Goal: Information Seeking & Learning: Learn about a topic

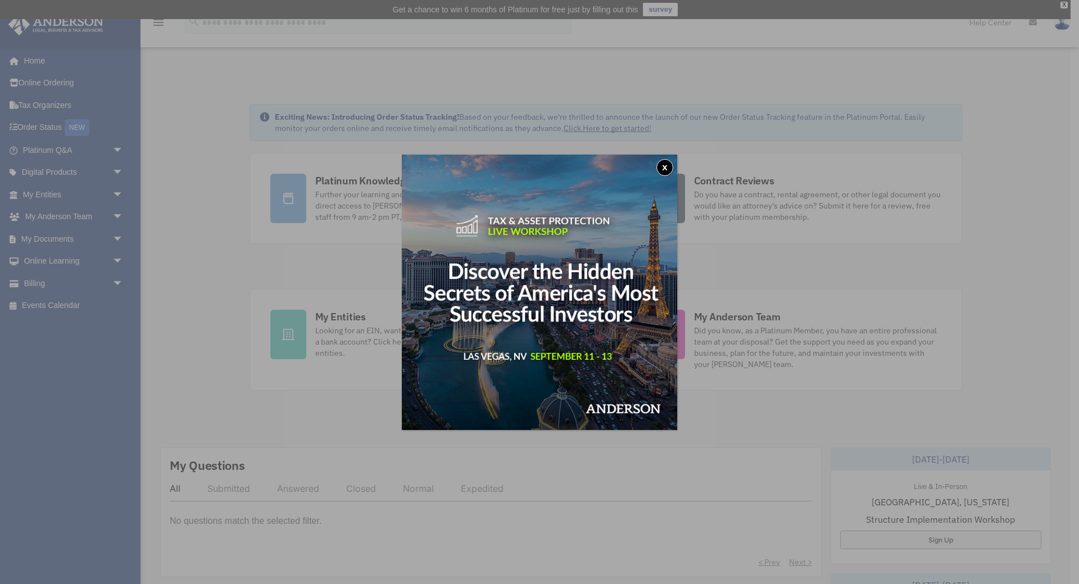
click at [659, 169] on button "x" at bounding box center [664, 167] width 17 height 17
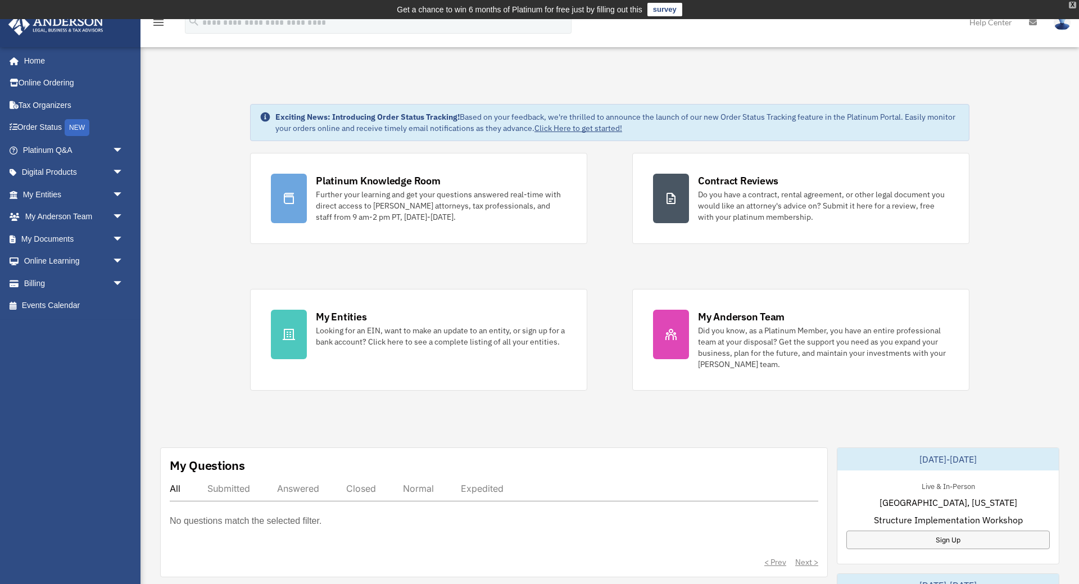
click at [1070, 3] on div "X" at bounding box center [1072, 5] width 7 height 7
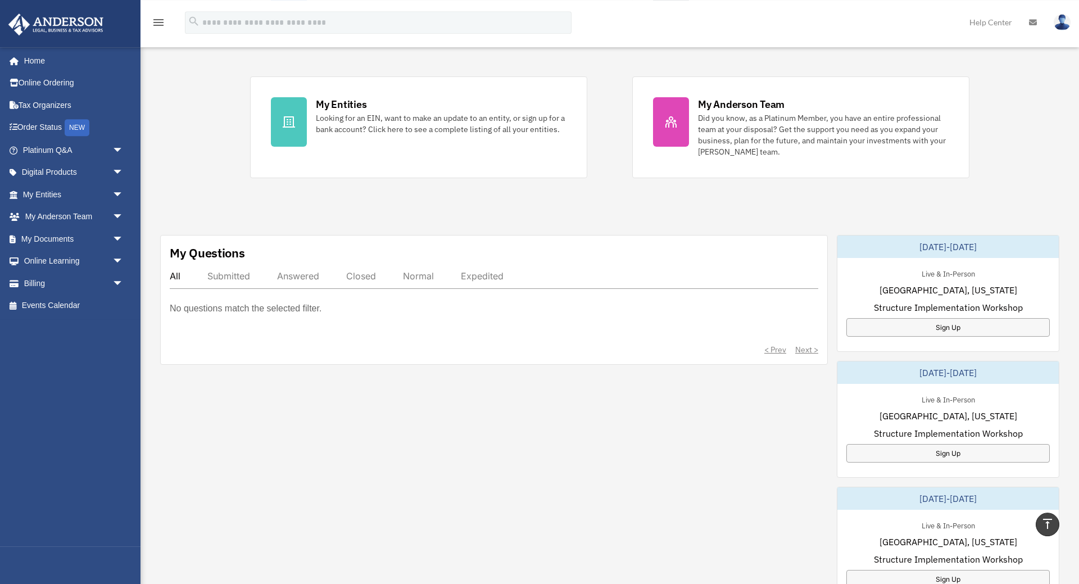
scroll to position [172, 0]
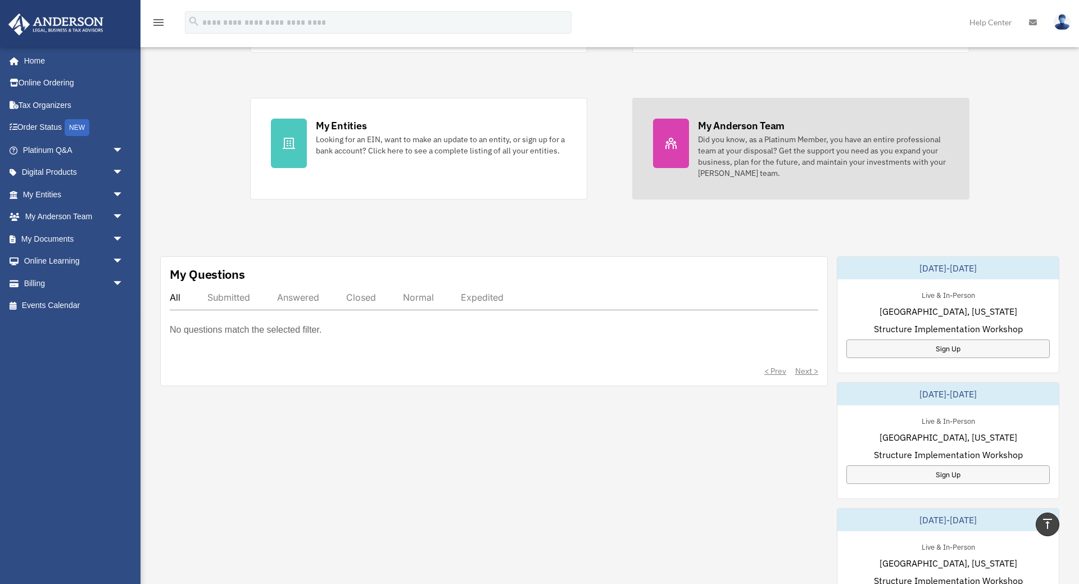
click at [738, 126] on div "My Anderson Team" at bounding box center [741, 126] width 87 height 14
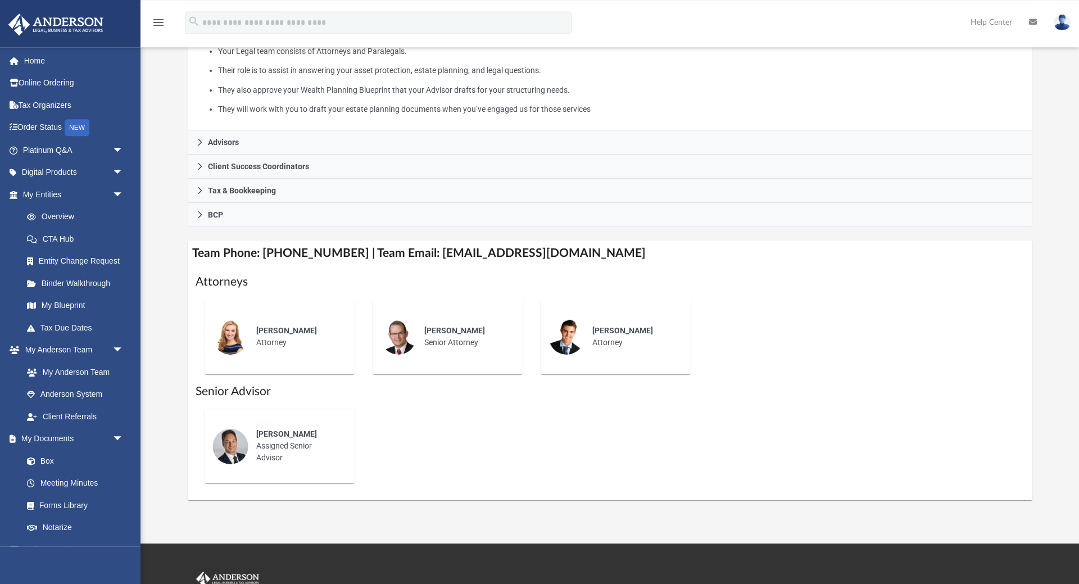
scroll to position [229, 0]
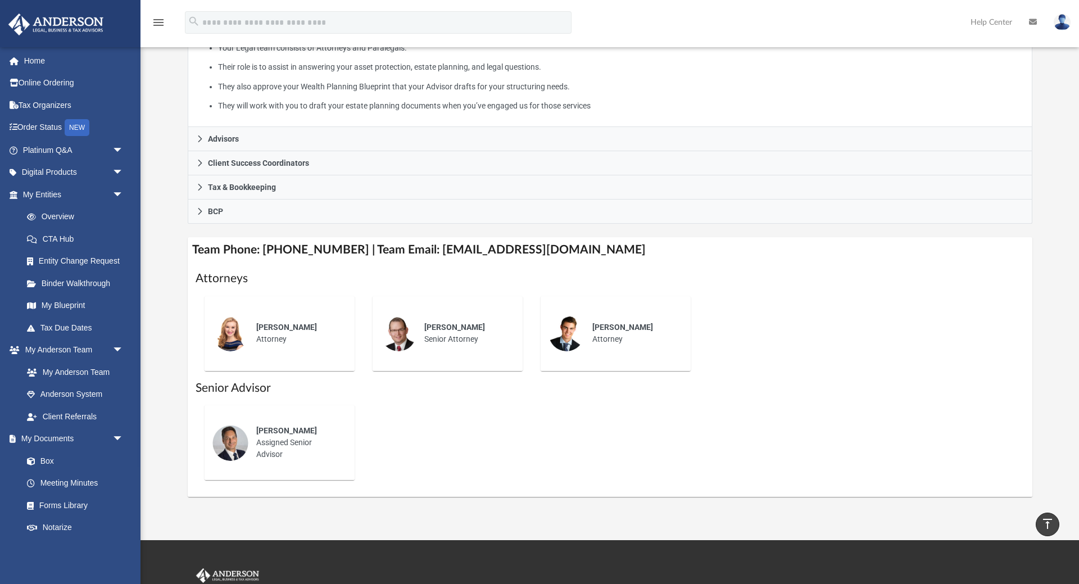
click at [232, 334] on img at bounding box center [230, 333] width 36 height 36
click at [237, 336] on img at bounding box center [230, 333] width 36 height 36
click at [466, 337] on div "Jason Zundel Senior Attorney" at bounding box center [465, 333] width 98 height 39
click at [606, 338] on div "Carter Coons Attorney" at bounding box center [634, 333] width 98 height 39
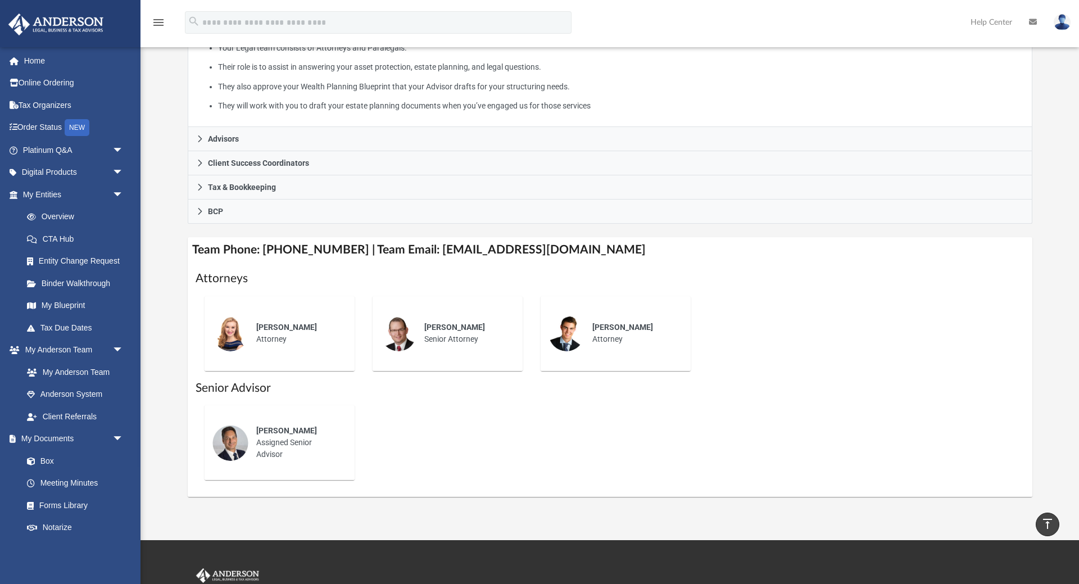
click at [257, 449] on div "Seth Perlman Assigned Senior Advisor" at bounding box center [297, 442] width 98 height 51
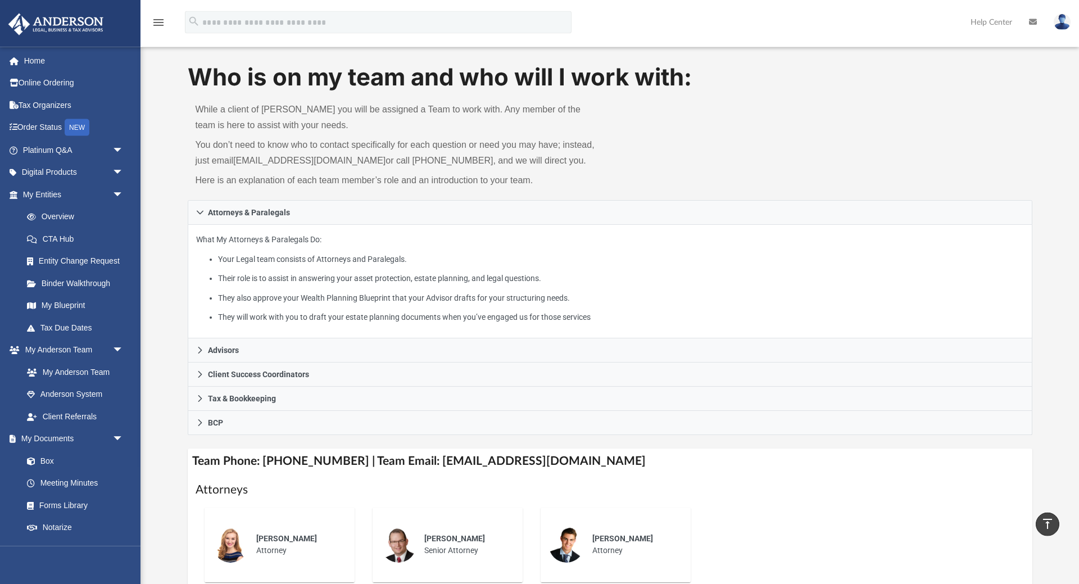
scroll to position [0, 0]
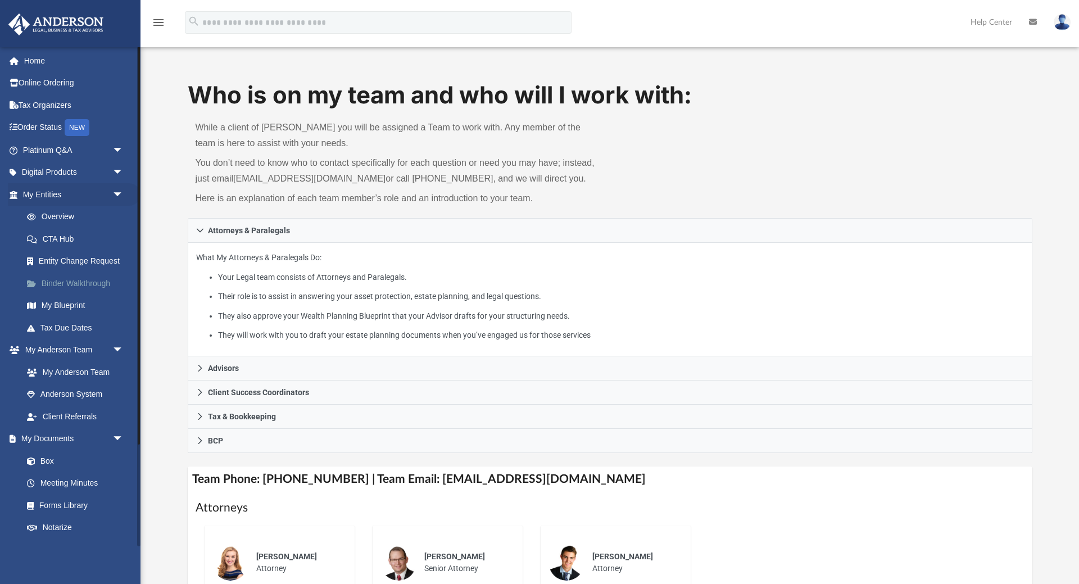
click at [95, 286] on link "Binder Walkthrough" at bounding box center [78, 283] width 125 height 22
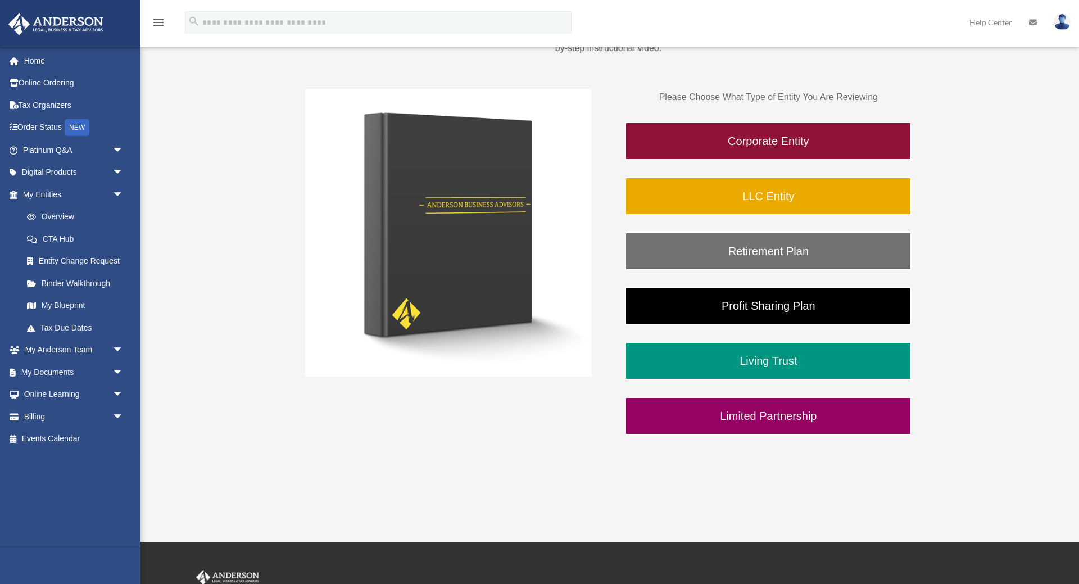
scroll to position [172, 0]
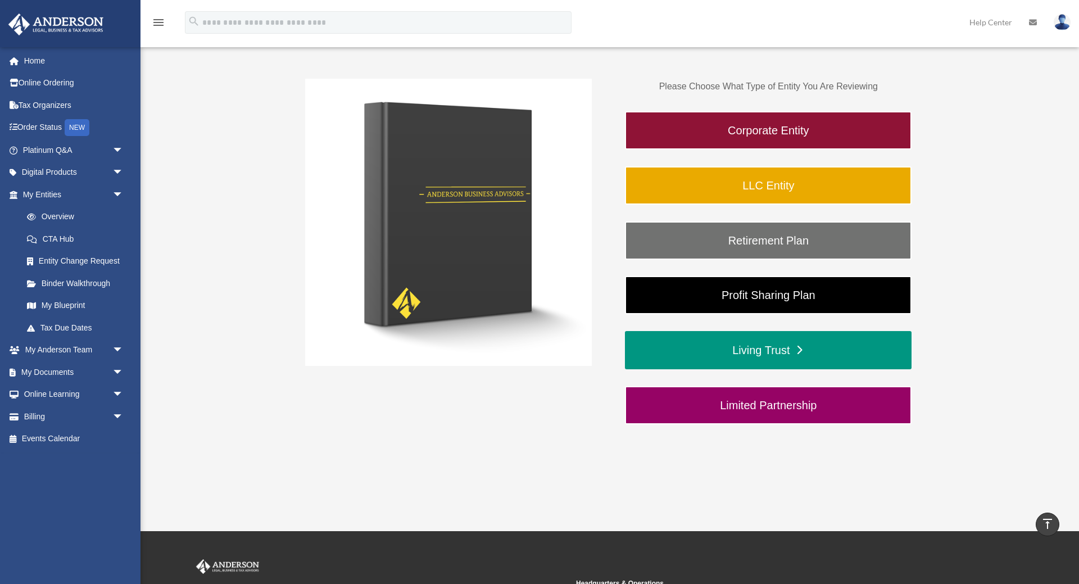
click at [780, 348] on link "Living Trust" at bounding box center [768, 350] width 287 height 38
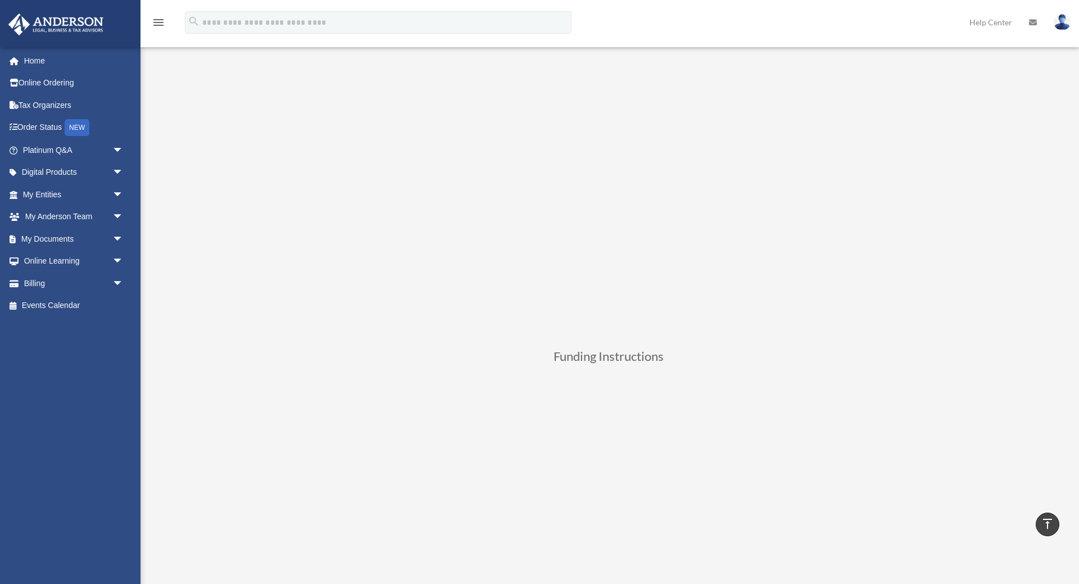
scroll to position [2, 0]
click at [1003, 378] on div "Living Trust Funding Instructions" at bounding box center [608, 567] width 840 height 987
click at [235, 289] on div "Living Trust Funding Instructions" at bounding box center [608, 569] width 840 height 987
click at [224, 268] on div "Living Trust Funding Instructions" at bounding box center [608, 569] width 840 height 987
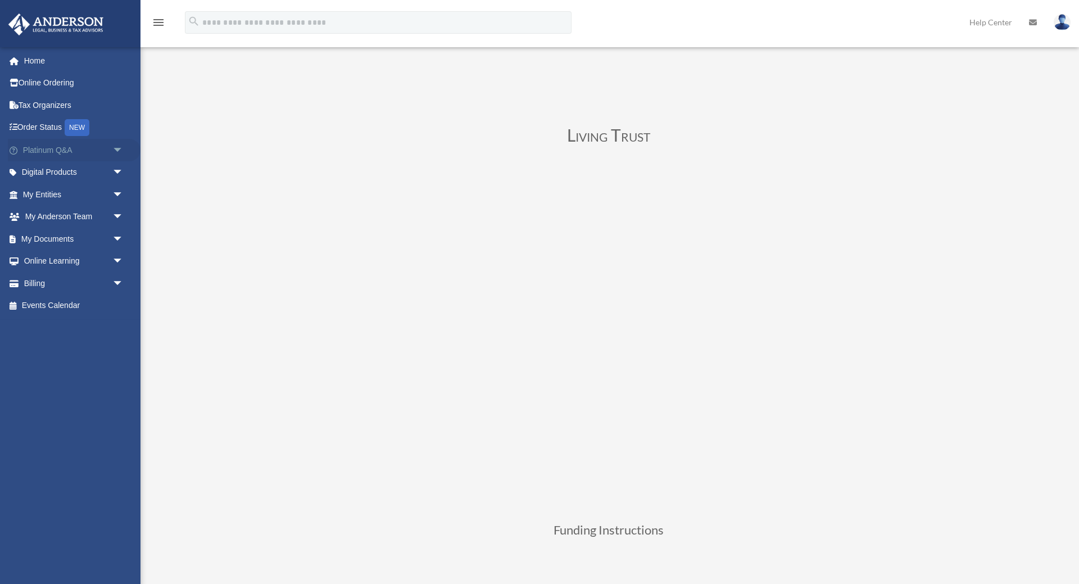
click at [114, 151] on span "arrow_drop_down" at bounding box center [123, 150] width 22 height 23
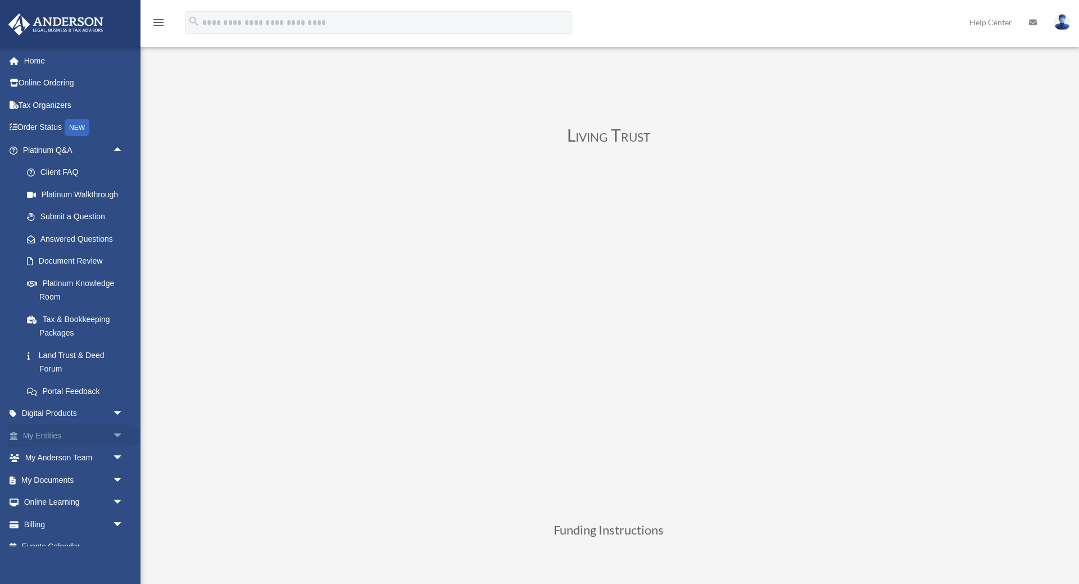
click at [114, 440] on span "arrow_drop_down" at bounding box center [123, 435] width 22 height 23
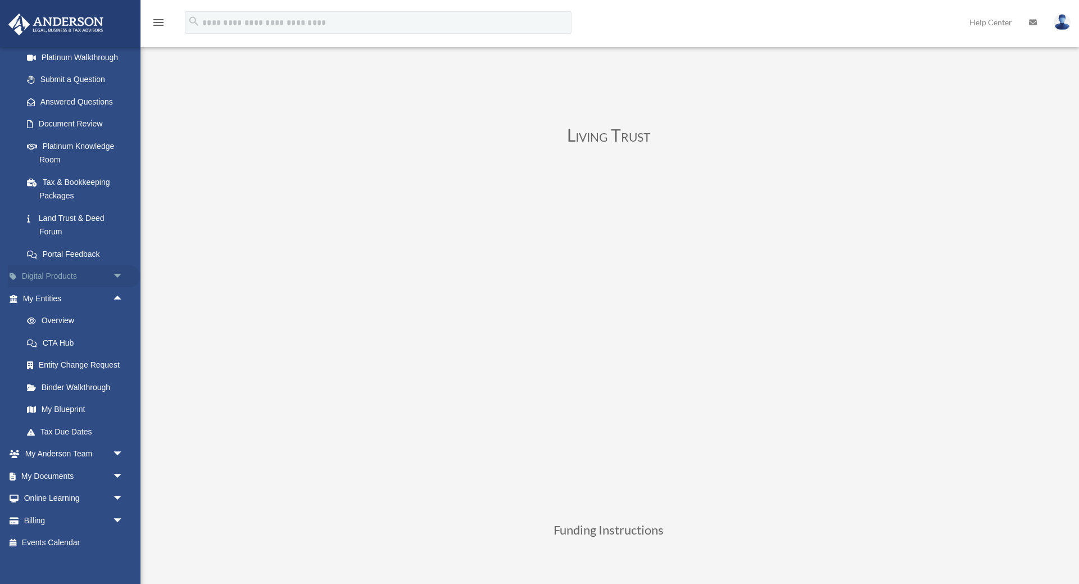
scroll to position [147, 0]
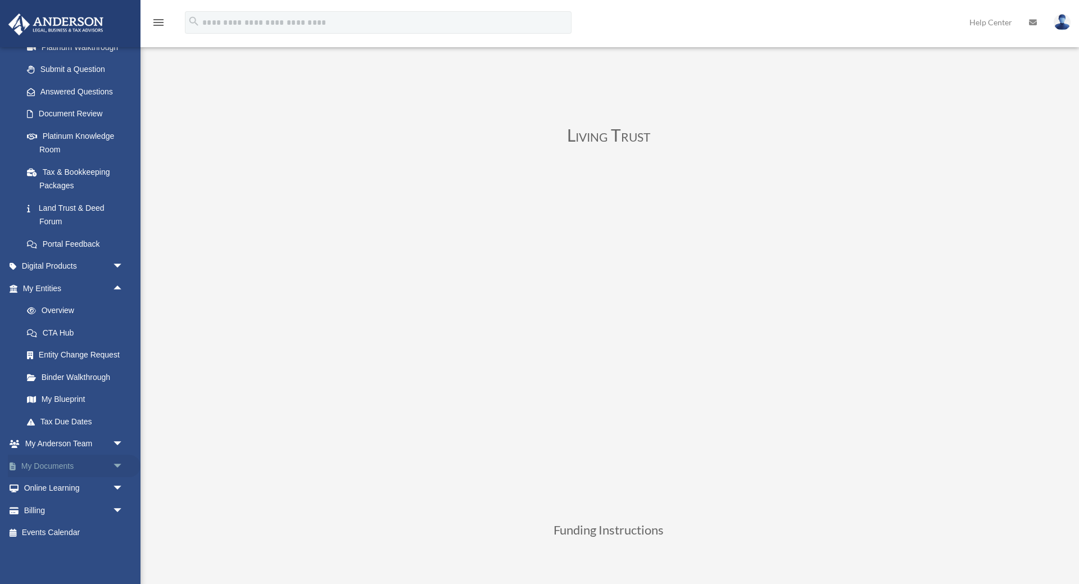
click at [119, 464] on span "arrow_drop_down" at bounding box center [123, 466] width 22 height 23
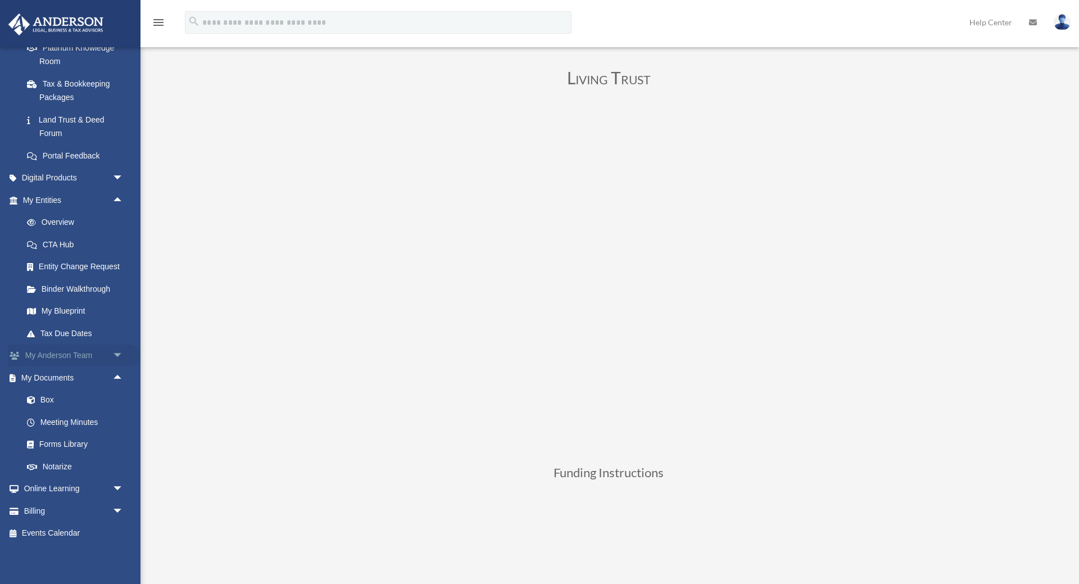
scroll to position [236, 0]
click at [114, 484] on span "arrow_drop_down" at bounding box center [123, 488] width 22 height 23
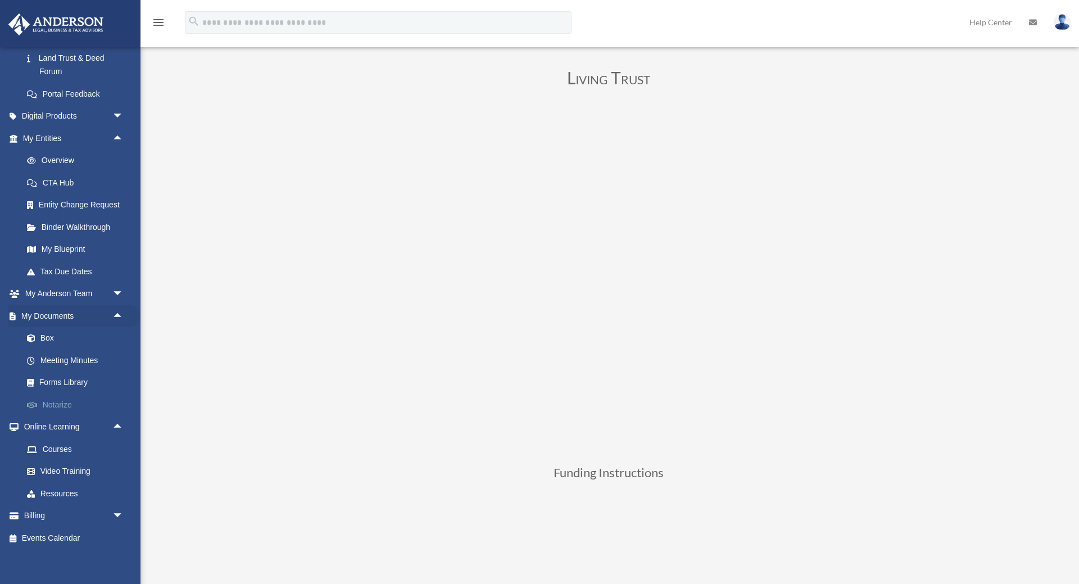
scroll to position [303, 0]
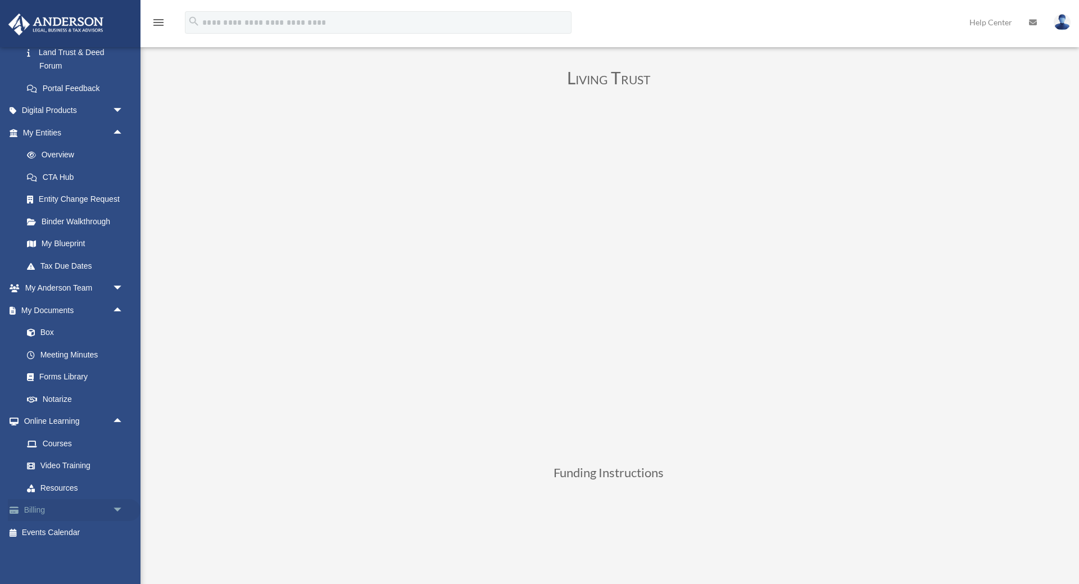
click at [120, 508] on span "arrow_drop_down" at bounding box center [123, 510] width 22 height 23
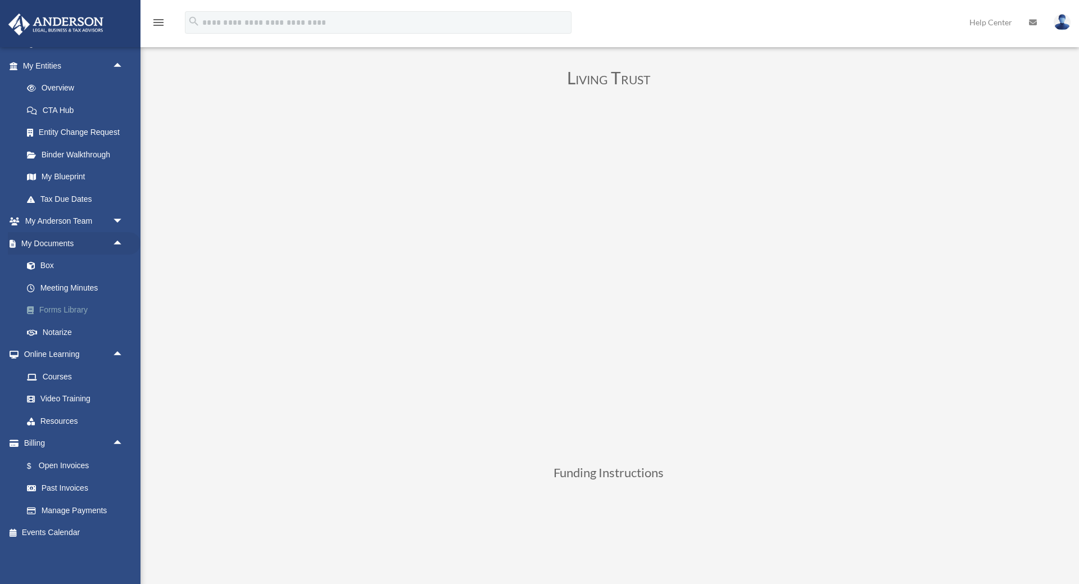
scroll to position [316, 0]
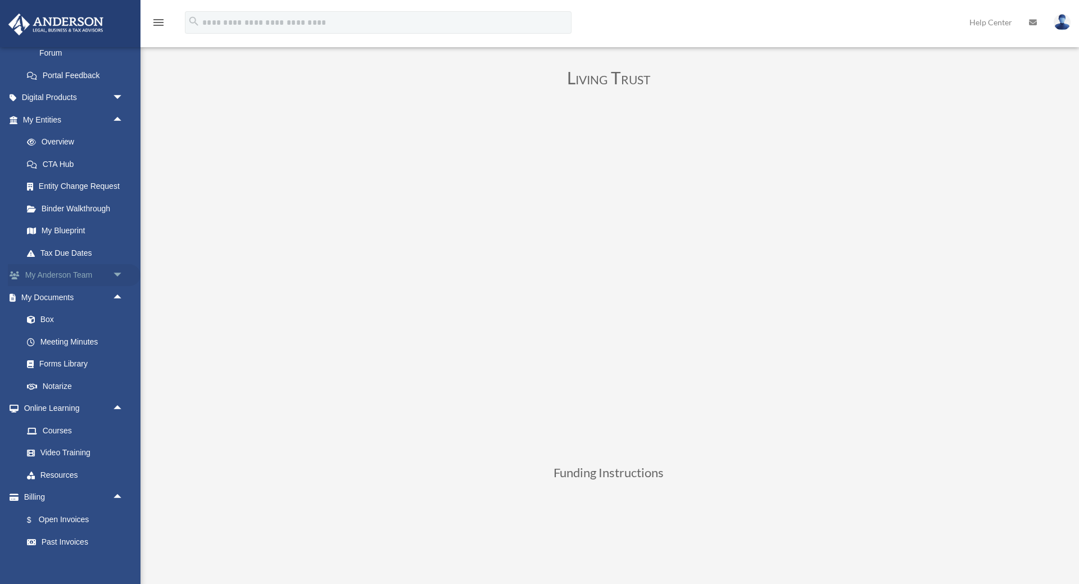
click at [116, 271] on span "arrow_drop_down" at bounding box center [123, 275] width 22 height 23
click at [81, 297] on link "My Anderson Team" at bounding box center [78, 297] width 125 height 22
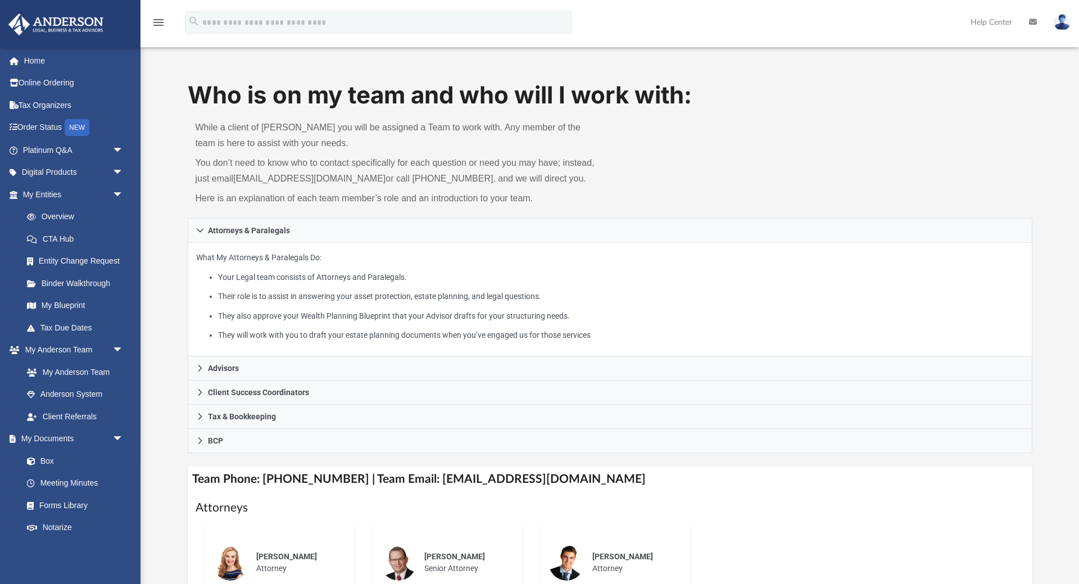
click at [286, 260] on p "What My Attorneys & Paralegals Do: Your Legal team consists of Attorneys and Pa…" at bounding box center [610, 297] width 828 height 92
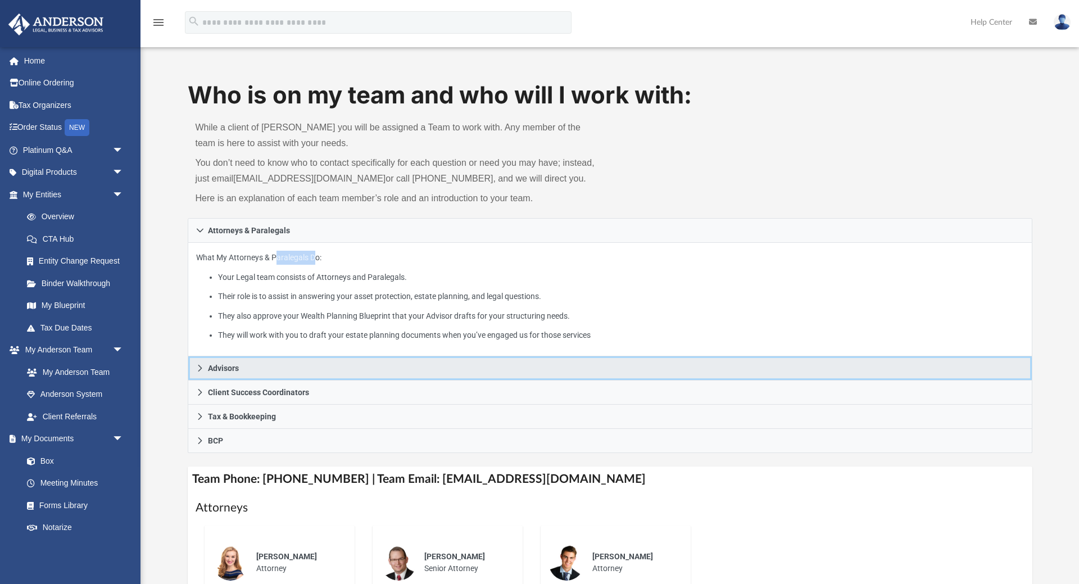
click at [200, 372] on icon at bounding box center [200, 368] width 8 height 8
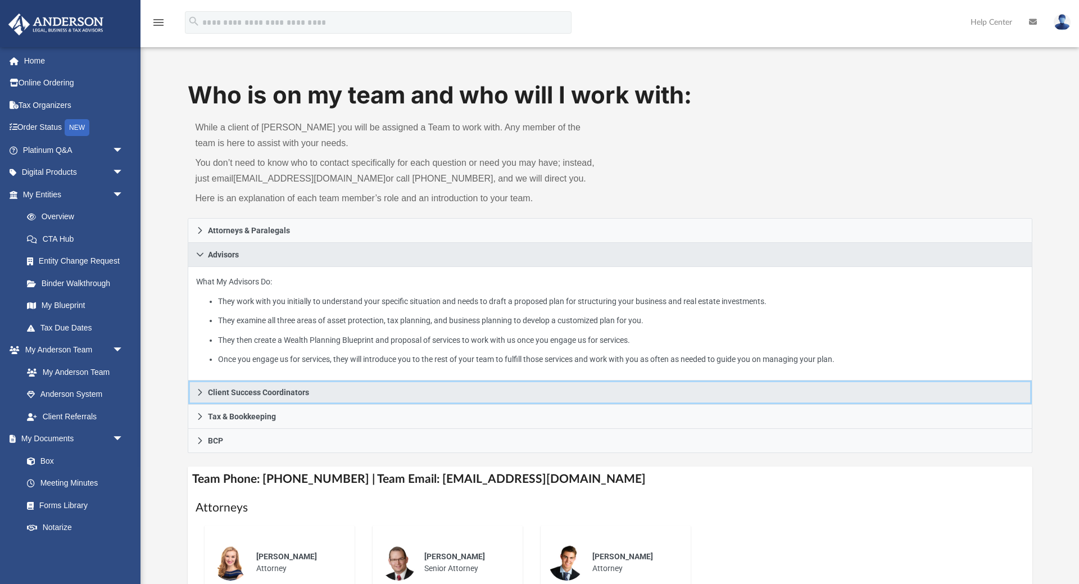
click at [202, 394] on icon at bounding box center [200, 392] width 8 height 8
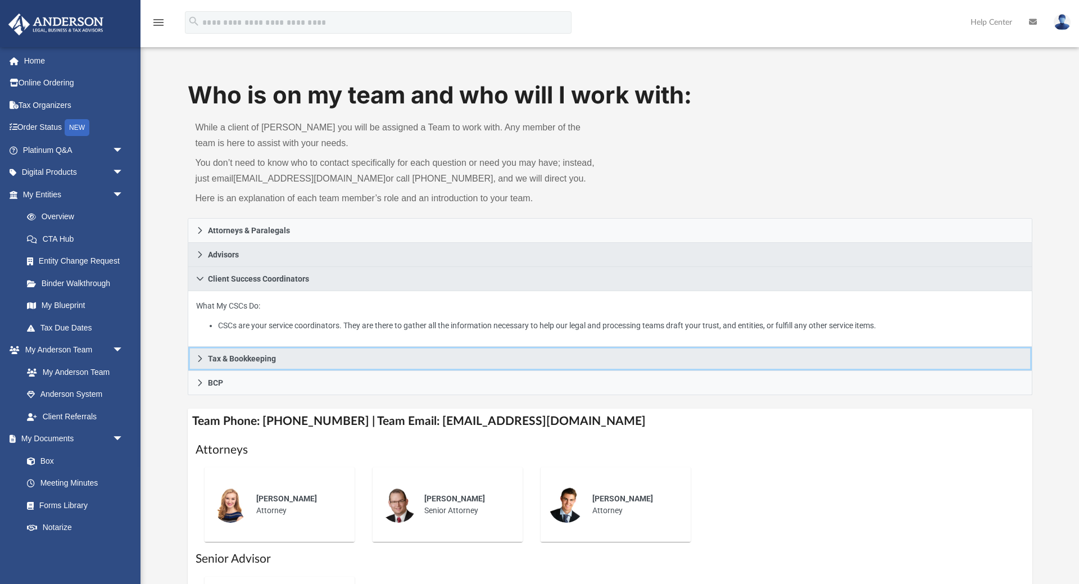
click at [199, 356] on icon at bounding box center [200, 358] width 4 height 7
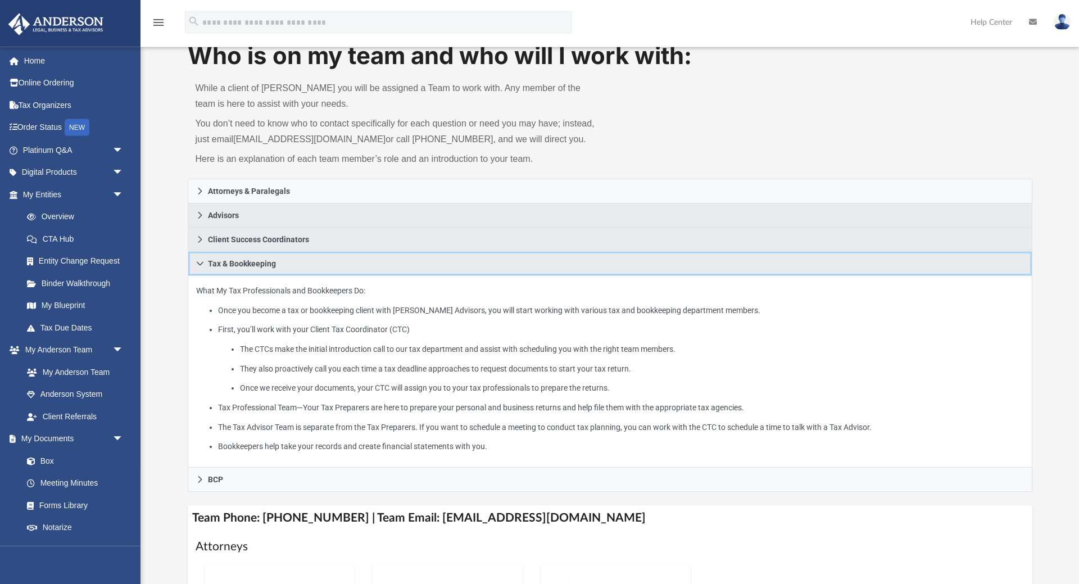
scroll to position [57, 0]
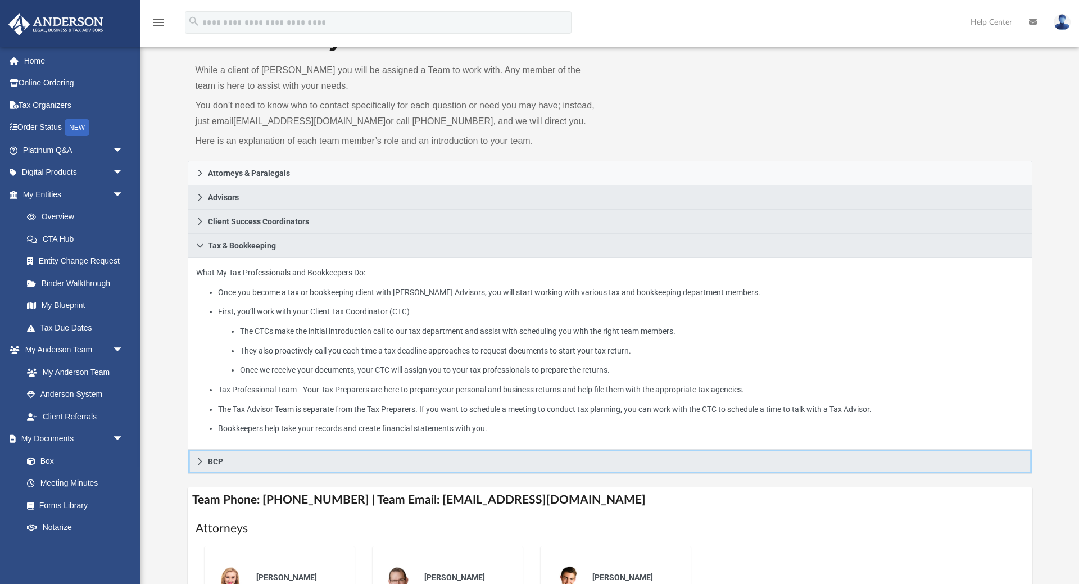
click at [198, 463] on icon at bounding box center [200, 461] width 8 height 8
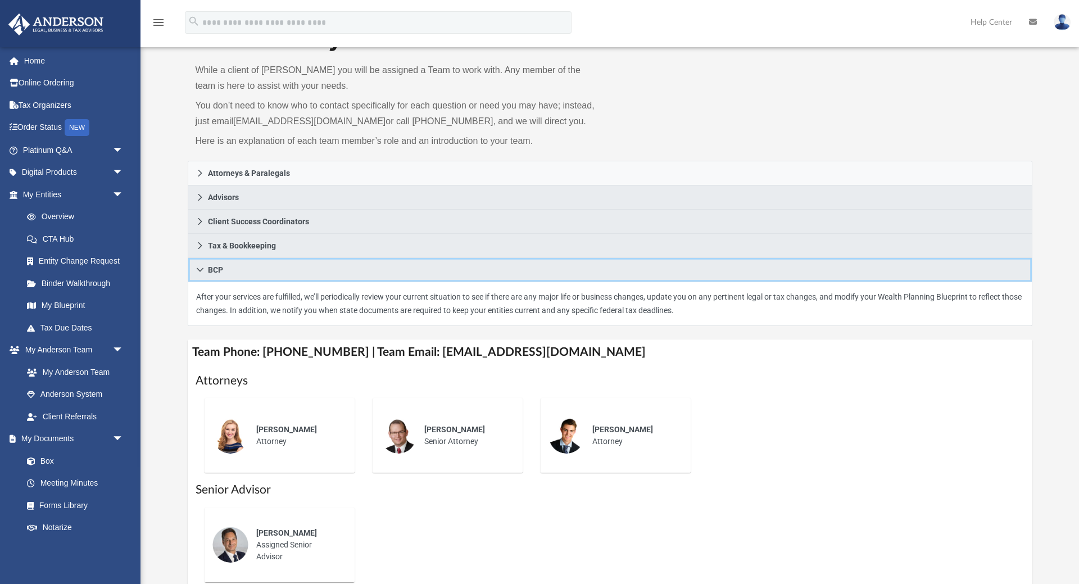
scroll to position [287, 0]
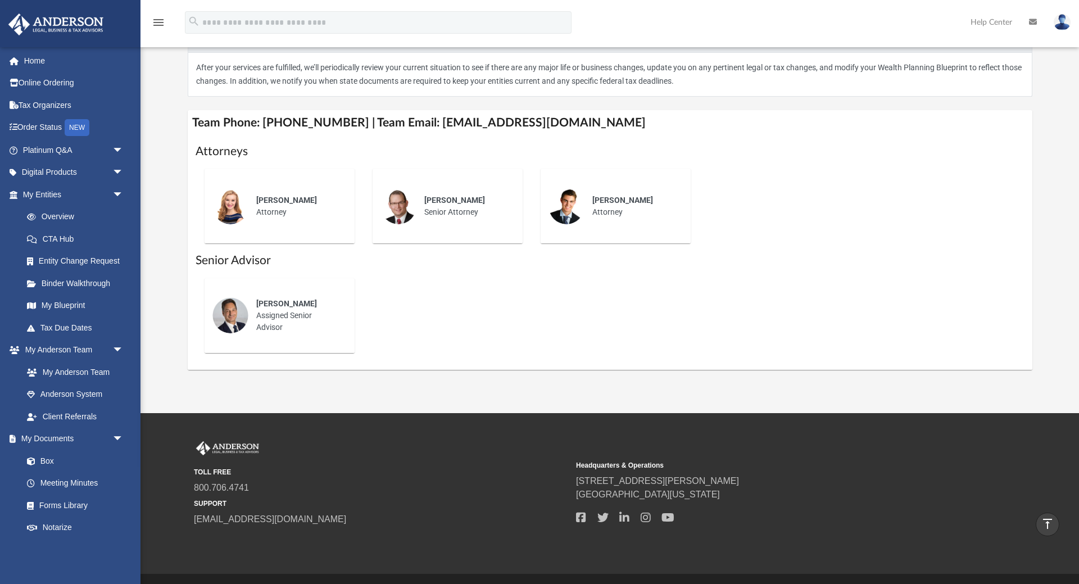
click at [289, 225] on div "[PERSON_NAME] Attorney" at bounding box center [297, 206] width 98 height 39
click at [440, 203] on span "[PERSON_NAME]" at bounding box center [454, 200] width 61 height 9
click at [570, 221] on img at bounding box center [567, 206] width 36 height 36
click at [251, 260] on h1 "Senior Advisor" at bounding box center [610, 260] width 829 height 16
click at [85, 393] on link "Anderson System" at bounding box center [78, 394] width 125 height 22
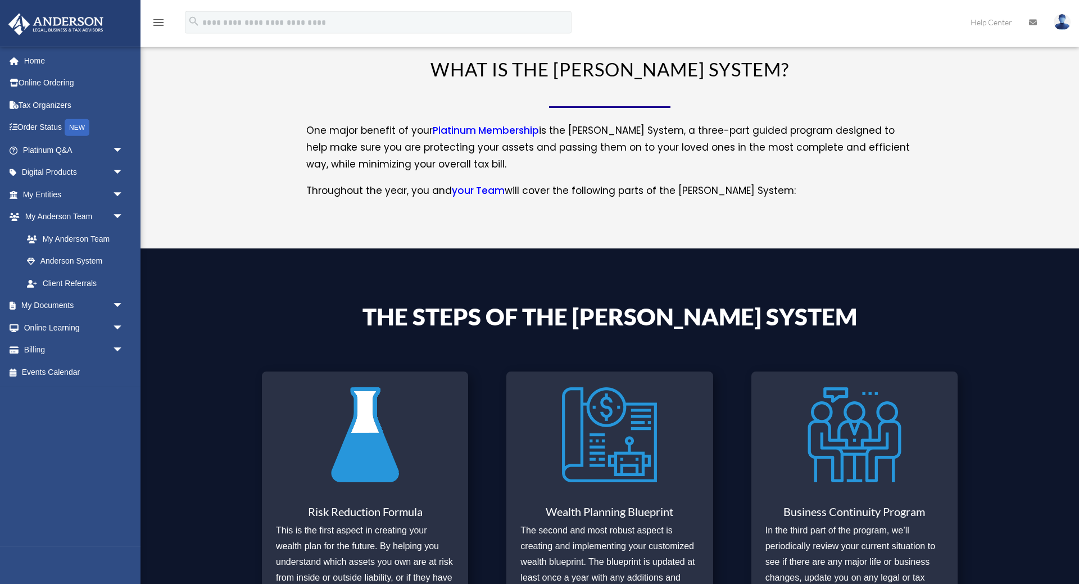
scroll to position [172, 0]
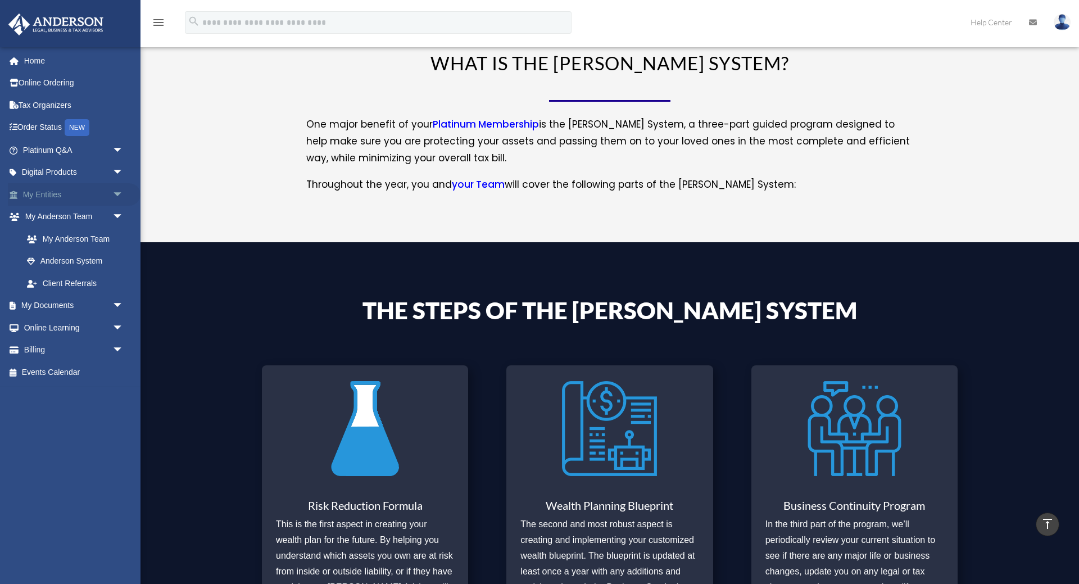
click at [114, 196] on span "arrow_drop_down" at bounding box center [123, 194] width 22 height 23
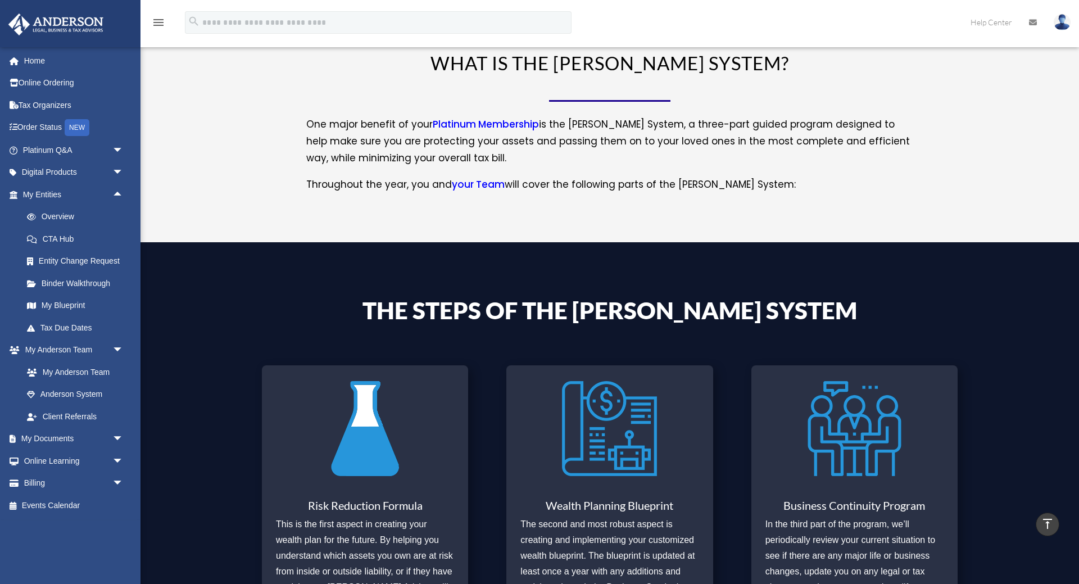
scroll to position [0, 0]
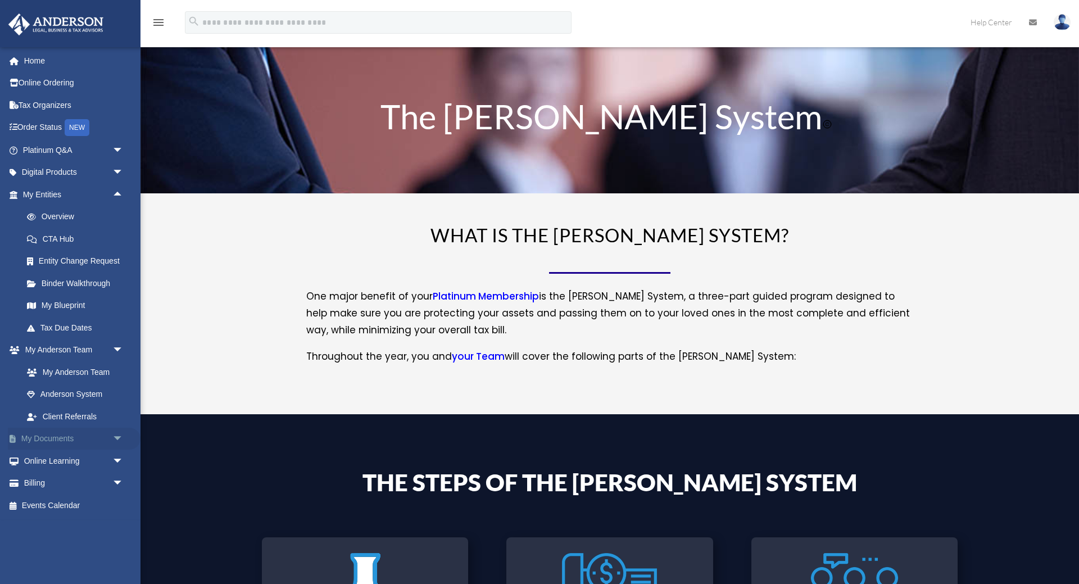
click at [87, 439] on link "My Documents arrow_drop_down" at bounding box center [74, 439] width 133 height 22
click at [120, 434] on span "arrow_drop_down" at bounding box center [123, 439] width 22 height 23
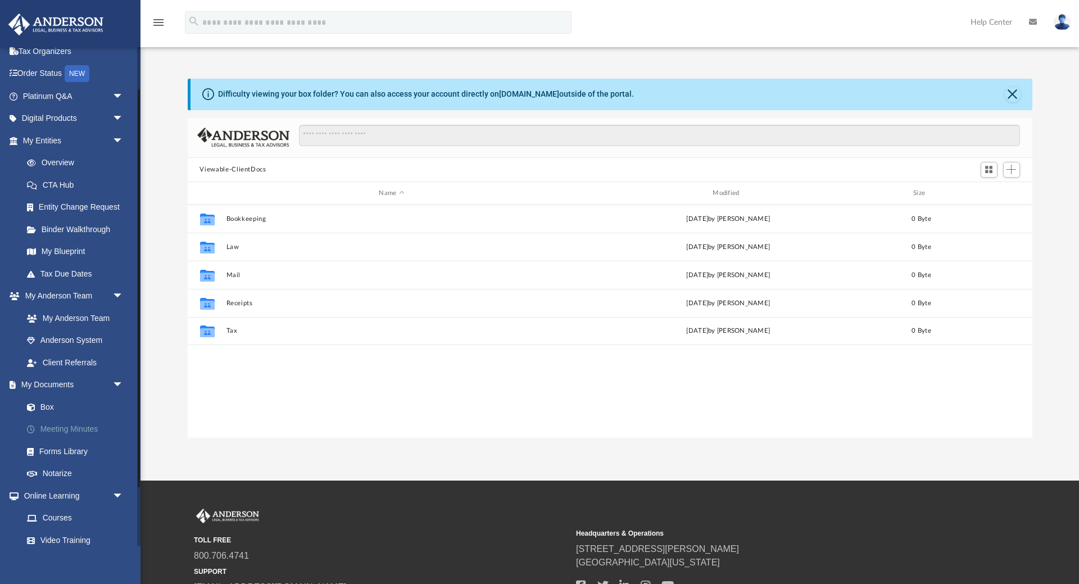
scroll to position [255, 845]
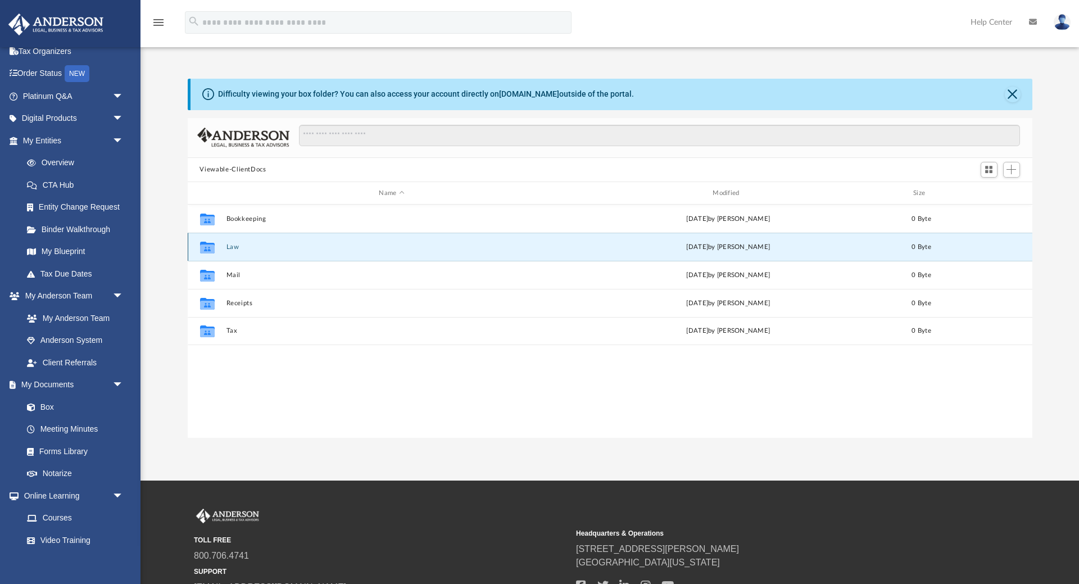
click at [232, 251] on button "Law" at bounding box center [392, 246] width 332 height 7
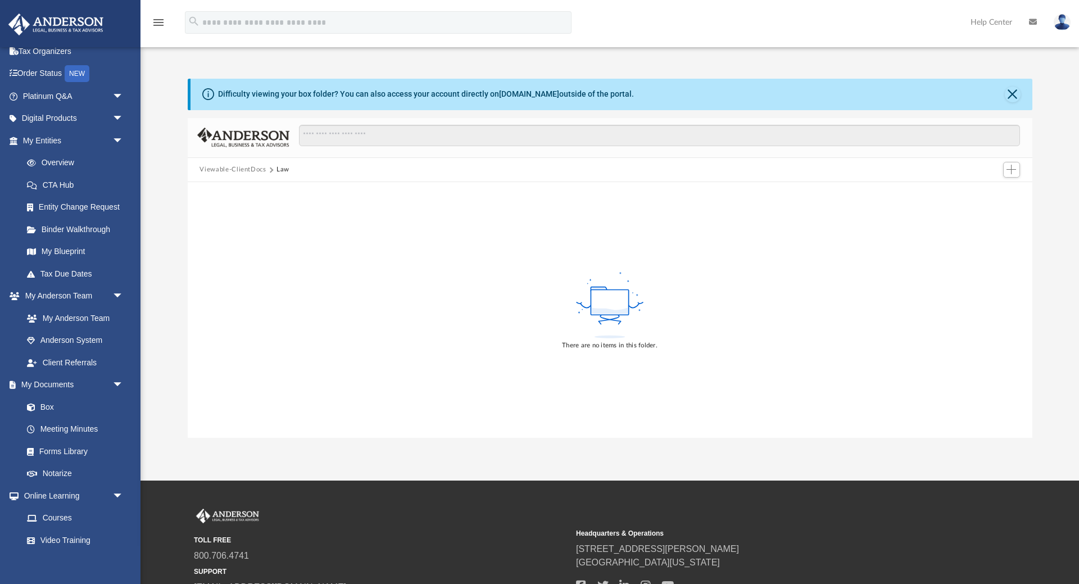
click at [246, 169] on button "Viewable-ClientDocs" at bounding box center [233, 170] width 66 height 10
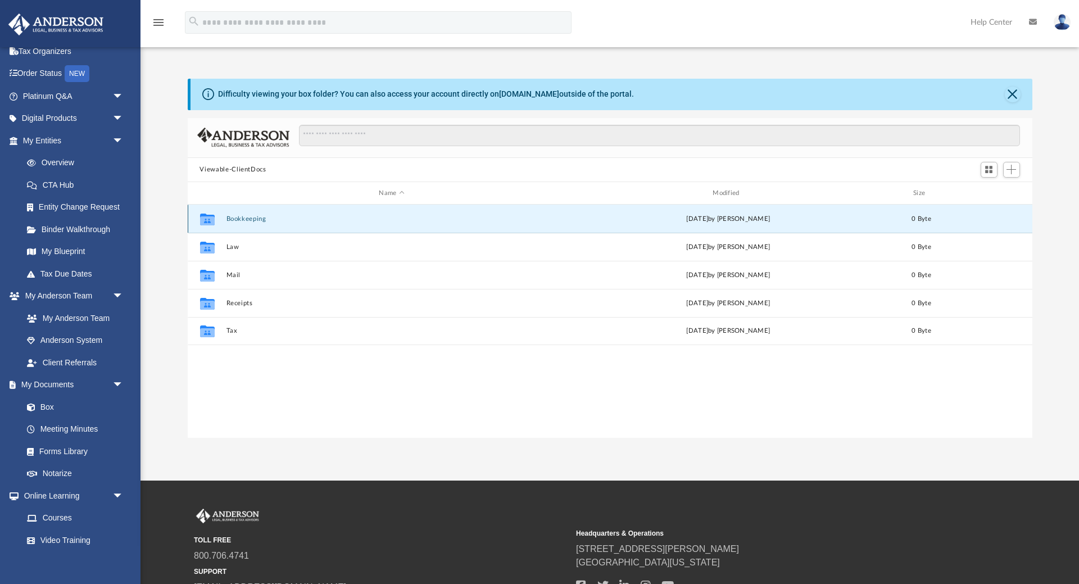
click at [246, 217] on button "Bookkeeping" at bounding box center [392, 218] width 332 height 7
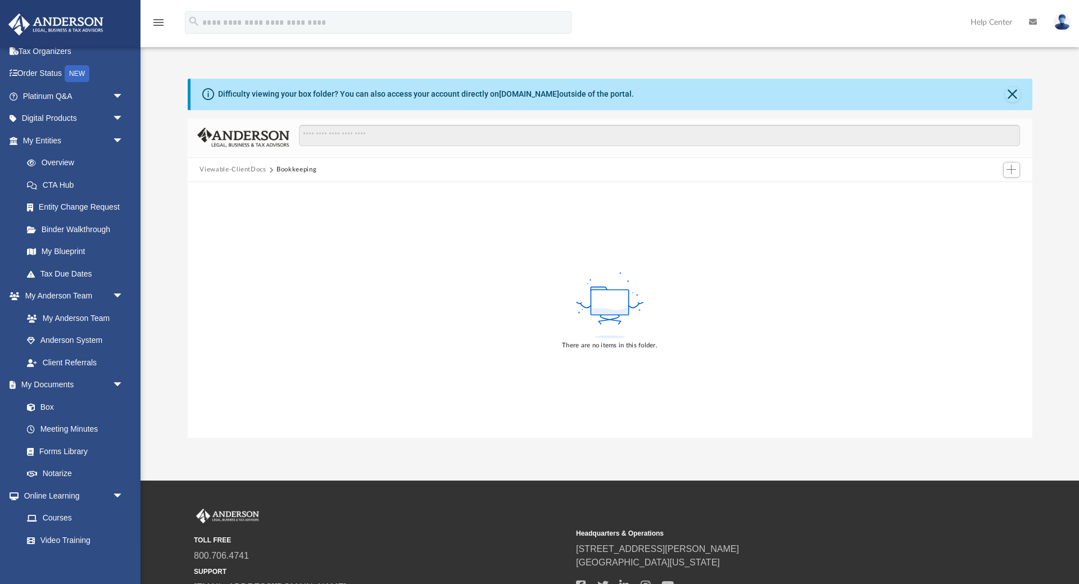
click at [233, 170] on button "Viewable-ClientDocs" at bounding box center [233, 170] width 66 height 10
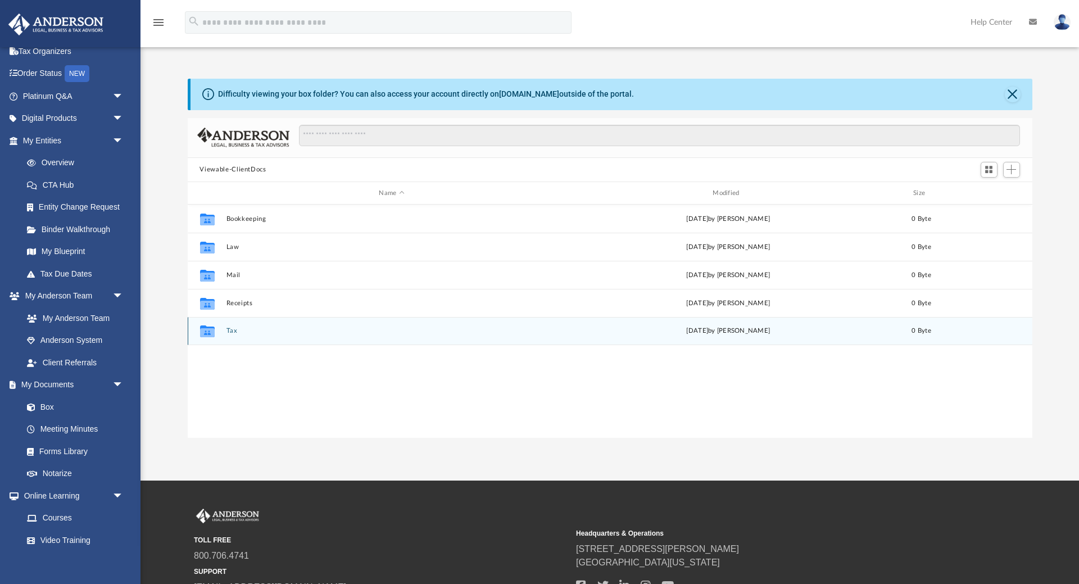
click at [230, 329] on button "Tax" at bounding box center [392, 331] width 332 height 7
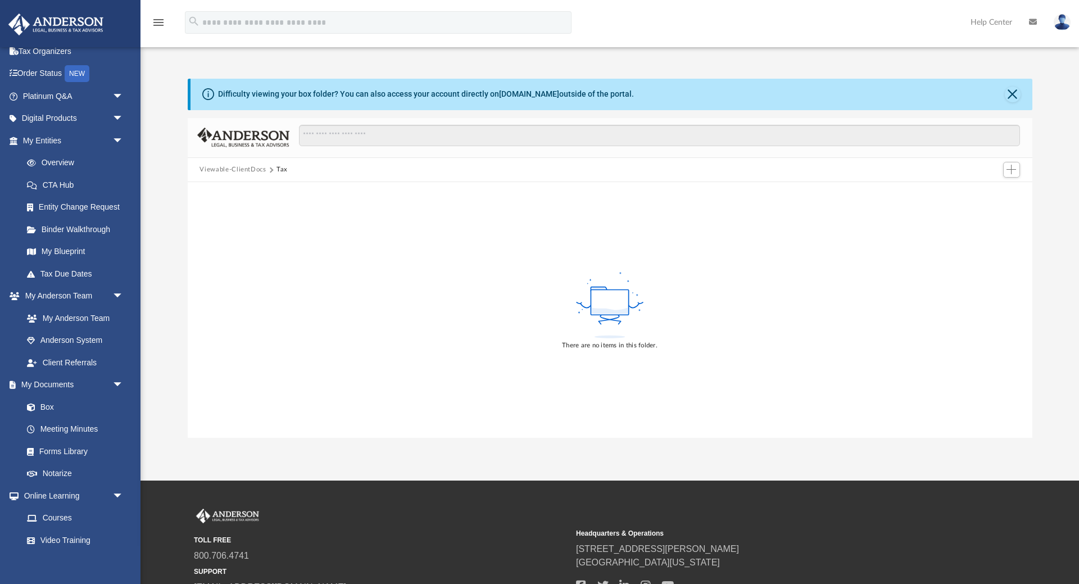
click at [241, 165] on div "Viewable-ClientDocs Tax" at bounding box center [610, 170] width 845 height 25
click at [246, 173] on button "Viewable-ClientDocs" at bounding box center [233, 170] width 66 height 10
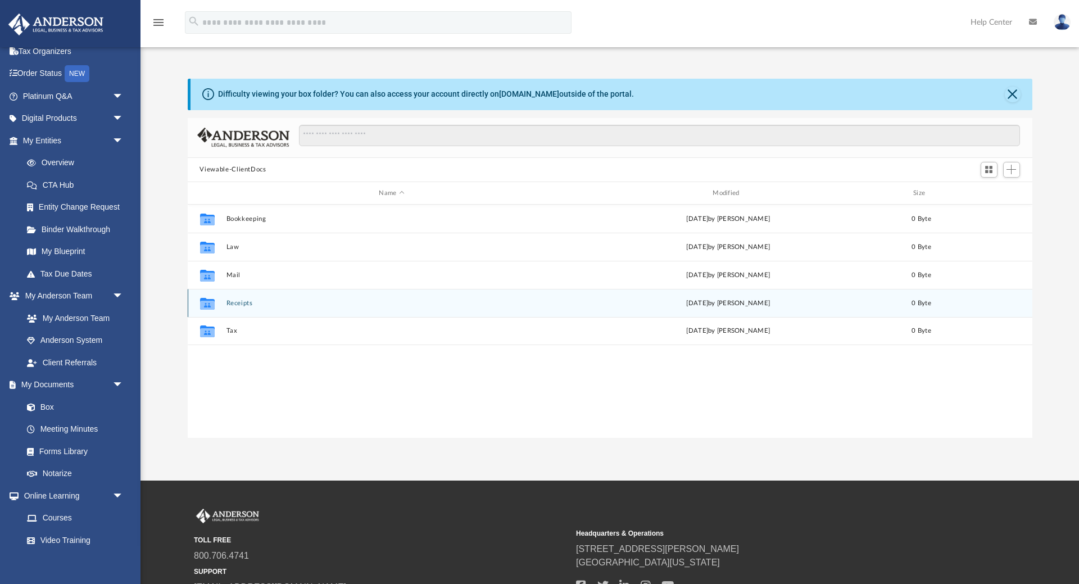
click at [230, 297] on div "Collaborated Folder Receipts Mon Feb 26 2024 by Charles Rogler 0 Byte" at bounding box center [610, 303] width 845 height 28
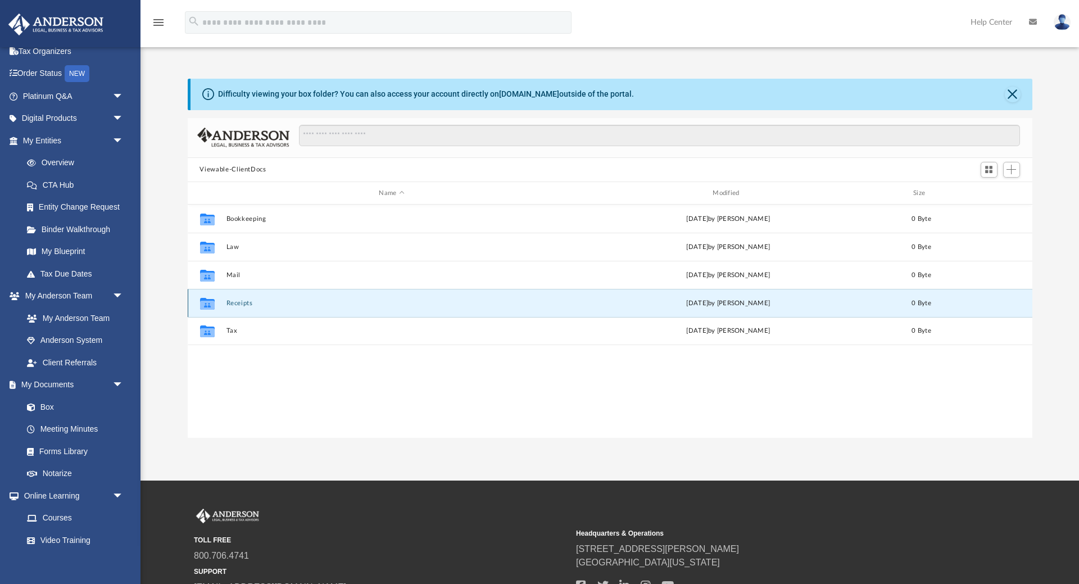
click at [244, 303] on button "Receipts" at bounding box center [392, 303] width 332 height 7
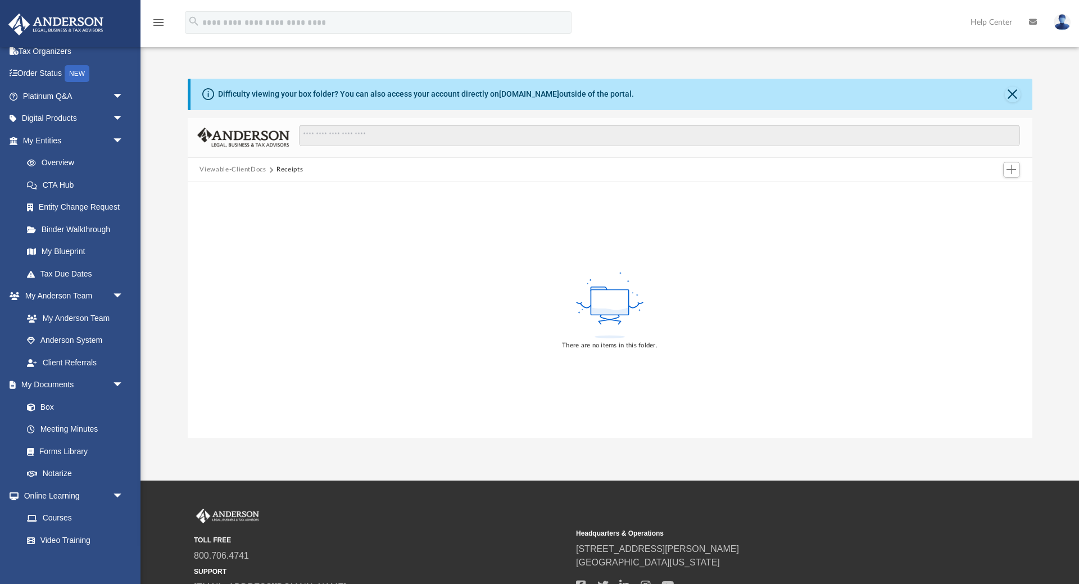
click at [241, 171] on button "Viewable-ClientDocs" at bounding box center [233, 170] width 66 height 10
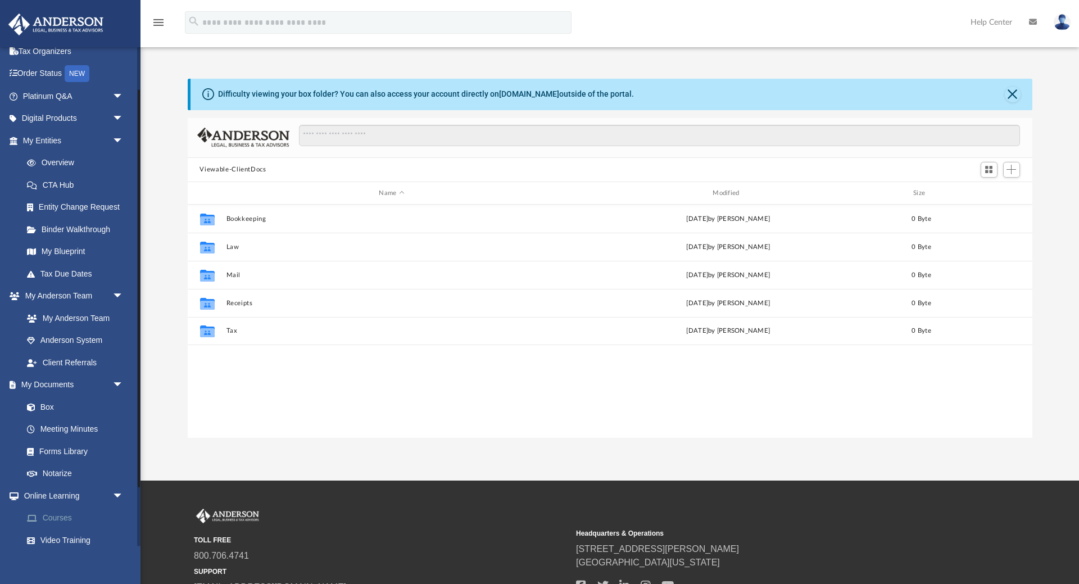
scroll to position [128, 0]
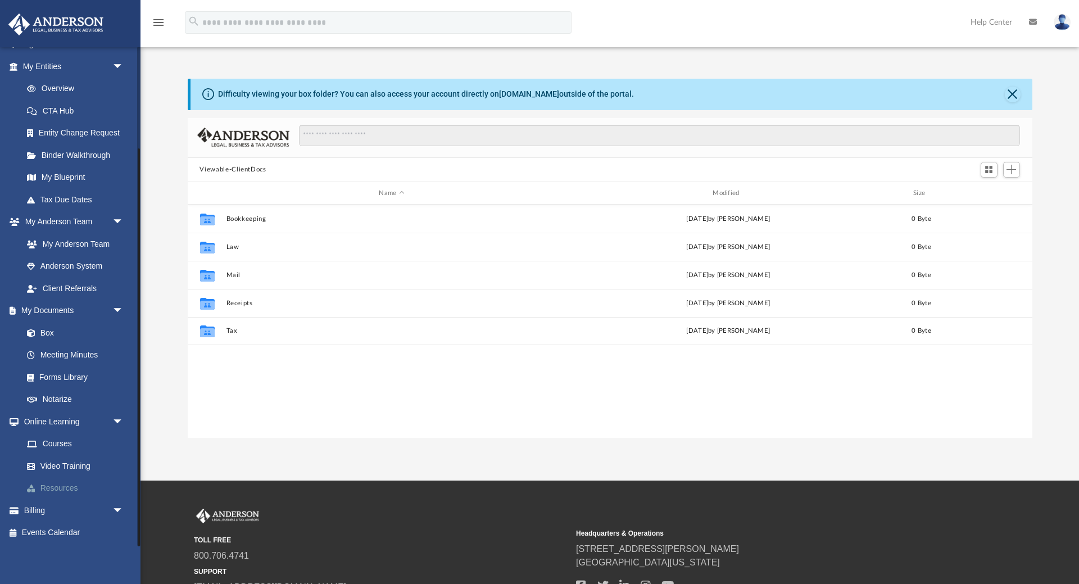
click at [67, 487] on link "Resources" at bounding box center [78, 488] width 125 height 22
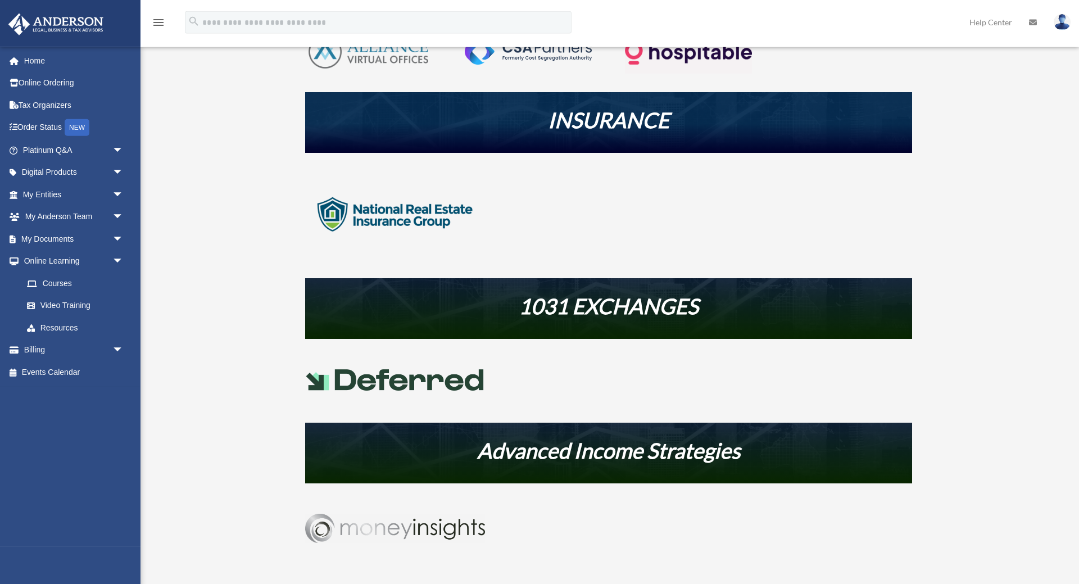
scroll to position [401, 0]
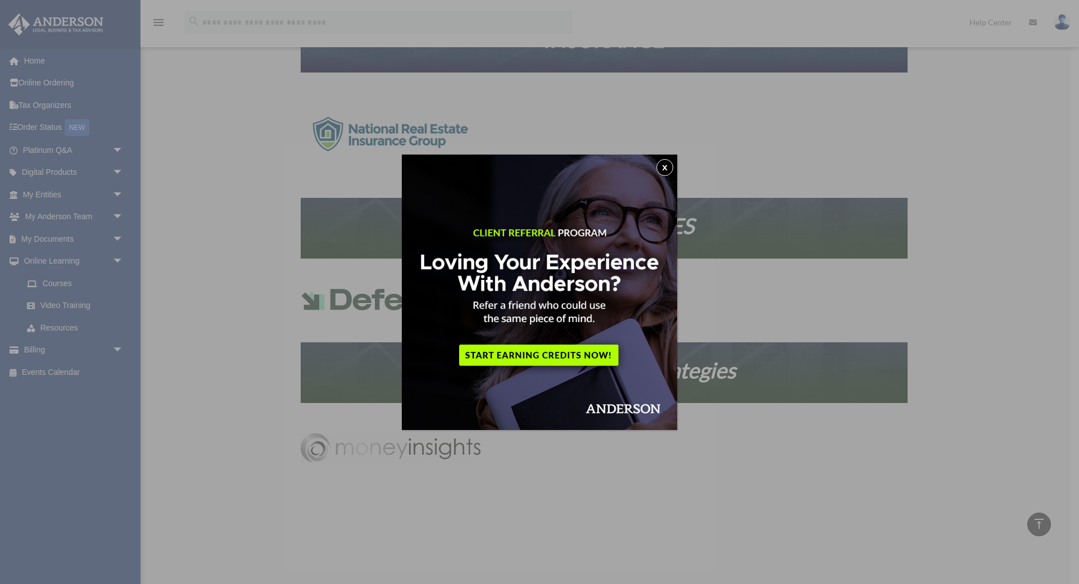
click at [668, 167] on button "x" at bounding box center [664, 167] width 17 height 17
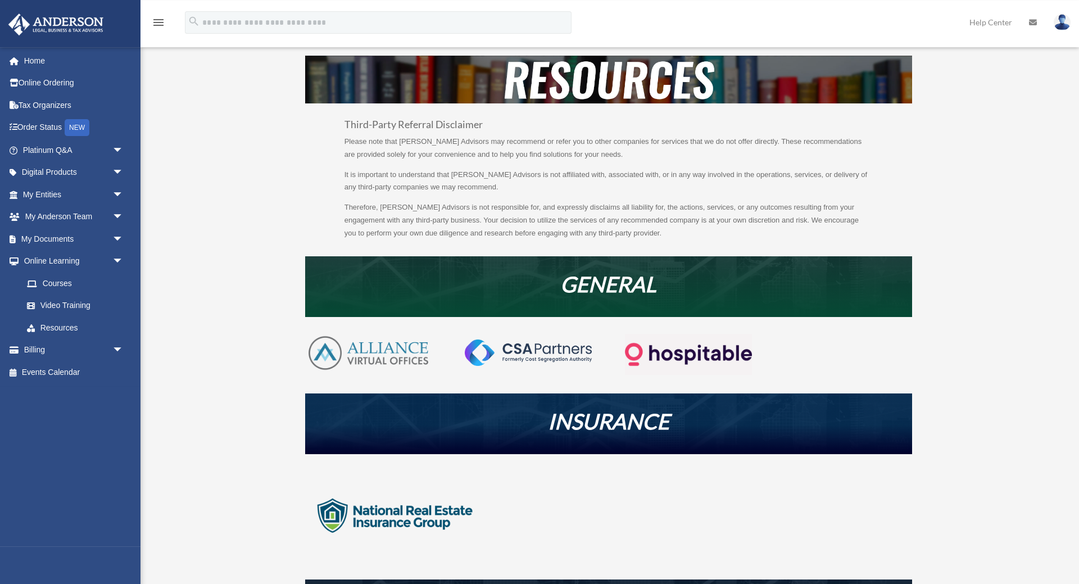
scroll to position [0, 0]
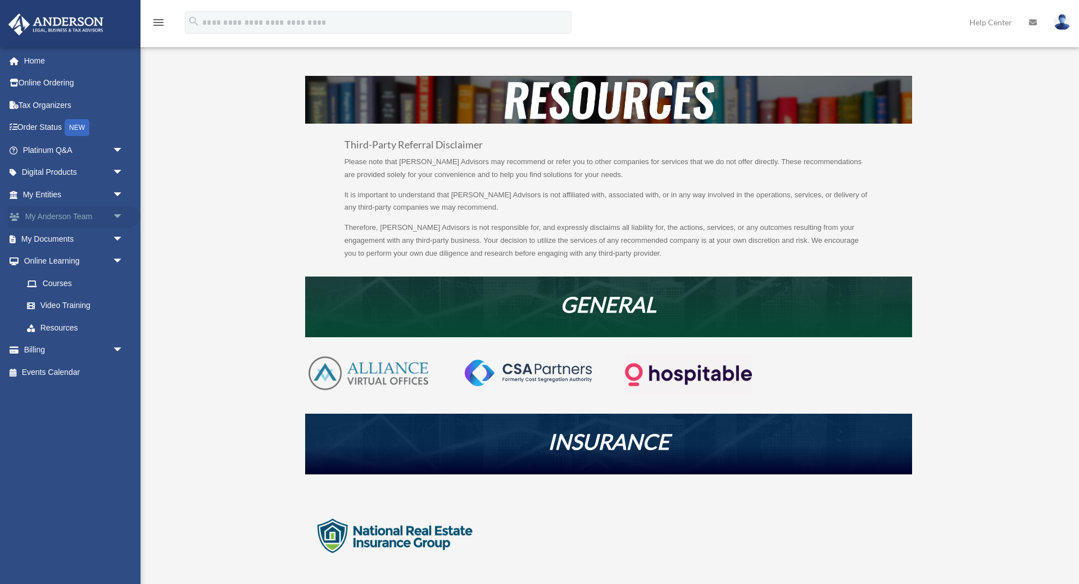
click at [78, 214] on link "My Anderson Team arrow_drop_down" at bounding box center [74, 217] width 133 height 22
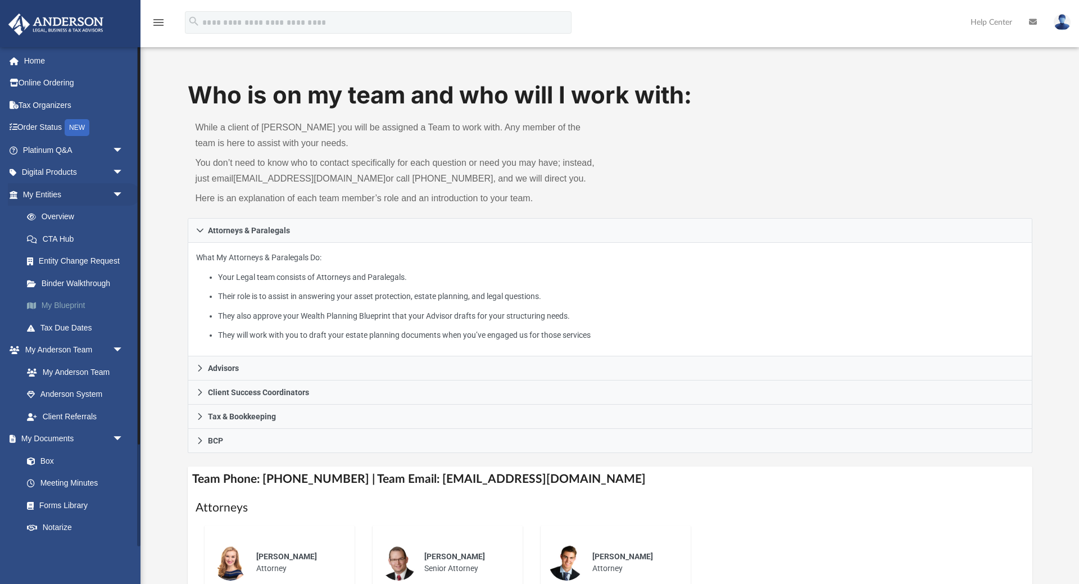
click at [82, 305] on link "My Blueprint" at bounding box center [78, 305] width 125 height 22
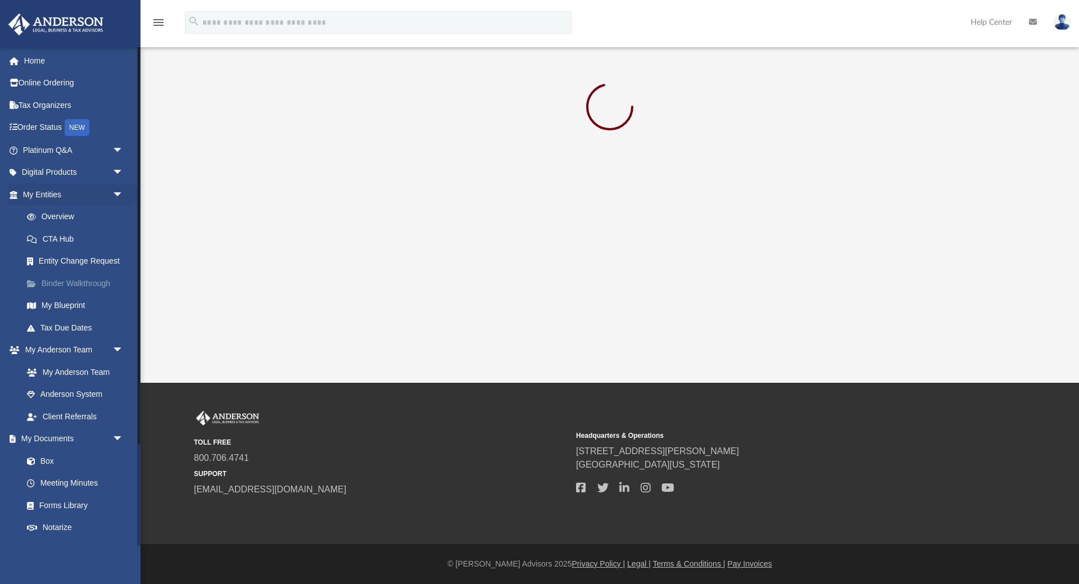
click at [83, 284] on link "Binder Walkthrough" at bounding box center [78, 283] width 125 height 22
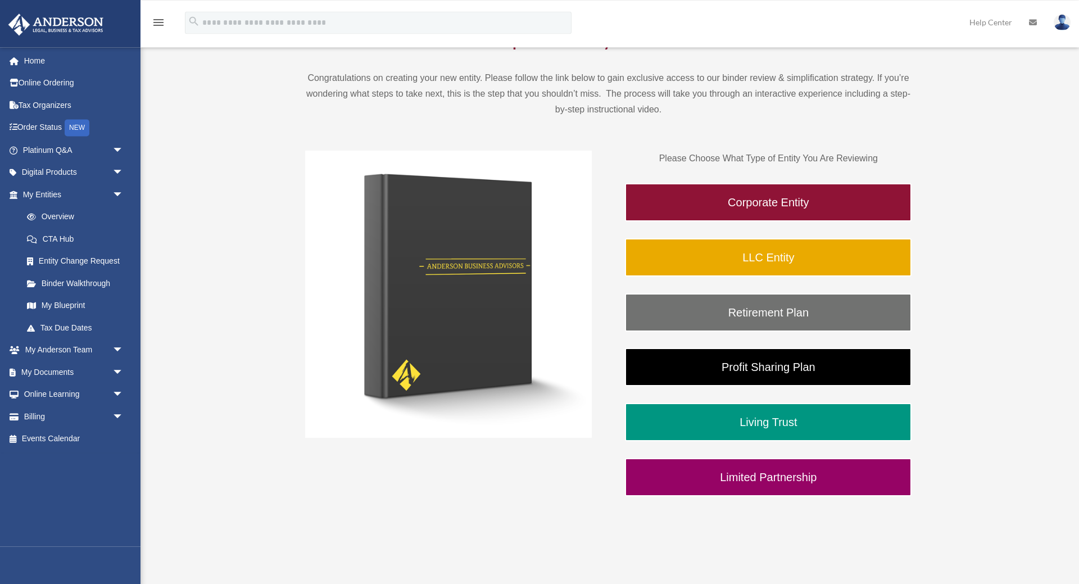
scroll to position [172, 0]
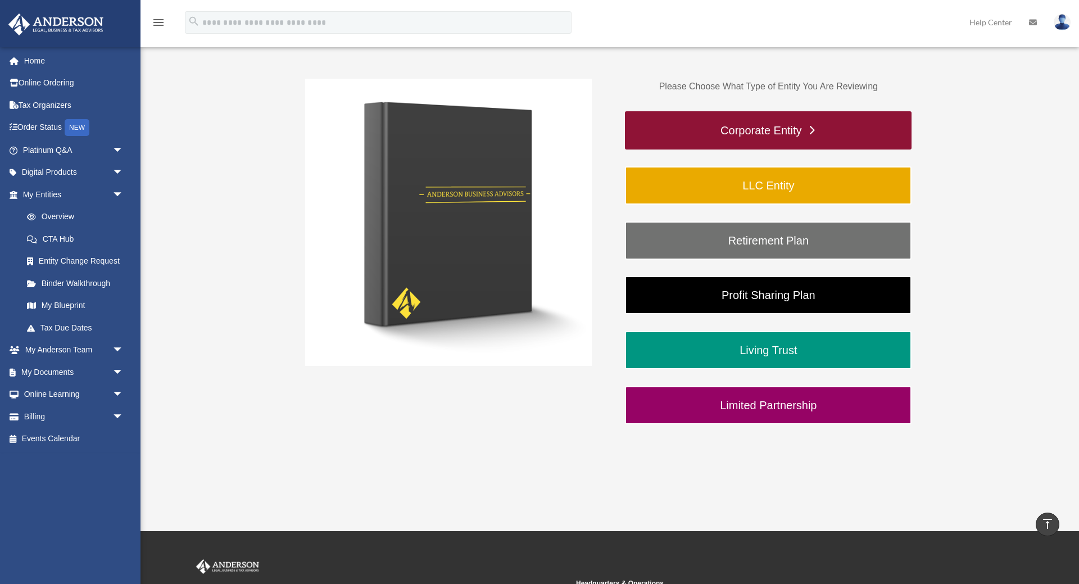
click at [783, 133] on link "Corporate Entity" at bounding box center [768, 130] width 287 height 38
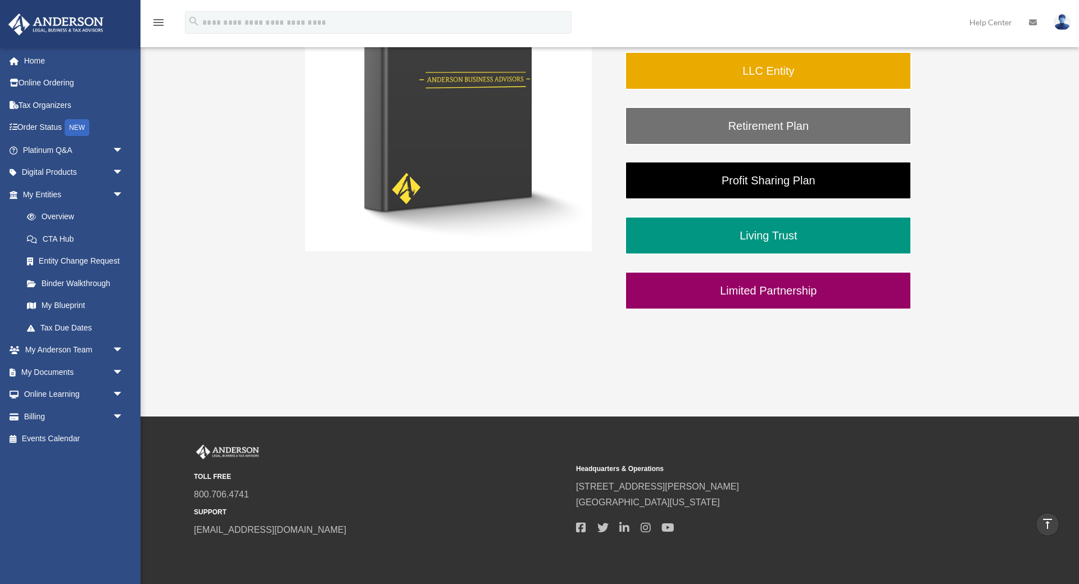
scroll to position [57, 0]
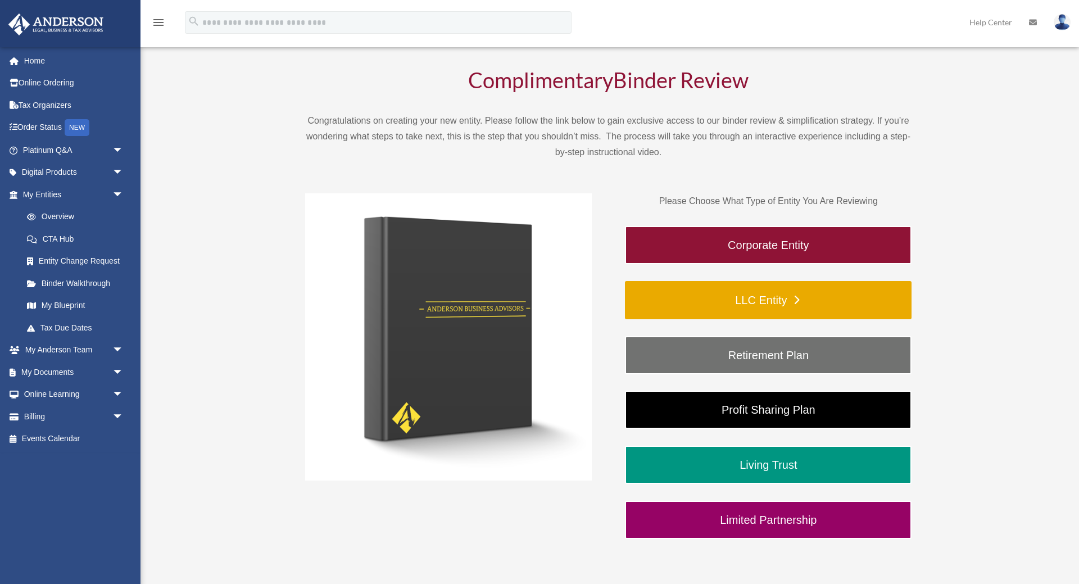
click at [763, 296] on link "LLC Entity" at bounding box center [768, 300] width 287 height 38
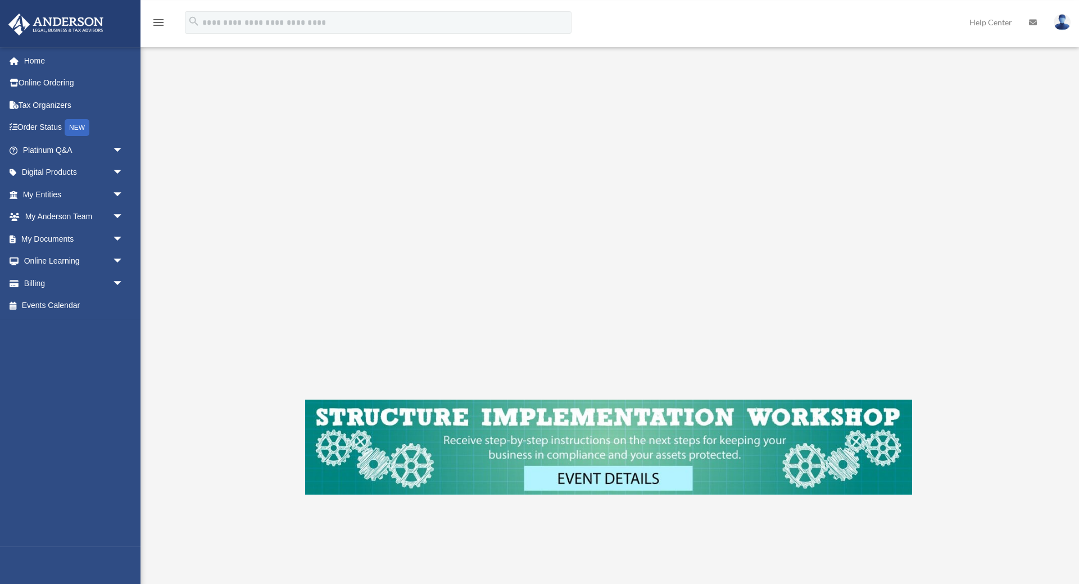
scroll to position [160, 0]
click at [116, 193] on span "arrow_drop_down" at bounding box center [123, 194] width 22 height 23
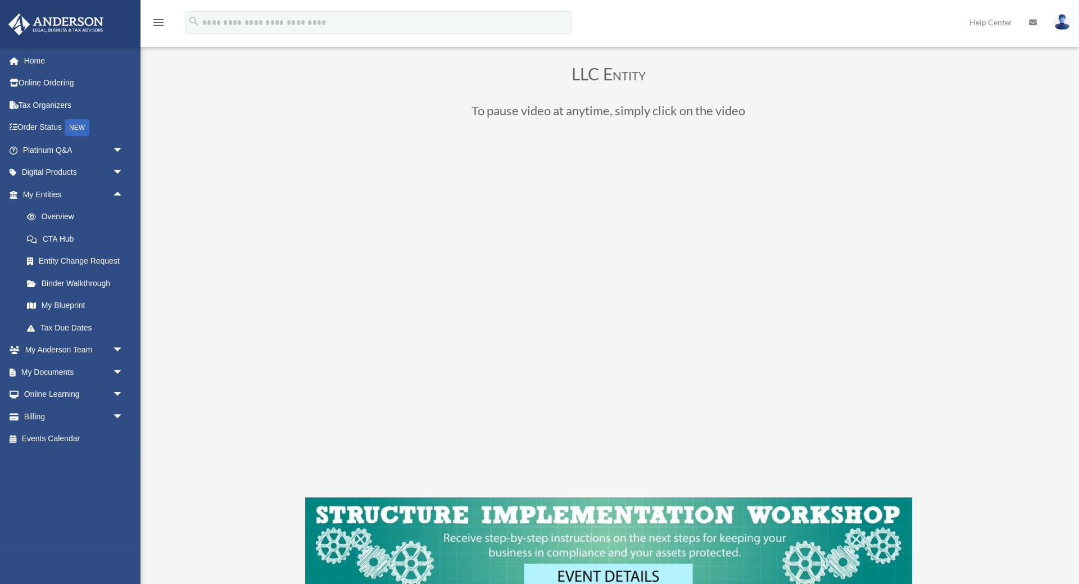
scroll to position [0, 0]
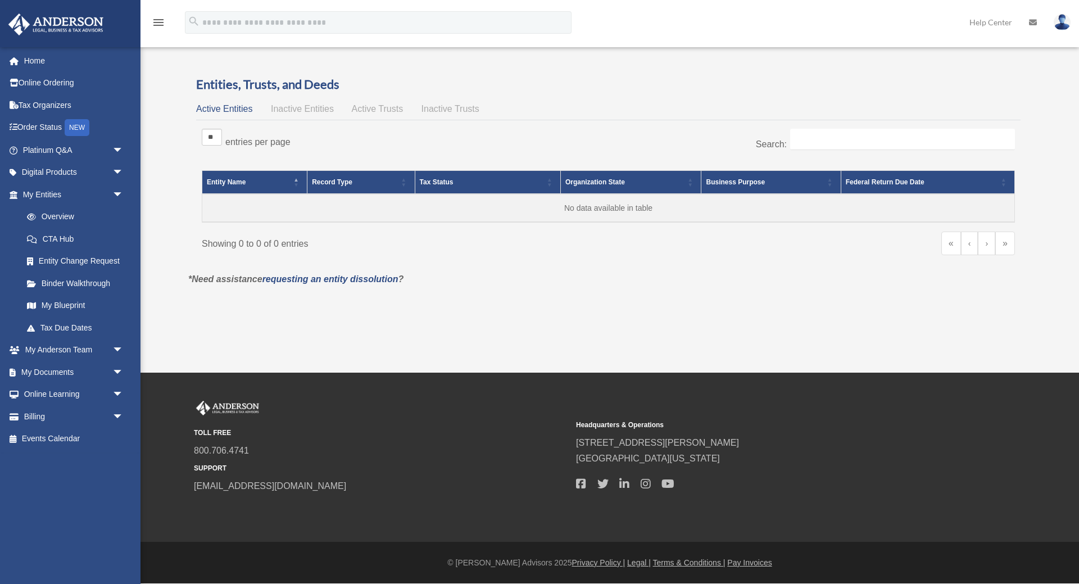
click at [299, 111] on span "Inactive Entities" at bounding box center [302, 109] width 63 height 10
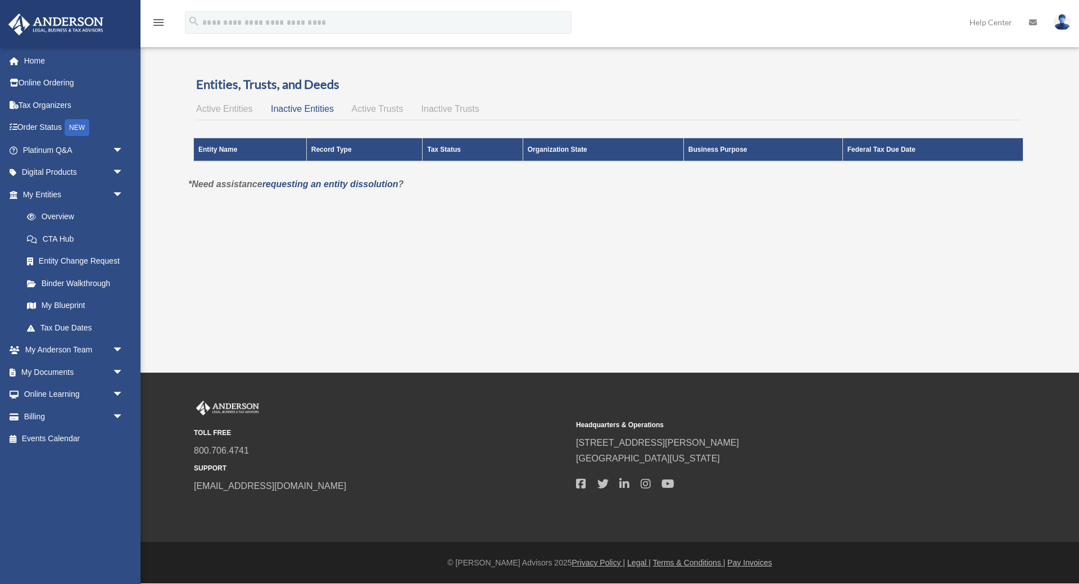
click at [379, 111] on span "Active Trusts" at bounding box center [378, 109] width 52 height 10
click at [457, 110] on span "Inactive Trusts" at bounding box center [451, 109] width 58 height 10
drag, startPoint x: 392, startPoint y: 110, endPoint x: 342, endPoint y: 110, distance: 49.5
click at [391, 110] on span "Active Trusts" at bounding box center [378, 109] width 52 height 10
click at [311, 110] on span "Inactive Entities" at bounding box center [302, 109] width 63 height 10
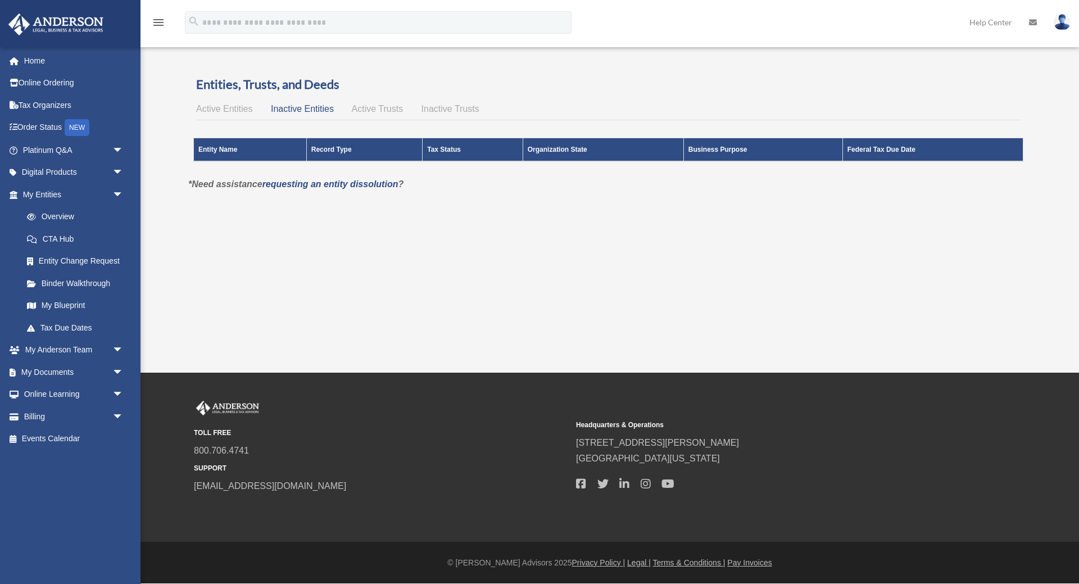
click at [242, 106] on span "Active Entities" at bounding box center [224, 109] width 56 height 10
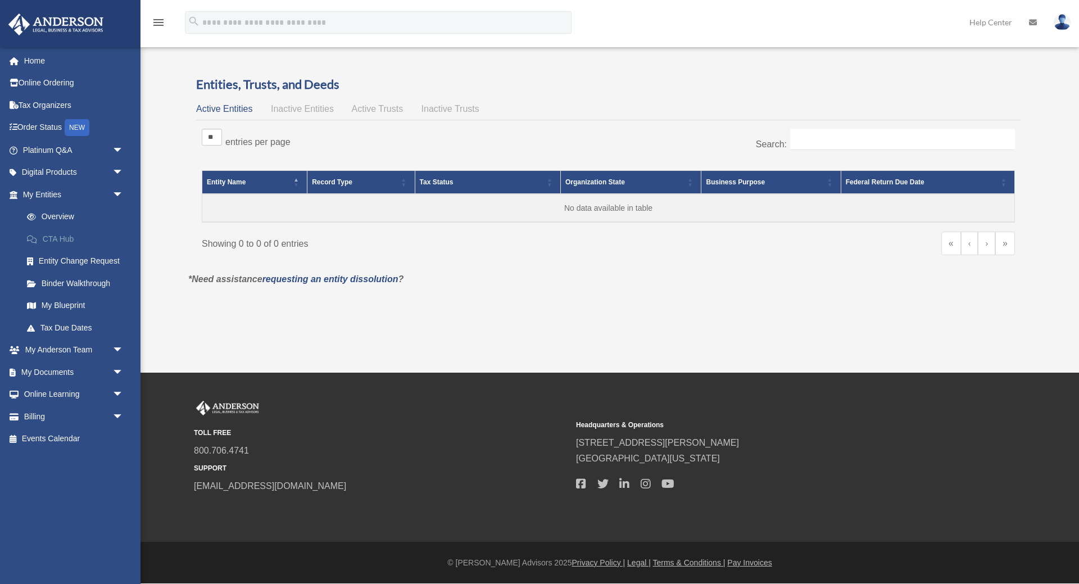
click at [67, 238] on link "CTA Hub" at bounding box center [78, 239] width 125 height 22
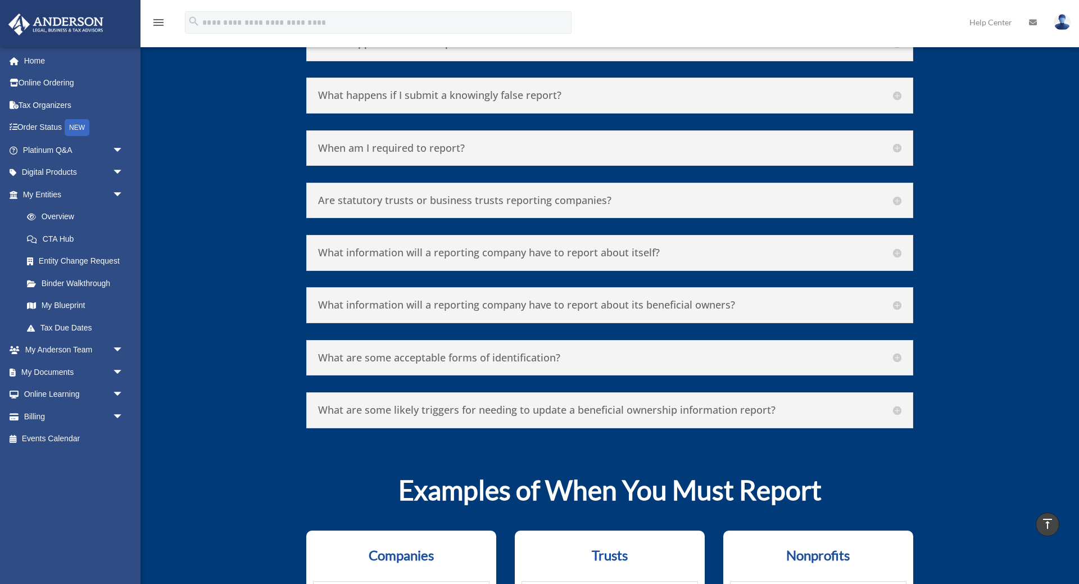
scroll to position [6077, 0]
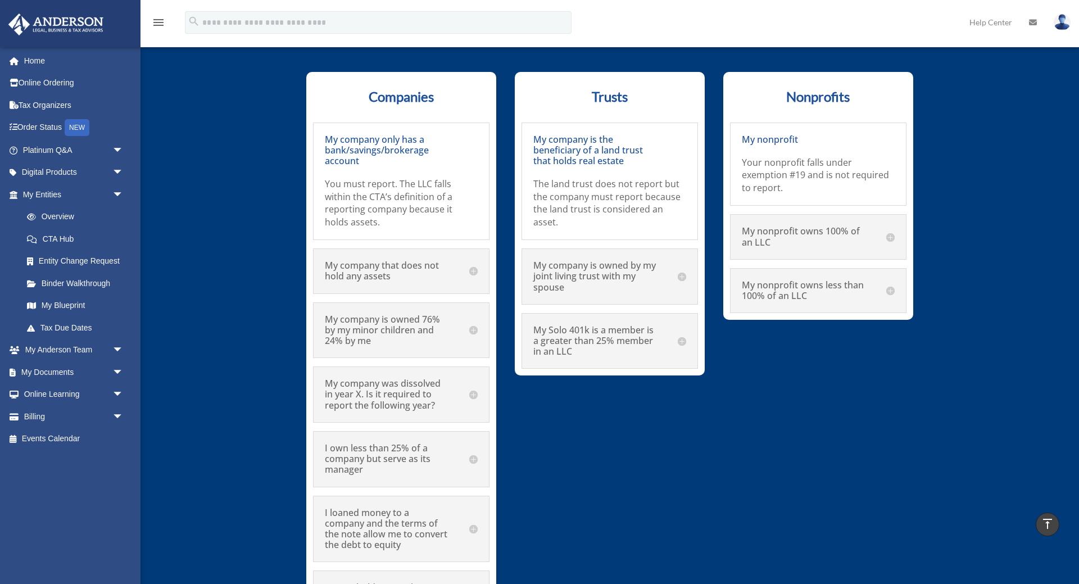
click at [379, 178] on p "You must report. The LLC falls within the CTA’s definition of a reporting compa…" at bounding box center [401, 203] width 153 height 51
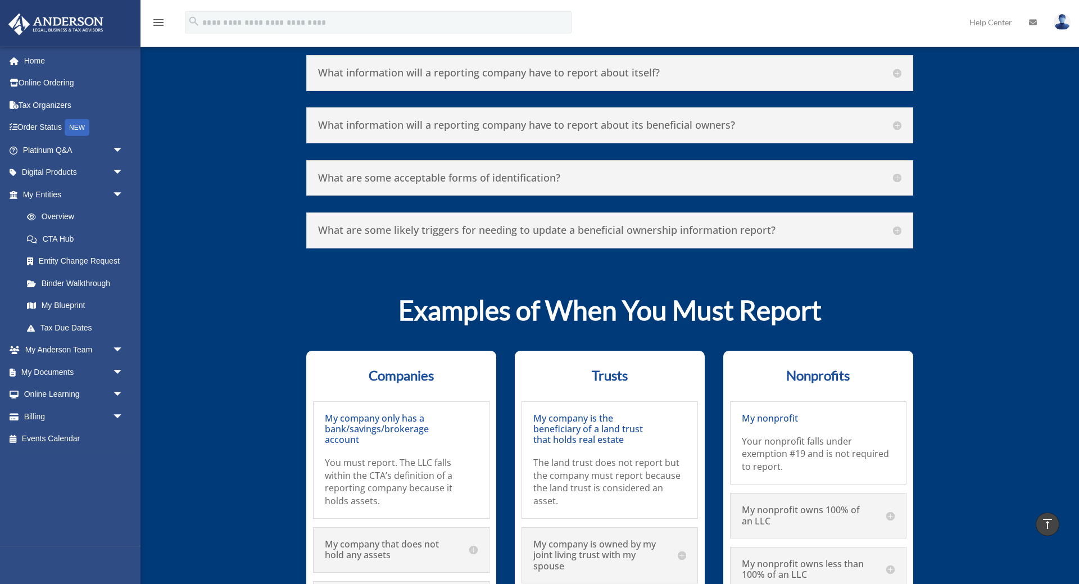
scroll to position [5797, 0]
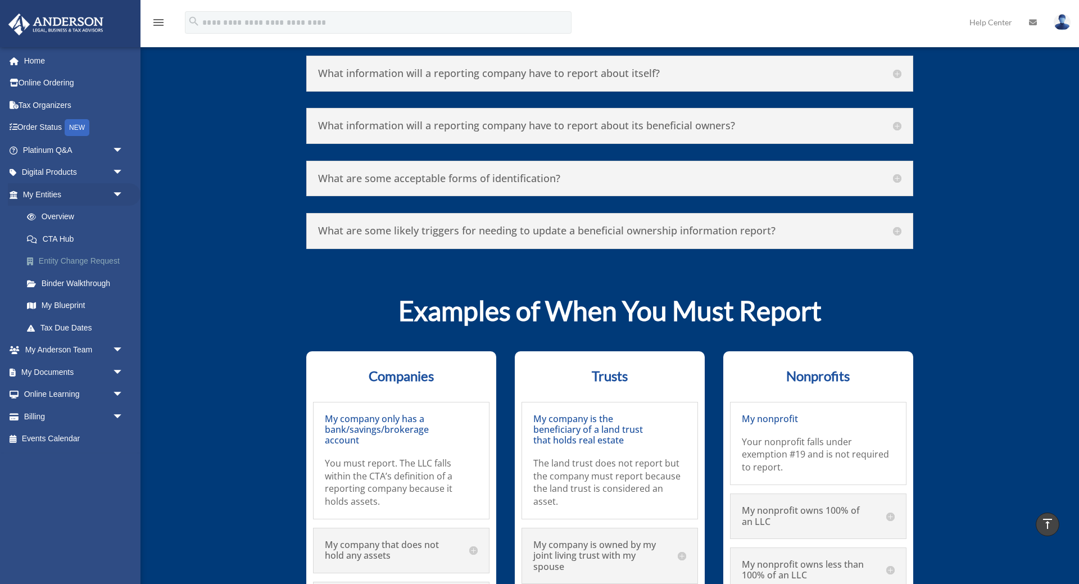
click at [88, 261] on link "Entity Change Request" at bounding box center [78, 261] width 125 height 22
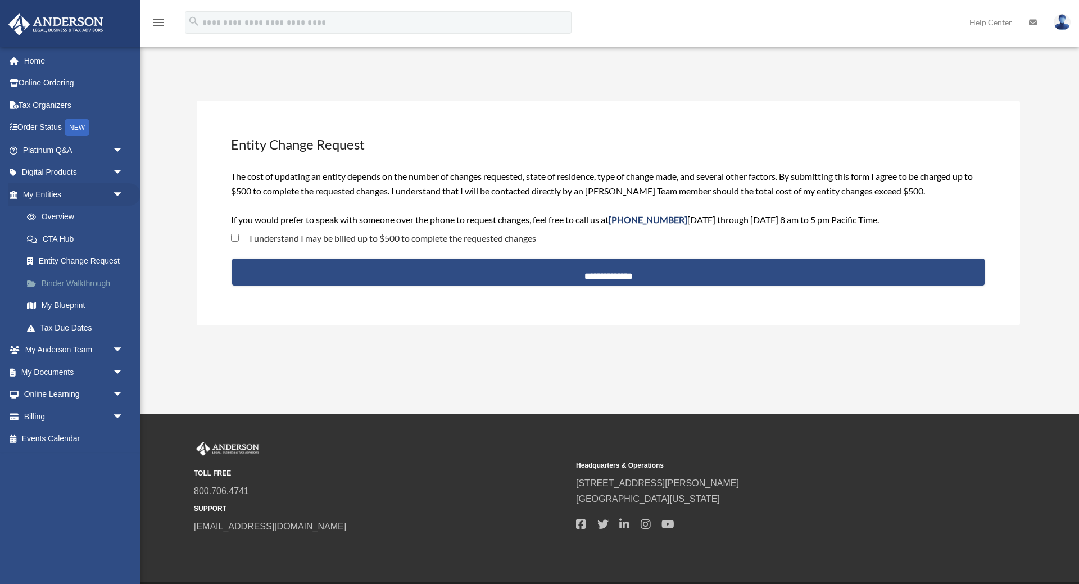
click at [84, 287] on link "Binder Walkthrough" at bounding box center [78, 283] width 125 height 22
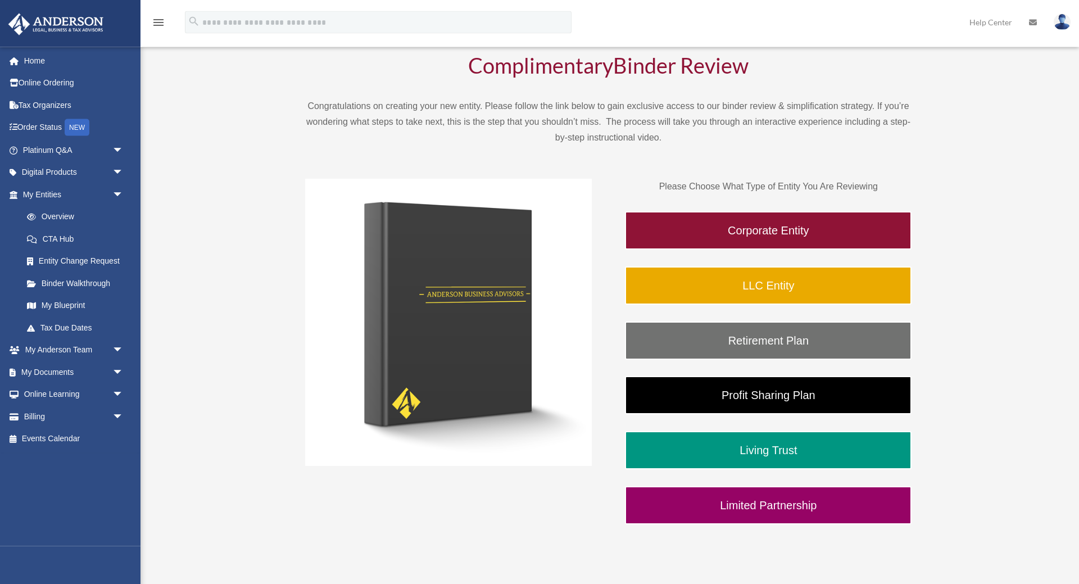
scroll to position [172, 0]
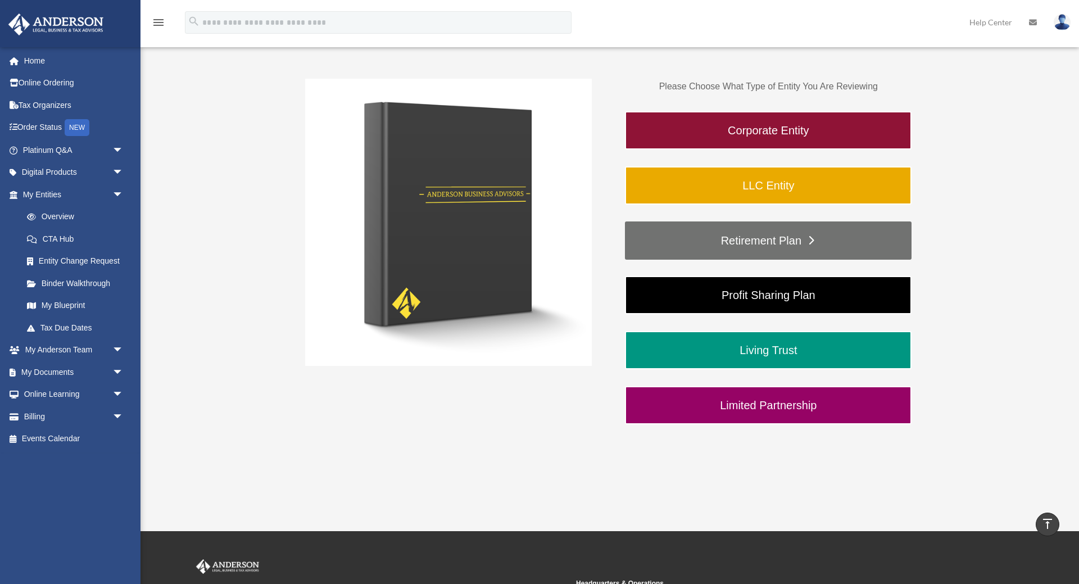
click at [779, 242] on link "Retirement Plan" at bounding box center [768, 240] width 287 height 38
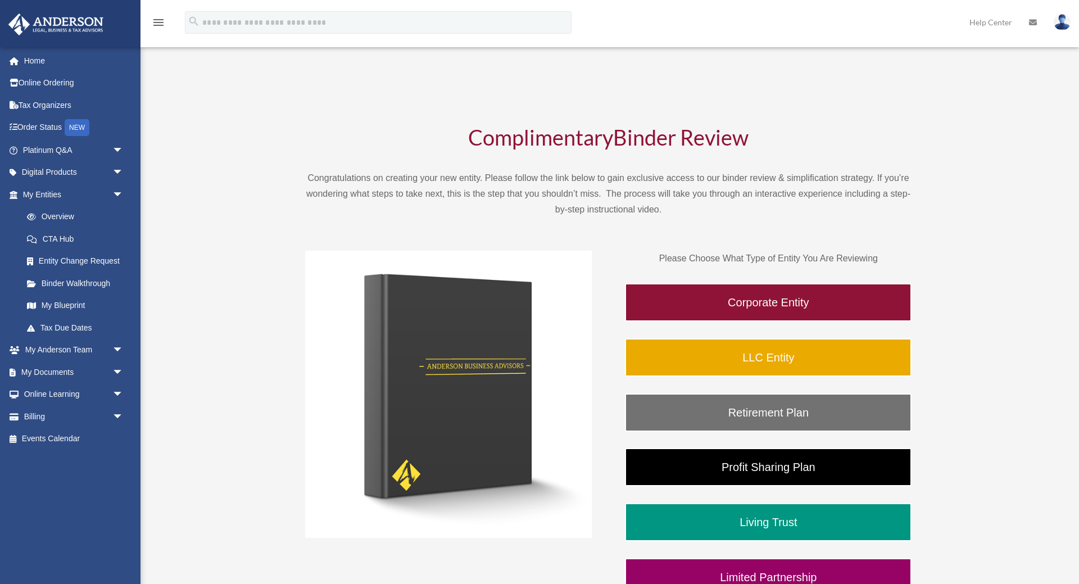
scroll to position [57, 0]
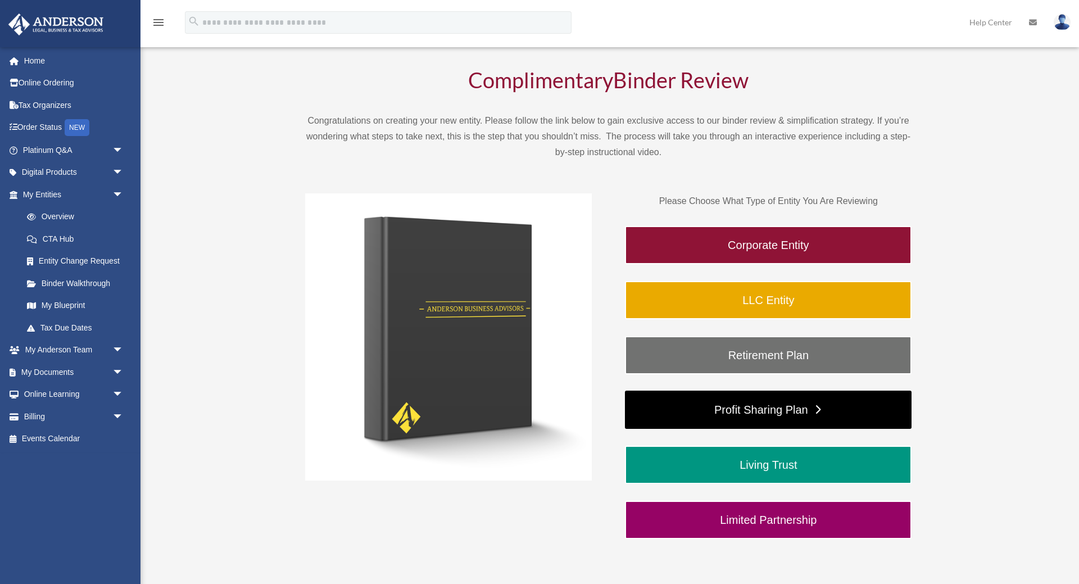
click at [794, 405] on link "Profit Sharing Plan" at bounding box center [768, 410] width 287 height 38
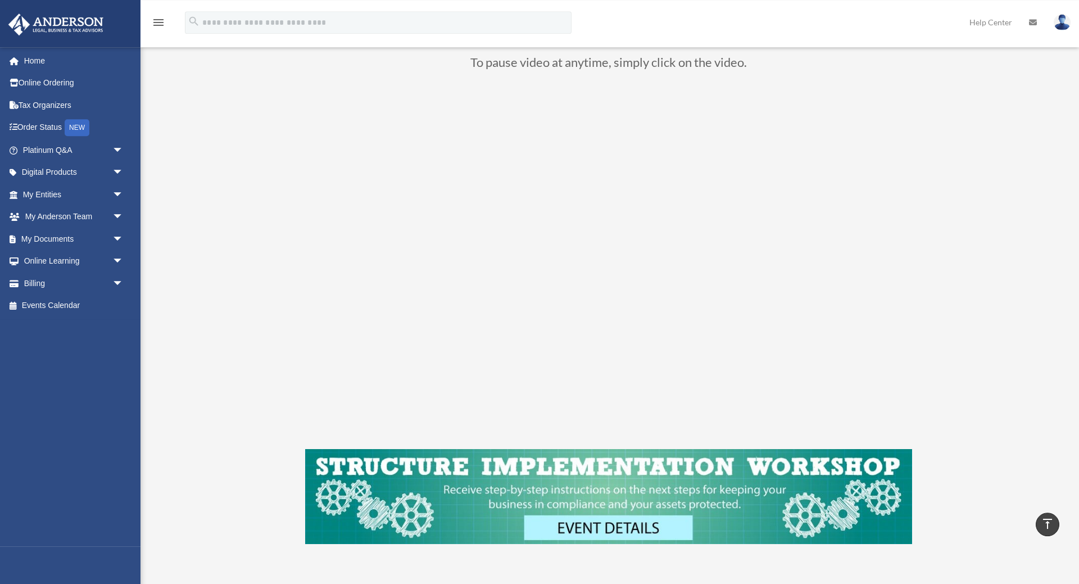
scroll to position [109, 0]
click at [117, 215] on span "arrow_drop_down" at bounding box center [123, 217] width 22 height 23
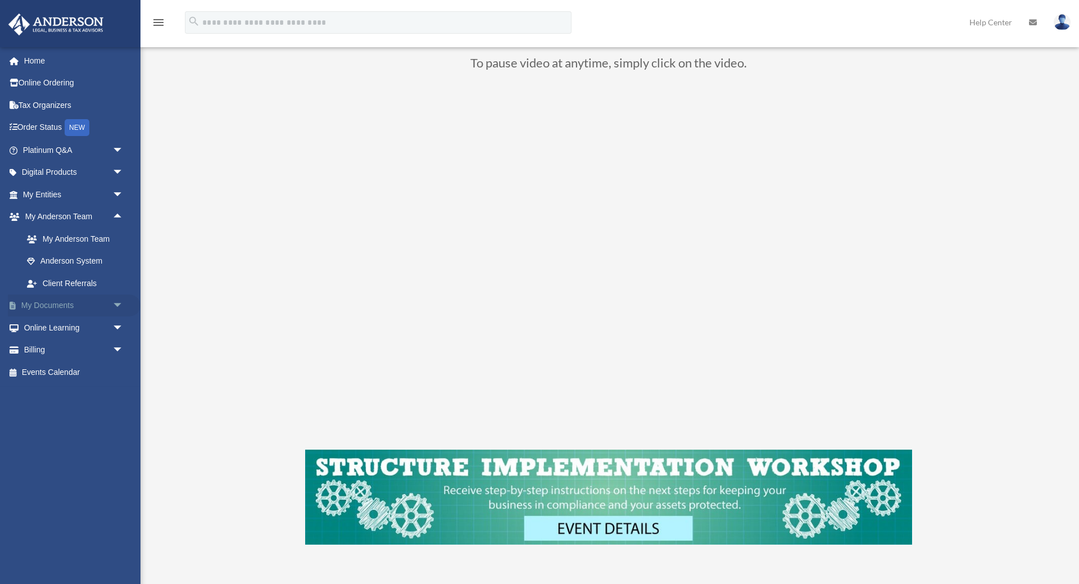
click at [115, 305] on span "arrow_drop_down" at bounding box center [123, 305] width 22 height 23
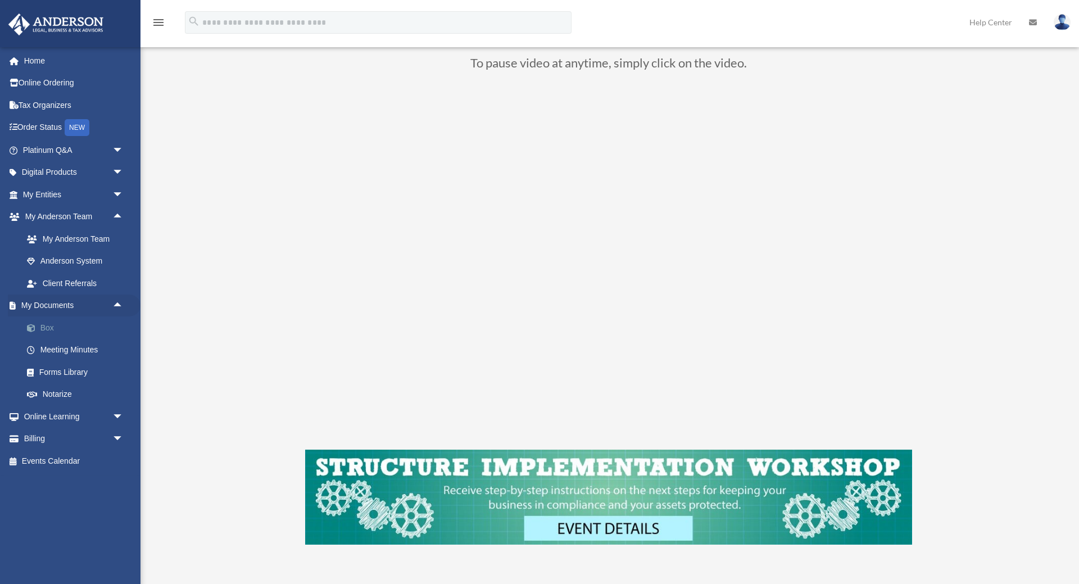
click at [52, 330] on link "Box" at bounding box center [78, 327] width 125 height 22
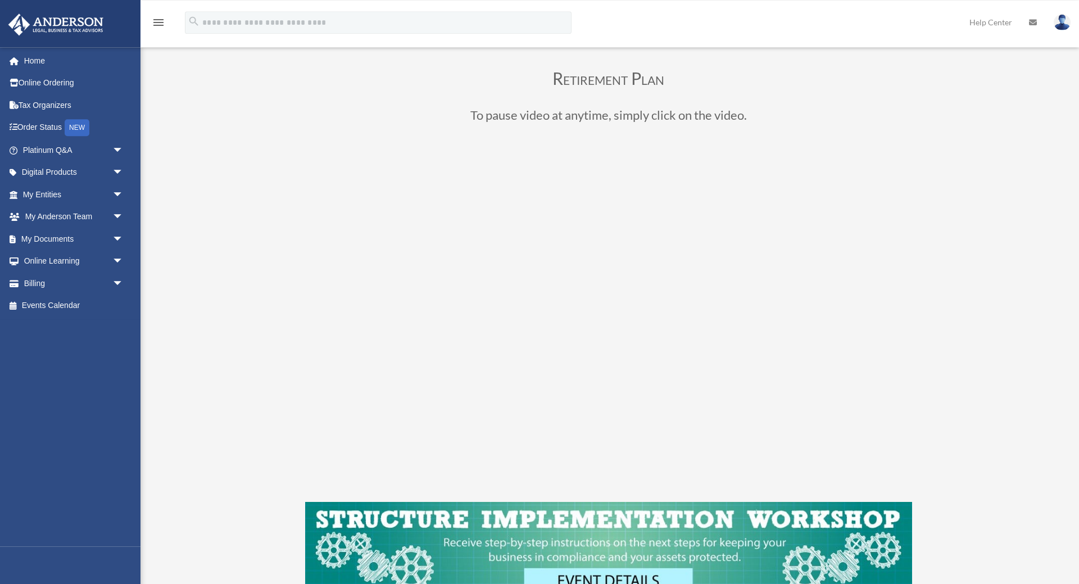
scroll to position [115, 0]
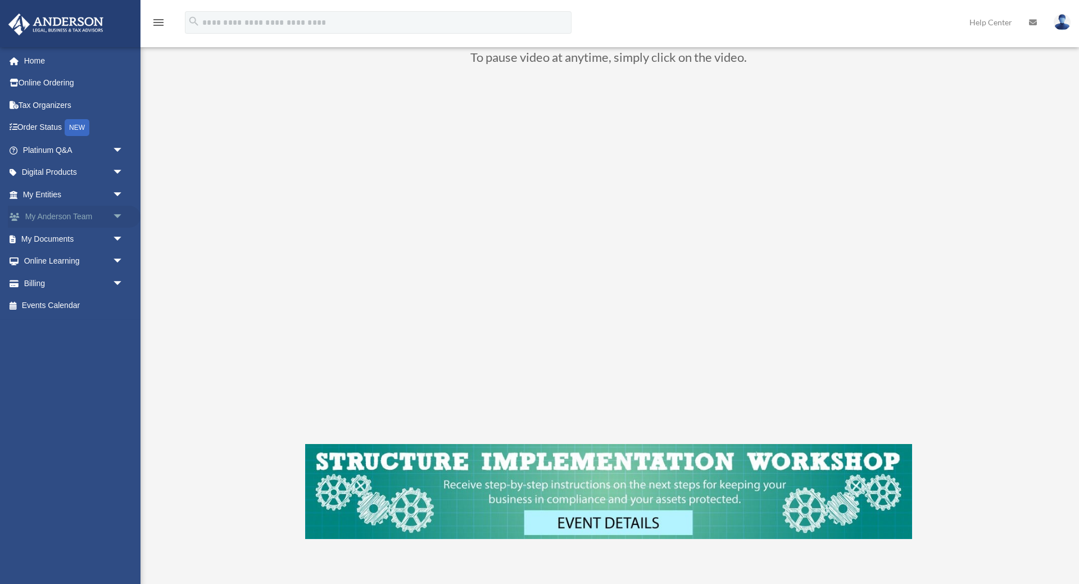
click at [123, 215] on span "arrow_drop_down" at bounding box center [123, 217] width 22 height 23
click at [118, 212] on span "arrow_drop_down" at bounding box center [123, 217] width 22 height 23
click at [118, 212] on span "arrow_drop_up" at bounding box center [123, 217] width 22 height 23
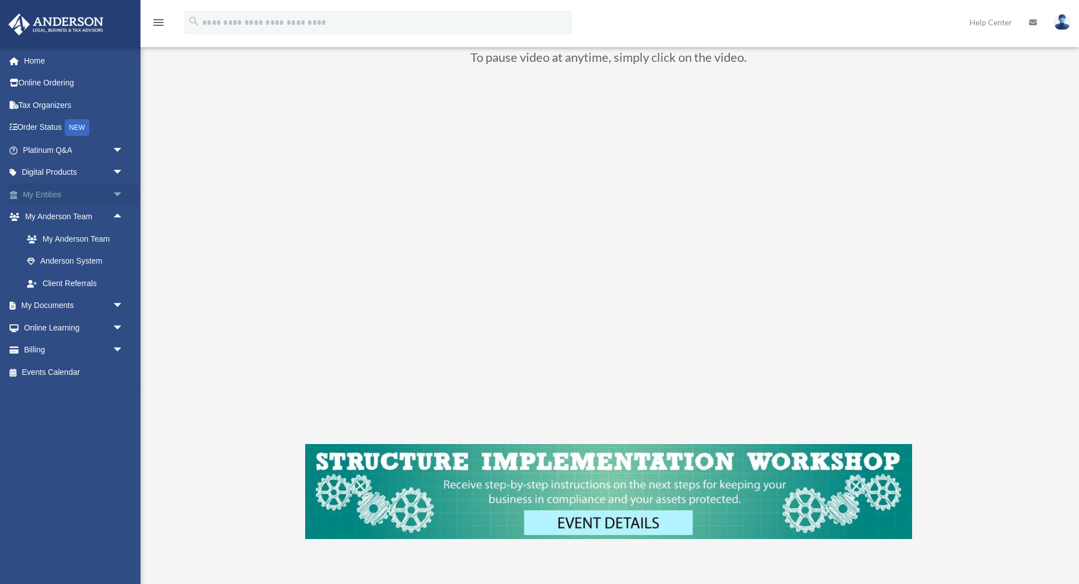
click at [120, 195] on span "arrow_drop_down" at bounding box center [123, 194] width 22 height 23
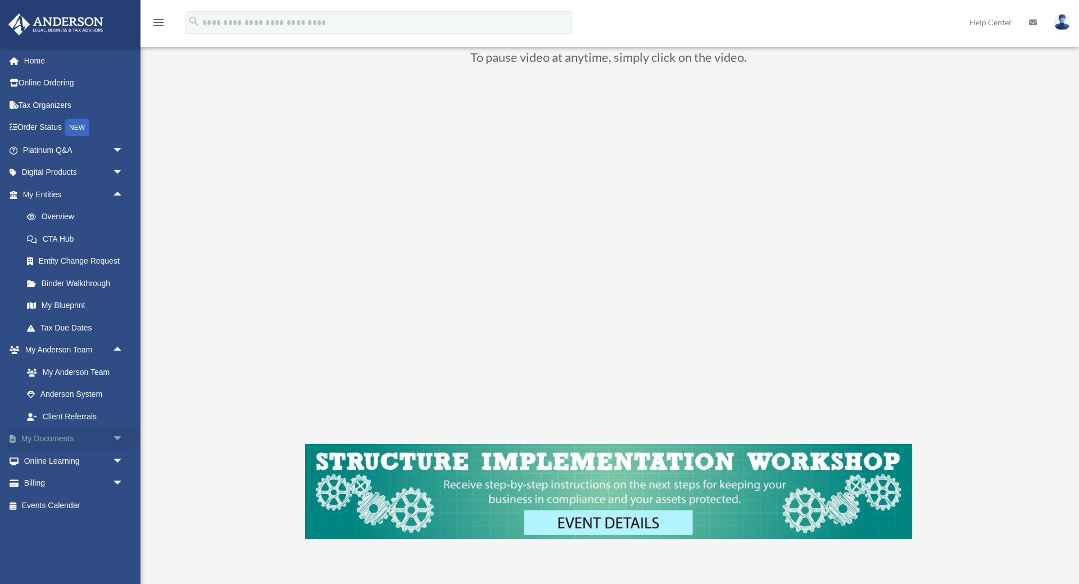
click at [85, 442] on link "My Documents arrow_drop_down" at bounding box center [74, 439] width 133 height 22
click at [119, 441] on span "arrow_drop_down" at bounding box center [123, 439] width 22 height 23
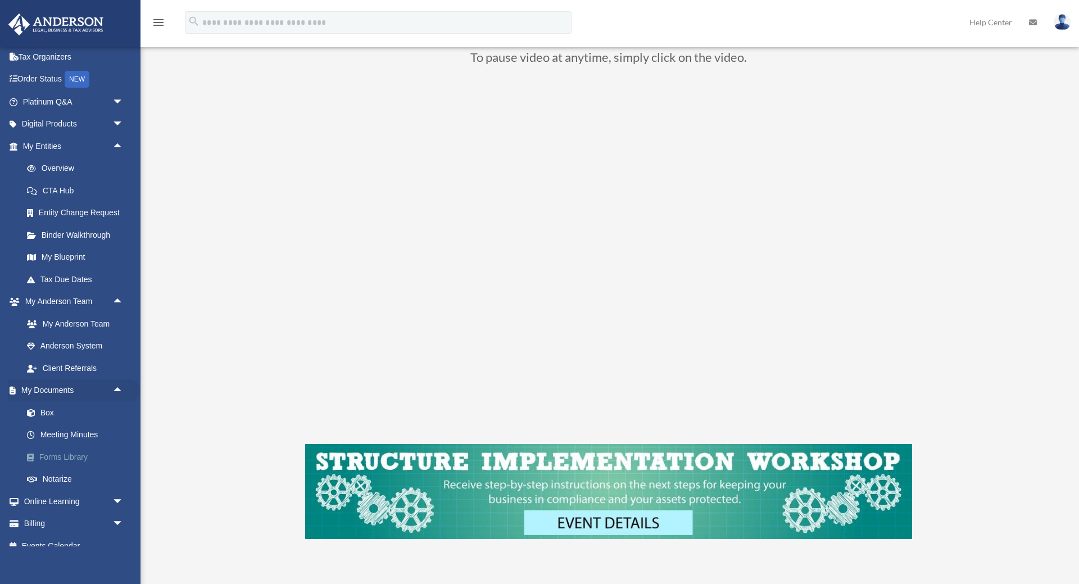
scroll to position [62, 0]
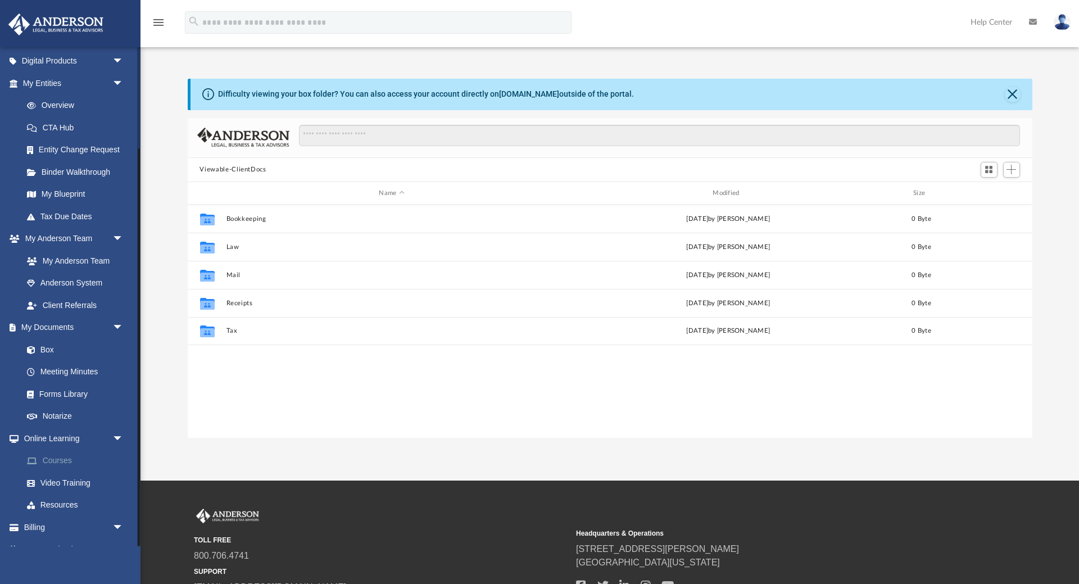
scroll to position [128, 0]
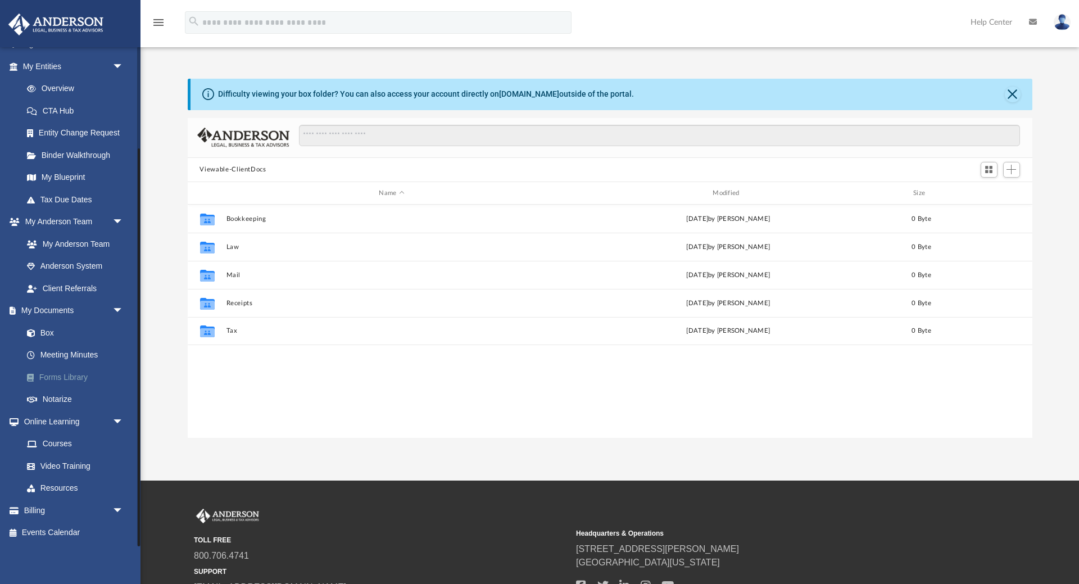
click at [79, 377] on link "Forms Library" at bounding box center [78, 377] width 125 height 22
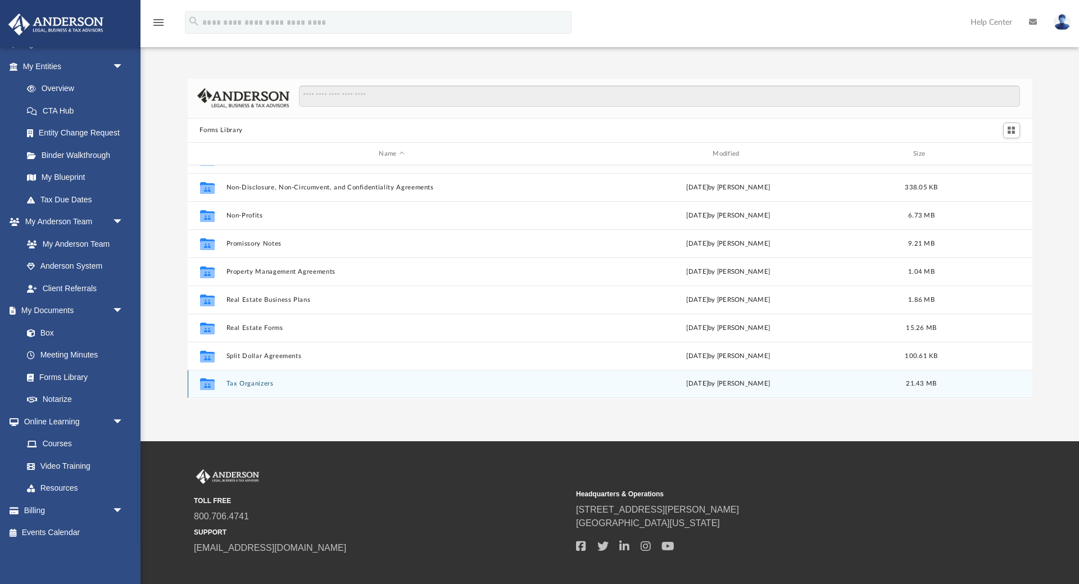
click at [265, 387] on button "Tax Organizers" at bounding box center [392, 383] width 332 height 7
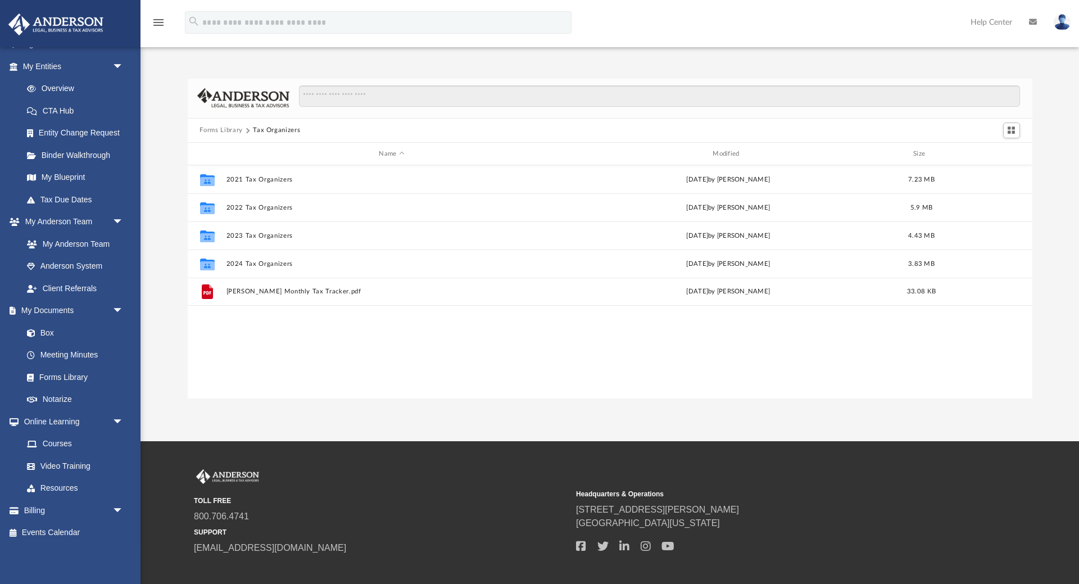
click at [218, 130] on button "Forms Library" at bounding box center [221, 130] width 43 height 10
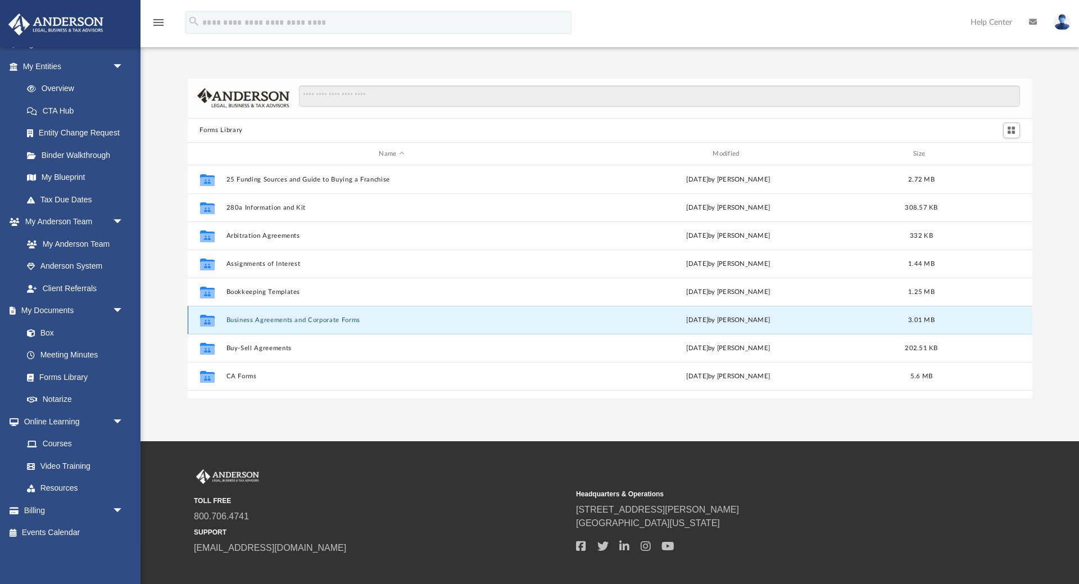
click at [278, 318] on button "Business Agreements and Corporate Forms" at bounding box center [392, 319] width 332 height 7
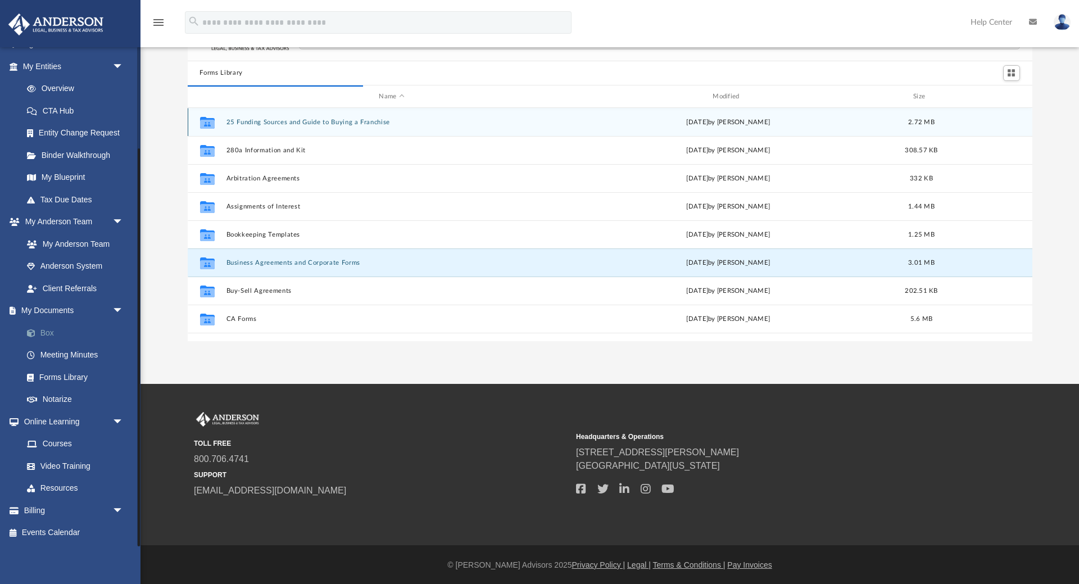
scroll to position [1, 1]
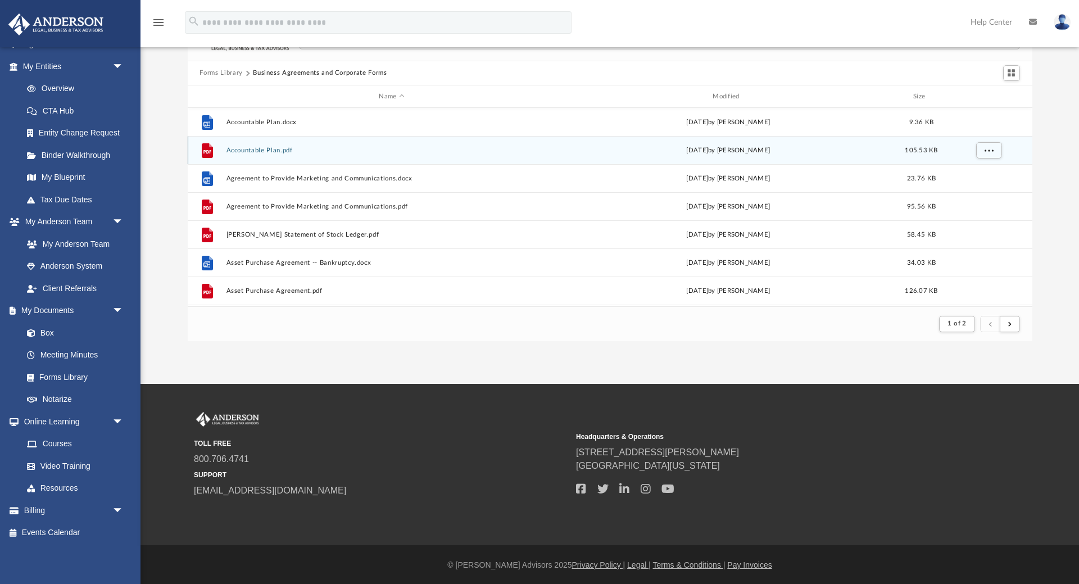
click at [279, 146] on div "File Accountable Plan.pdf Tue Nov 15 2022 by Mary Acree 105.53 KB" at bounding box center [610, 150] width 845 height 28
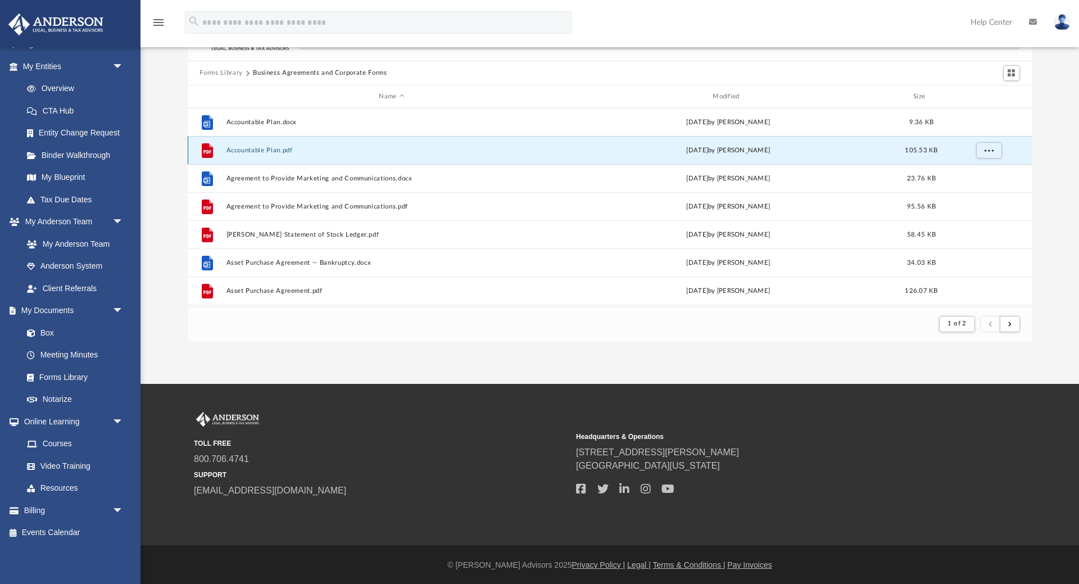
click at [257, 148] on button "Accountable Plan.pdf" at bounding box center [392, 150] width 332 height 7
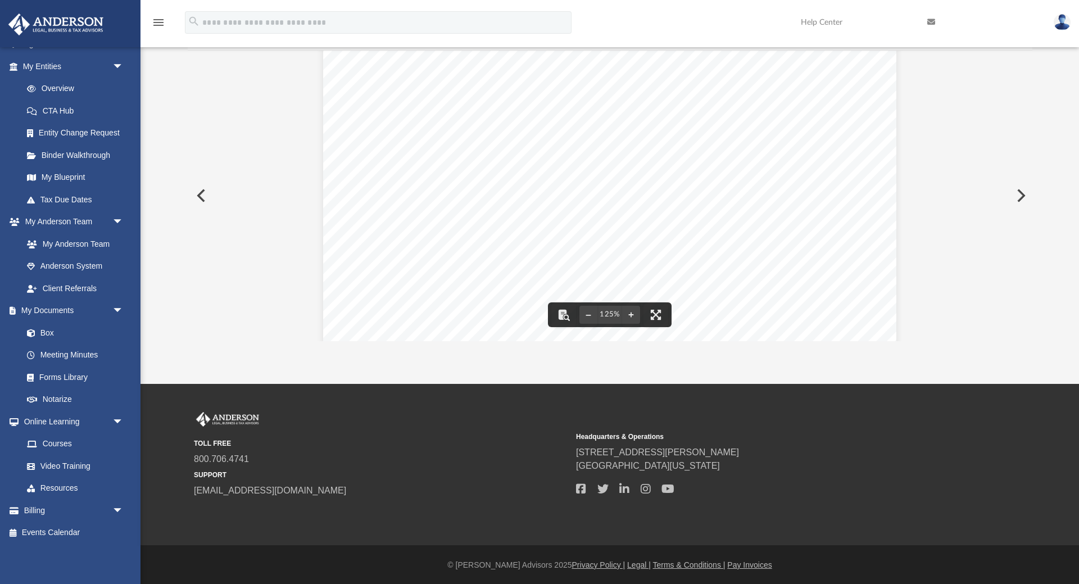
scroll to position [0, 0]
drag, startPoint x: 492, startPoint y: 242, endPoint x: 692, endPoint y: 260, distance: 200.3
click at [692, 260] on div "Accountable Plan for ______________________________ (“Company”) The Company sta…" at bounding box center [609, 430] width 573 height 742
click at [744, 255] on span "all other laws governing accountable plans and employee reimbursements." at bounding box center [608, 249] width 335 height 11
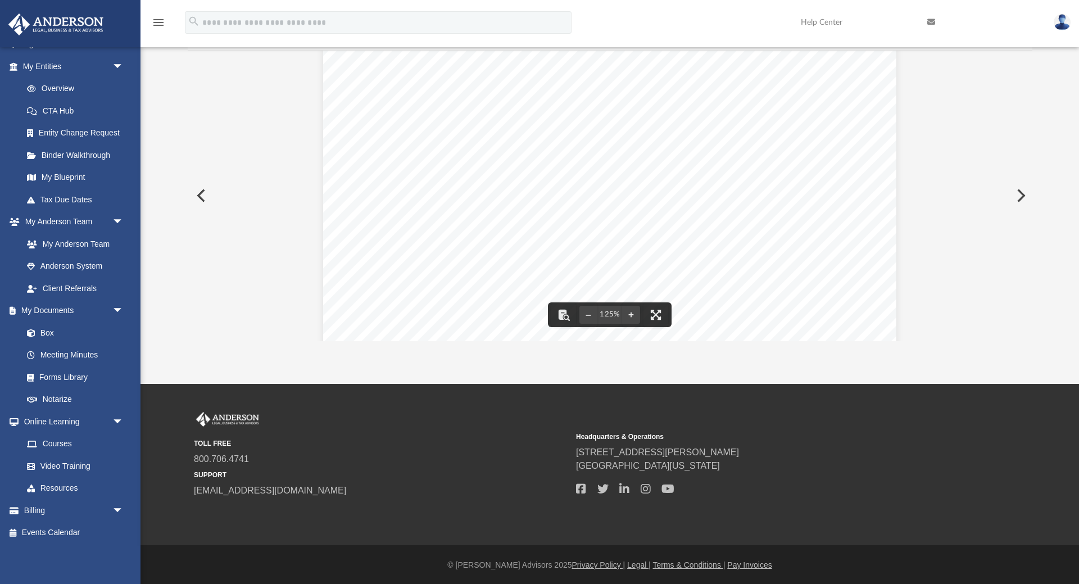
drag, startPoint x: 460, startPoint y: 169, endPoint x: 600, endPoint y: 181, distance: 140.5
click at [600, 181] on div "Accountable Plan for ______________________________ (“Company”) The Company sta…" at bounding box center [609, 342] width 573 height 742
click at [600, 181] on span "Employees must document and substantiate all business expenses to the full" at bounding box center [612, 175] width 342 height 11
drag, startPoint x: 644, startPoint y: 173, endPoint x: 786, endPoint y: 195, distance: 144.4
click at [786, 195] on div "Accountable Plan for ______________________________ (“Company”) The Company sta…" at bounding box center [609, 342] width 573 height 742
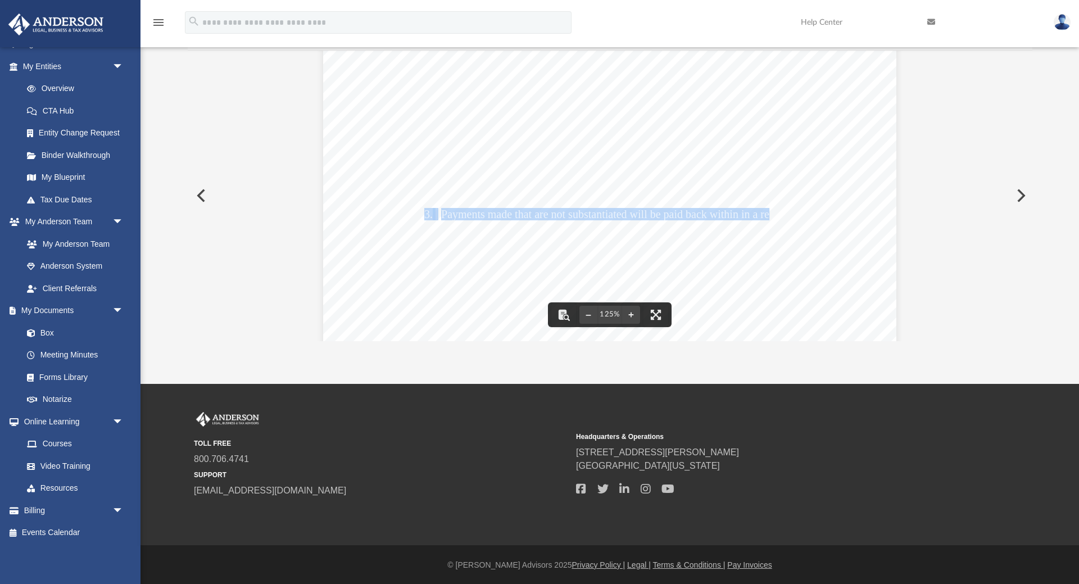
click at [786, 195] on div "Accountable Plan for ______________________________ (“Company”) The Company sta…" at bounding box center [609, 342] width 573 height 742
click at [732, 206] on div "Accountable Plan for ______________________________ (“Company”) The Company sta…" at bounding box center [609, 342] width 573 height 742
click at [571, 215] on span "Payments made that are not substantiated will be paid back within in a reasonab…" at bounding box center [625, 214] width 368 height 11
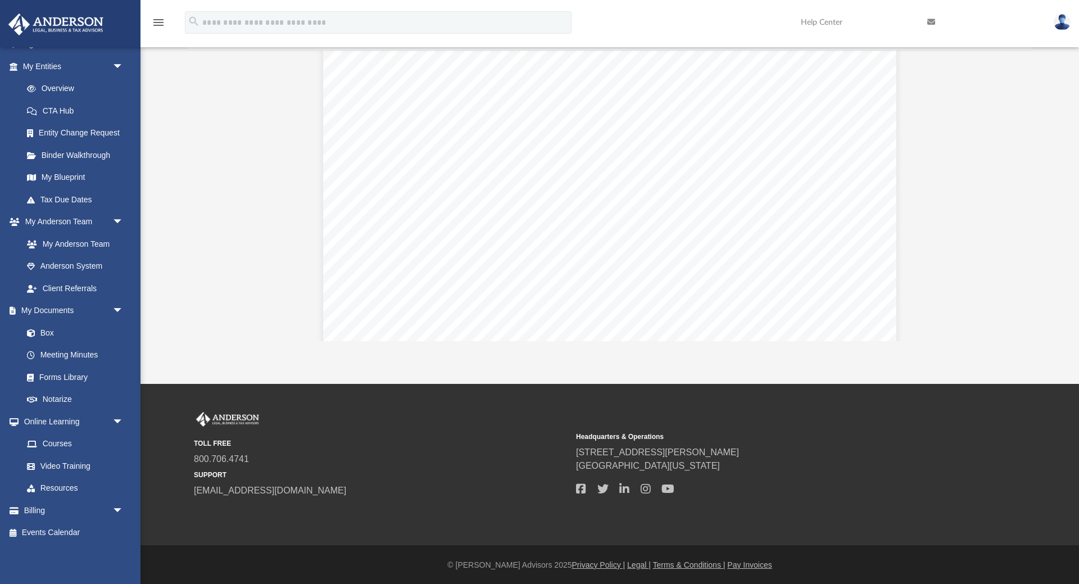
scroll to position [0, 0]
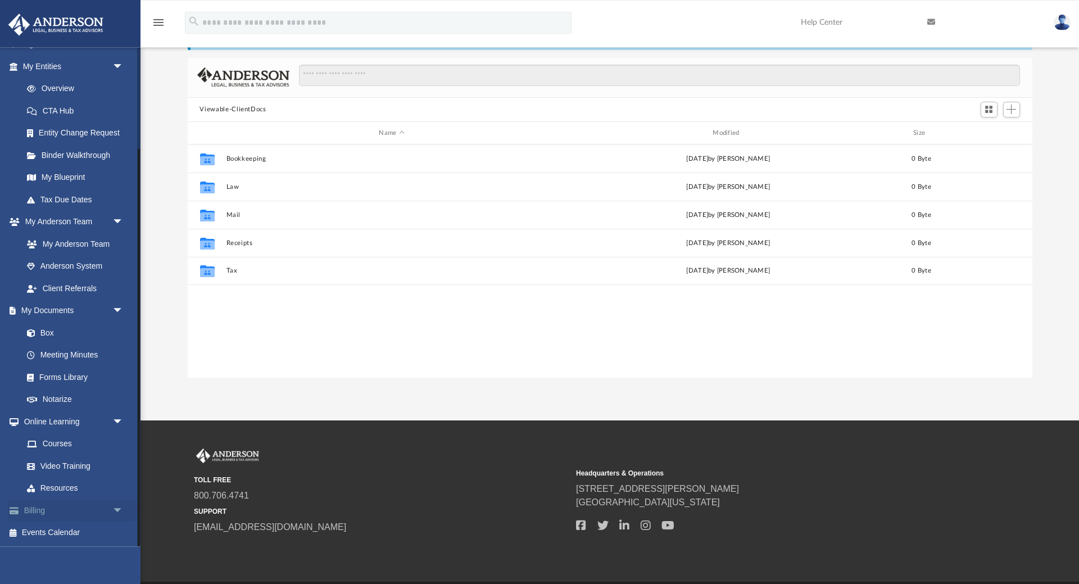
scroll to position [98, 0]
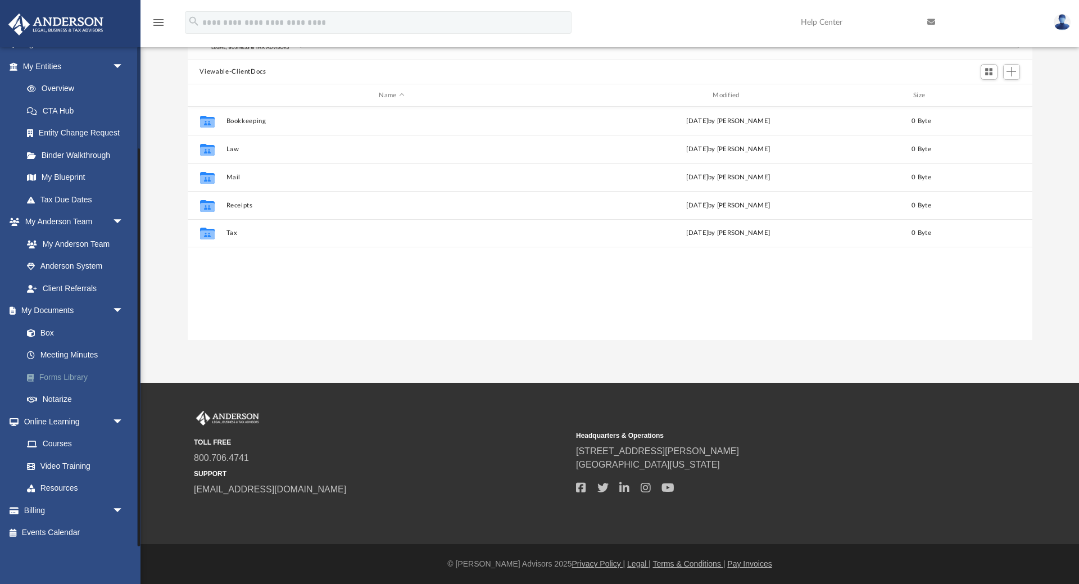
click at [75, 374] on link "Forms Library" at bounding box center [78, 377] width 125 height 22
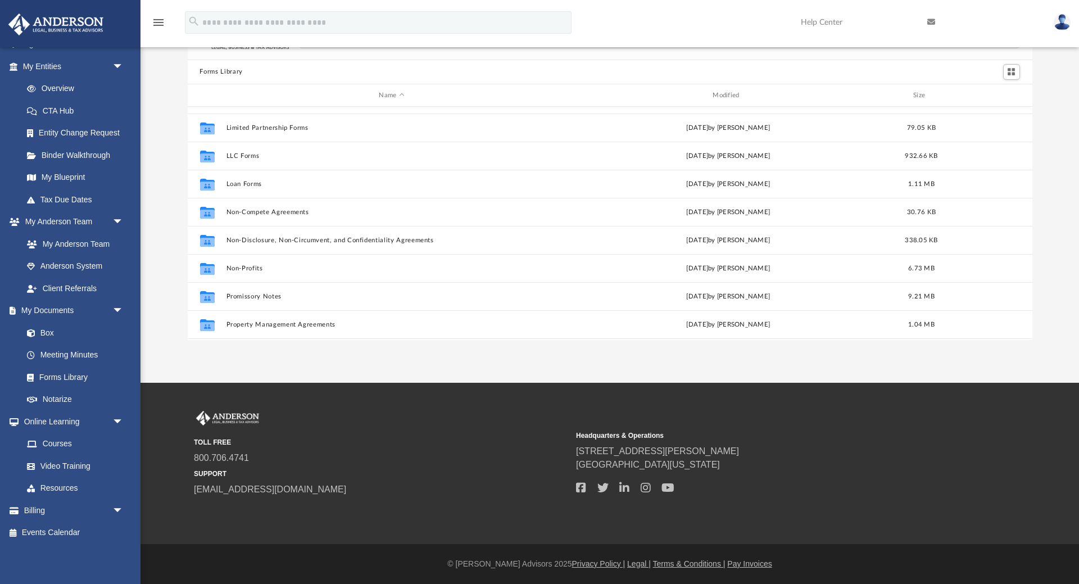
scroll to position [462, 0]
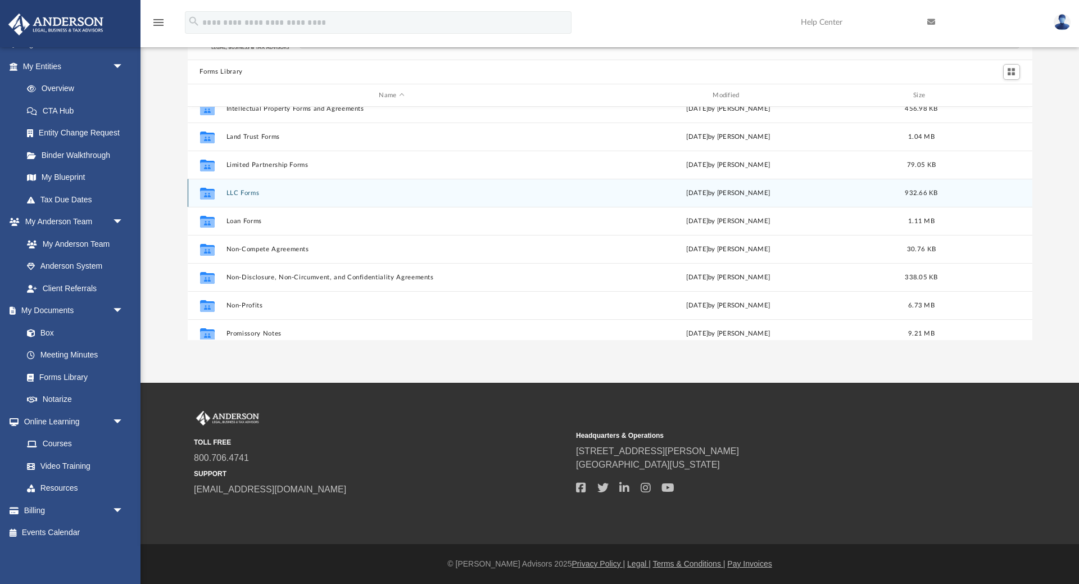
click at [247, 193] on button "LLC Forms" at bounding box center [392, 192] width 332 height 7
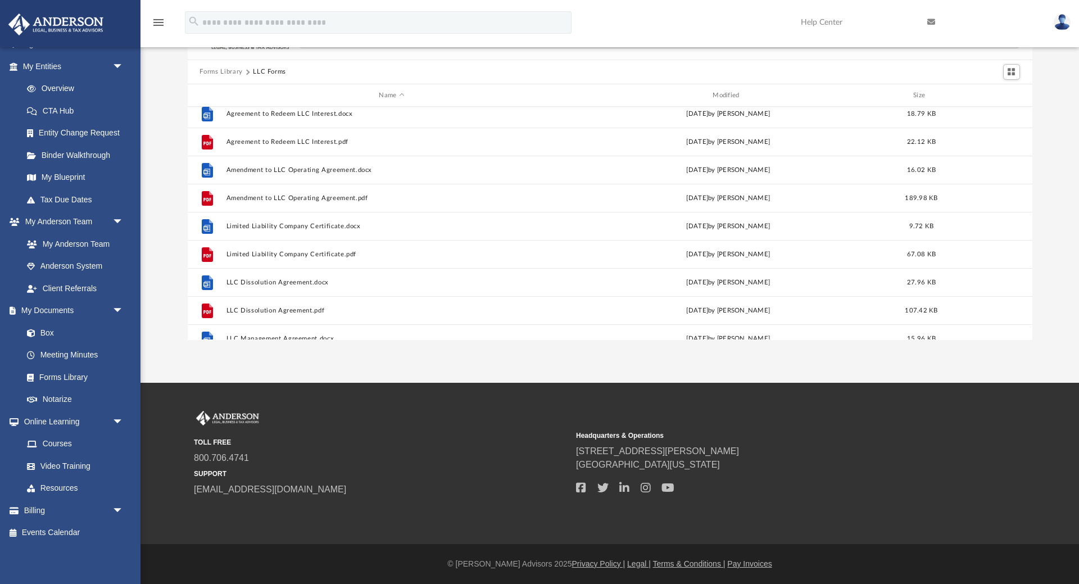
scroll to position [0, 0]
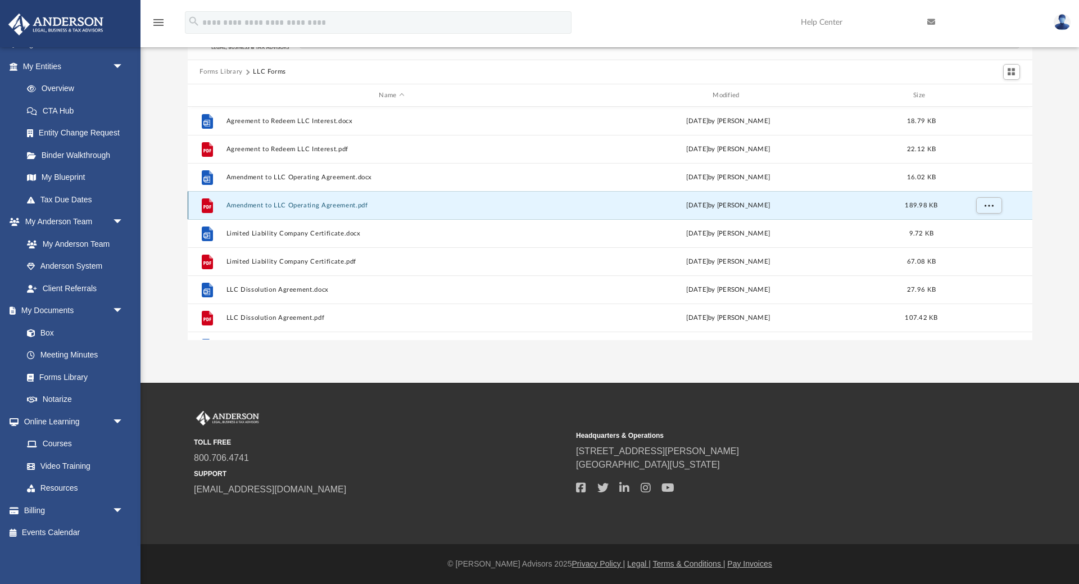
click at [328, 208] on button "Amendment to LLC Operating Agreement.pdf" at bounding box center [392, 205] width 332 height 7
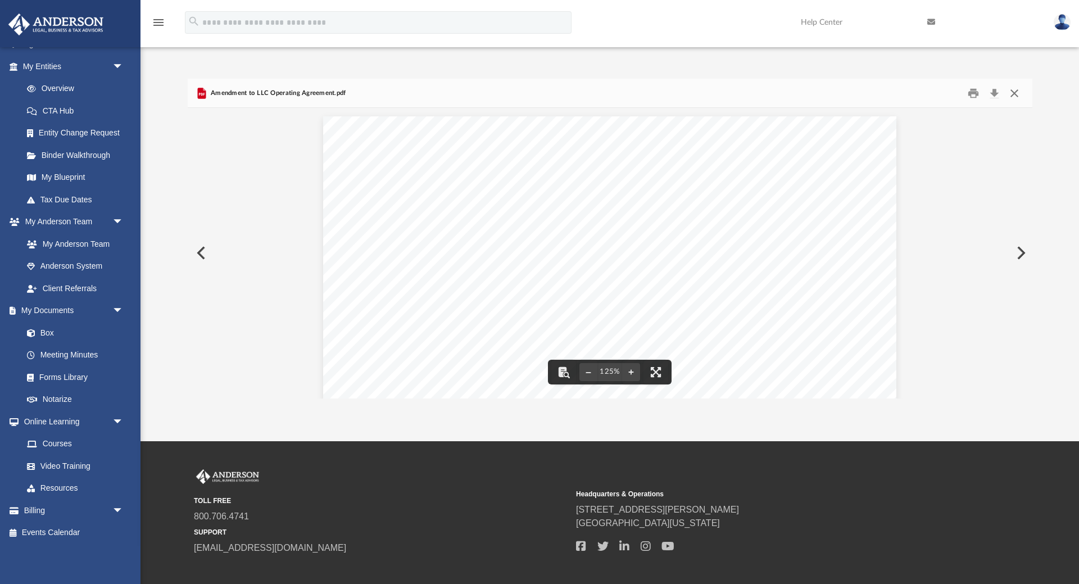
click at [1017, 91] on button "Close" at bounding box center [1014, 92] width 20 height 17
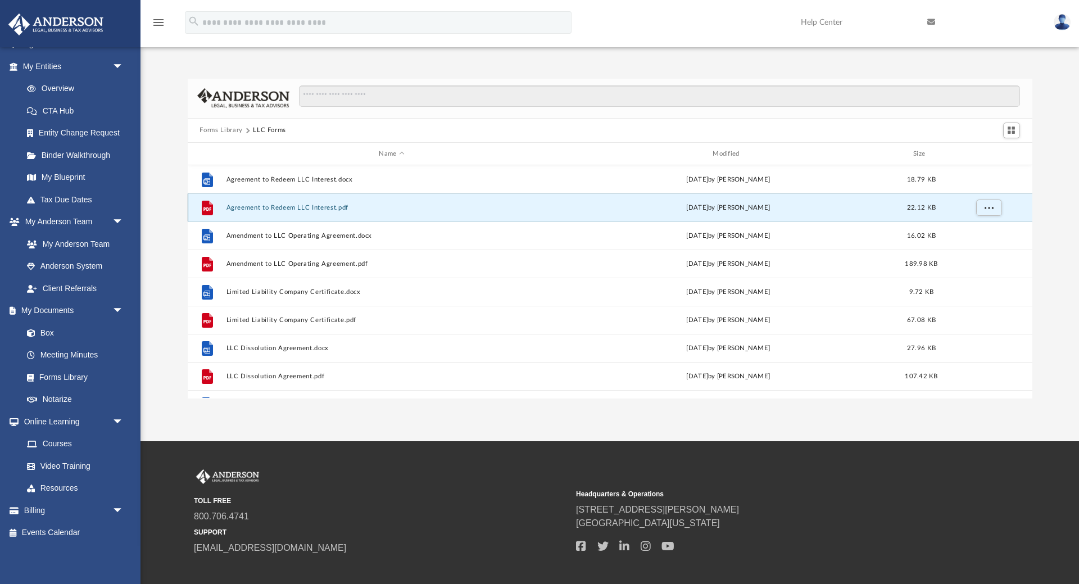
click at [310, 206] on button "Agreement to Redeem LLC Interest.pdf" at bounding box center [392, 207] width 332 height 7
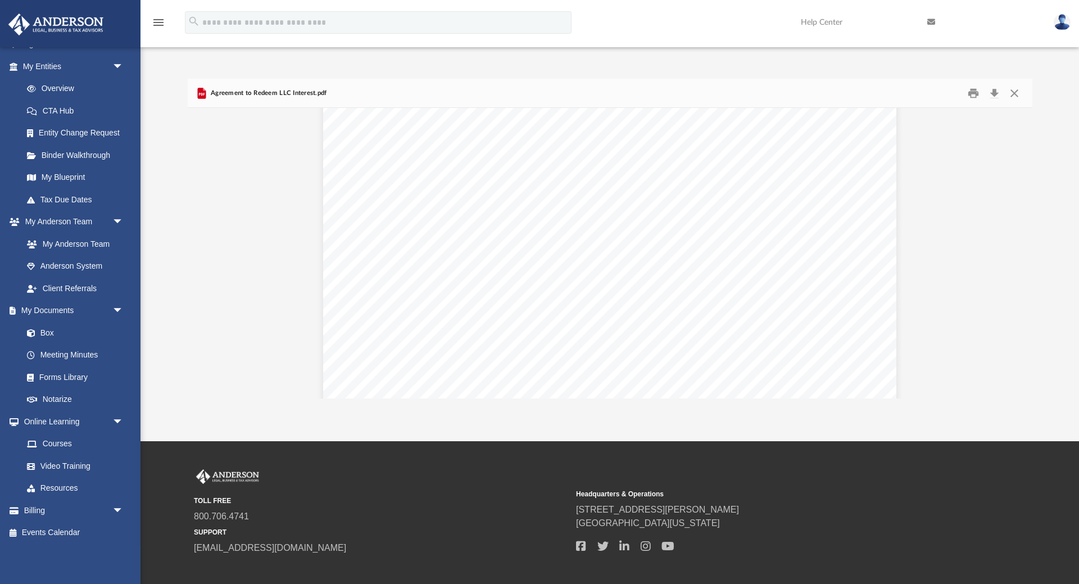
scroll to position [1227, 0]
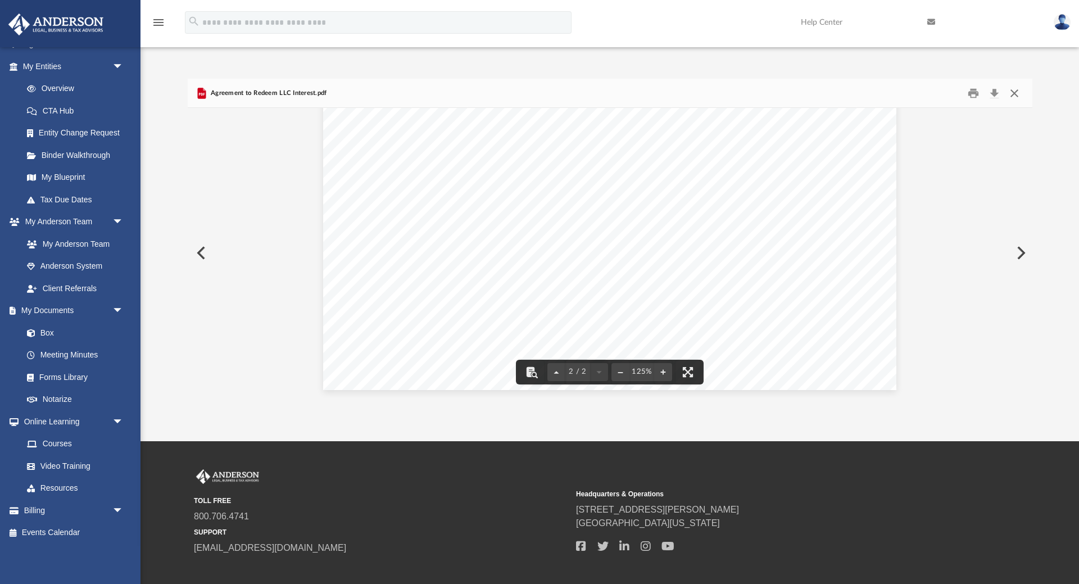
click at [1012, 93] on button "Close" at bounding box center [1014, 92] width 20 height 17
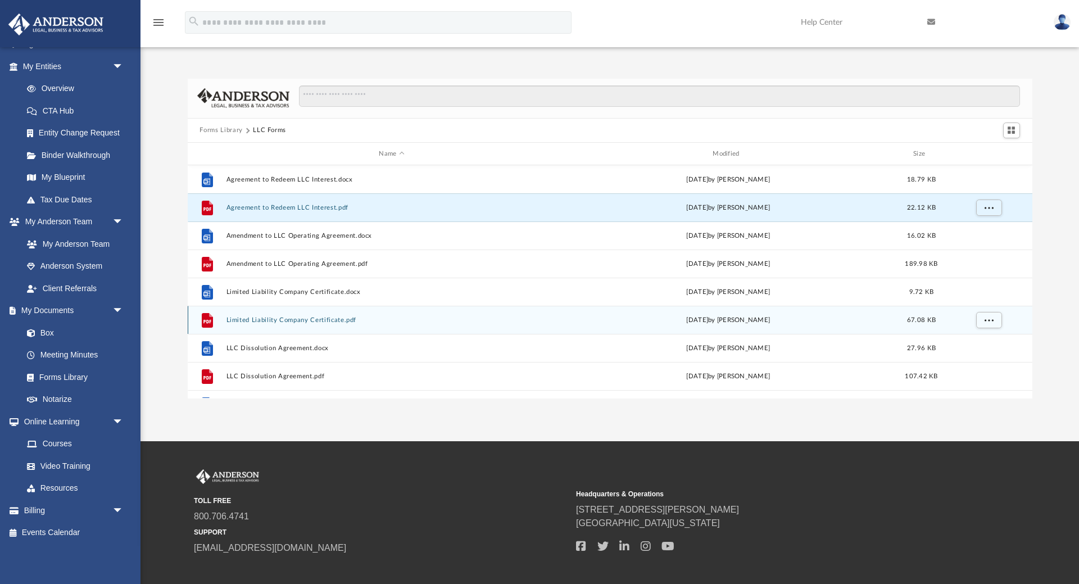
click at [291, 319] on button "Limited Liability Company Certificate.pdf" at bounding box center [392, 319] width 332 height 7
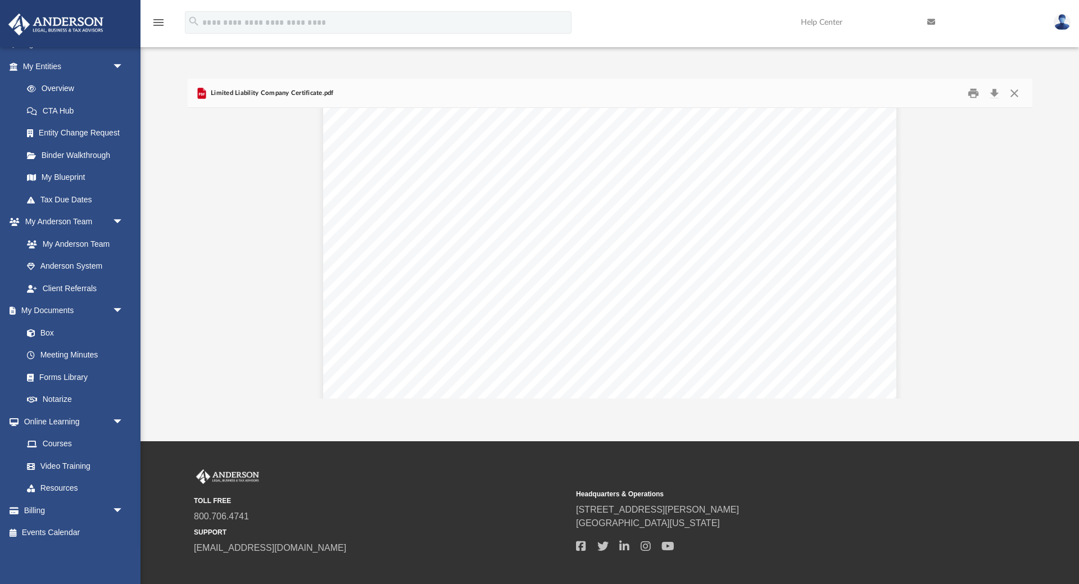
scroll to position [0, 0]
click at [1018, 97] on button "Close" at bounding box center [1014, 92] width 20 height 17
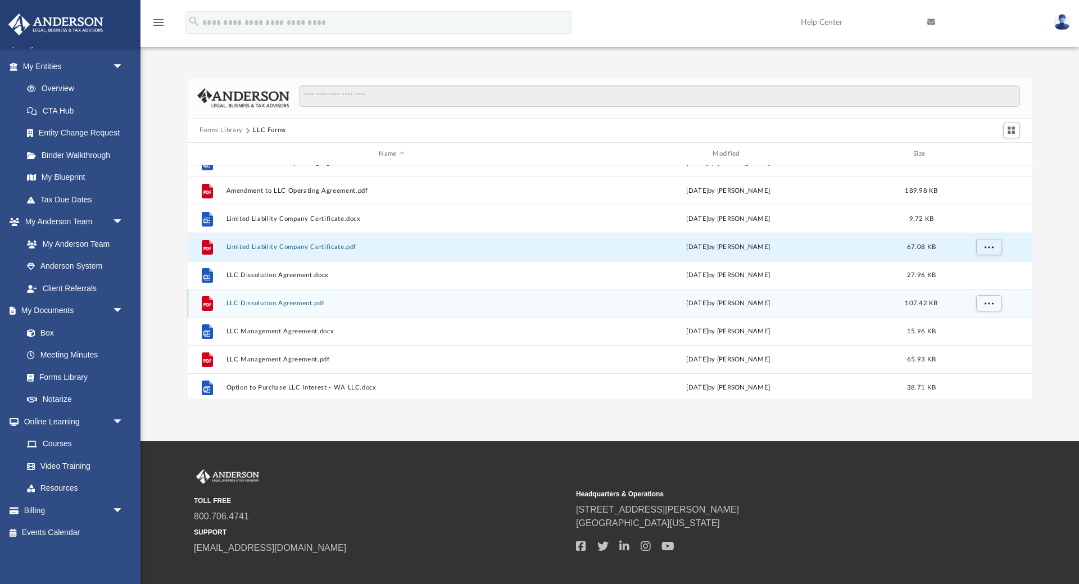
scroll to position [74, 0]
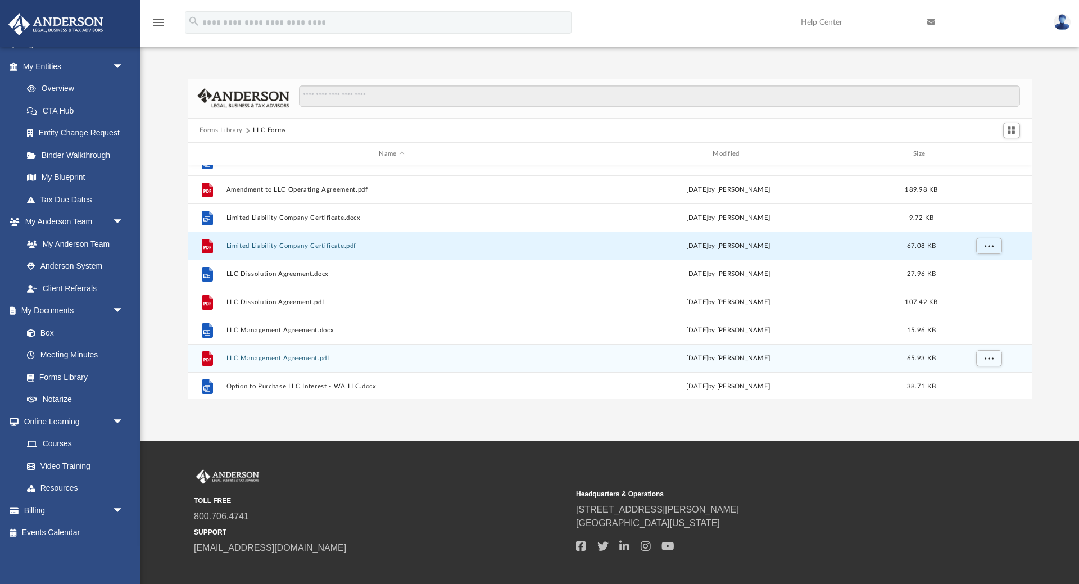
click at [297, 360] on button "LLC Management Agreement.pdf" at bounding box center [392, 358] width 332 height 7
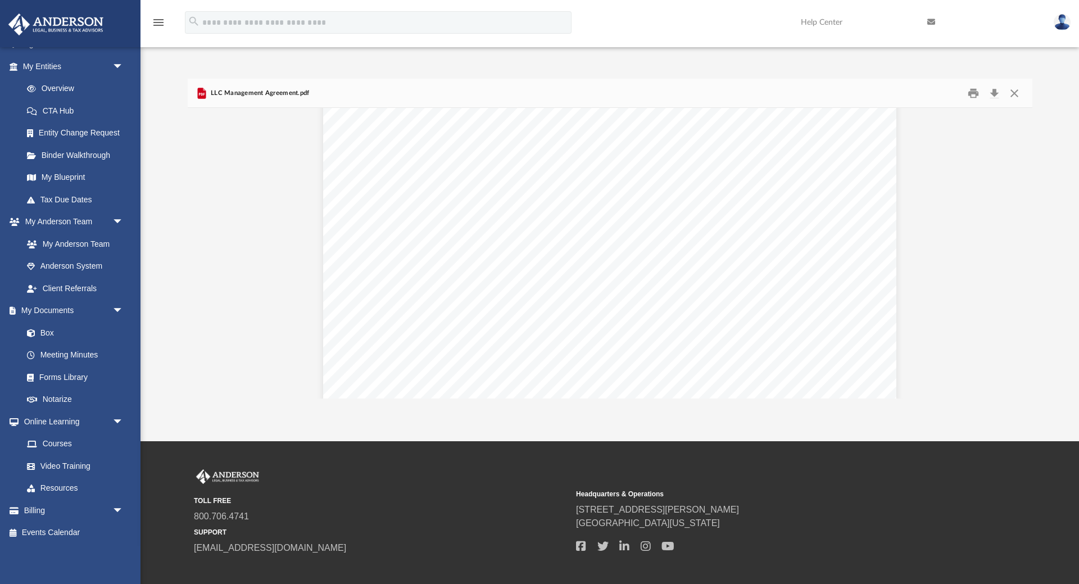
scroll to position [1227, 0]
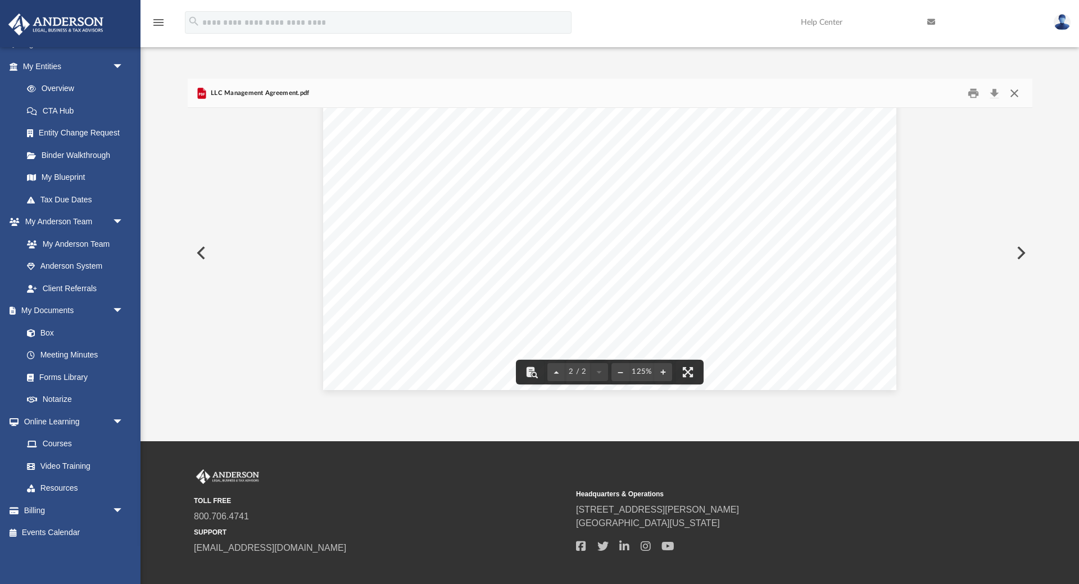
click at [1017, 96] on button "Close" at bounding box center [1014, 92] width 20 height 17
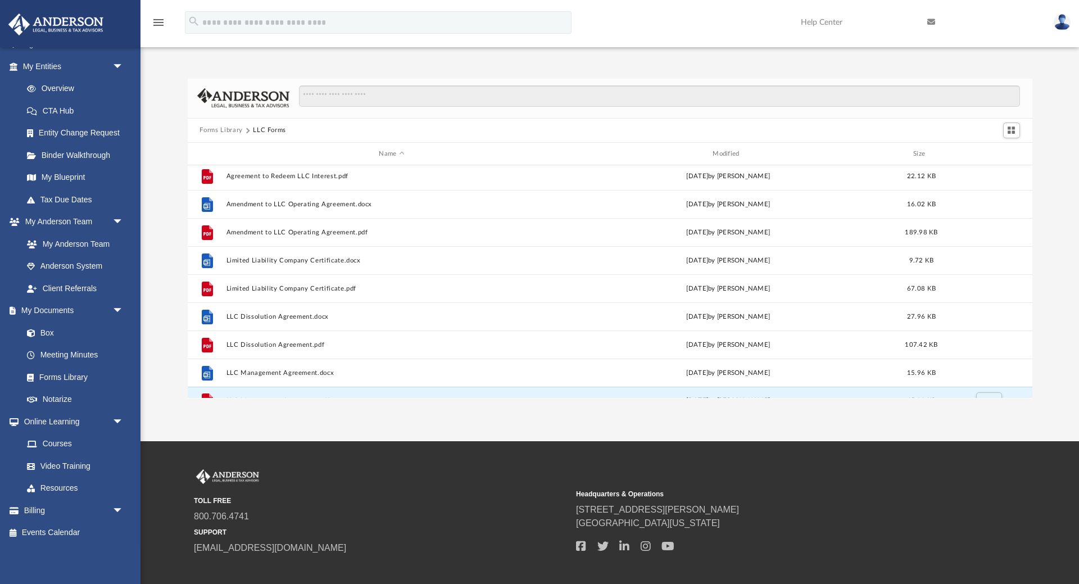
scroll to position [0, 0]
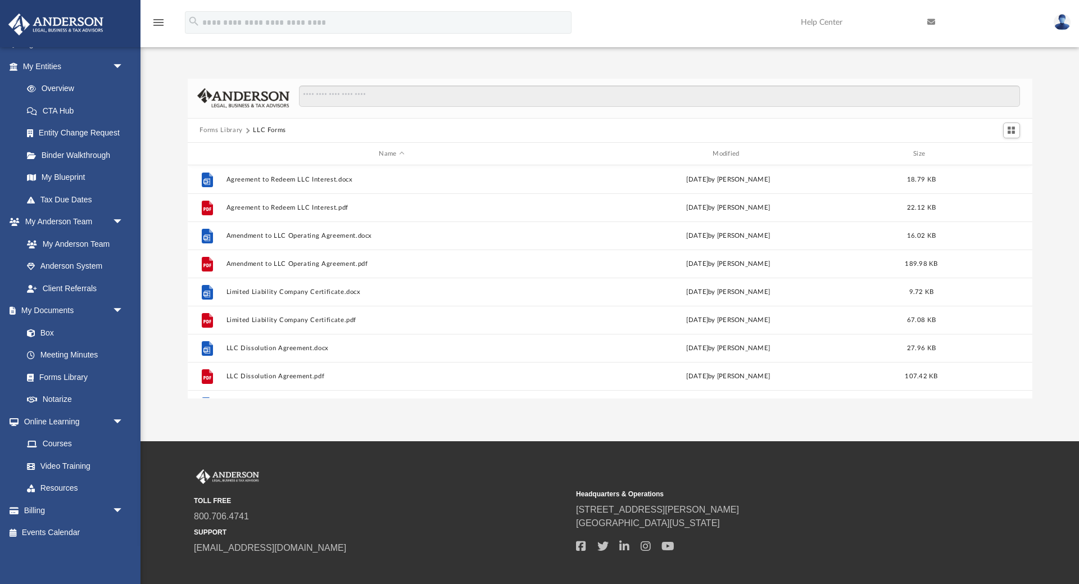
click at [226, 132] on button "Forms Library" at bounding box center [221, 130] width 43 height 10
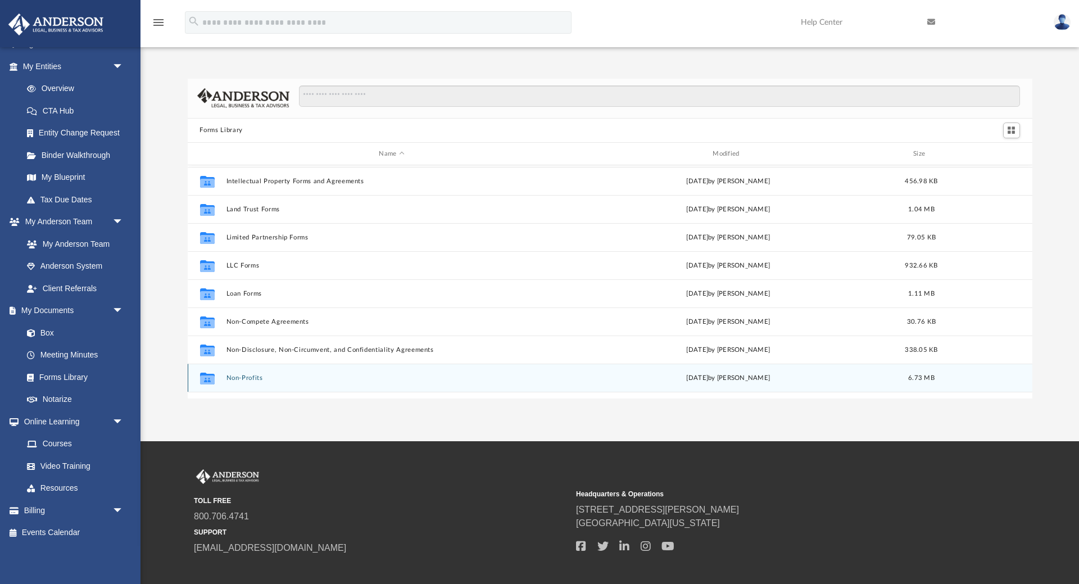
scroll to position [425, 0]
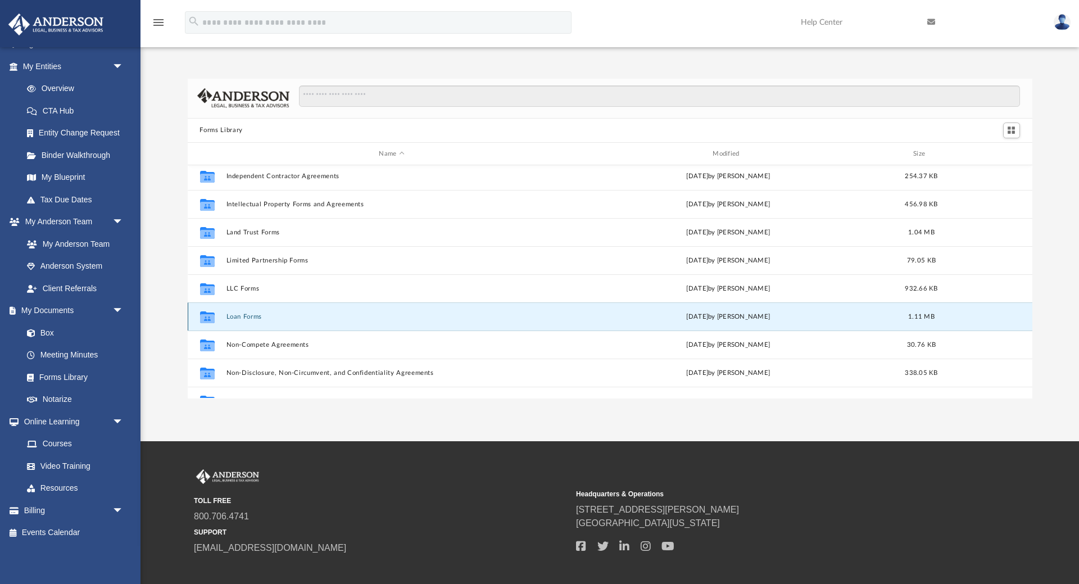
click at [246, 315] on button "Loan Forms" at bounding box center [392, 316] width 332 height 7
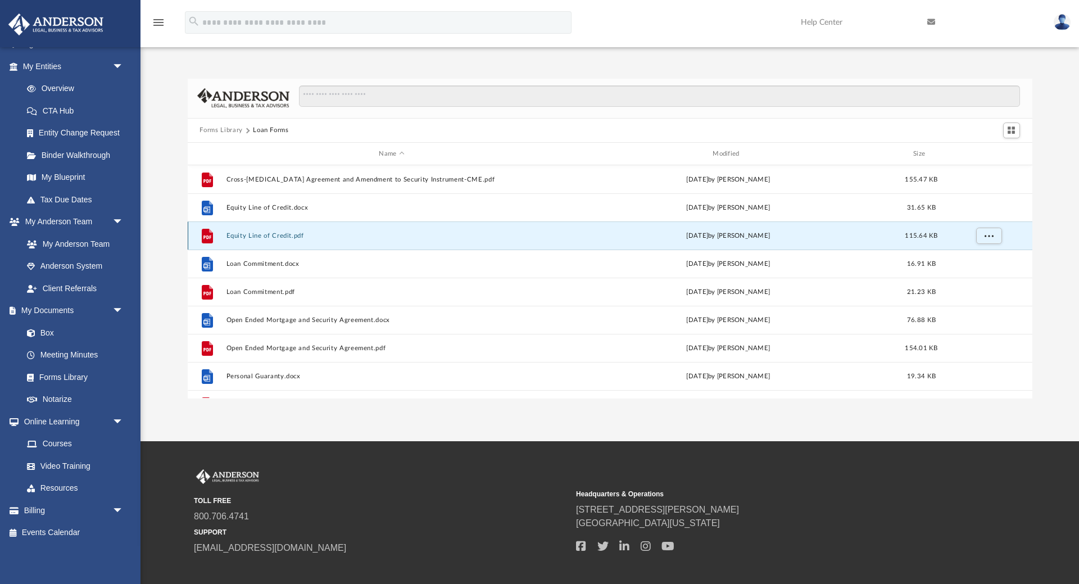
click at [280, 236] on button "Equity Line of Credit.pdf" at bounding box center [392, 235] width 332 height 7
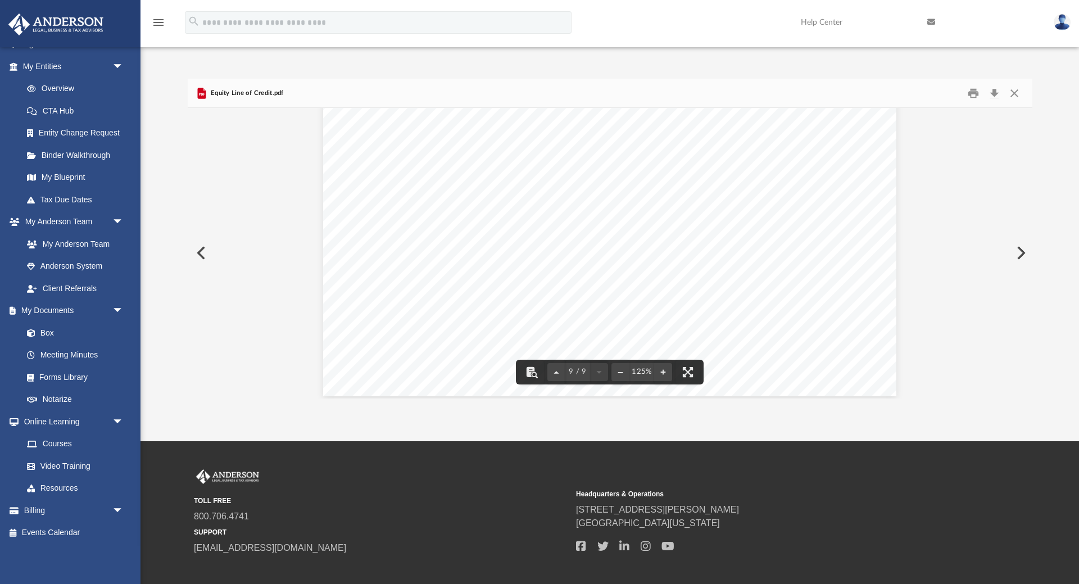
scroll to position [6538, 0]
click at [1019, 90] on button "Close" at bounding box center [1014, 92] width 20 height 17
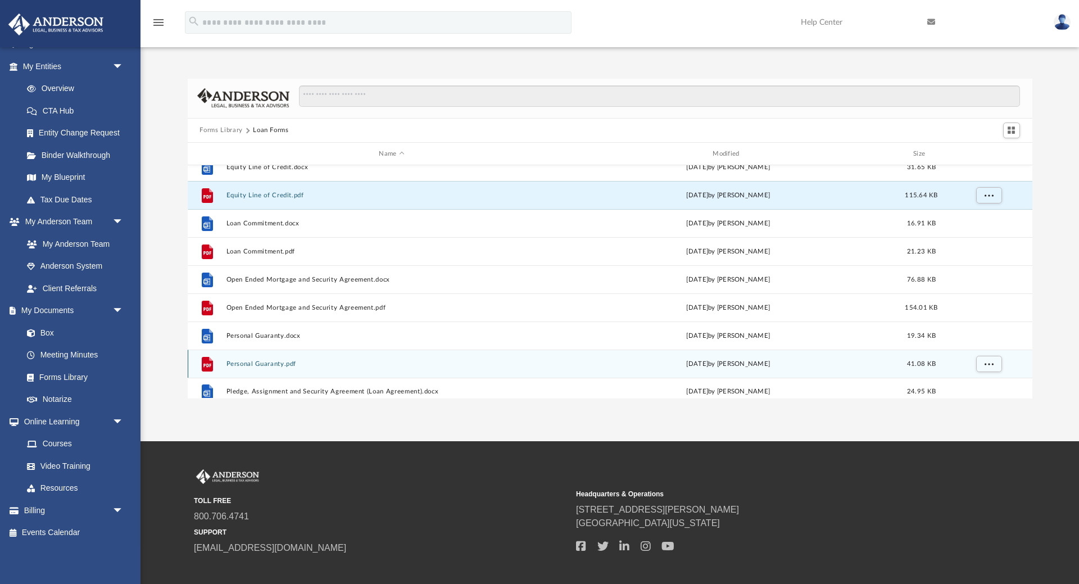
scroll to position [0, 0]
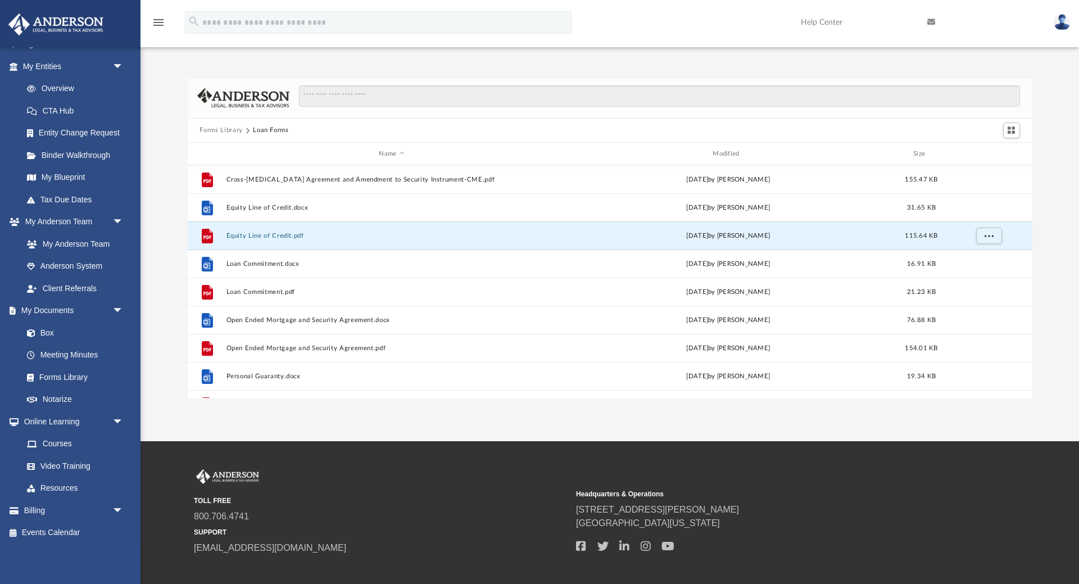
click at [226, 130] on button "Forms Library" at bounding box center [221, 130] width 43 height 10
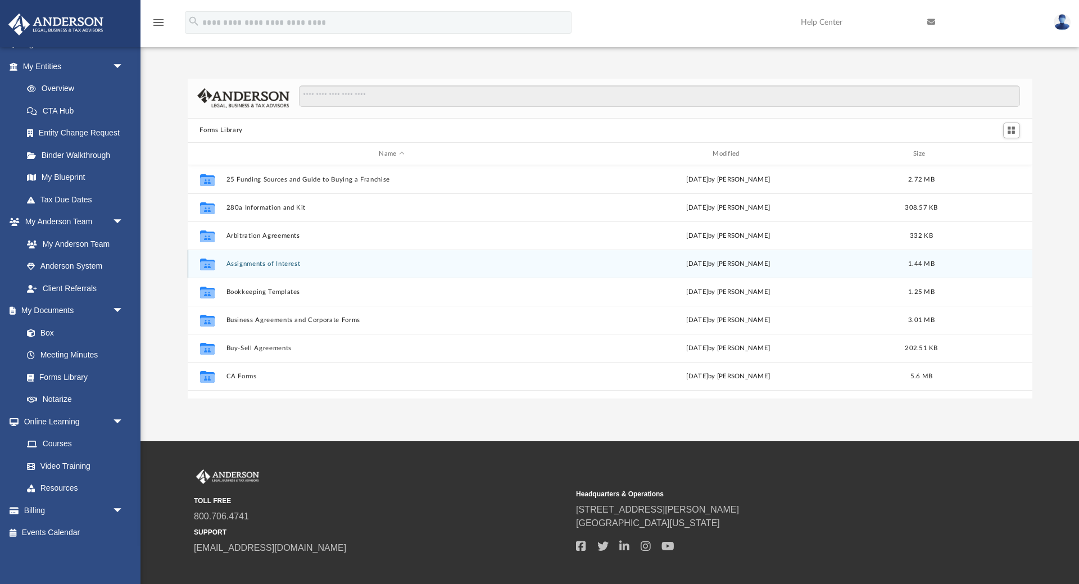
click at [262, 265] on button "Assignments of Interest" at bounding box center [392, 263] width 332 height 7
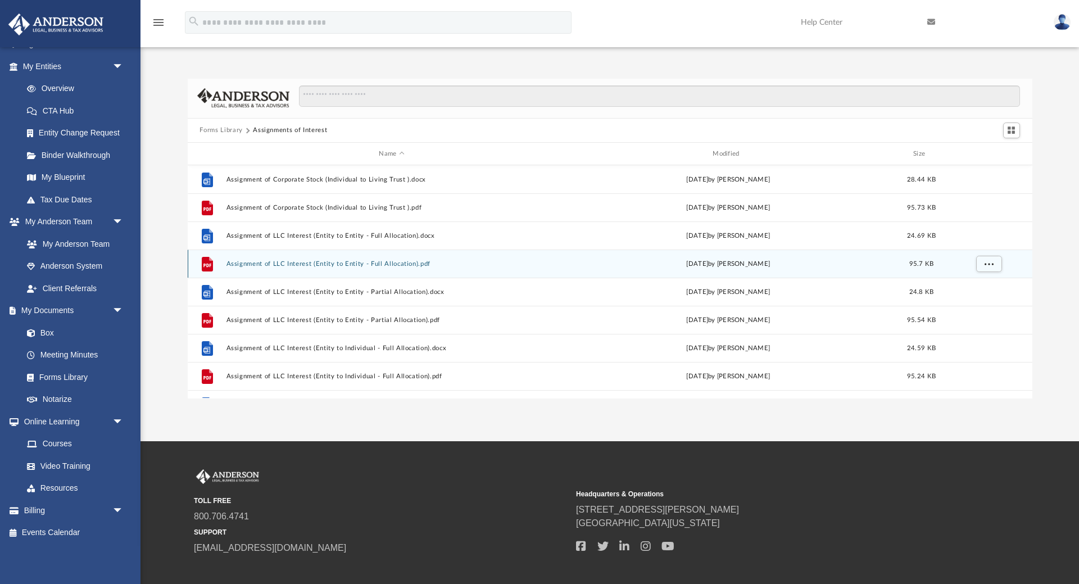
click at [301, 264] on button "Assignment of LLC Interest (Entity to Entity - Full Allocation).pdf" at bounding box center [392, 263] width 332 height 7
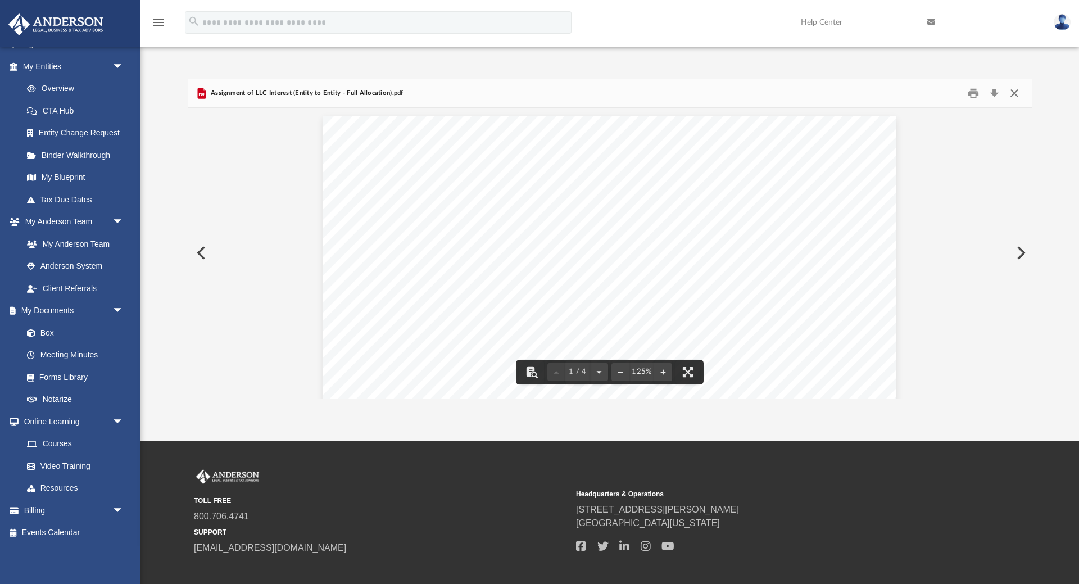
click at [1025, 92] on button "Close" at bounding box center [1014, 92] width 20 height 17
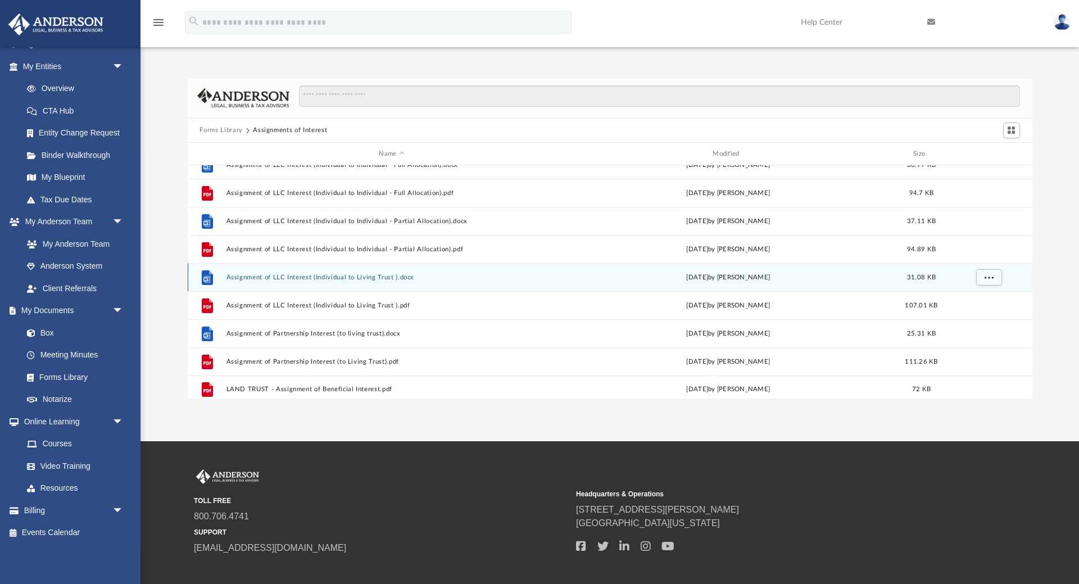
scroll to position [414, 0]
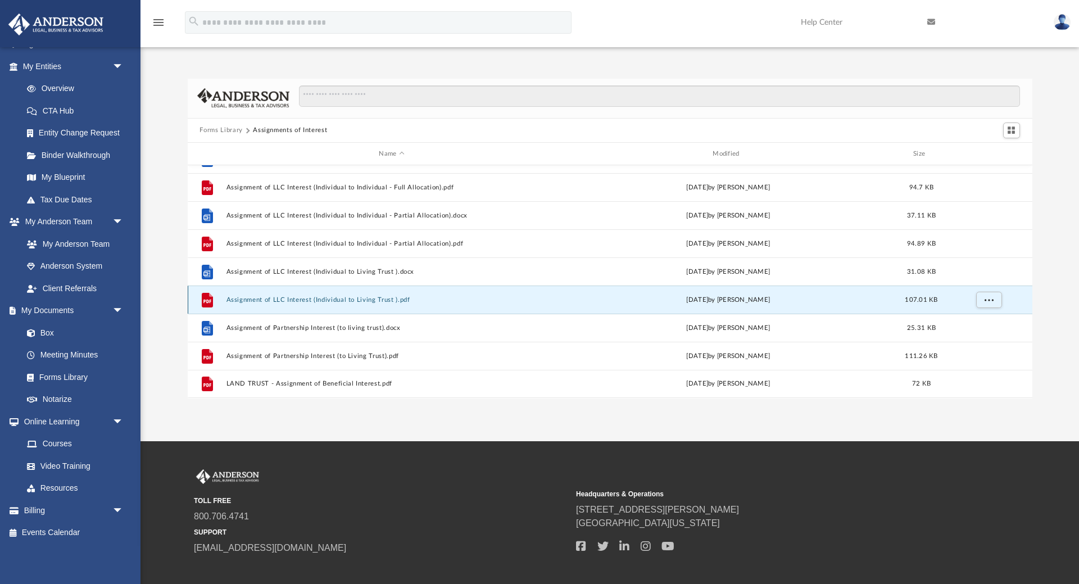
click at [343, 301] on button "Assignment of LLC Interest (Individual to Living Trust ).pdf" at bounding box center [392, 299] width 332 height 7
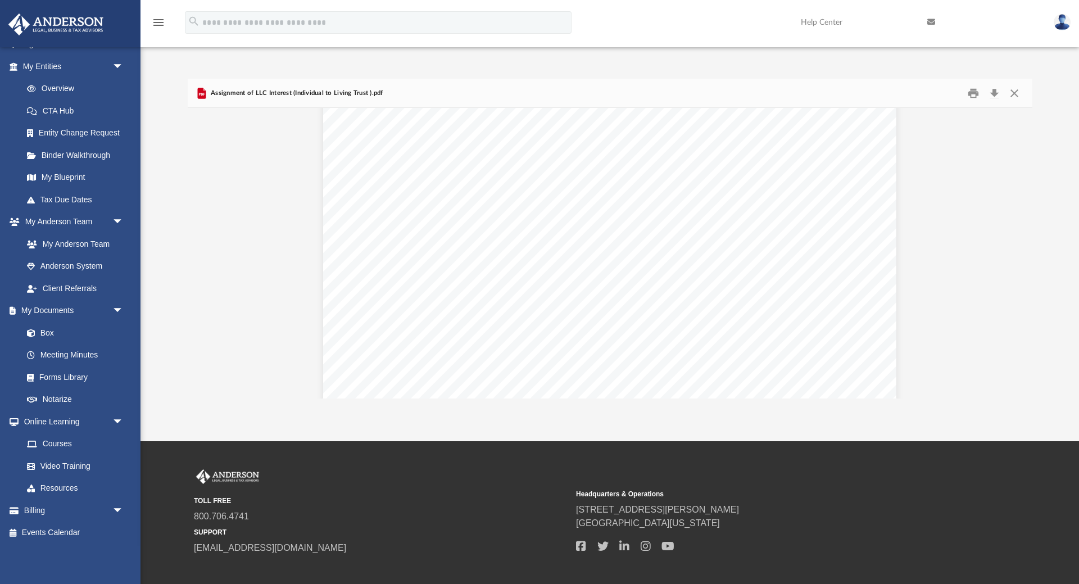
scroll to position [2744, 0]
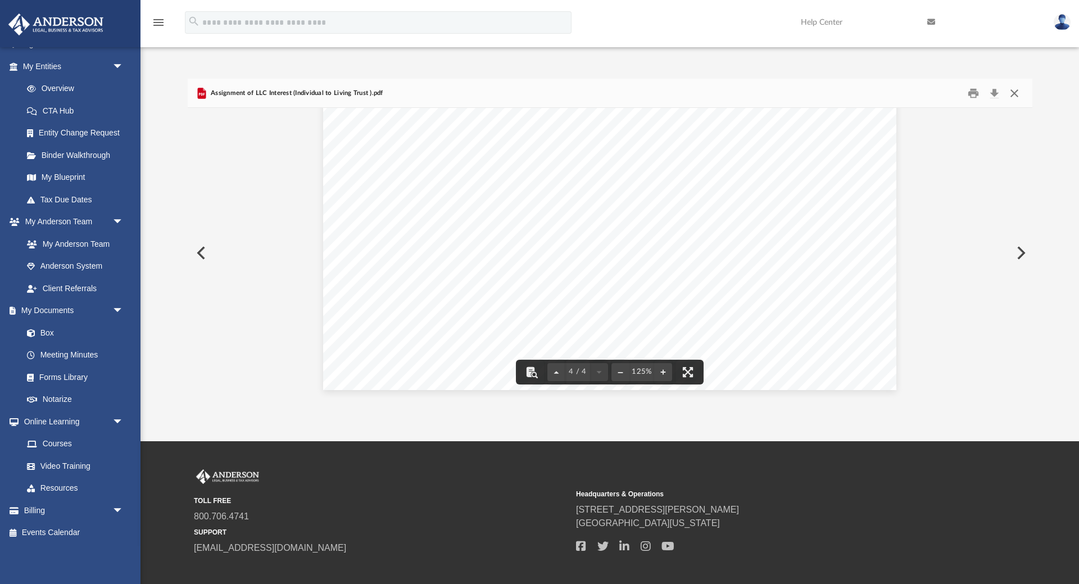
click at [1015, 96] on button "Close" at bounding box center [1014, 92] width 20 height 17
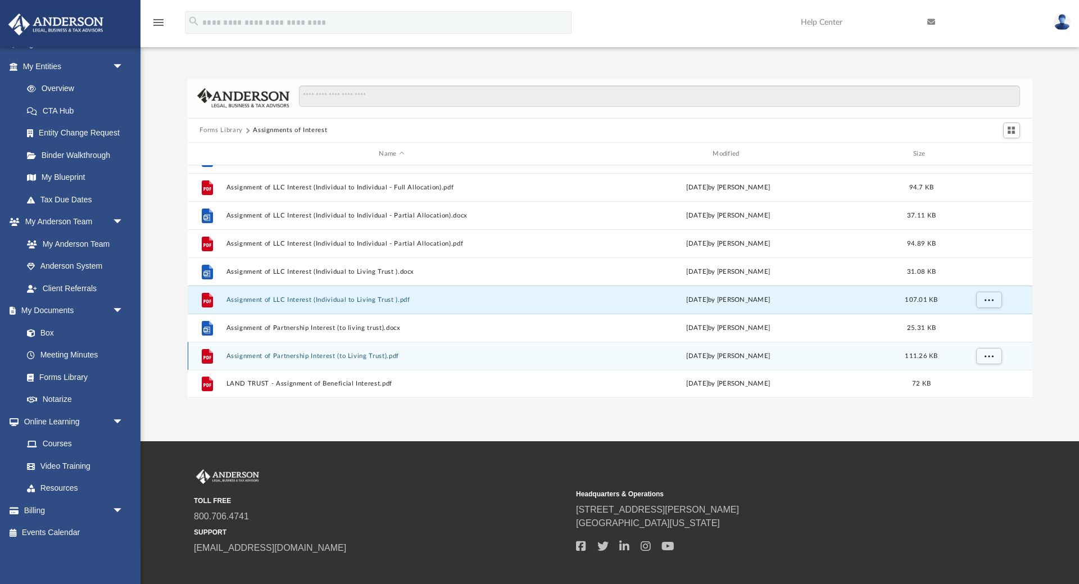
scroll to position [58, 0]
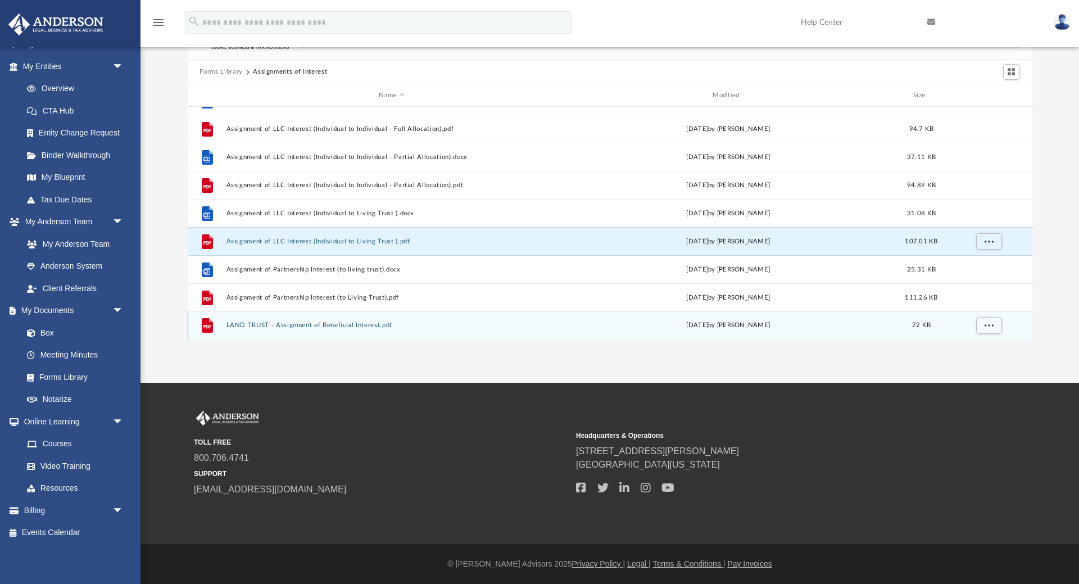
click at [355, 326] on button "LAND TRUST - Assignment of Beneficial Interest.pdf" at bounding box center [392, 325] width 332 height 7
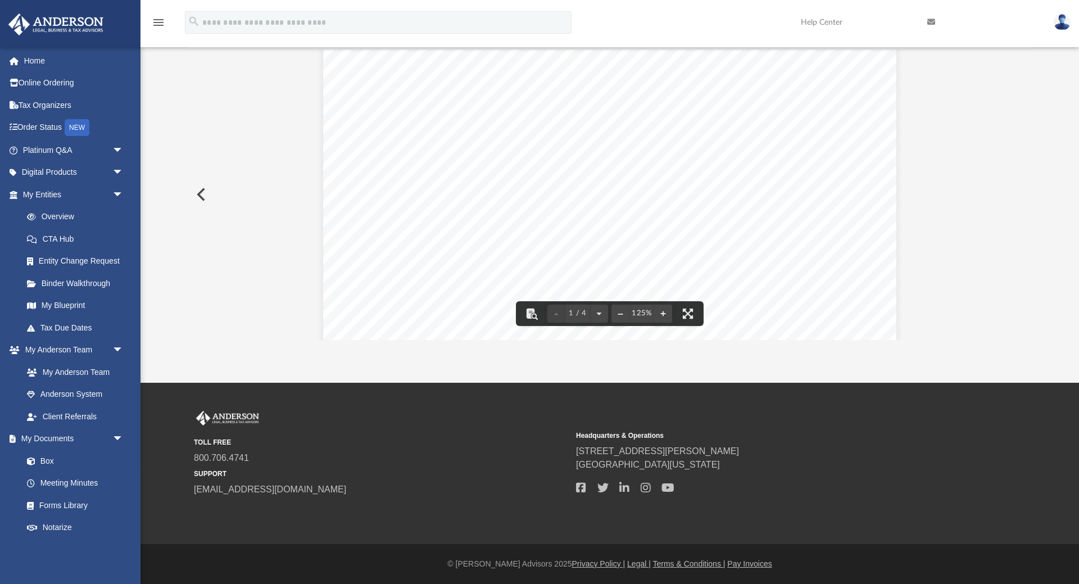
scroll to position [0, 0]
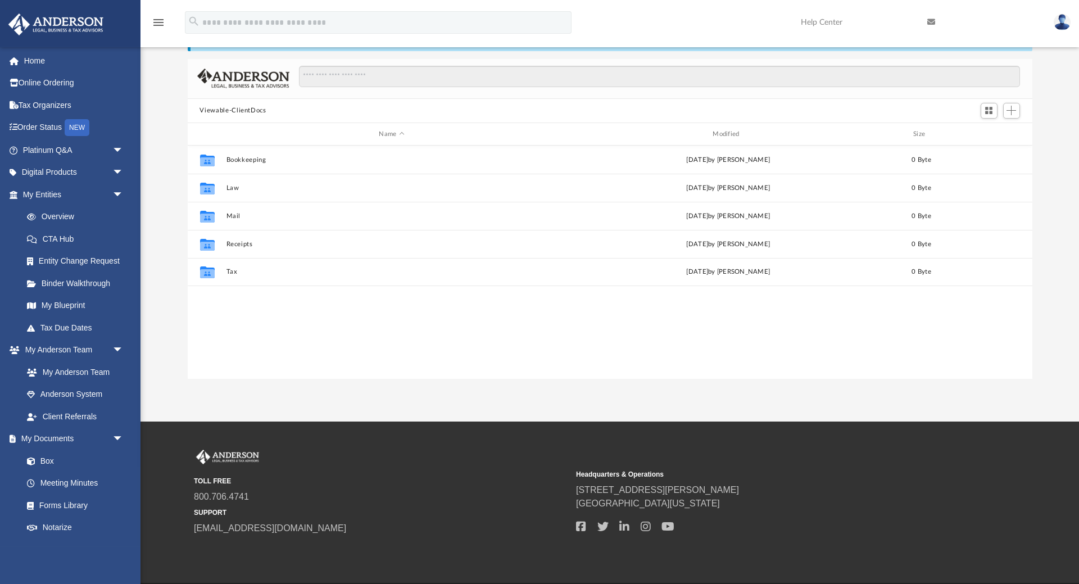
scroll to position [40, 0]
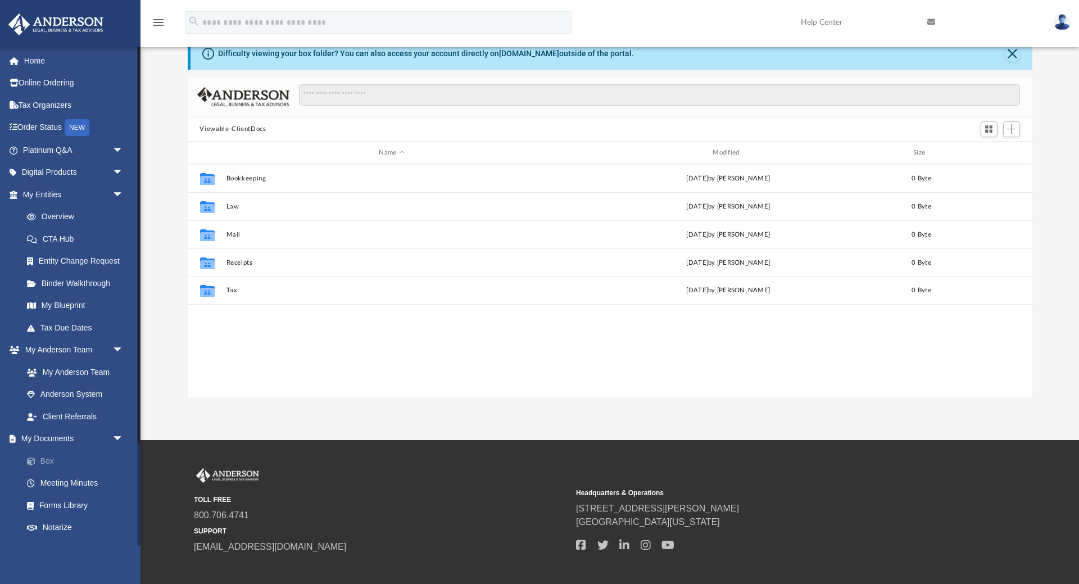
click at [56, 456] on link "Box" at bounding box center [78, 461] width 125 height 22
click at [63, 484] on link "Meeting Minutes" at bounding box center [78, 483] width 125 height 22
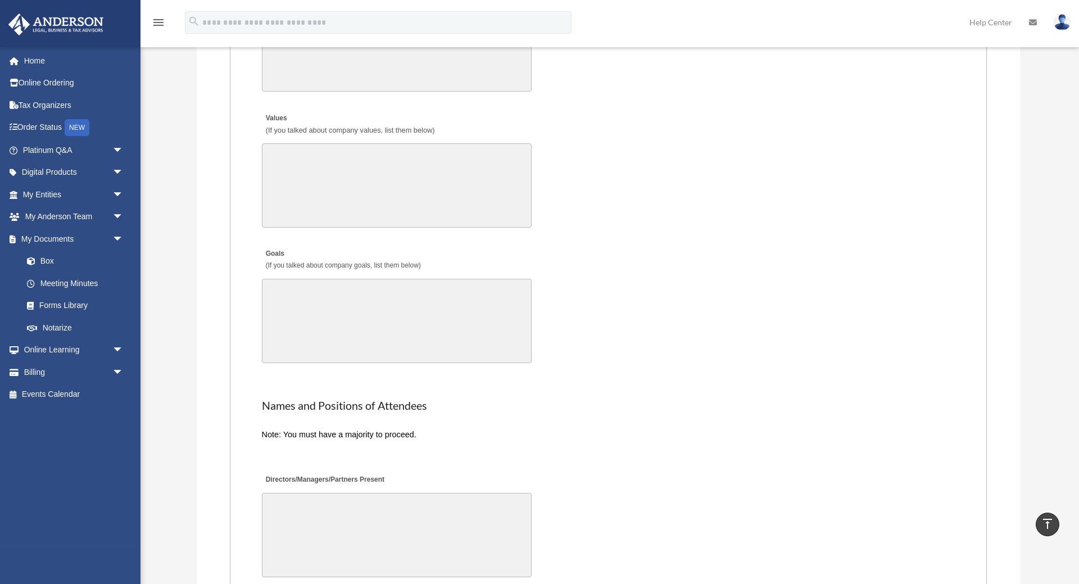
scroll to position [1910, 0]
click at [46, 258] on link "Box" at bounding box center [78, 261] width 125 height 22
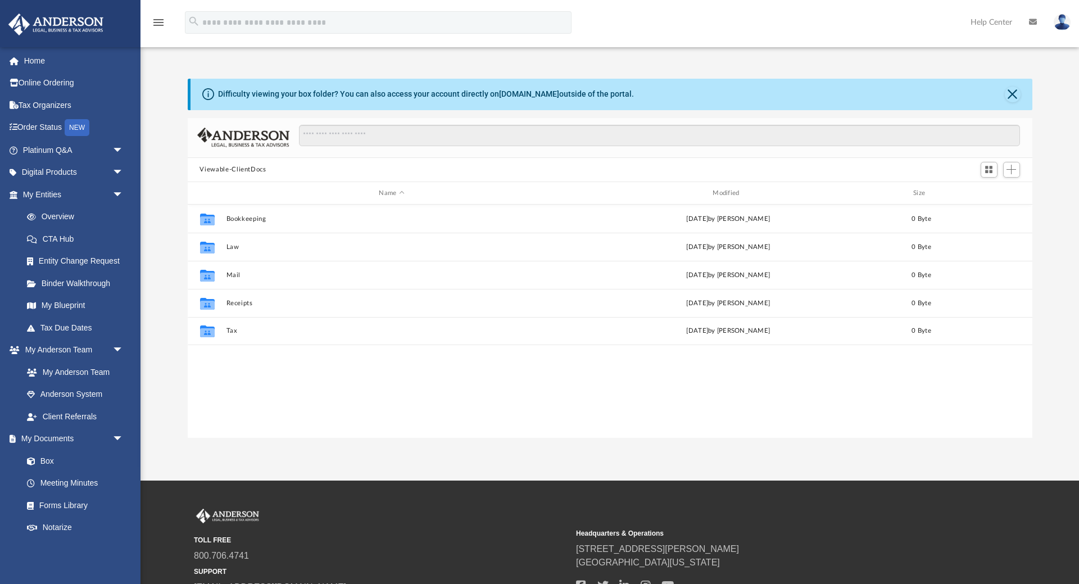
scroll to position [255, 845]
click at [71, 501] on link "Forms Library" at bounding box center [78, 505] width 125 height 22
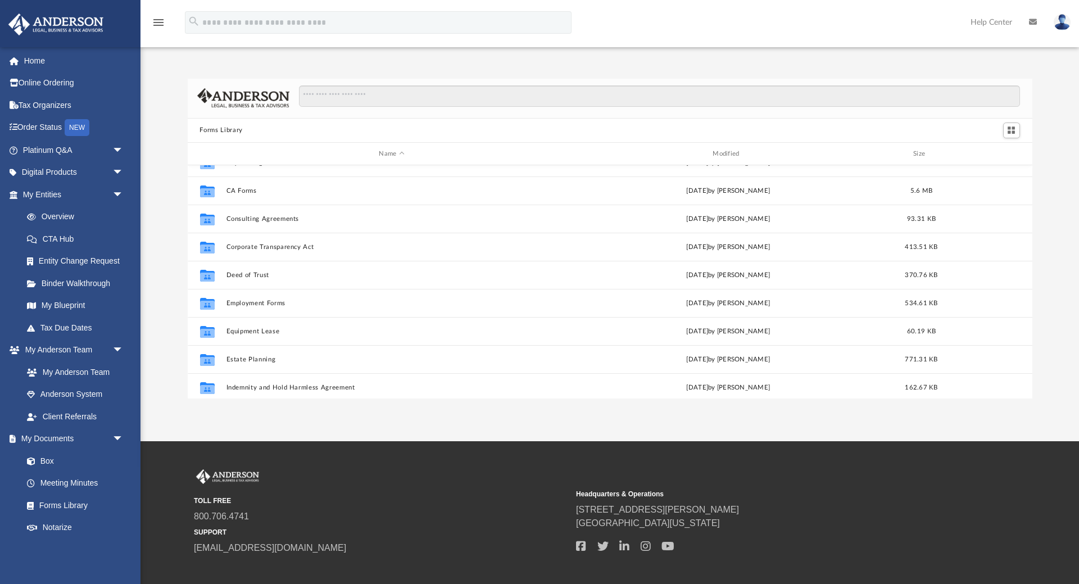
scroll to position [223, 0]
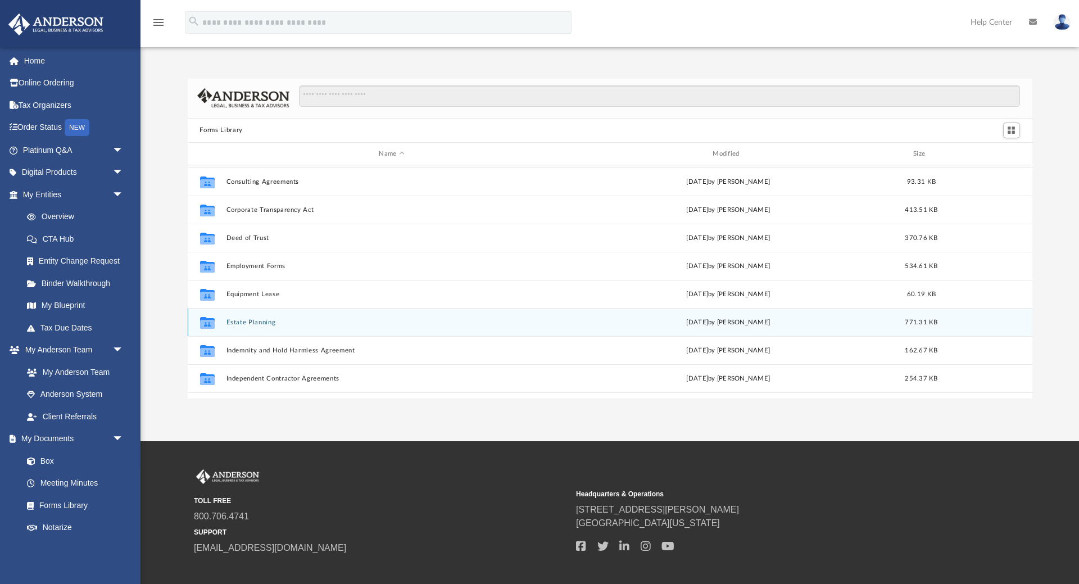
click at [255, 324] on button "Estate Planning" at bounding box center [392, 322] width 332 height 7
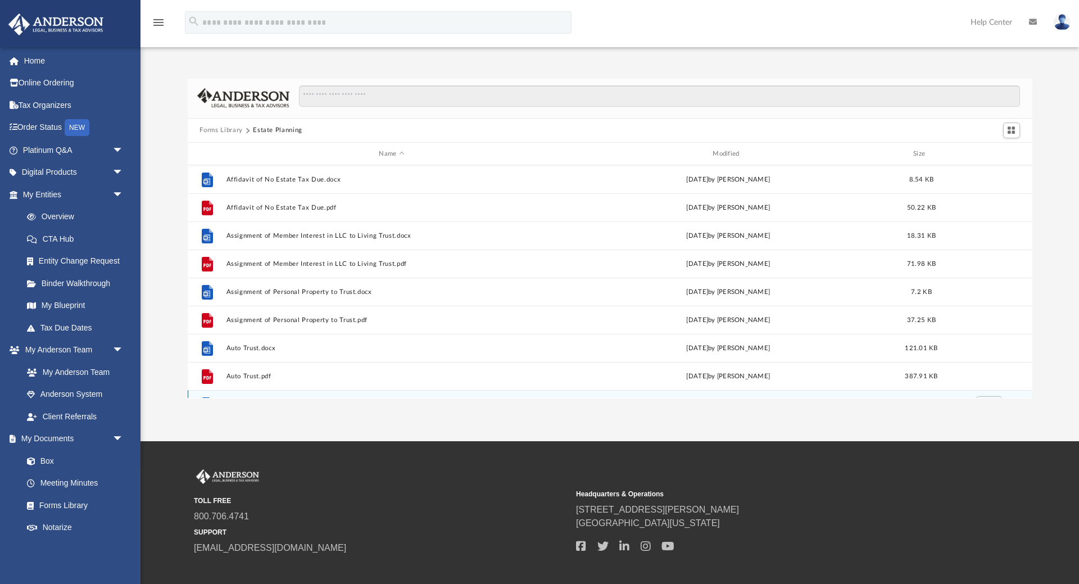
scroll to position [76, 0]
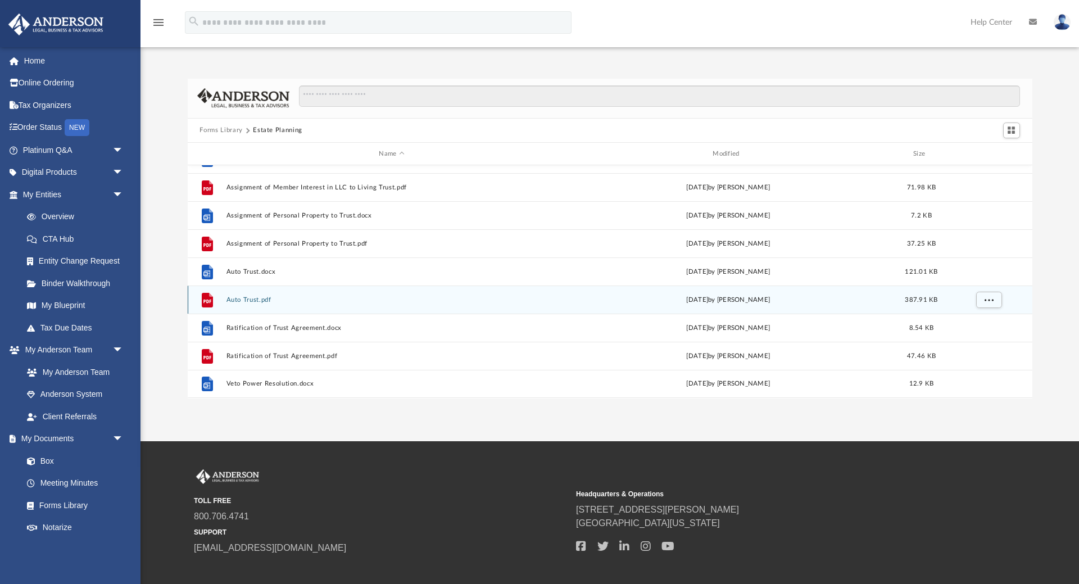
click at [254, 301] on button "Auto Trust.pdf" at bounding box center [392, 299] width 332 height 7
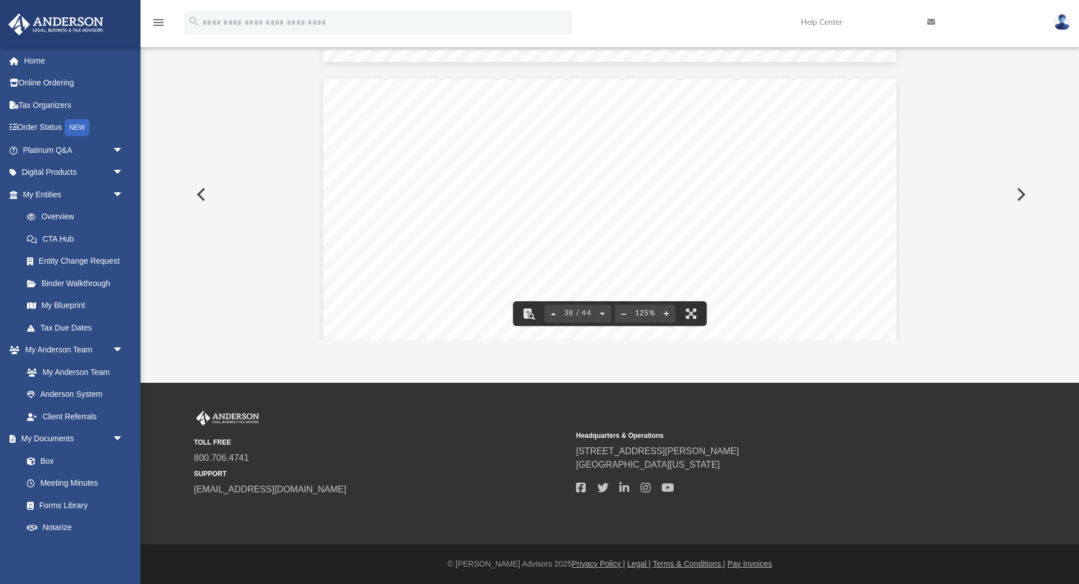
scroll to position [27745, 0]
click at [74, 499] on link "Forms Library" at bounding box center [78, 505] width 125 height 22
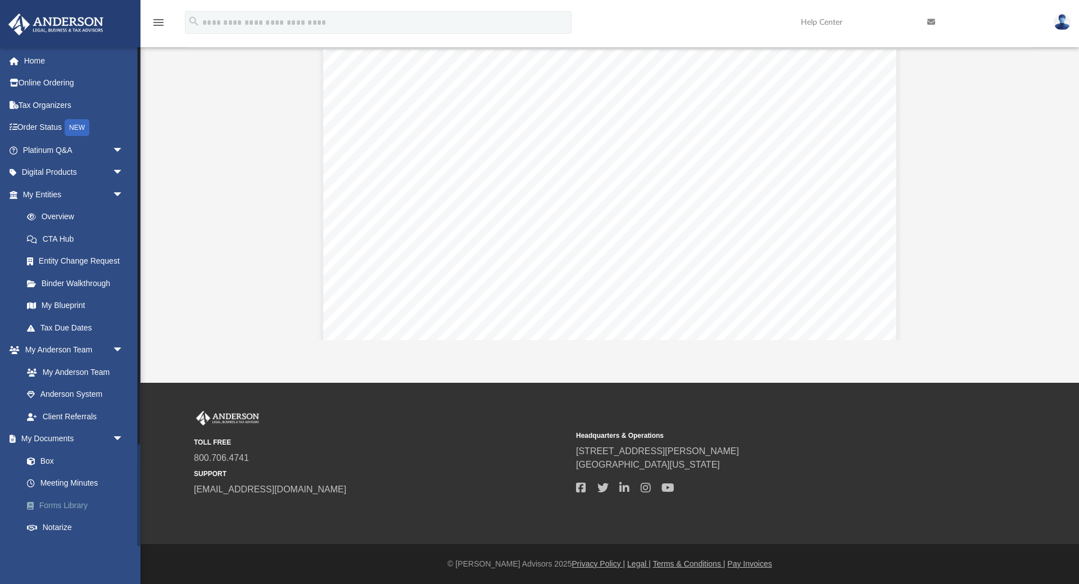
click at [67, 502] on link "Forms Library" at bounding box center [78, 505] width 125 height 22
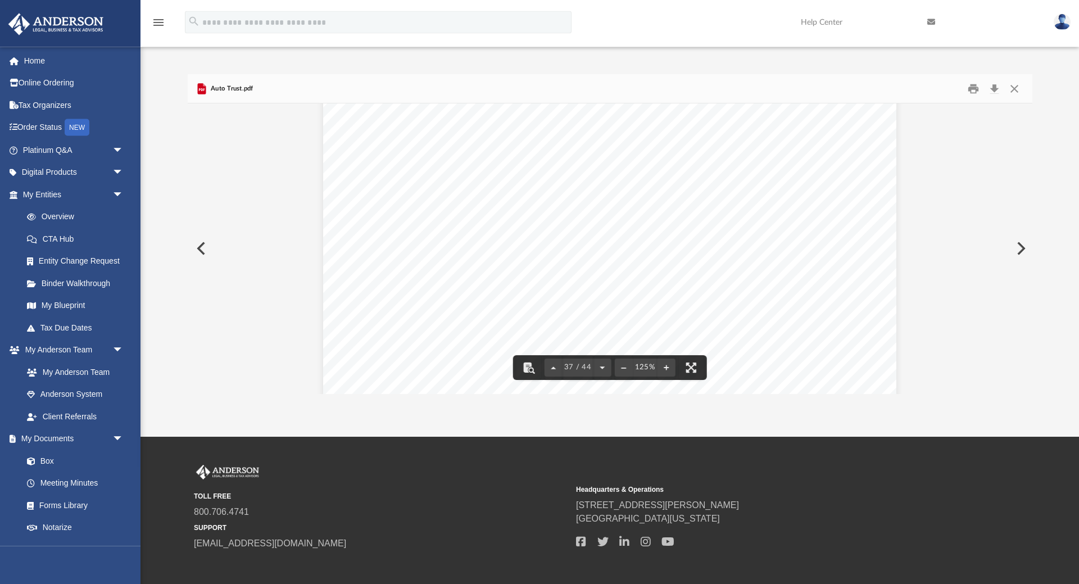
scroll to position [0, 0]
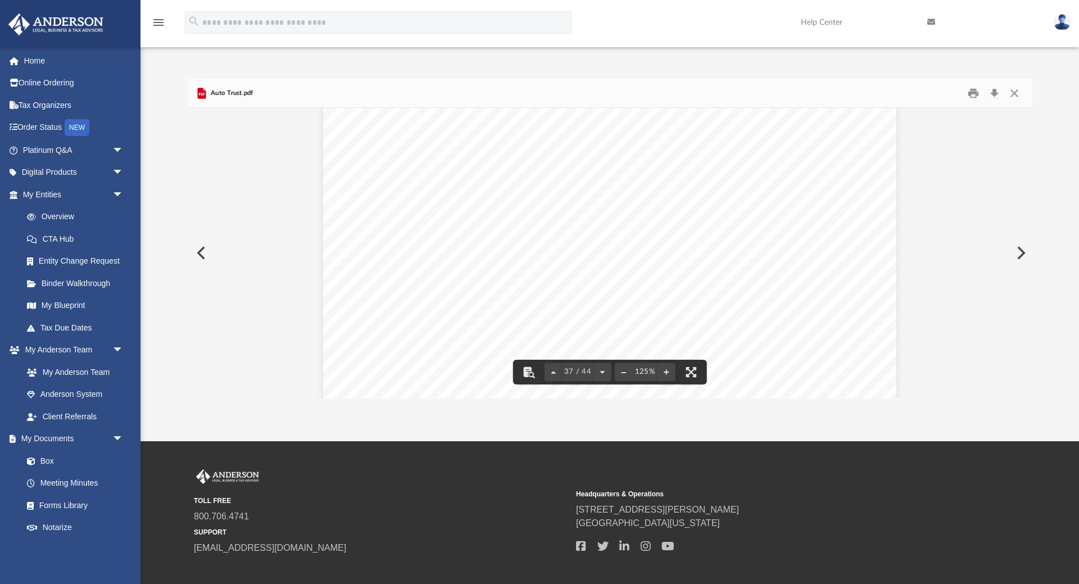
click at [1029, 244] on button "Preview" at bounding box center [1020, 252] width 25 height 31
click at [1029, 256] on button "Preview" at bounding box center [1020, 252] width 25 height 31
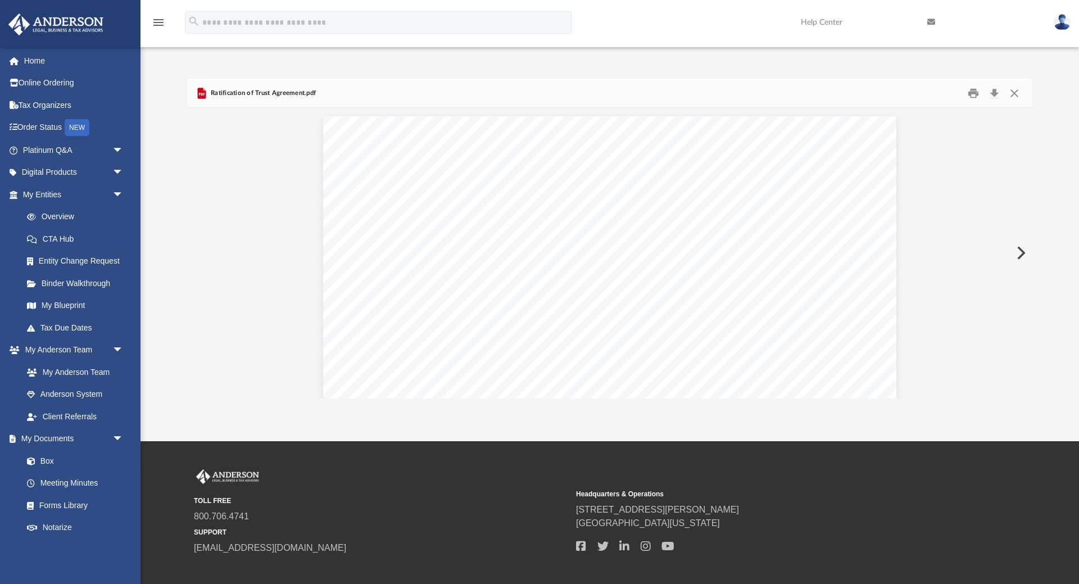
click at [1029, 256] on button "Preview" at bounding box center [1020, 252] width 25 height 31
click at [1013, 90] on button "Close" at bounding box center [1014, 92] width 20 height 17
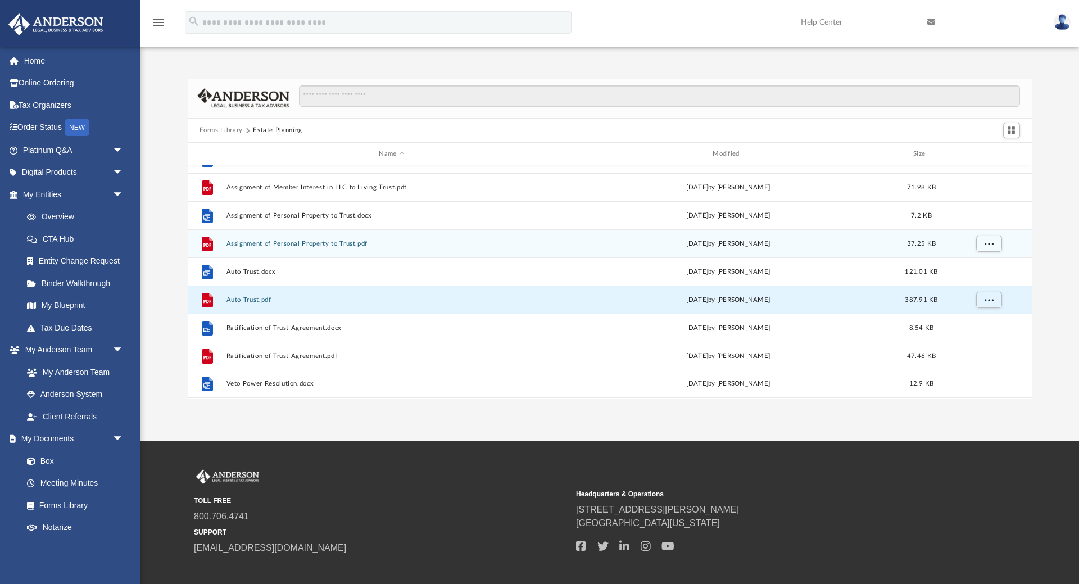
scroll to position [2, 0]
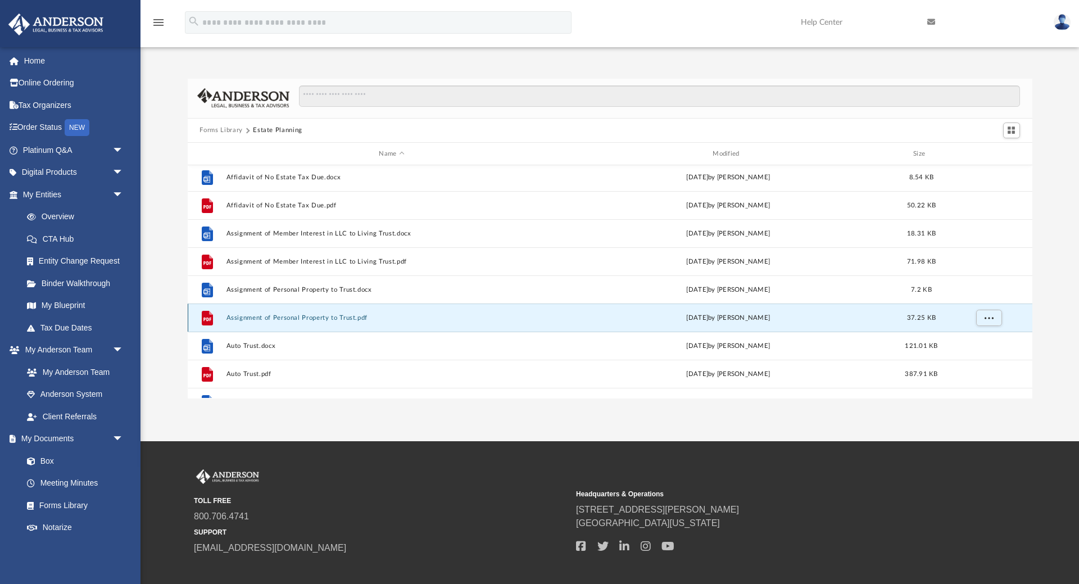
click at [352, 319] on button "Assignment of Personal Property to Trust.pdf" at bounding box center [392, 317] width 332 height 7
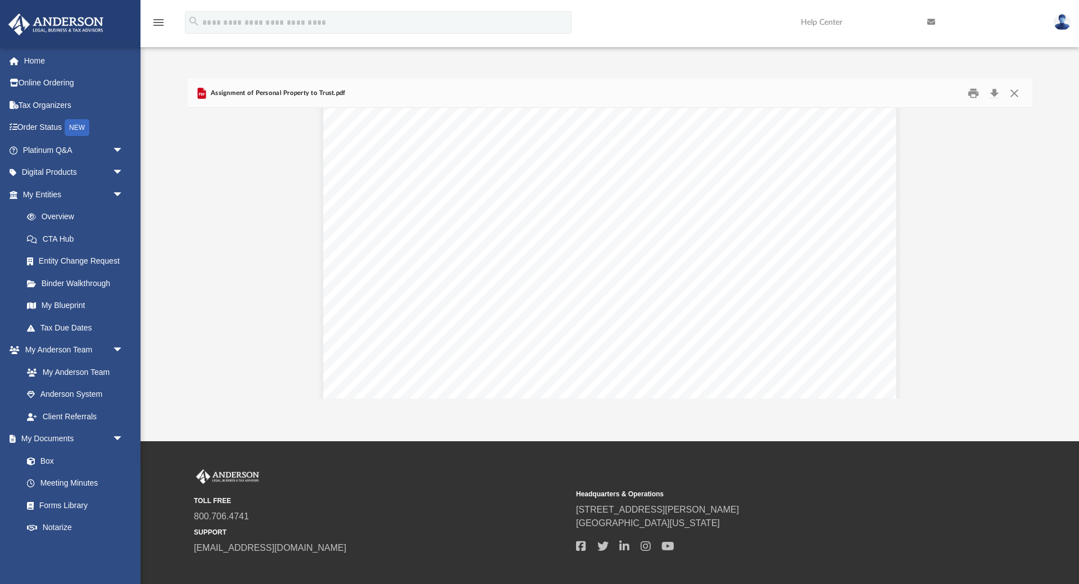
scroll to position [0, 0]
click at [1013, 90] on button "Close" at bounding box center [1014, 92] width 20 height 17
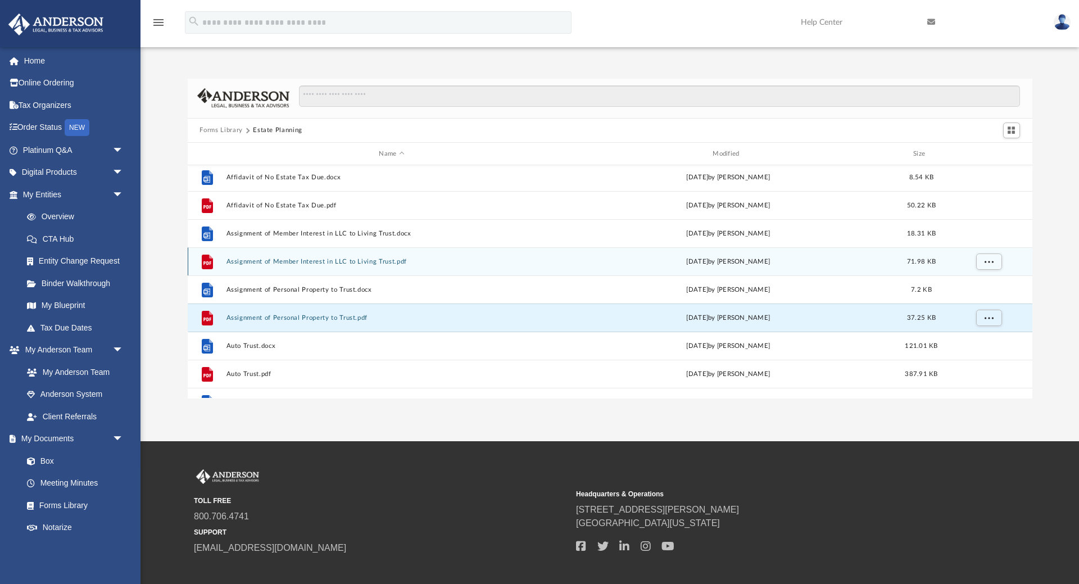
click at [351, 264] on button "Assignment of Member Interest in LLC to Living Trust.pdf" at bounding box center [392, 261] width 332 height 7
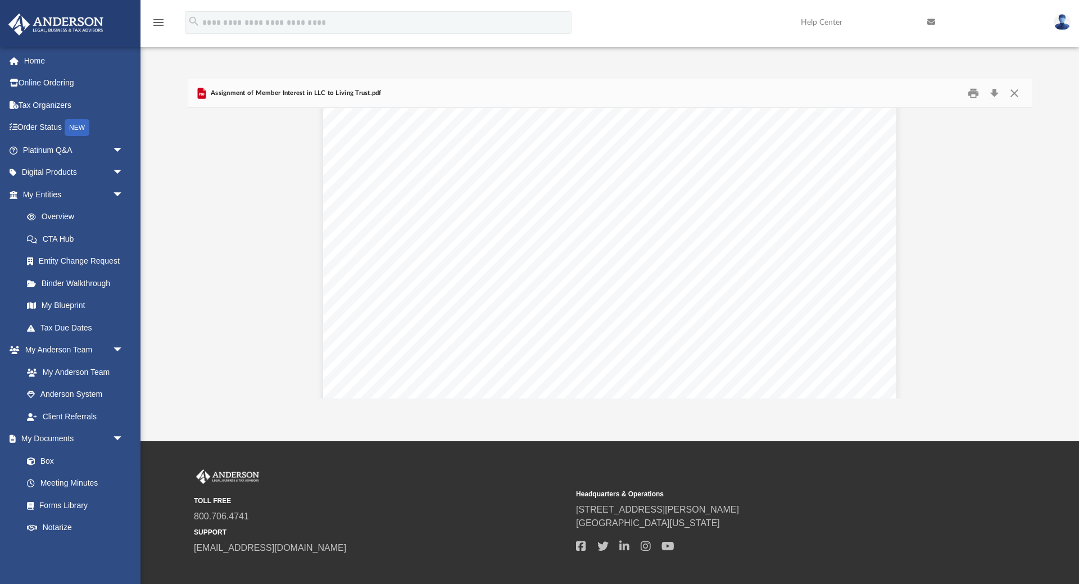
scroll to position [1986, 0]
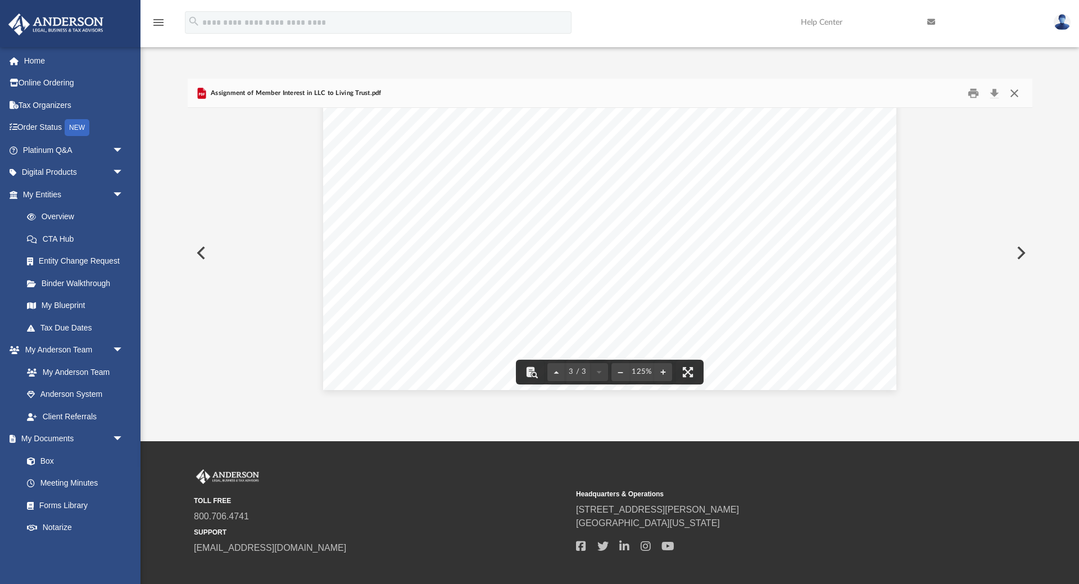
click at [1016, 92] on button "Close" at bounding box center [1014, 92] width 20 height 17
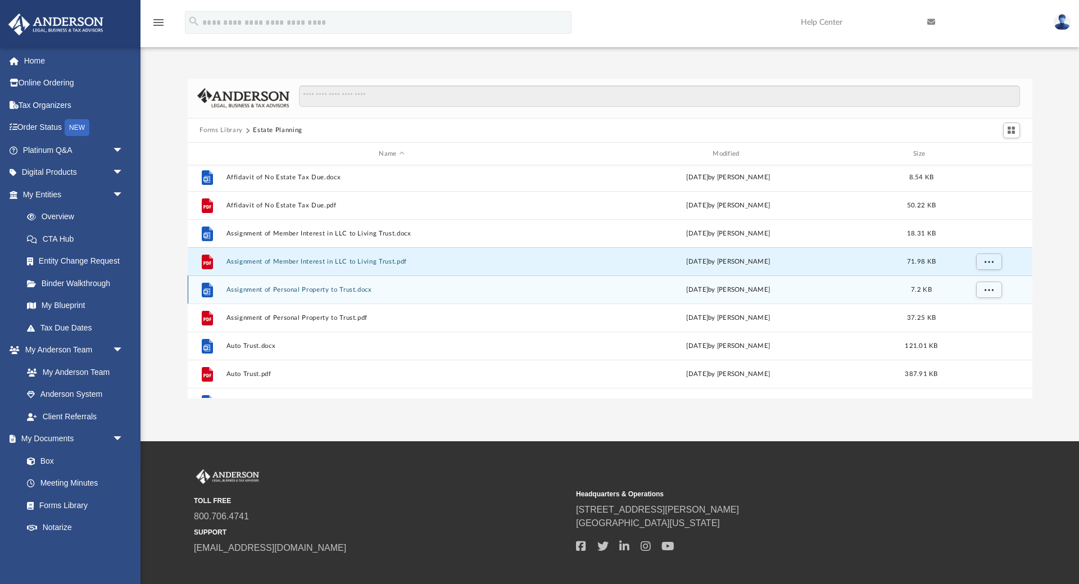
scroll to position [0, 0]
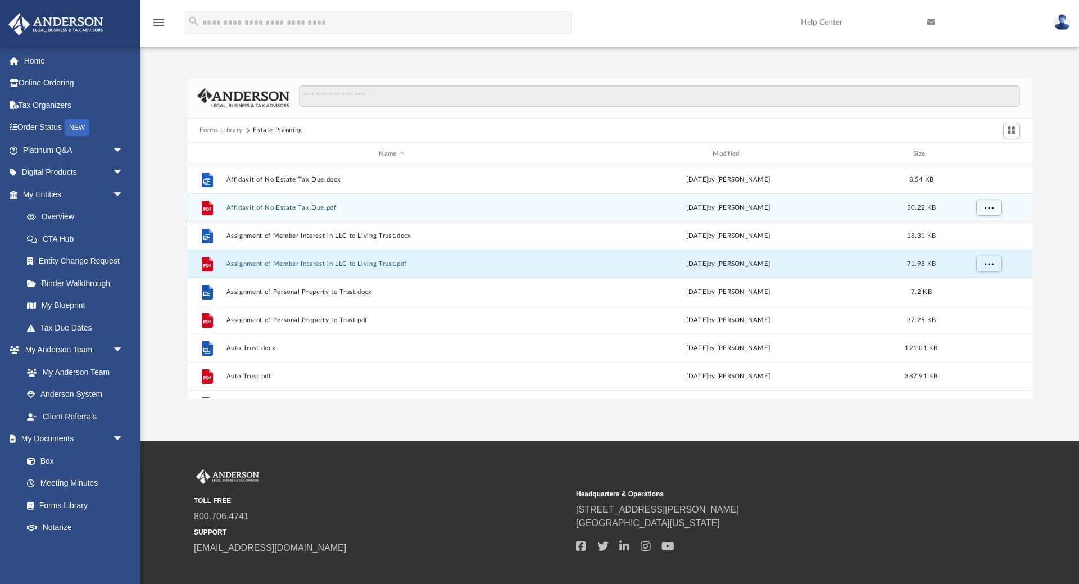
click at [289, 203] on div "File Affidavit of No Estate Tax Due.pdf Wed Oct 5 2022 by Mary Acree 50.22 KB" at bounding box center [610, 207] width 845 height 28
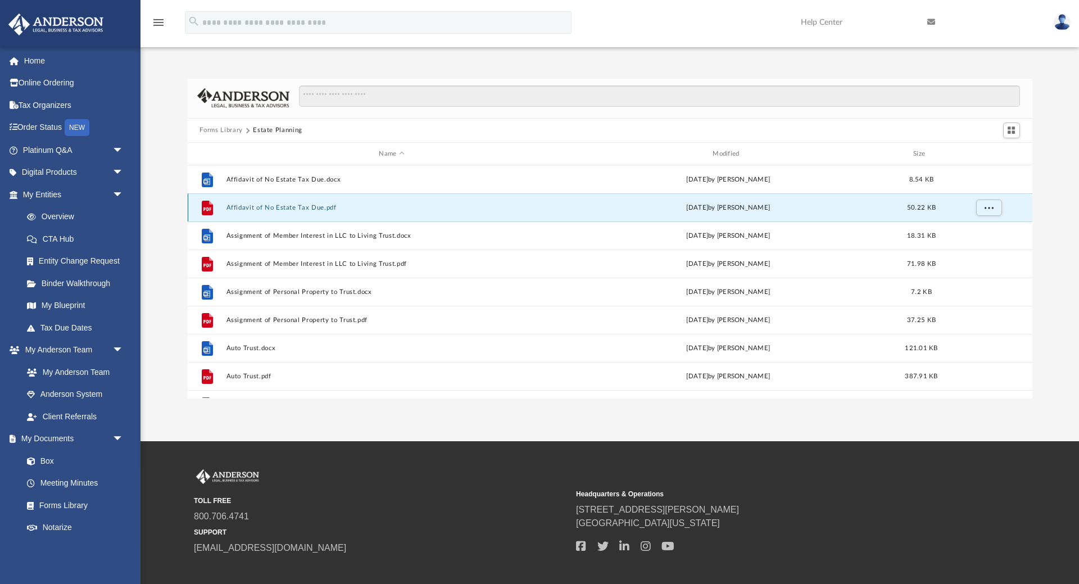
click at [314, 204] on div "File Affidavit of No Estate Tax Due.pdf Wed Oct 5 2022 by Mary Acree 50.22 KB" at bounding box center [610, 207] width 845 height 28
click at [315, 211] on button "Affidavit of No Estate Tax Due.pdf" at bounding box center [392, 207] width 332 height 7
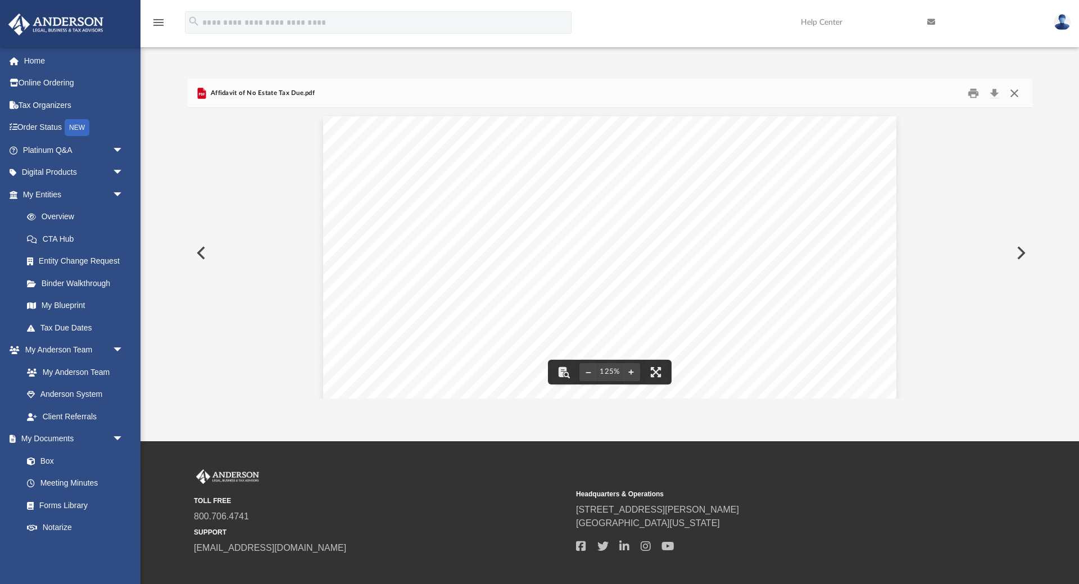
click at [1013, 93] on button "Close" at bounding box center [1014, 92] width 20 height 17
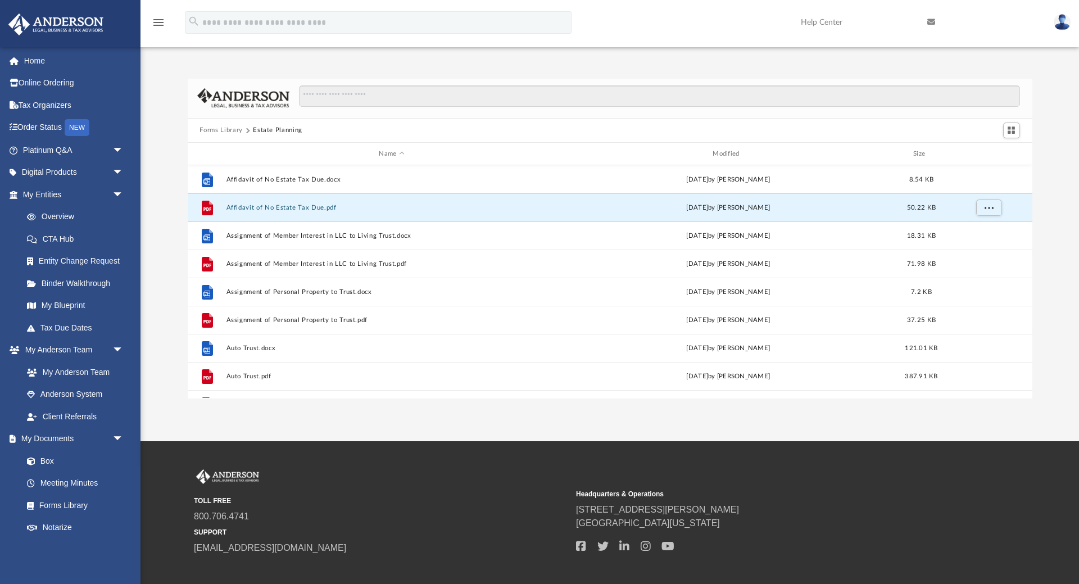
click at [224, 131] on button "Forms Library" at bounding box center [221, 130] width 43 height 10
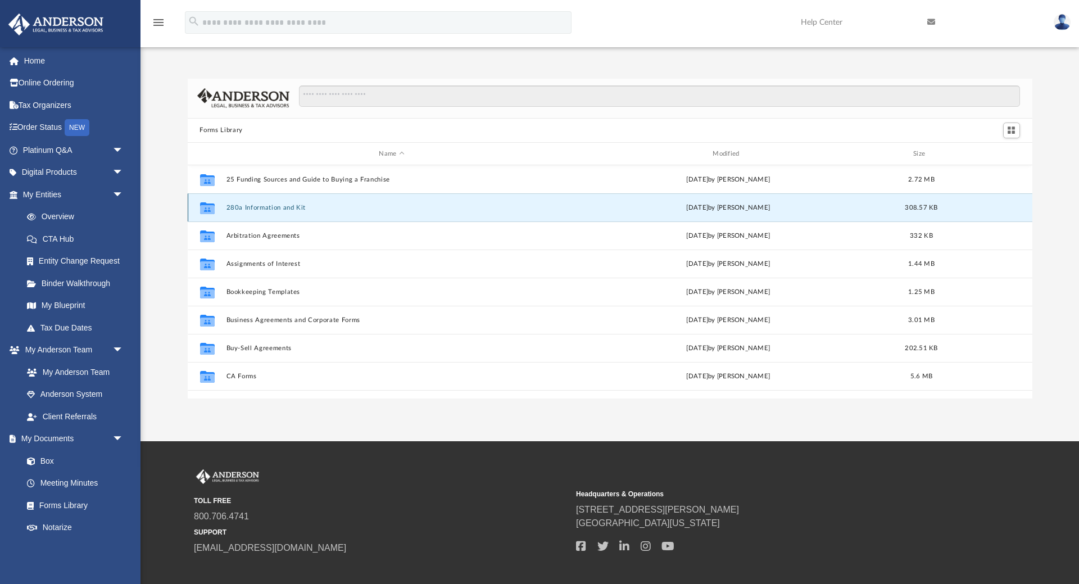
click at [271, 208] on button "280a Information and Kit" at bounding box center [392, 207] width 332 height 7
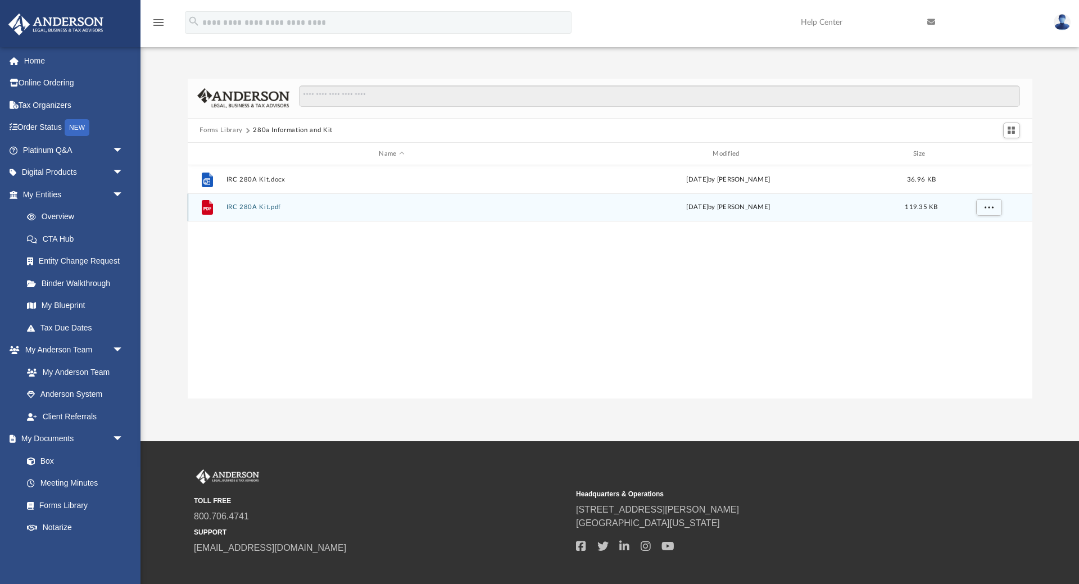
click at [262, 206] on button "IRC 280A Kit.pdf" at bounding box center [392, 207] width 332 height 7
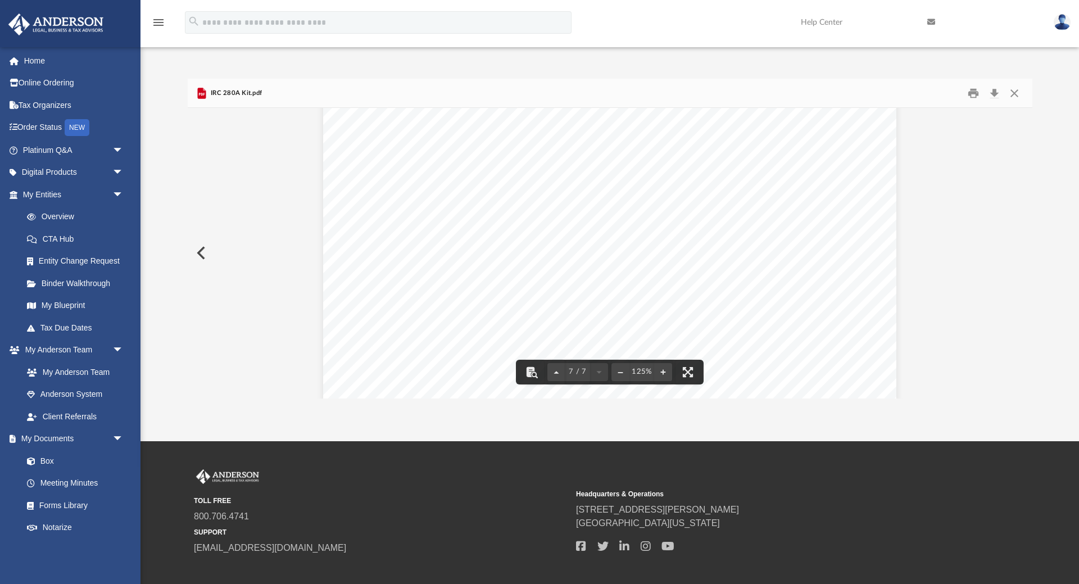
scroll to position [5021, 0]
click at [1014, 94] on button "Close" at bounding box center [1014, 92] width 20 height 17
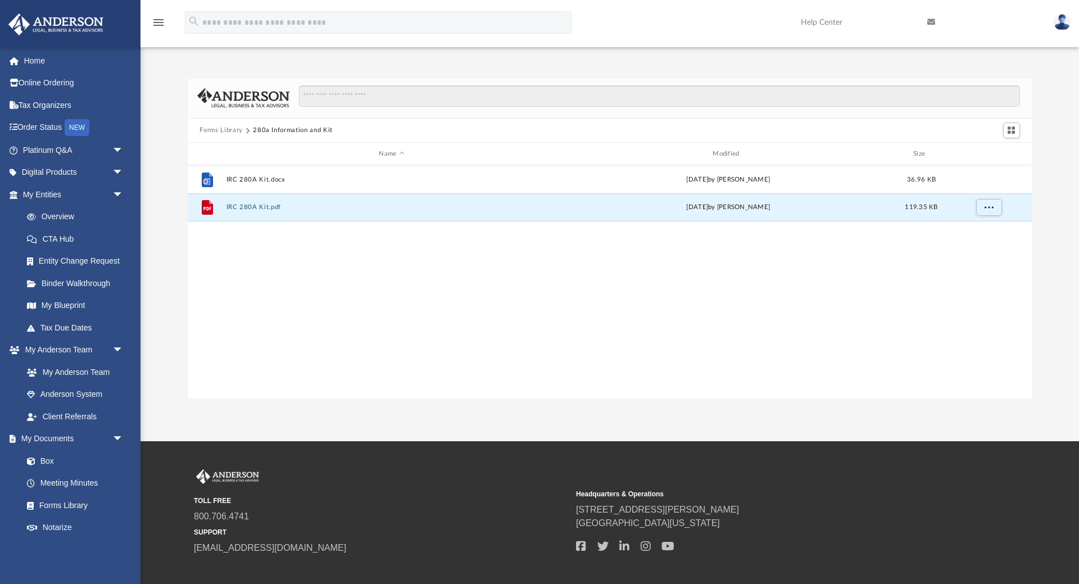
click at [221, 128] on button "Forms Library" at bounding box center [221, 130] width 43 height 10
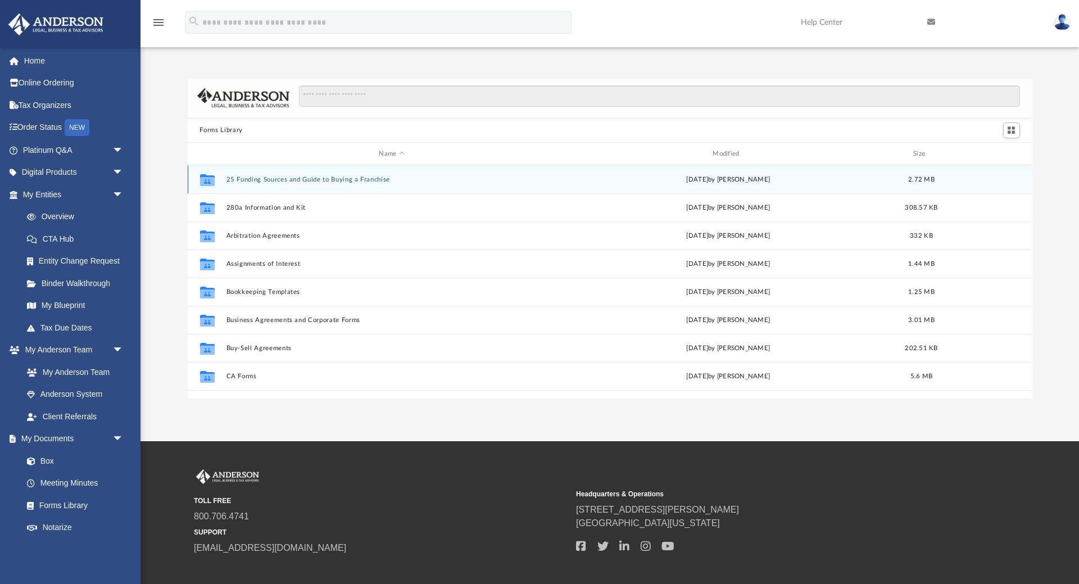
click at [305, 178] on button "25 Funding Sources and Guide to Buying a Franchise" at bounding box center [392, 179] width 332 height 7
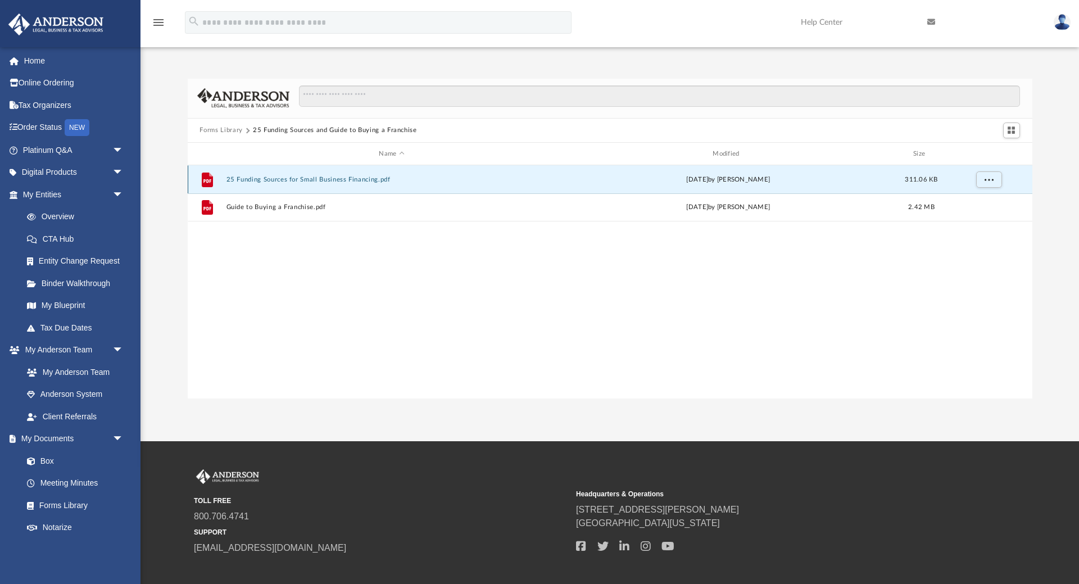
click at [312, 176] on button "25 Funding Sources for Small Business Financing.pdf" at bounding box center [392, 179] width 332 height 7
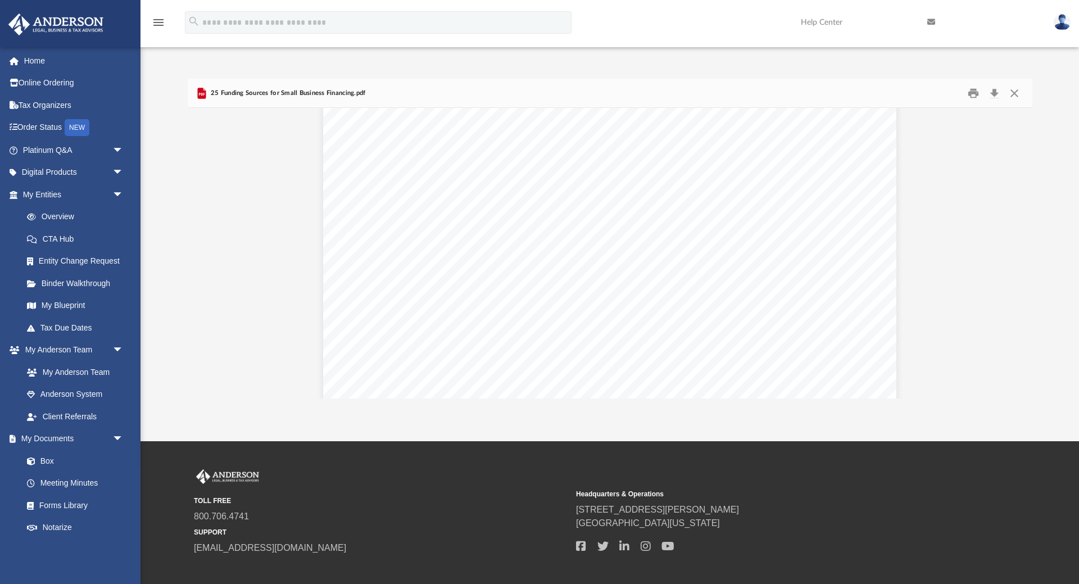
scroll to position [6680, 0]
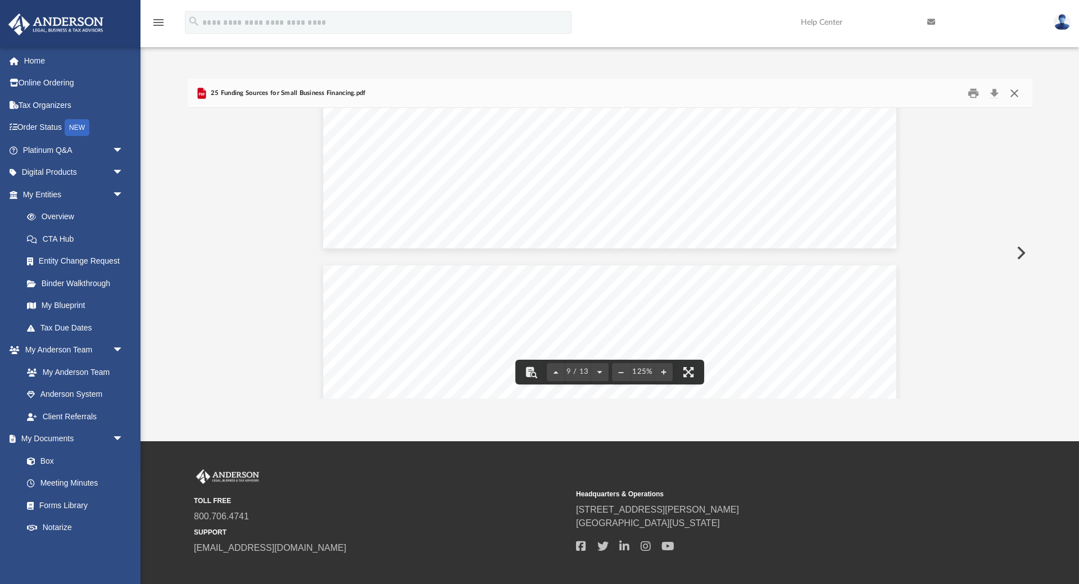
click at [1011, 92] on button "Close" at bounding box center [1014, 92] width 20 height 17
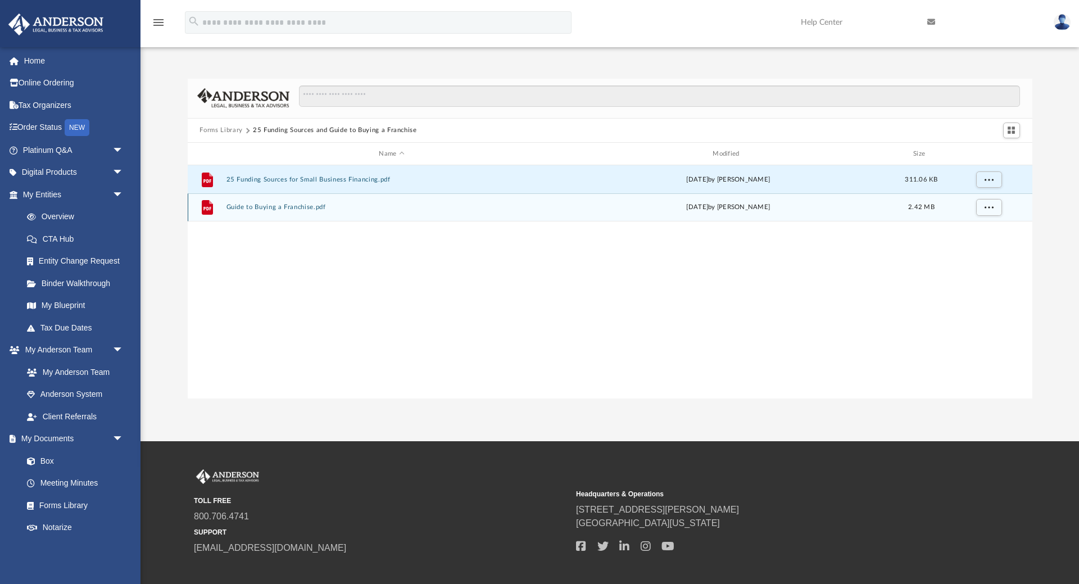
click at [297, 208] on button "Guide to Buying a Franchise.pdf" at bounding box center [392, 207] width 332 height 7
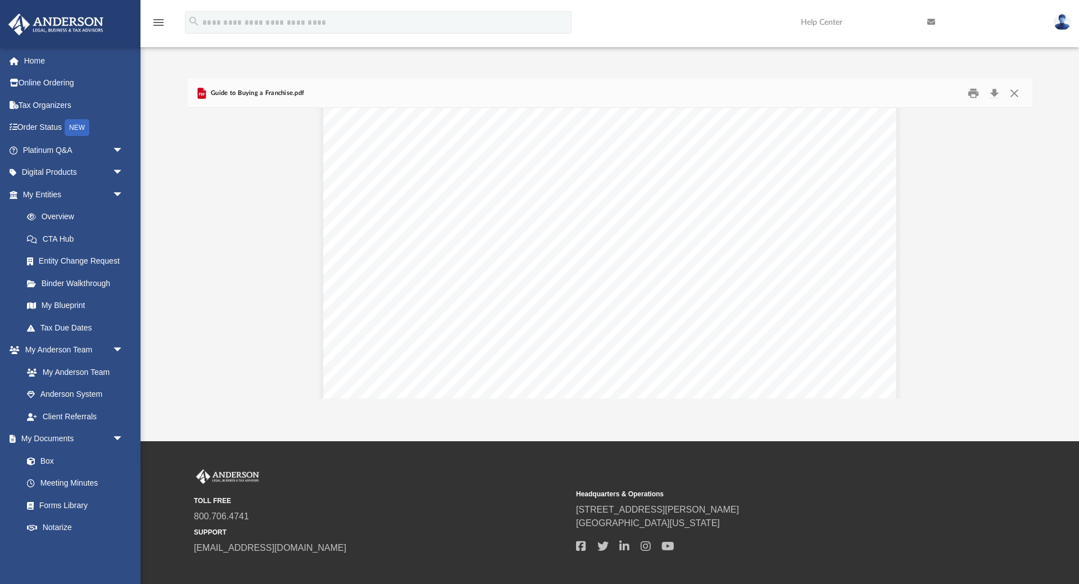
scroll to position [14884, 0]
click at [1015, 91] on button "Close" at bounding box center [1014, 92] width 20 height 17
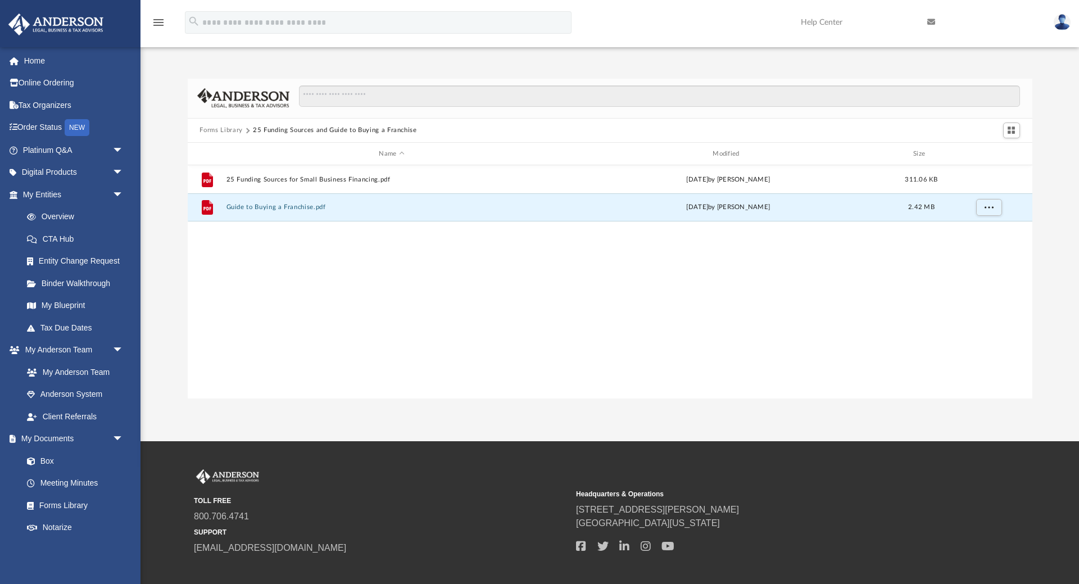
click at [219, 129] on button "Forms Library" at bounding box center [221, 130] width 43 height 10
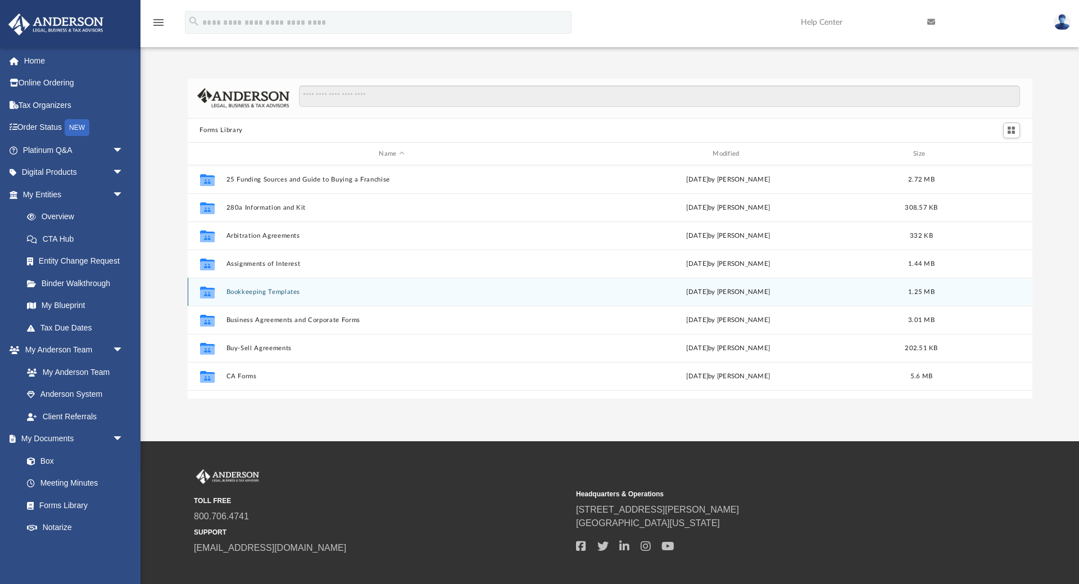
click at [281, 293] on button "Bookkeeping Templates" at bounding box center [392, 291] width 332 height 7
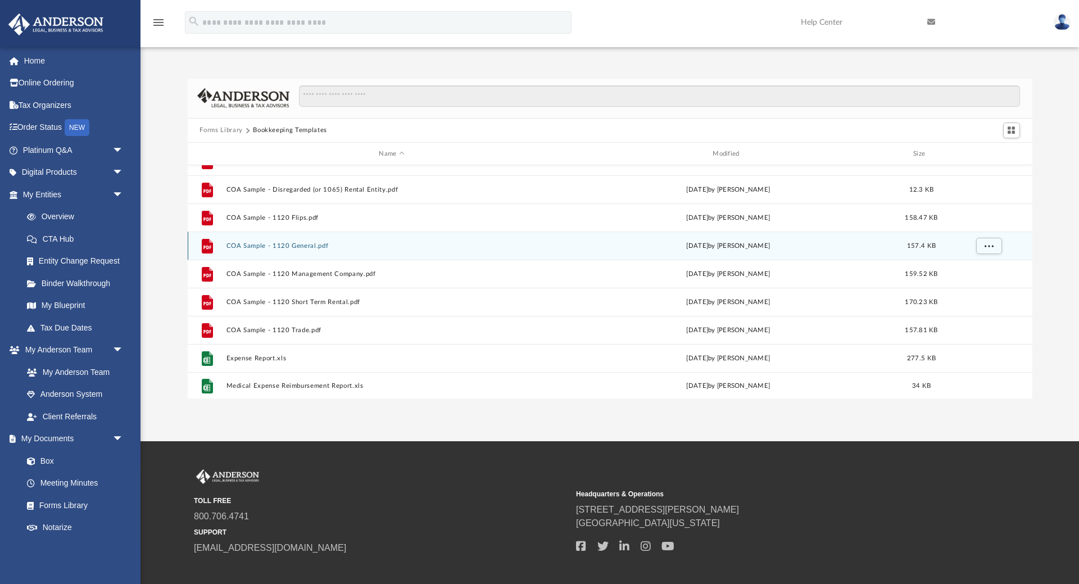
scroll to position [76, 0]
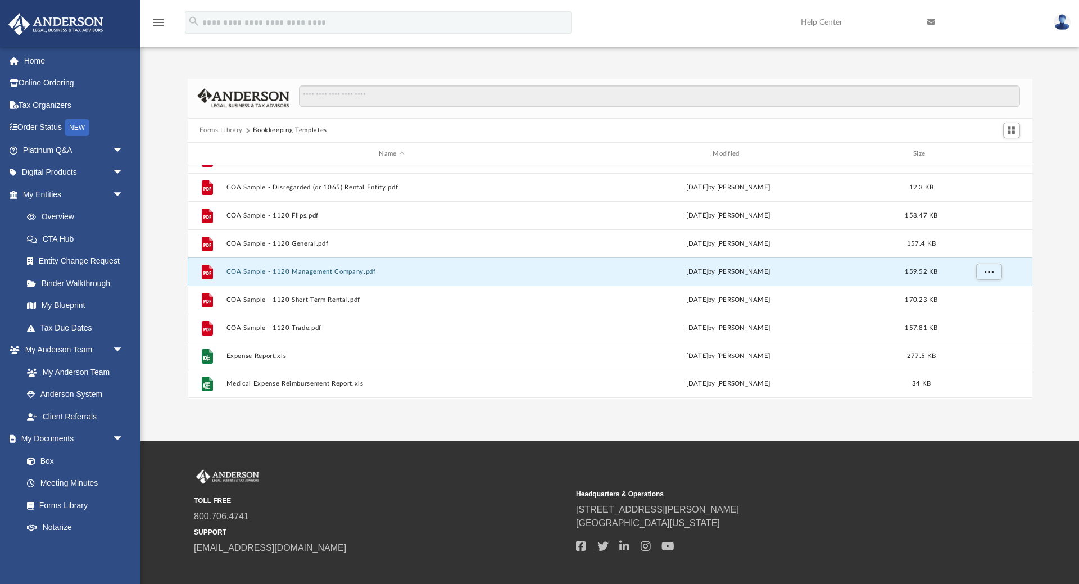
click at [328, 274] on button "COA Sample - 1120 Management Company.pdf" at bounding box center [392, 271] width 332 height 7
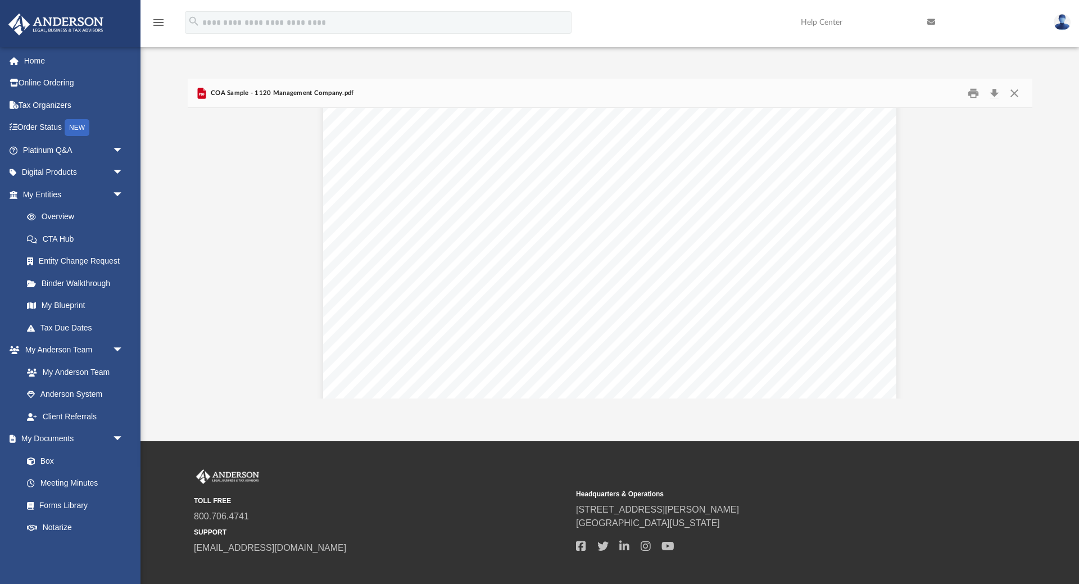
scroll to position [0, 0]
click at [1013, 94] on button "Close" at bounding box center [1014, 92] width 20 height 17
click at [1013, 94] on input "Search files and folders" at bounding box center [659, 95] width 721 height 21
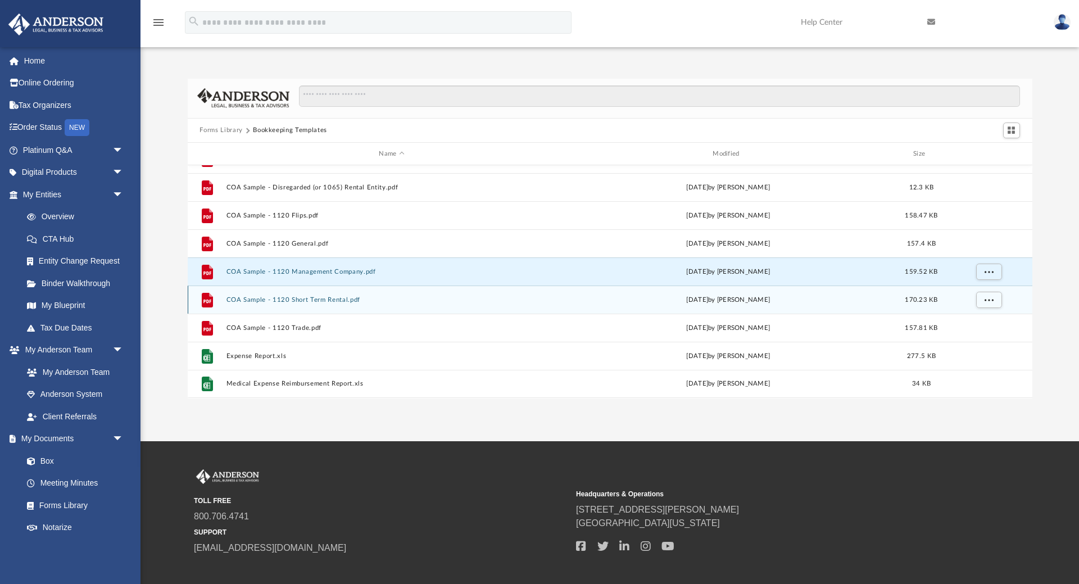
click at [341, 296] on div "File COA Sample - 1120 Short Term Rental.pdf Mon Jan 30 2023 by Mary Acree 170.…" at bounding box center [610, 300] width 845 height 28
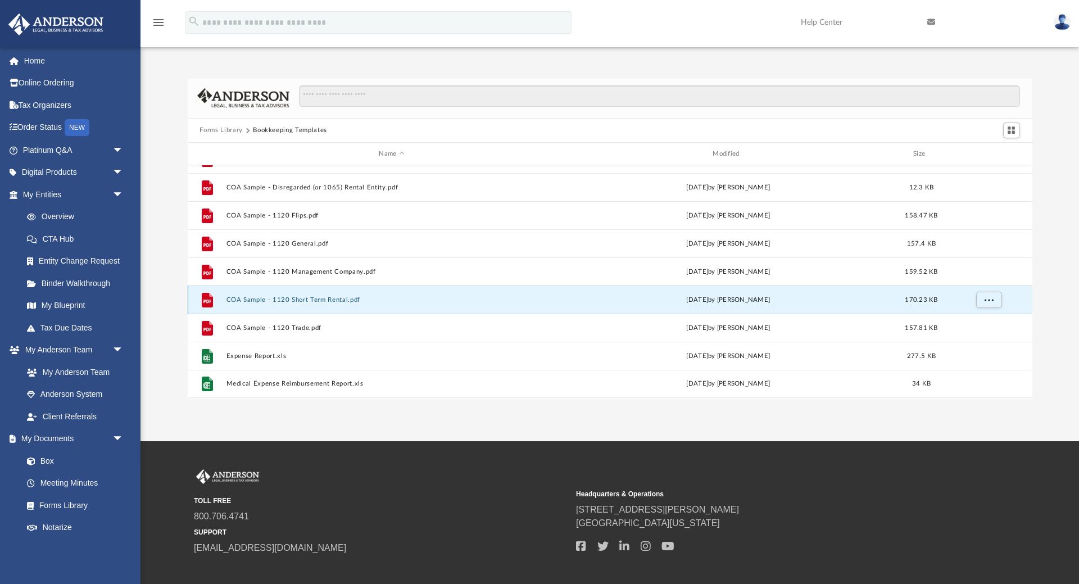
click at [341, 296] on div "File COA Sample - 1120 Short Term Rental.pdf Mon Jan 30 2023 by Mary Acree 170.…" at bounding box center [610, 300] width 845 height 28
click at [340, 300] on button "COA Sample - 1120 Short Term Rental.pdf" at bounding box center [392, 299] width 332 height 7
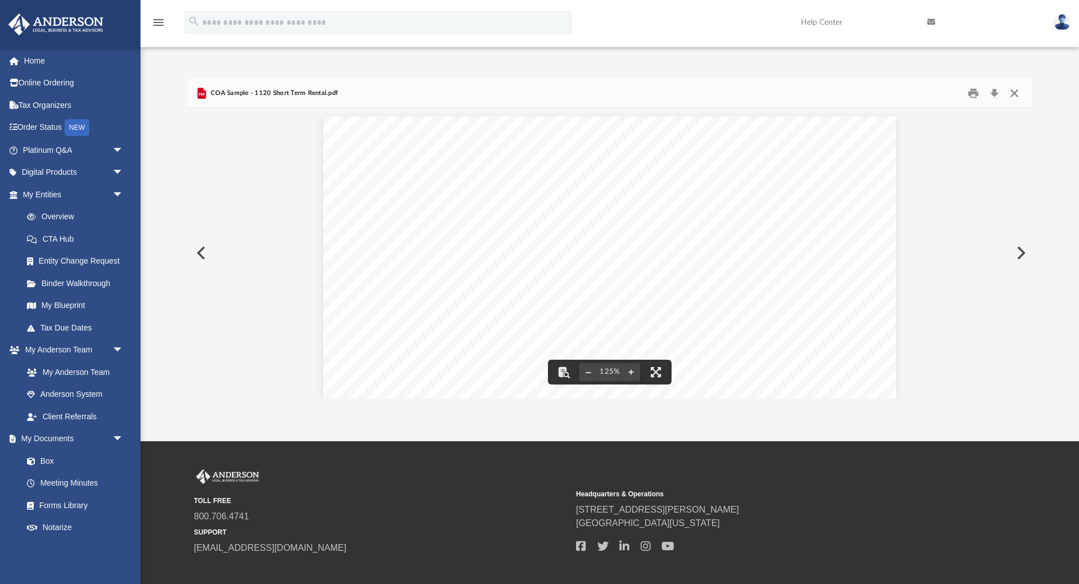
click at [1016, 92] on button "Close" at bounding box center [1014, 92] width 20 height 17
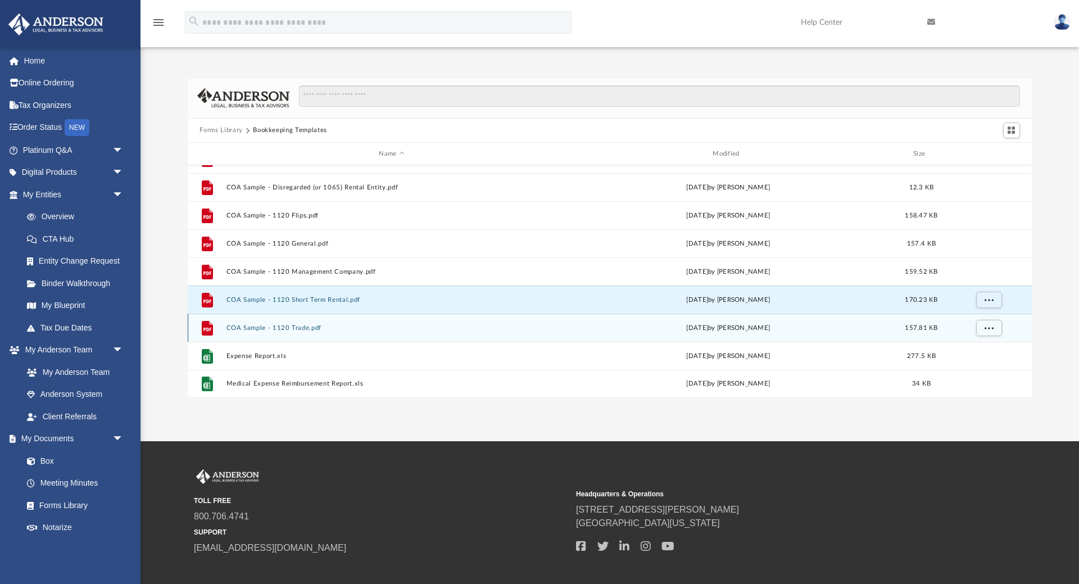
click at [302, 323] on div "File COA Sample - 1120 Trade.pdf Mon Jan 30 2023 by Mary Acree 157.81 KB" at bounding box center [610, 328] width 845 height 28
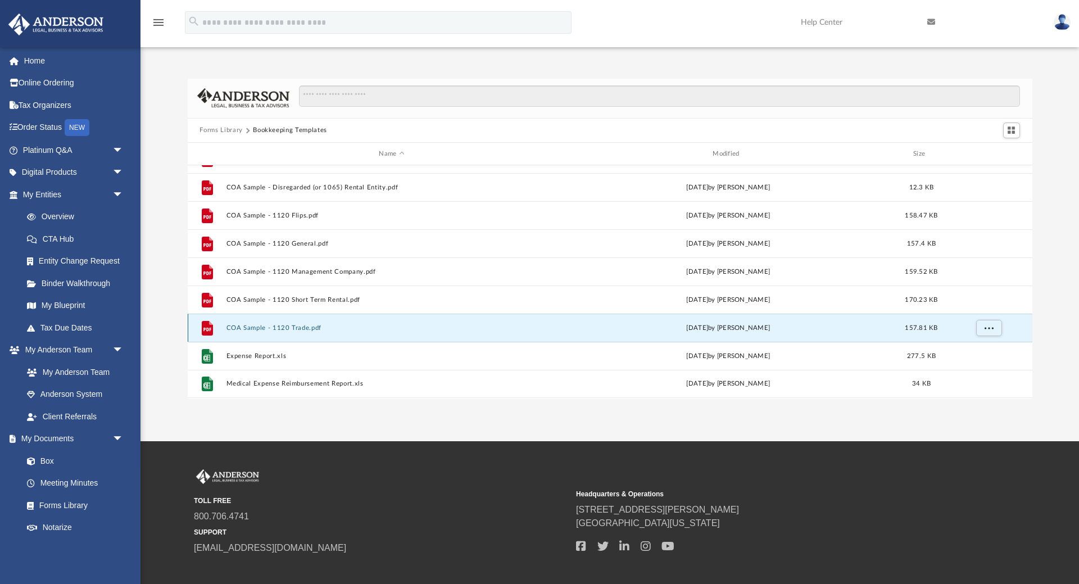
click at [302, 323] on div "File COA Sample - 1120 Trade.pdf Mon Jan 30 2023 by Mary Acree 157.81 KB" at bounding box center [610, 328] width 845 height 28
click at [301, 327] on button "COA Sample - 1120 Trade.pdf" at bounding box center [392, 327] width 332 height 7
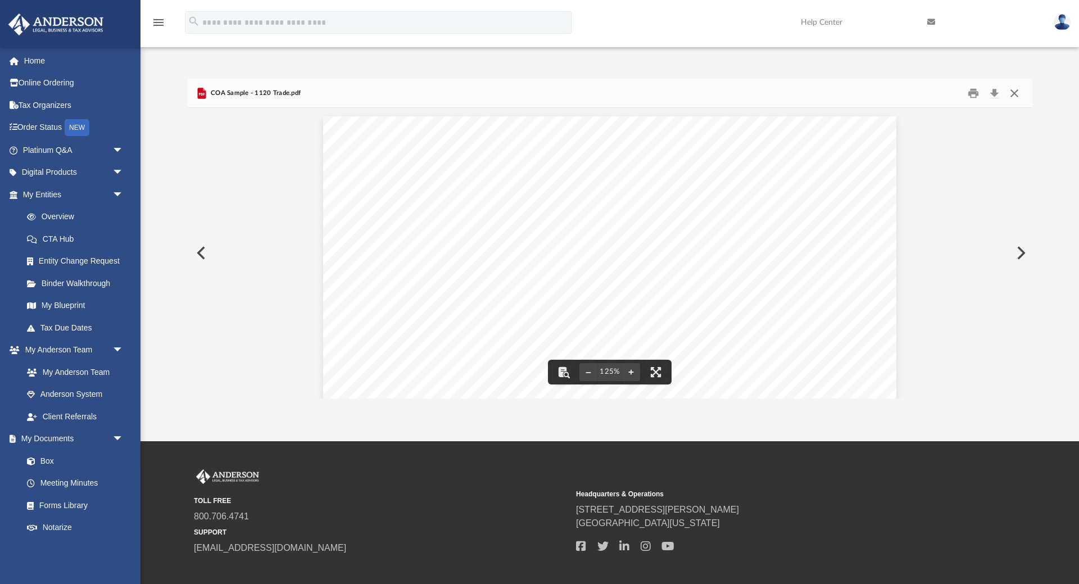
click at [1018, 94] on button "Close" at bounding box center [1014, 92] width 20 height 17
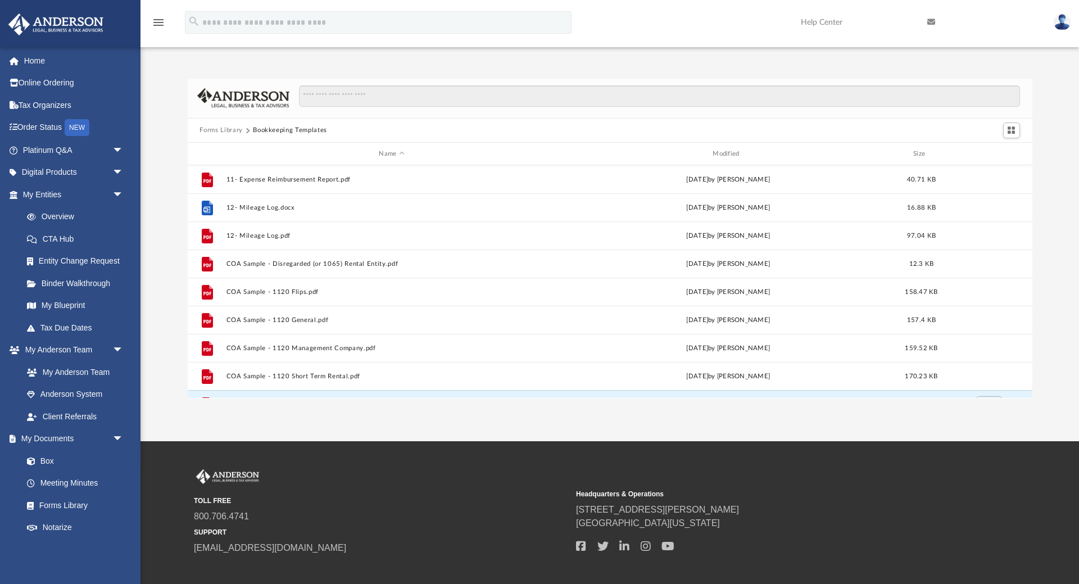
click at [226, 130] on button "Forms Library" at bounding box center [221, 130] width 43 height 10
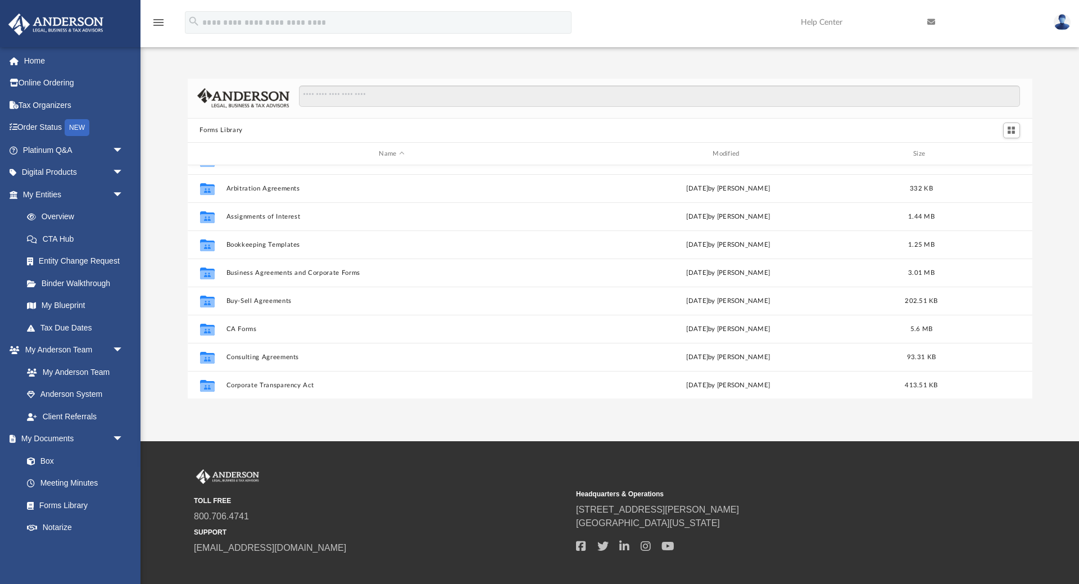
scroll to position [37, 0]
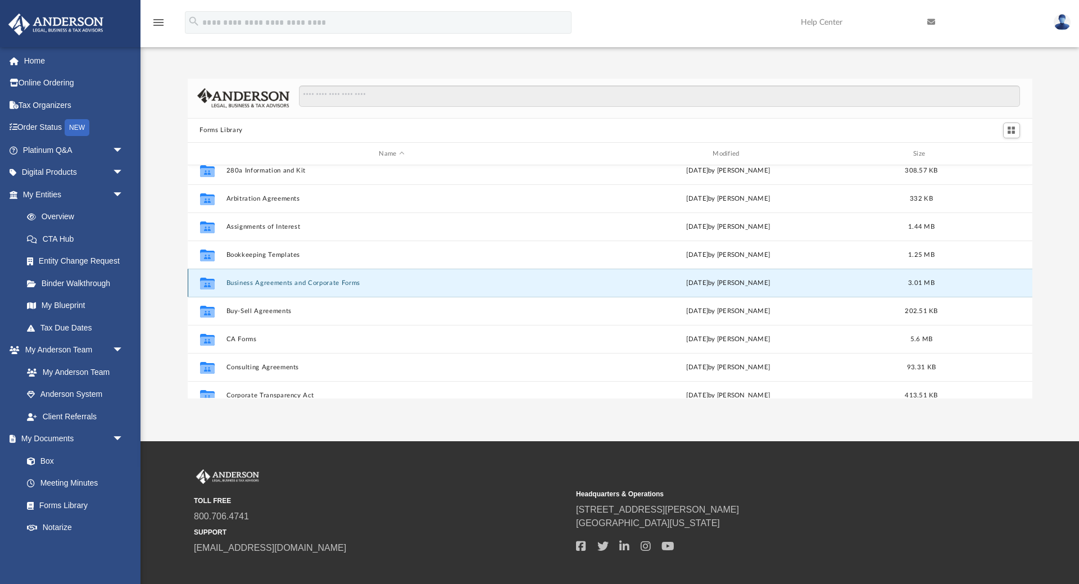
click at [313, 285] on button "Business Agreements and Corporate Forms" at bounding box center [392, 282] width 332 height 7
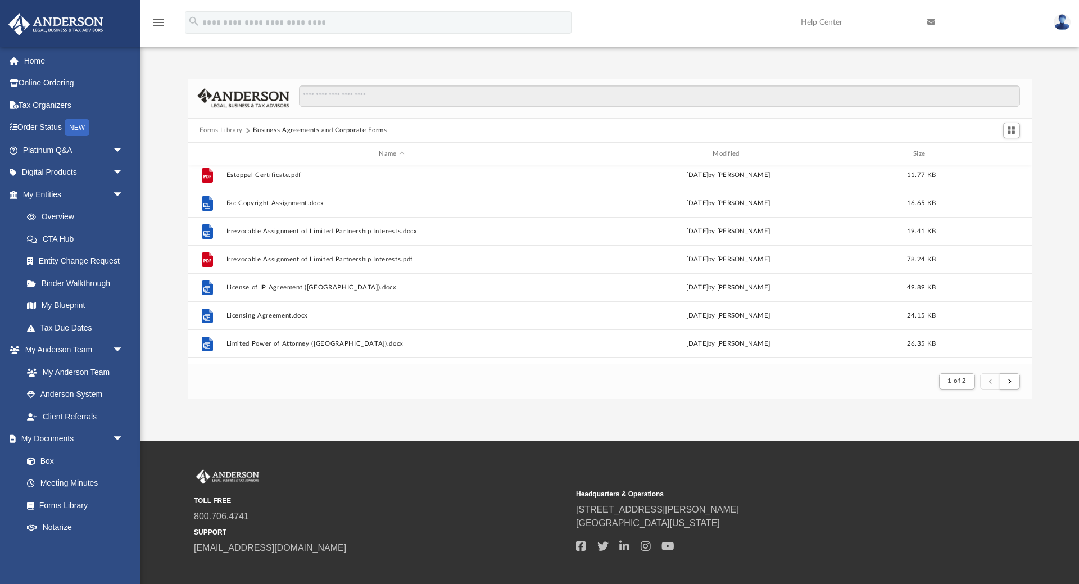
scroll to position [836, 0]
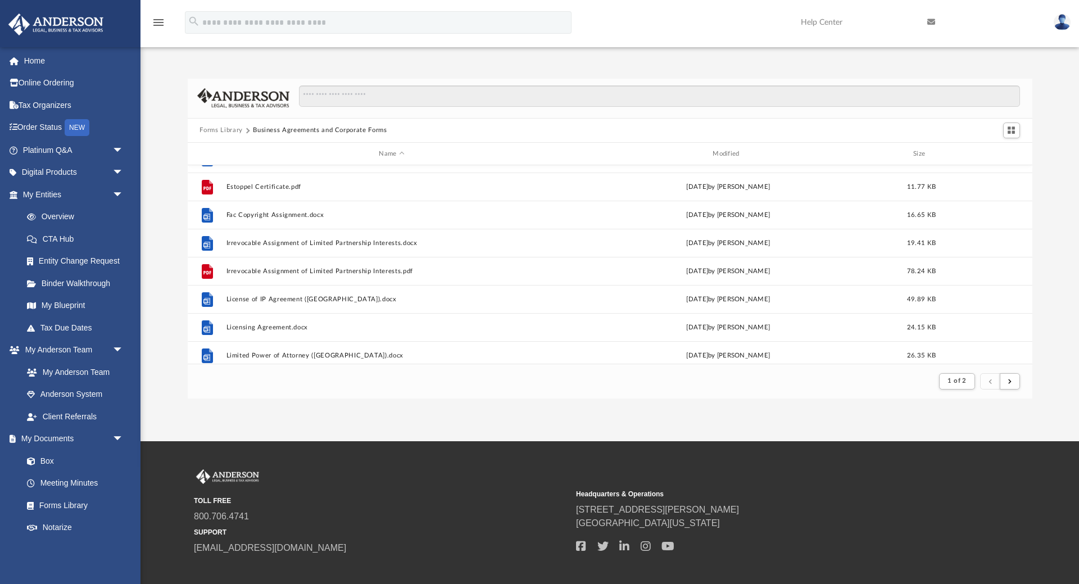
click at [223, 128] on button "Forms Library" at bounding box center [221, 130] width 43 height 10
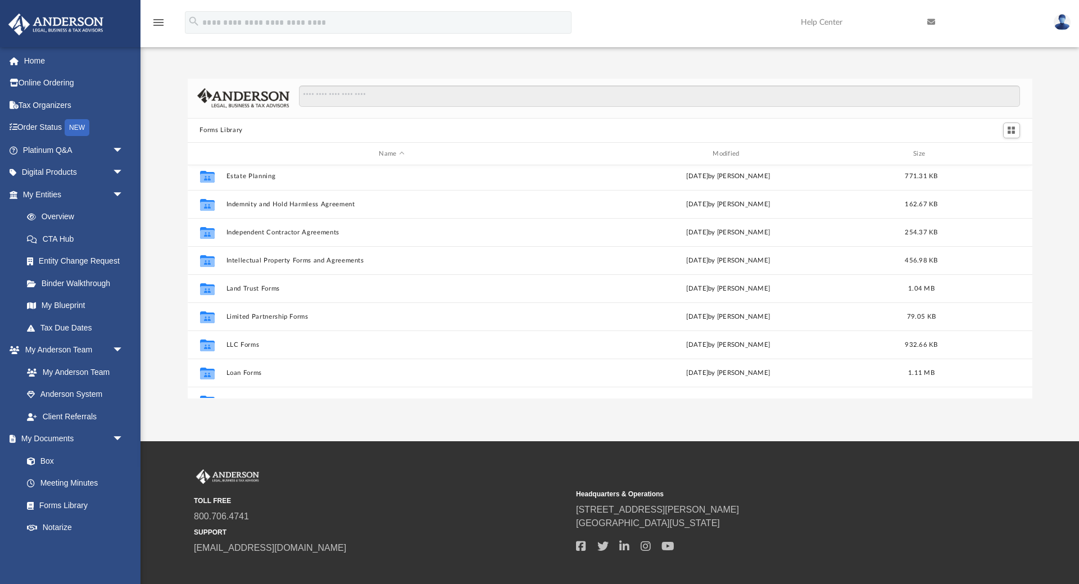
scroll to position [371, 0]
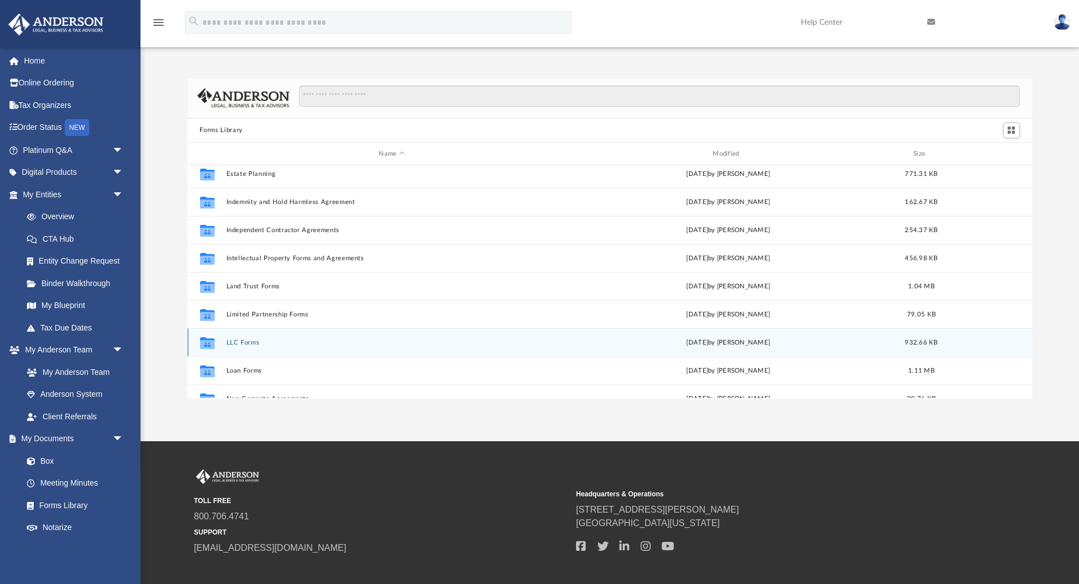
click at [240, 343] on button "LLC Forms" at bounding box center [392, 342] width 332 height 7
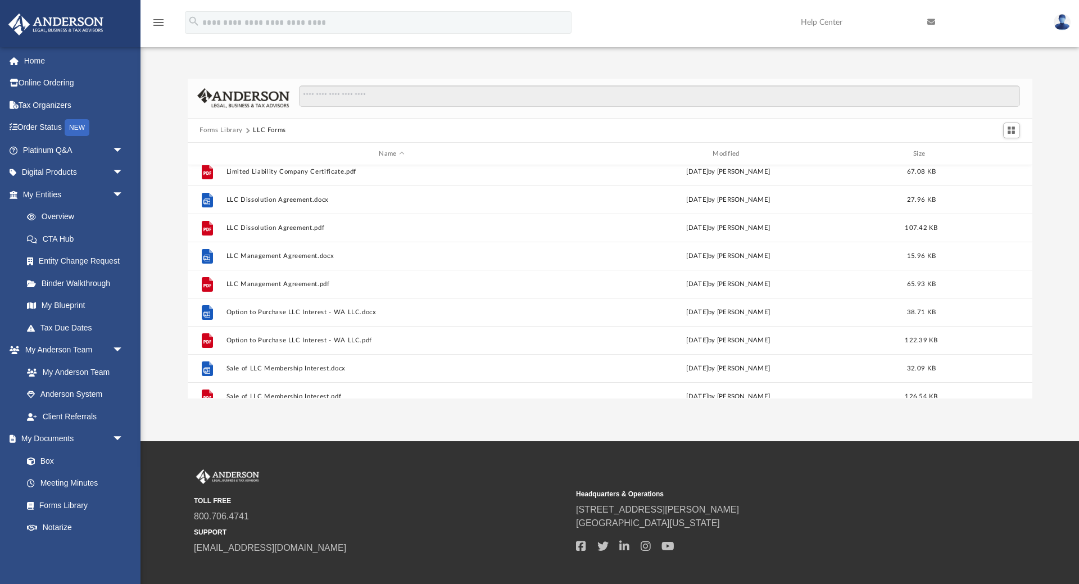
scroll to position [217, 0]
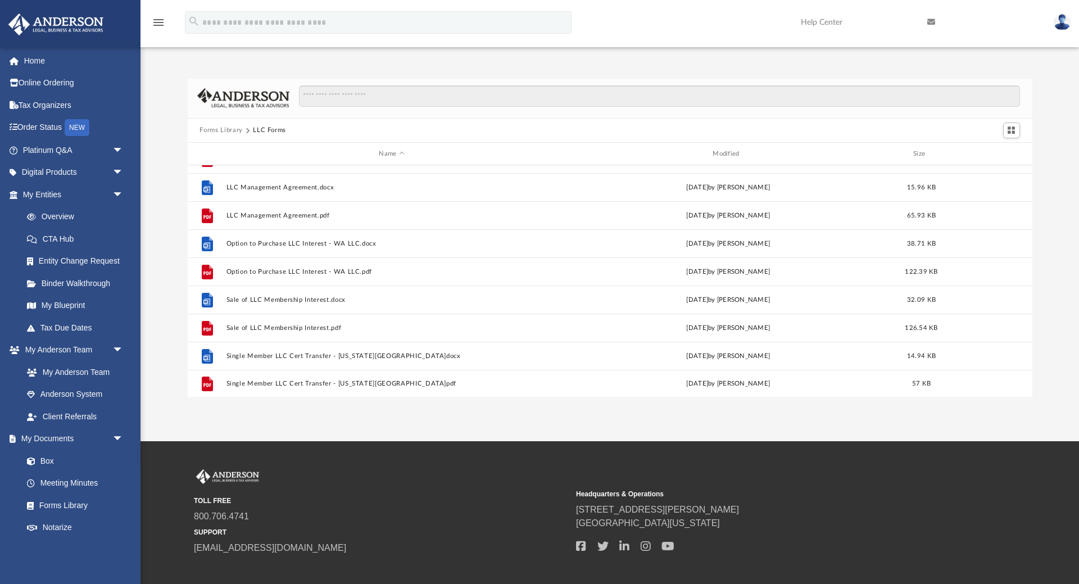
click at [230, 130] on button "Forms Library" at bounding box center [221, 130] width 43 height 10
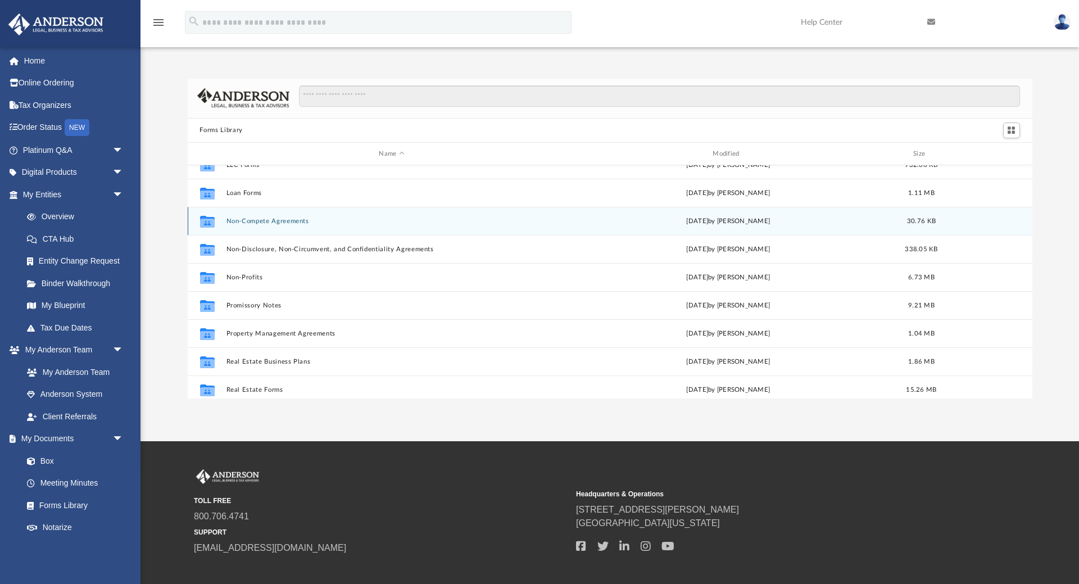
scroll to position [556, 0]
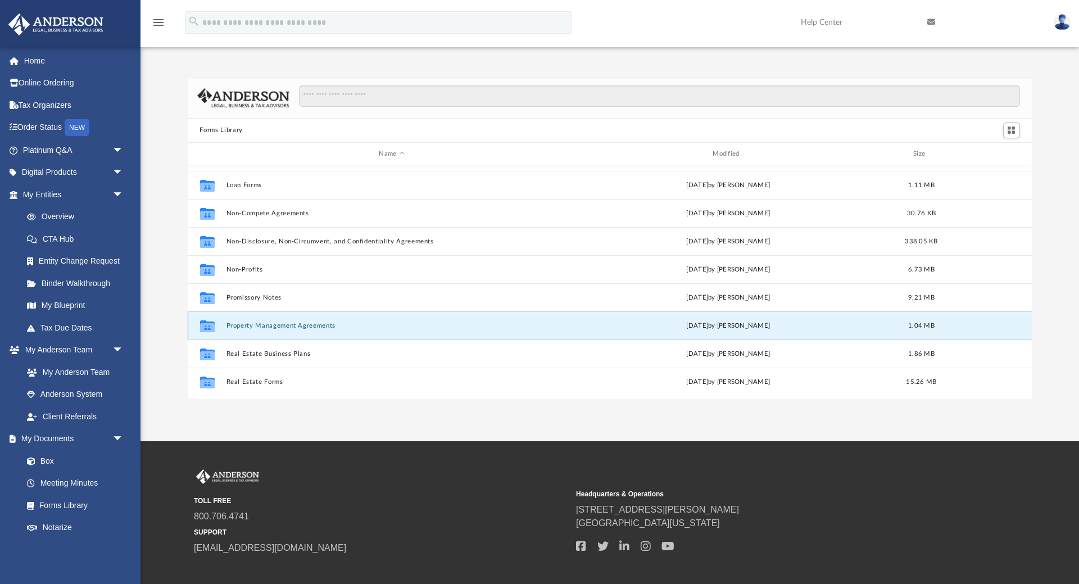
click at [287, 327] on button "Property Management Agreements" at bounding box center [392, 325] width 332 height 7
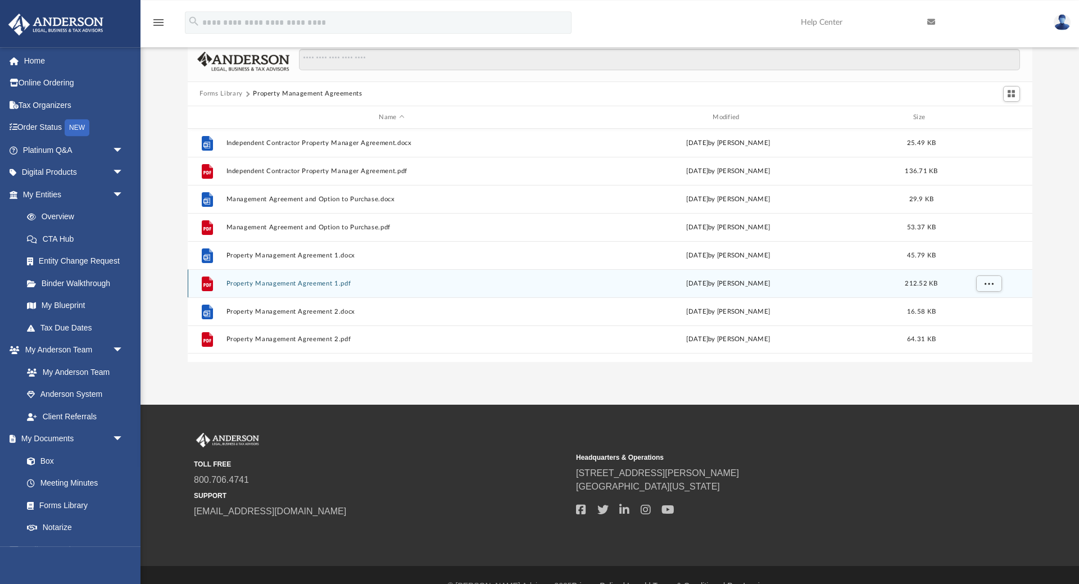
scroll to position [57, 0]
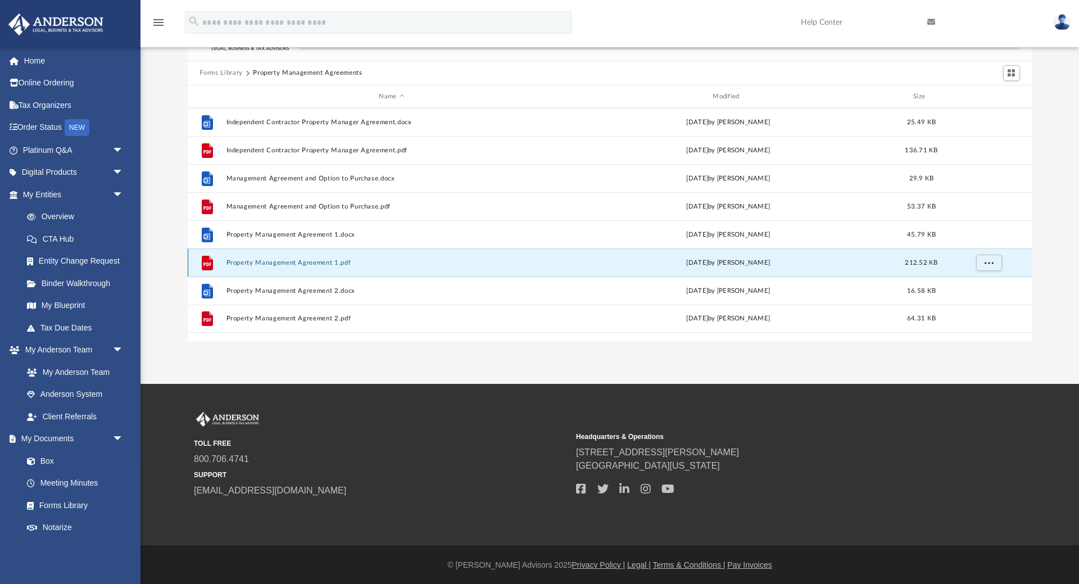
click at [306, 261] on button "Property Management Agreement 1.pdf" at bounding box center [392, 262] width 332 height 7
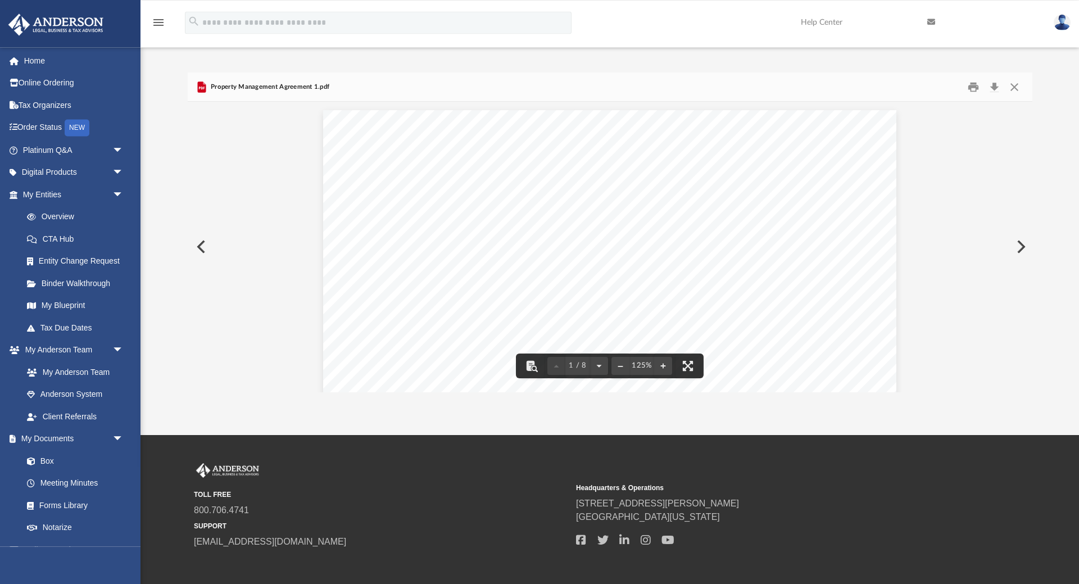
scroll to position [0, 0]
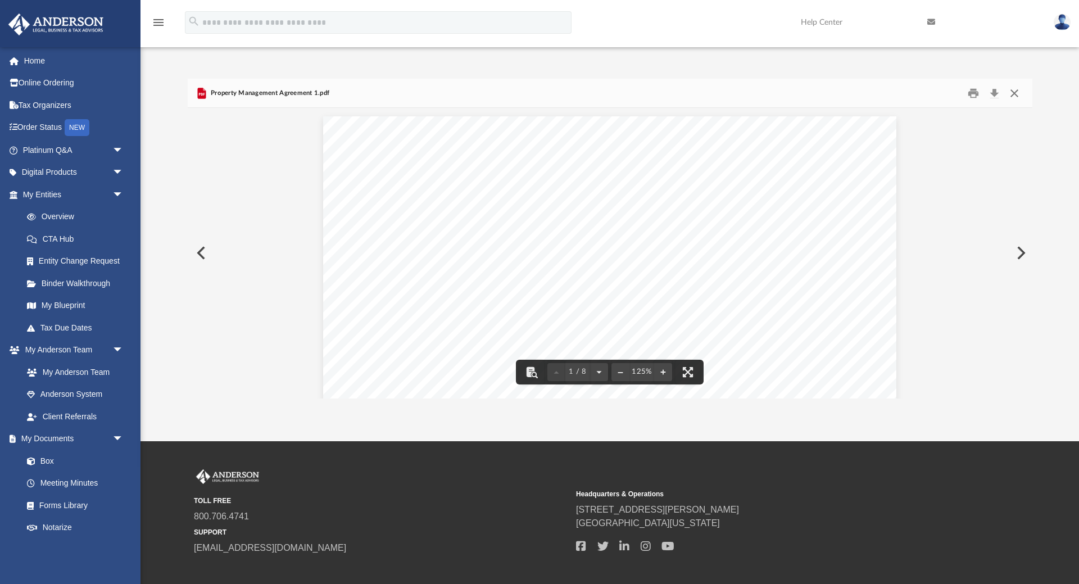
click at [1013, 88] on button "Close" at bounding box center [1014, 92] width 20 height 17
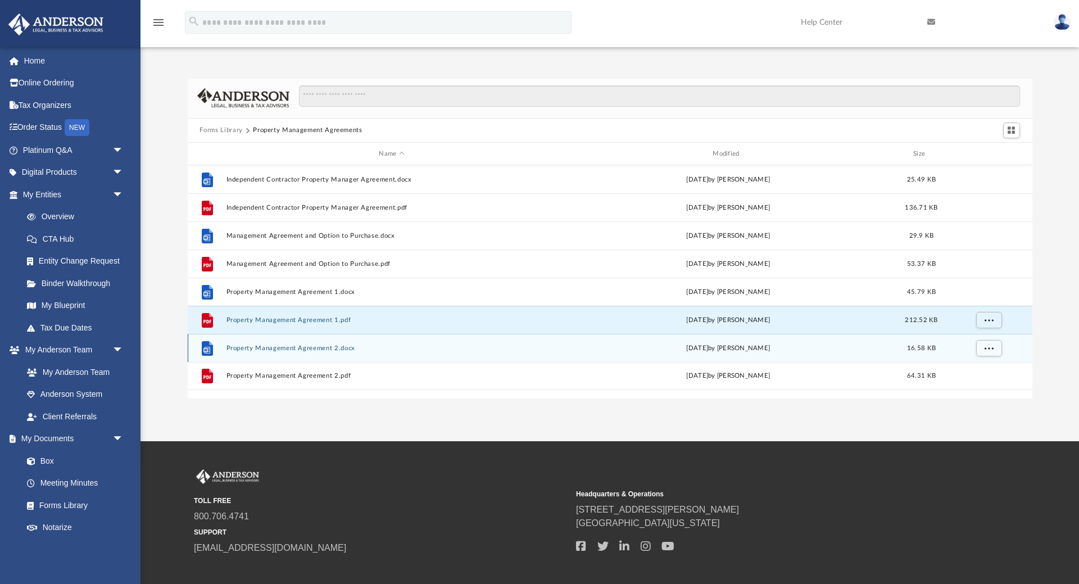
scroll to position [58, 0]
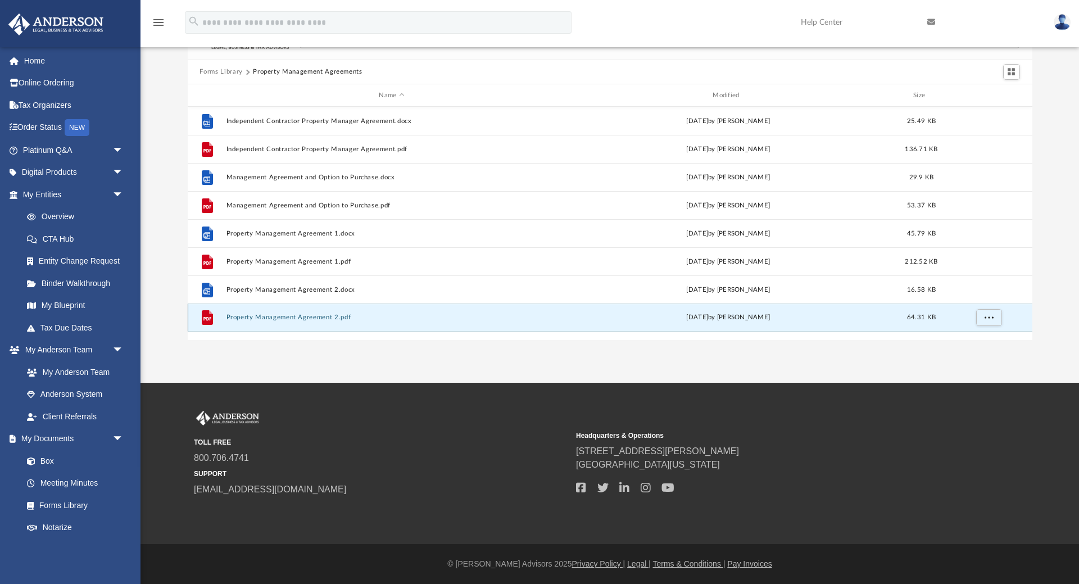
click at [292, 314] on button "Property Management Agreement 2.pdf" at bounding box center [392, 317] width 332 height 7
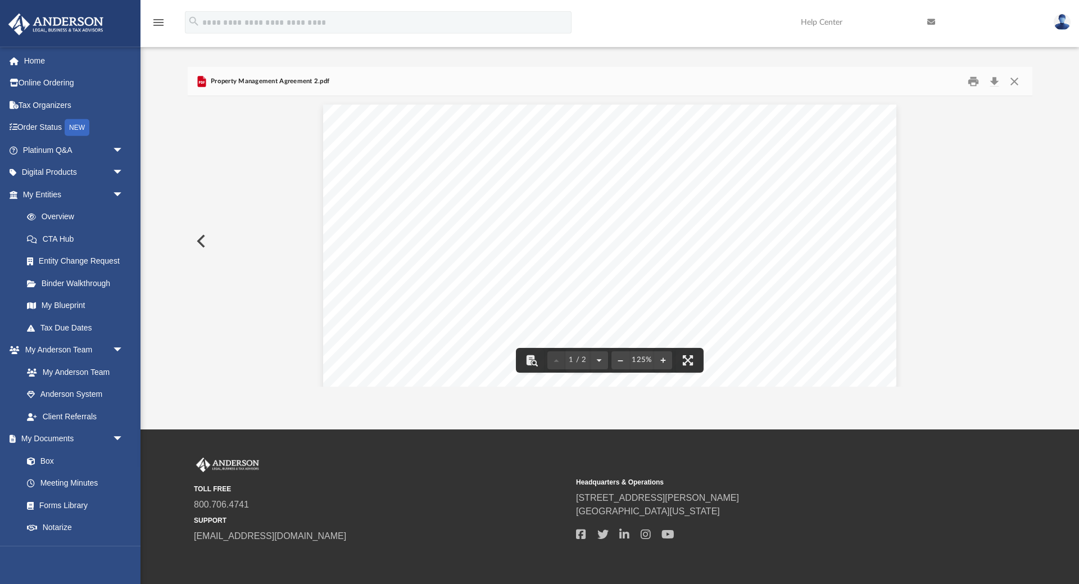
scroll to position [0, 0]
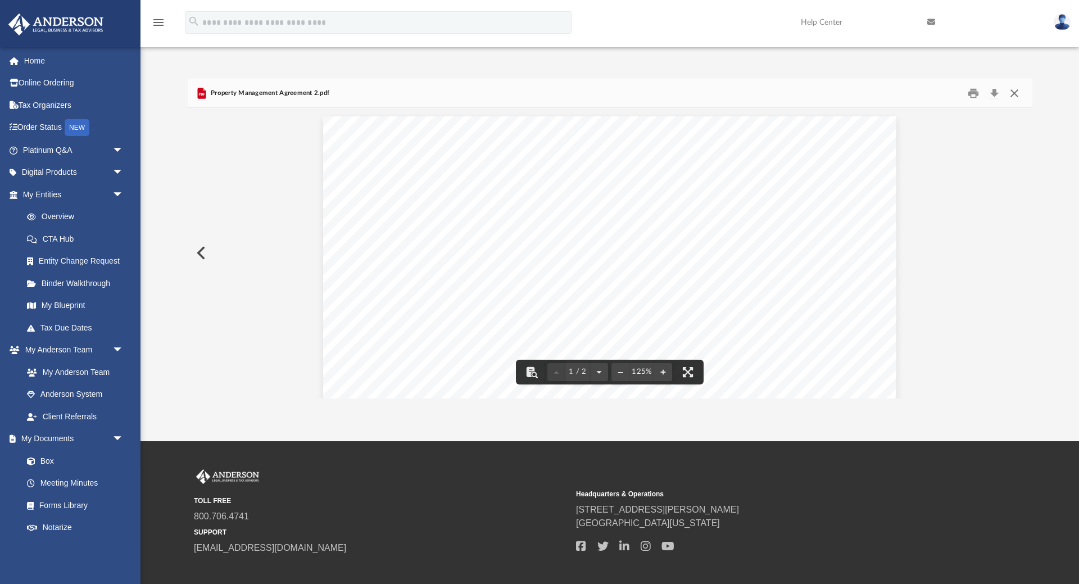
click at [1020, 88] on button "Close" at bounding box center [1014, 92] width 20 height 17
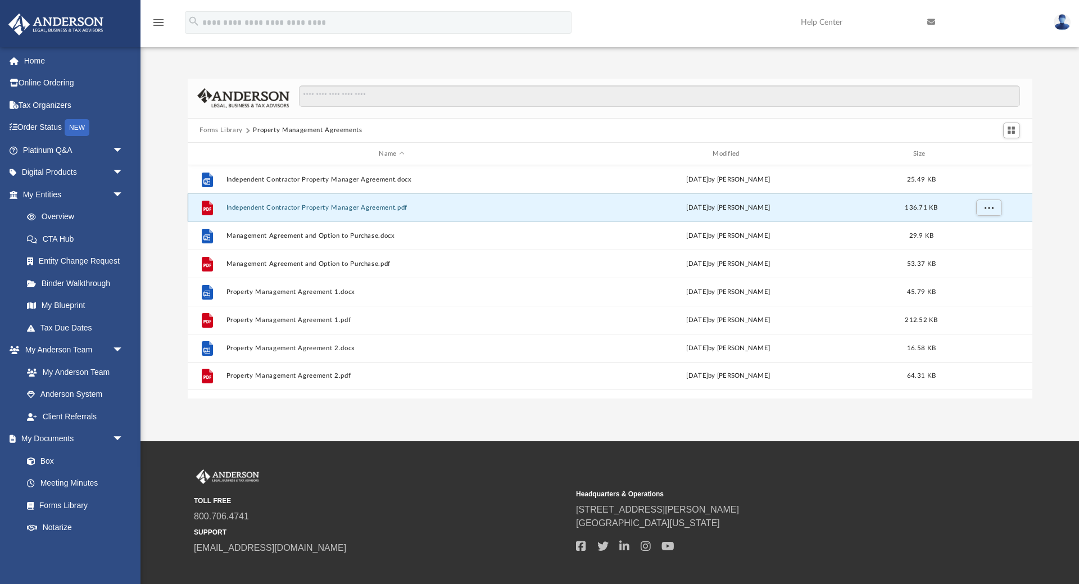
click at [332, 209] on button "Independent Contractor Property Manager Agreement.pdf" at bounding box center [392, 207] width 332 height 7
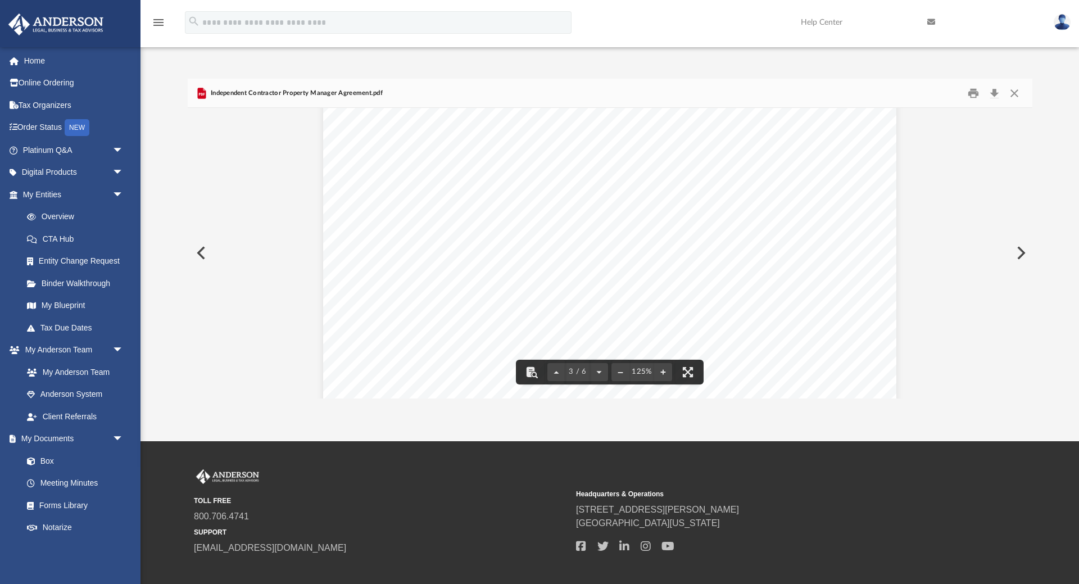
scroll to position [2060, 0]
click at [1013, 91] on button "Close" at bounding box center [1014, 92] width 20 height 17
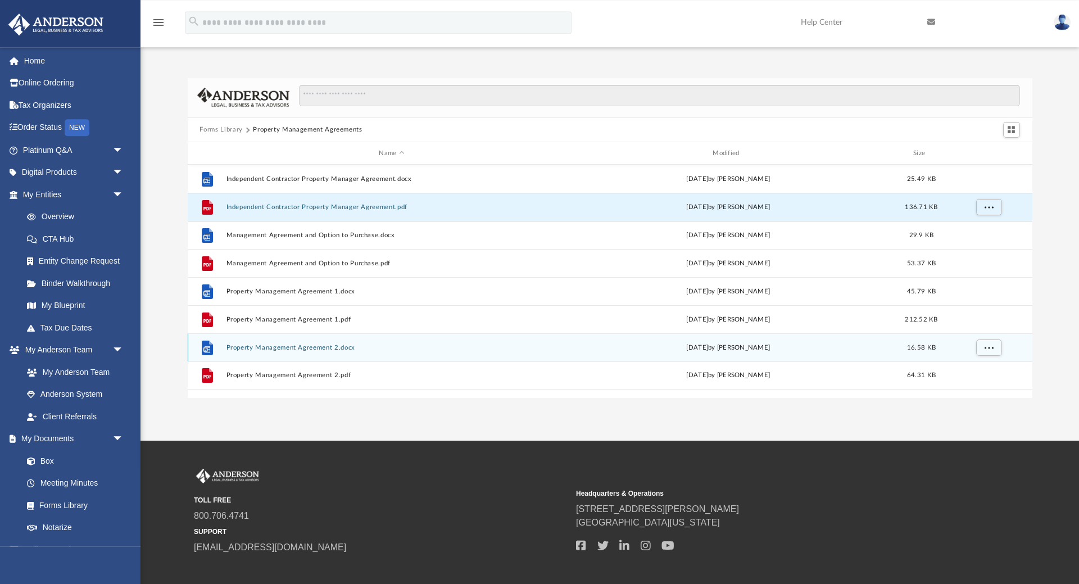
scroll to position [0, 0]
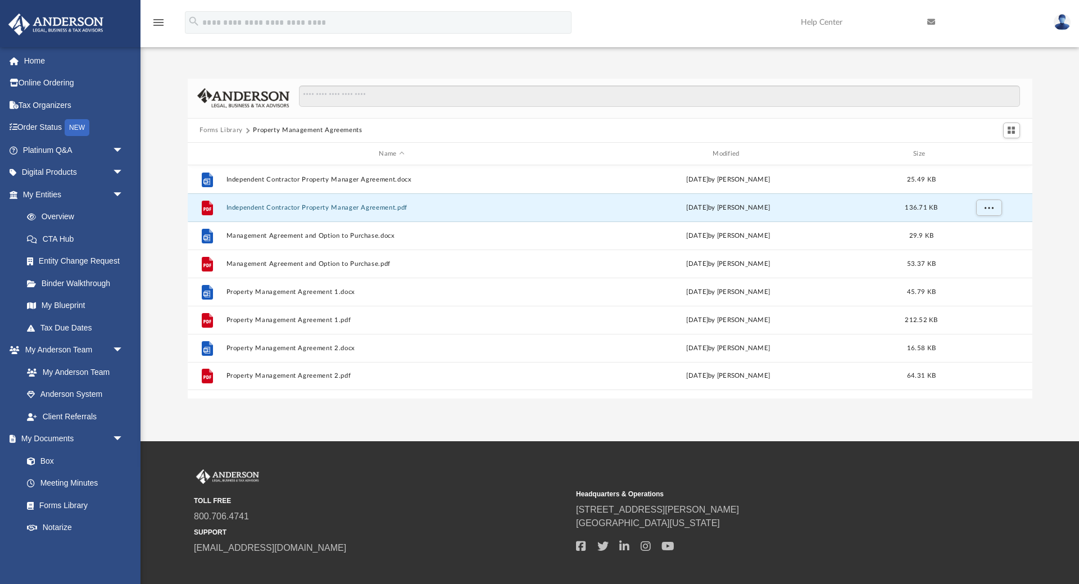
click at [228, 130] on button "Forms Library" at bounding box center [221, 130] width 43 height 10
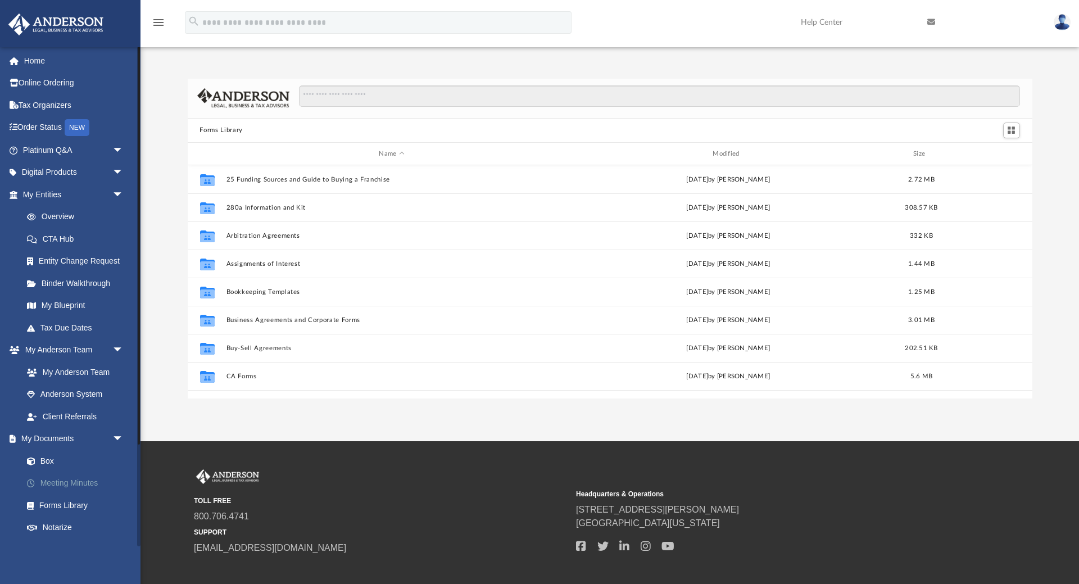
click at [60, 483] on link "Meeting Minutes" at bounding box center [78, 483] width 125 height 22
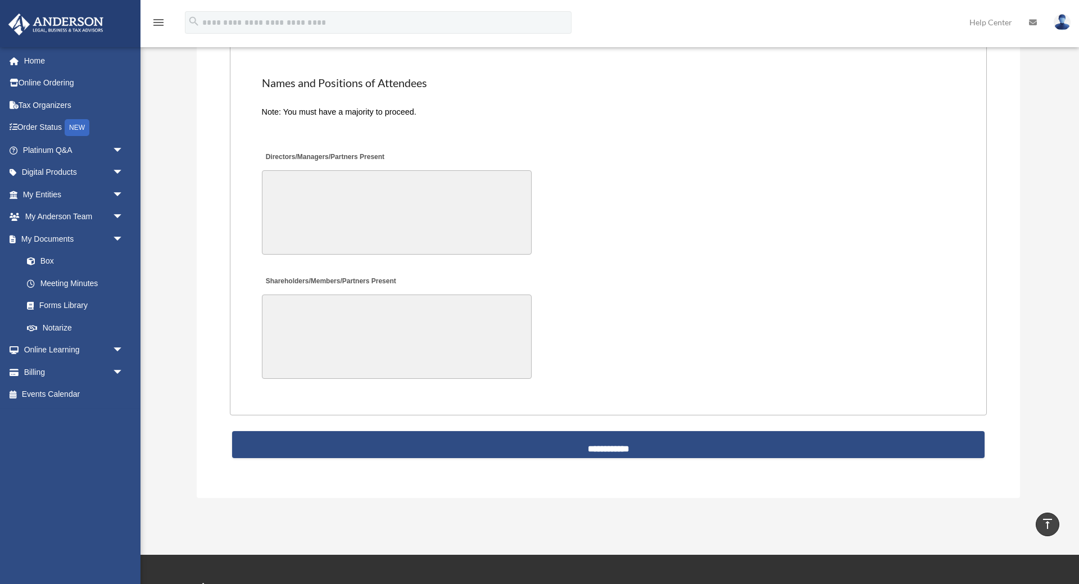
scroll to position [2426, 0]
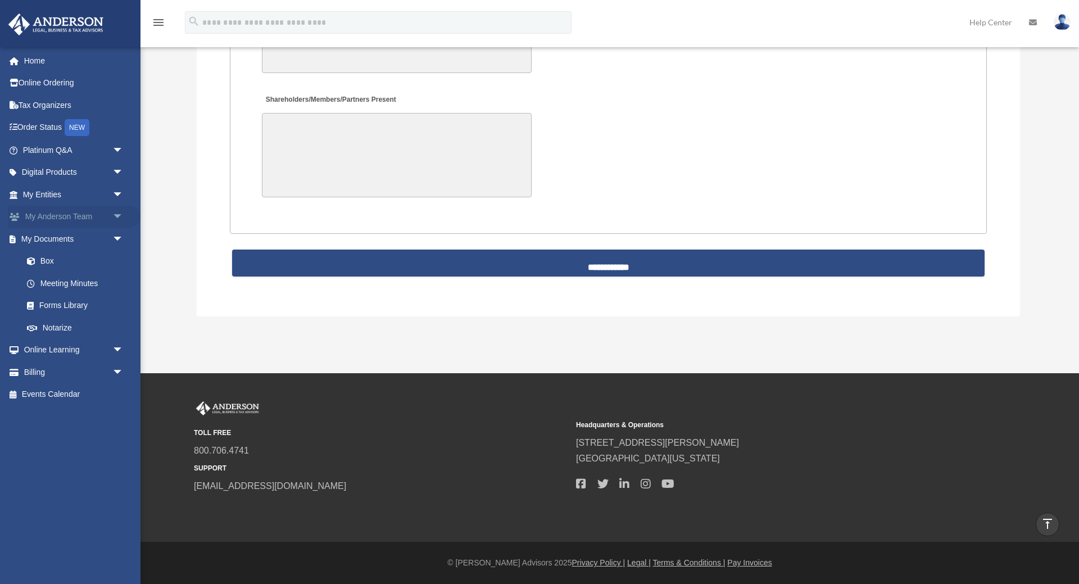
click at [94, 214] on link "My Anderson Team arrow_drop_down" at bounding box center [74, 217] width 133 height 22
click at [119, 215] on span "arrow_drop_down" at bounding box center [123, 217] width 22 height 23
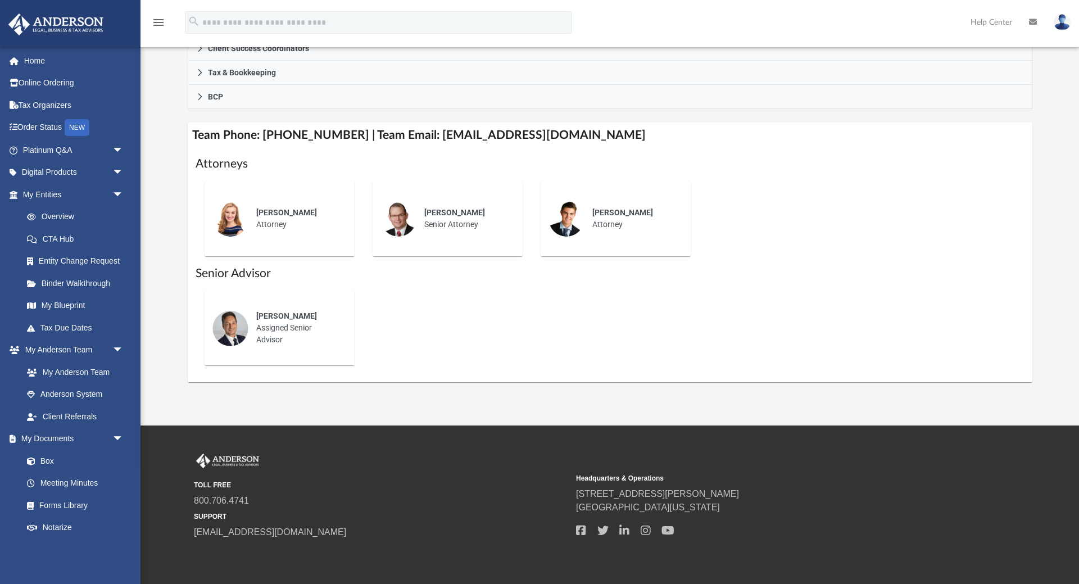
scroll to position [388, 0]
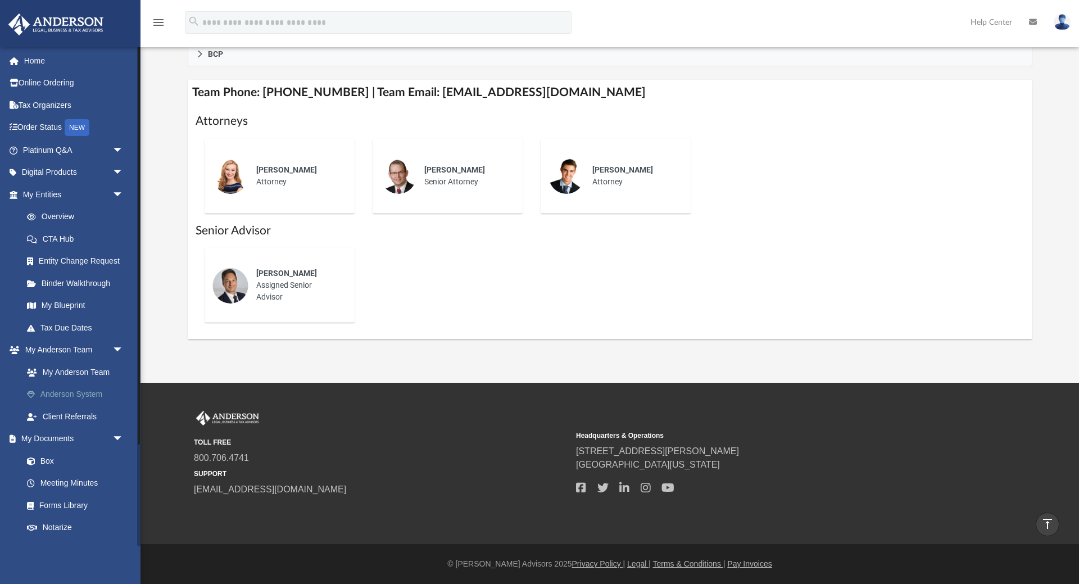
click at [86, 393] on link "Anderson System" at bounding box center [78, 394] width 125 height 22
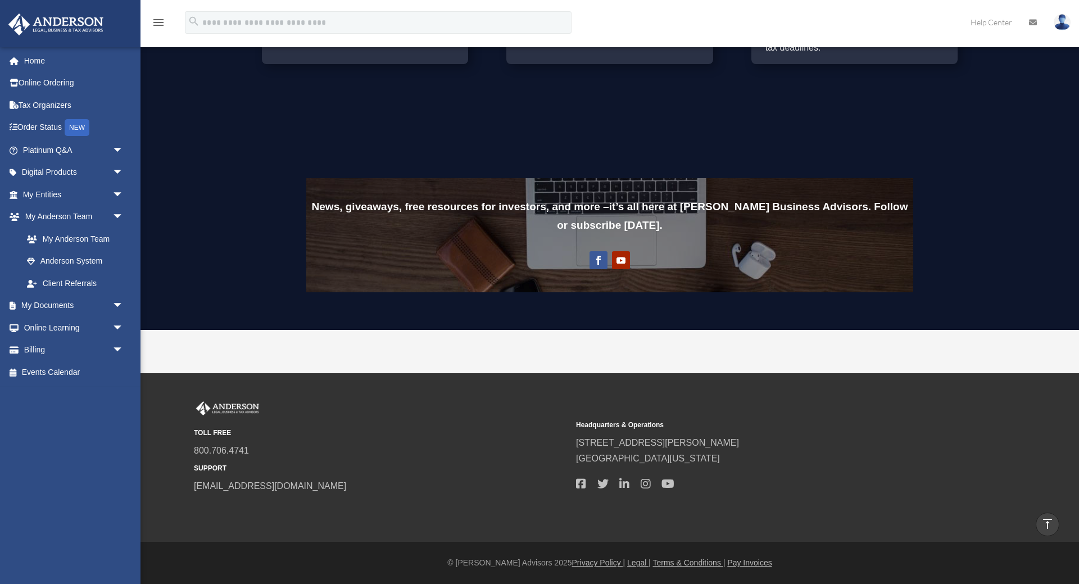
scroll to position [618, 0]
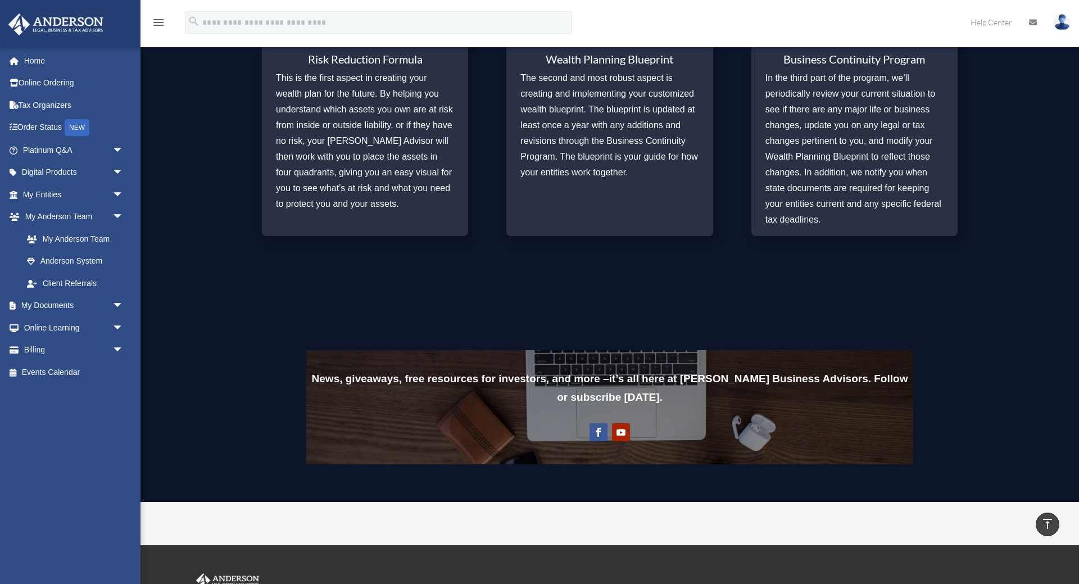
click at [621, 387] on p "News, giveaways, free resources for investors, and more – it’s all here at [PER…" at bounding box center [609, 388] width 607 height 38
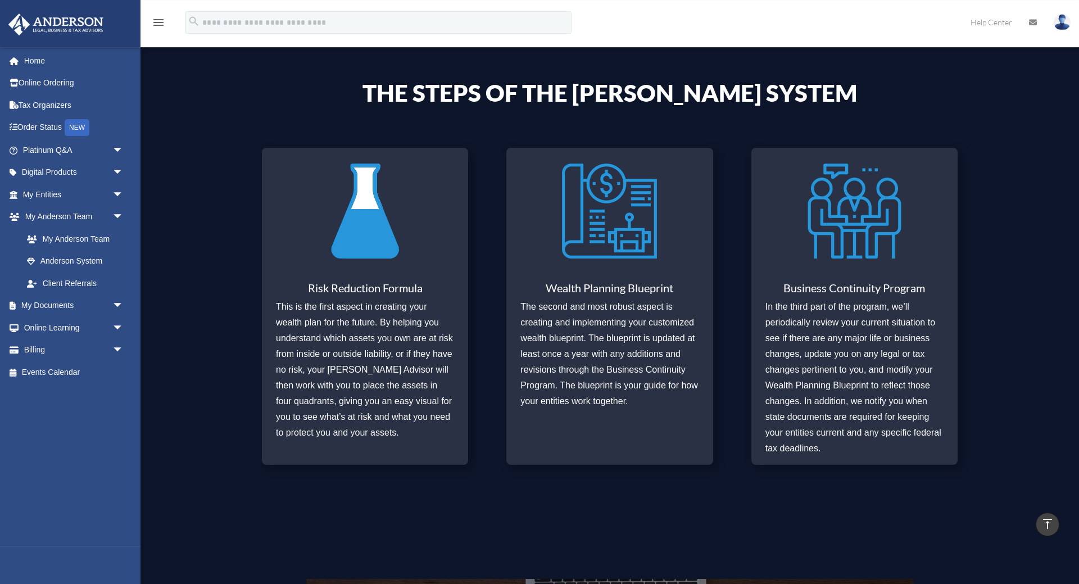
scroll to position [389, 0]
click at [372, 342] on p "This is the first aspect in creating your wealth plan for the future. By helpin…" at bounding box center [365, 371] width 178 height 142
click at [368, 266] on img at bounding box center [365, 212] width 95 height 110
click at [367, 266] on img at bounding box center [365, 212] width 95 height 110
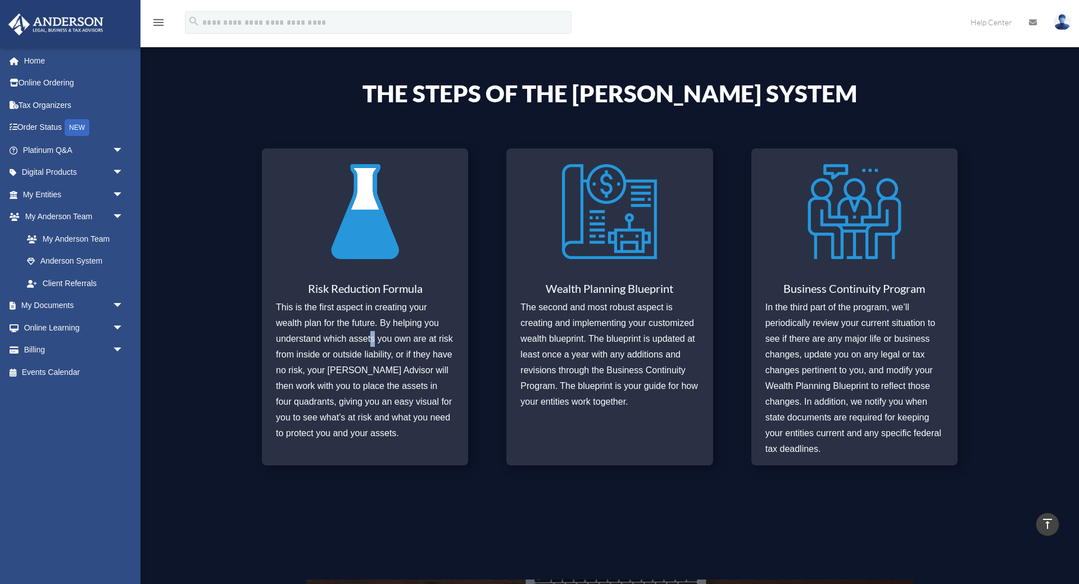
click at [374, 233] on img at bounding box center [365, 212] width 95 height 110
click at [642, 304] on p "The second and most robust aspect is creating and implementing your customized …" at bounding box center [609, 355] width 178 height 110
click at [893, 309] on p "In the third part of the program, we’ll periodically review your current situat…" at bounding box center [854, 378] width 178 height 157
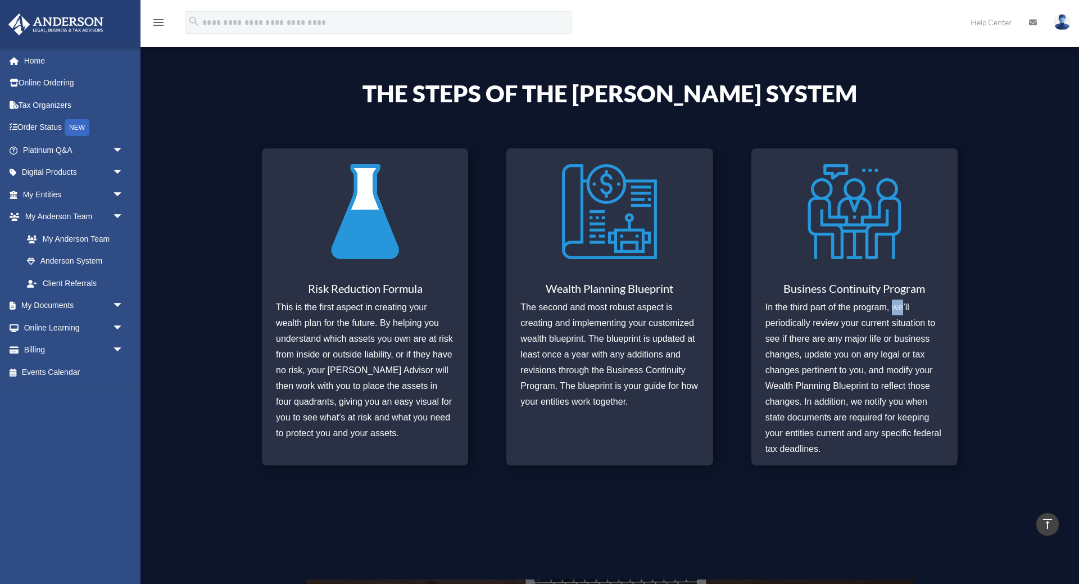
click at [893, 309] on p "In the third part of the program, we’ll periodically review your current situat…" at bounding box center [854, 378] width 178 height 157
click at [868, 311] on p "In the third part of the program, we’ll periodically review your current situat…" at bounding box center [854, 378] width 178 height 157
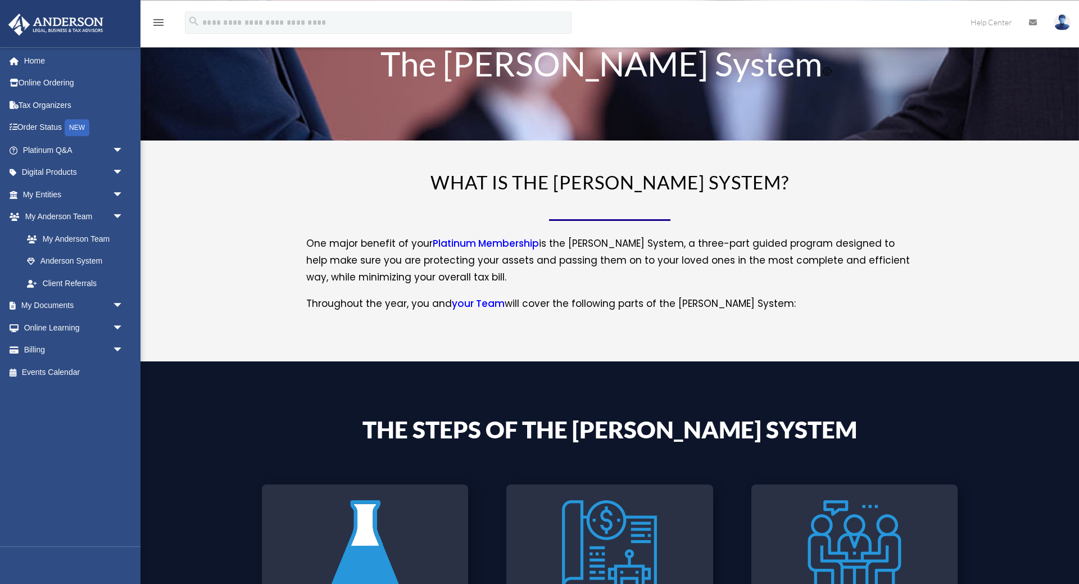
scroll to position [0, 0]
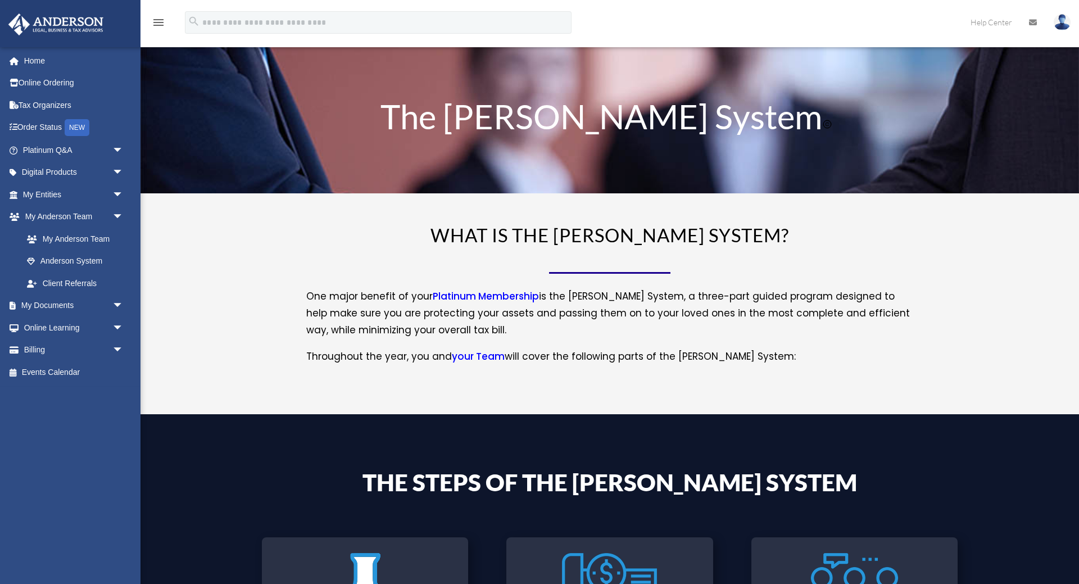
click at [493, 296] on link "Platinum Membership" at bounding box center [486, 298] width 106 height 19
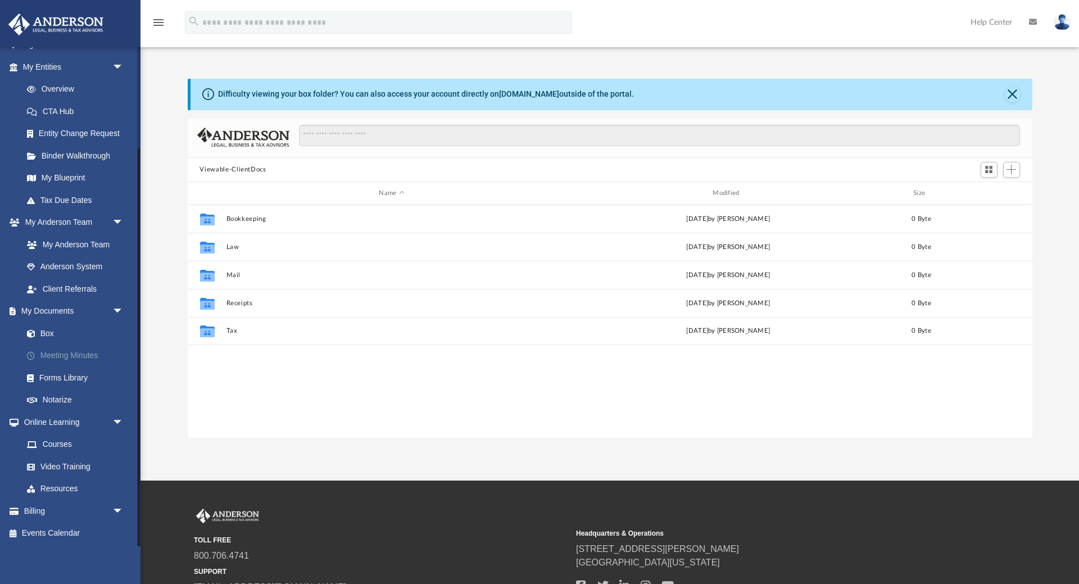
scroll to position [128, 0]
click at [56, 442] on link "Courses" at bounding box center [78, 444] width 125 height 22
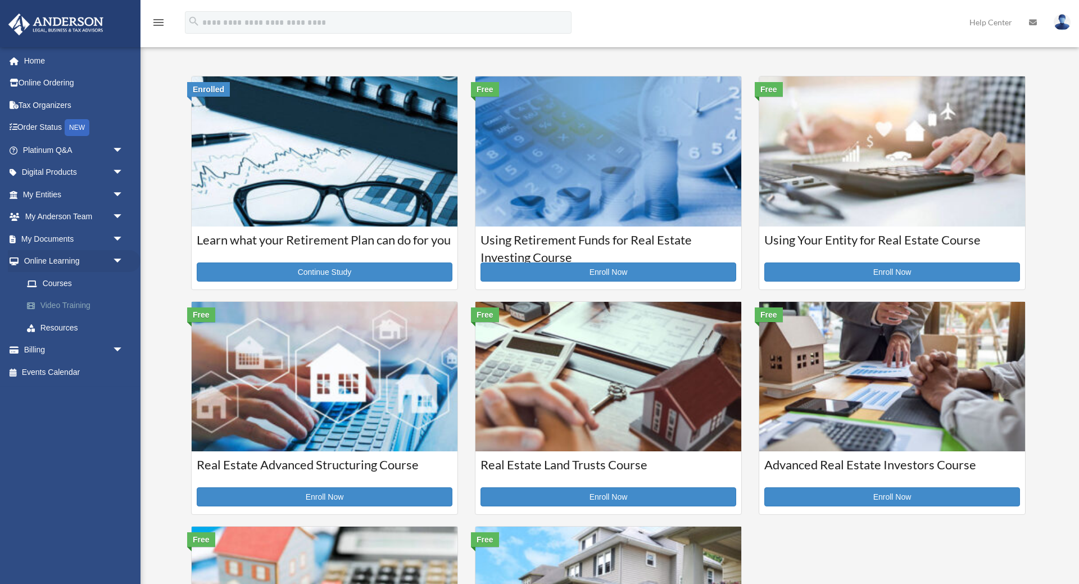
click at [66, 302] on link "Video Training" at bounding box center [78, 305] width 125 height 22
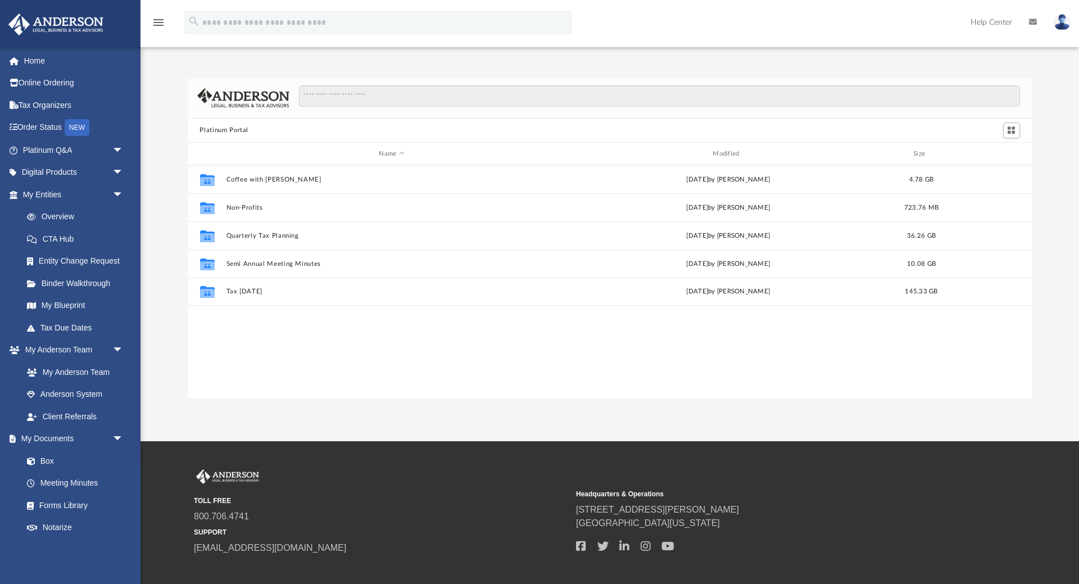
scroll to position [255, 845]
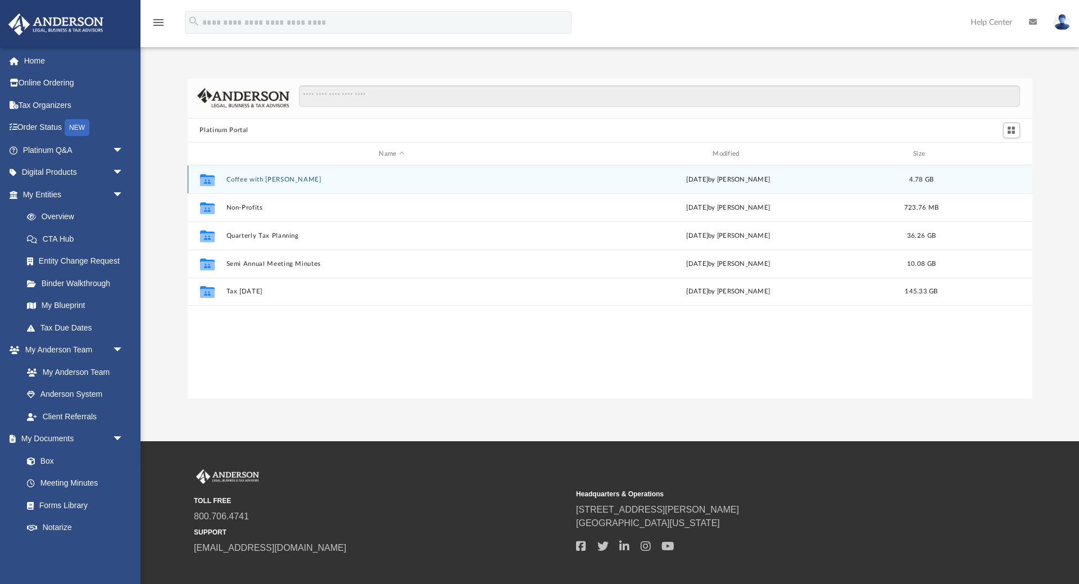
click at [251, 178] on button "Coffee with [PERSON_NAME]" at bounding box center [392, 179] width 332 height 7
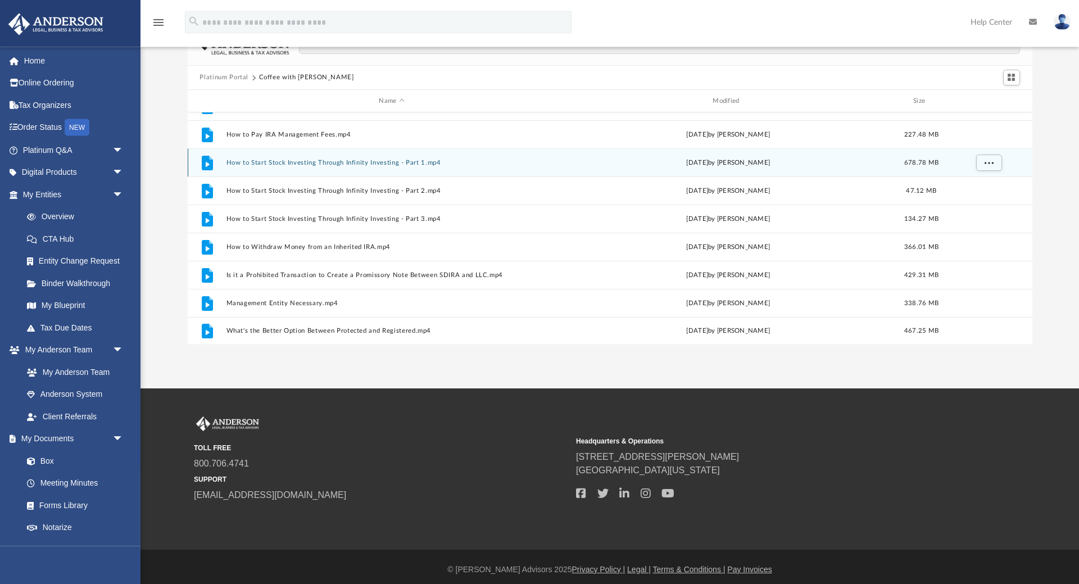
scroll to position [58, 0]
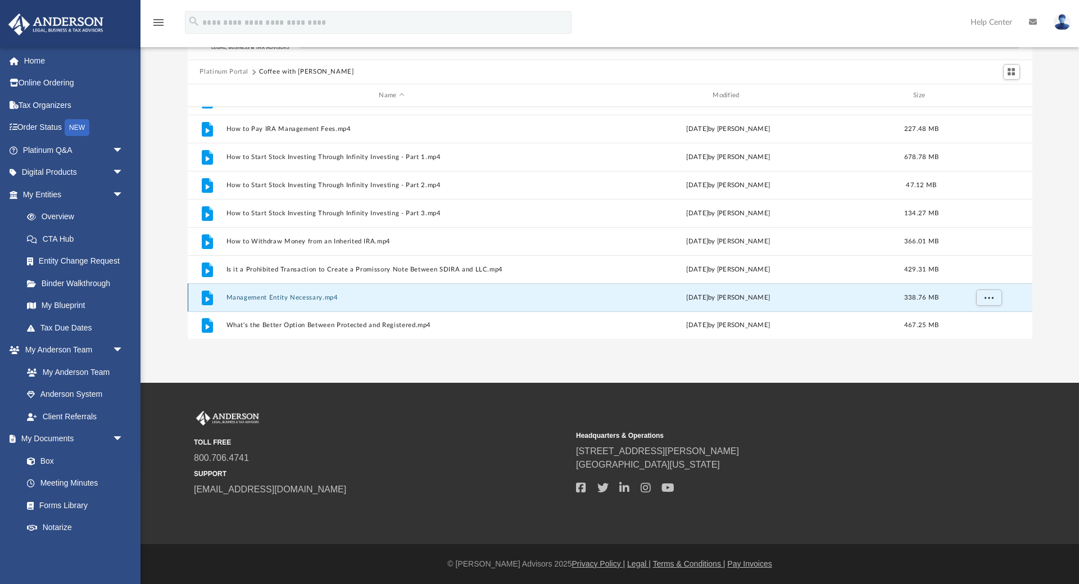
click at [315, 298] on button "Management Entity Necessary.mp4" at bounding box center [392, 297] width 332 height 7
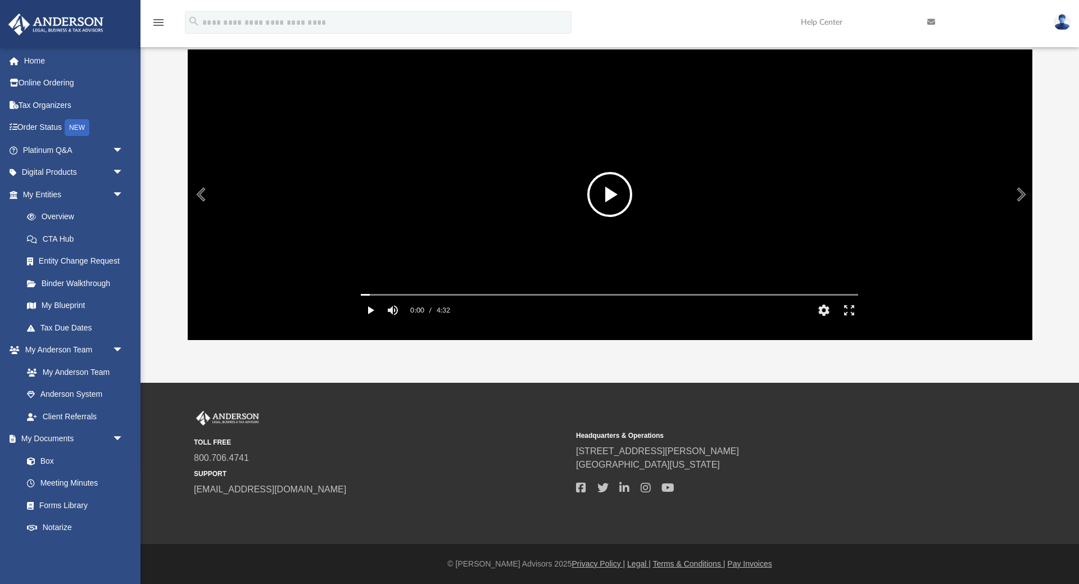
click at [368, 321] on button "Play" at bounding box center [369, 310] width 25 height 22
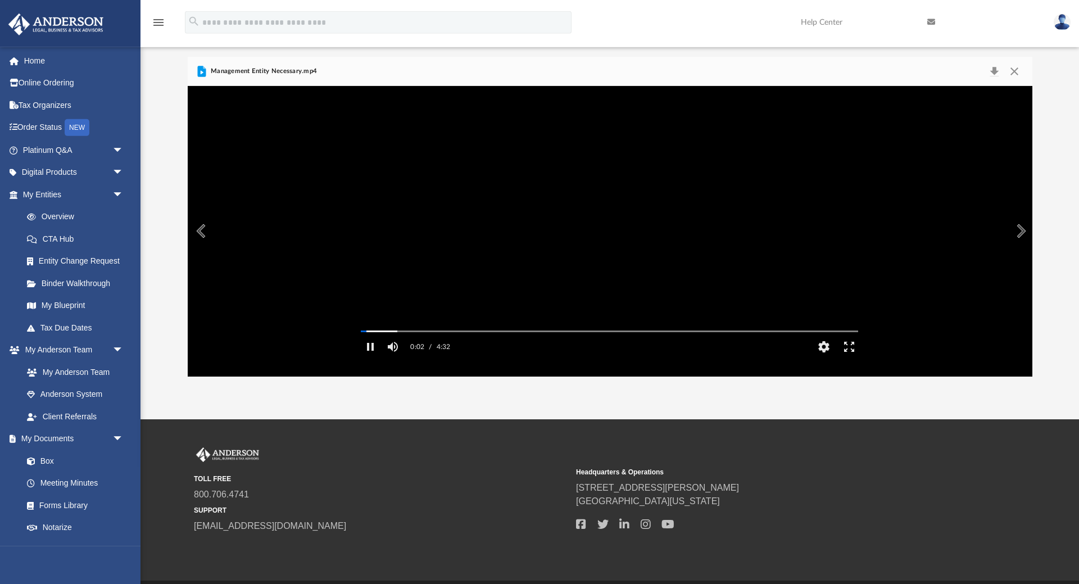
scroll to position [0, 0]
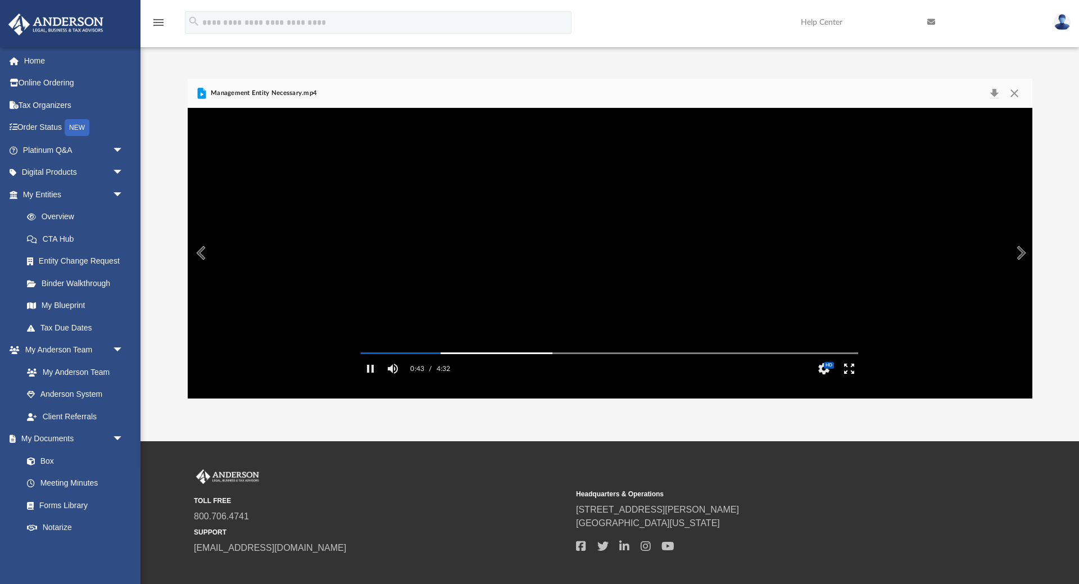
click at [852, 379] on button "Enter fullscreen" at bounding box center [849, 368] width 25 height 22
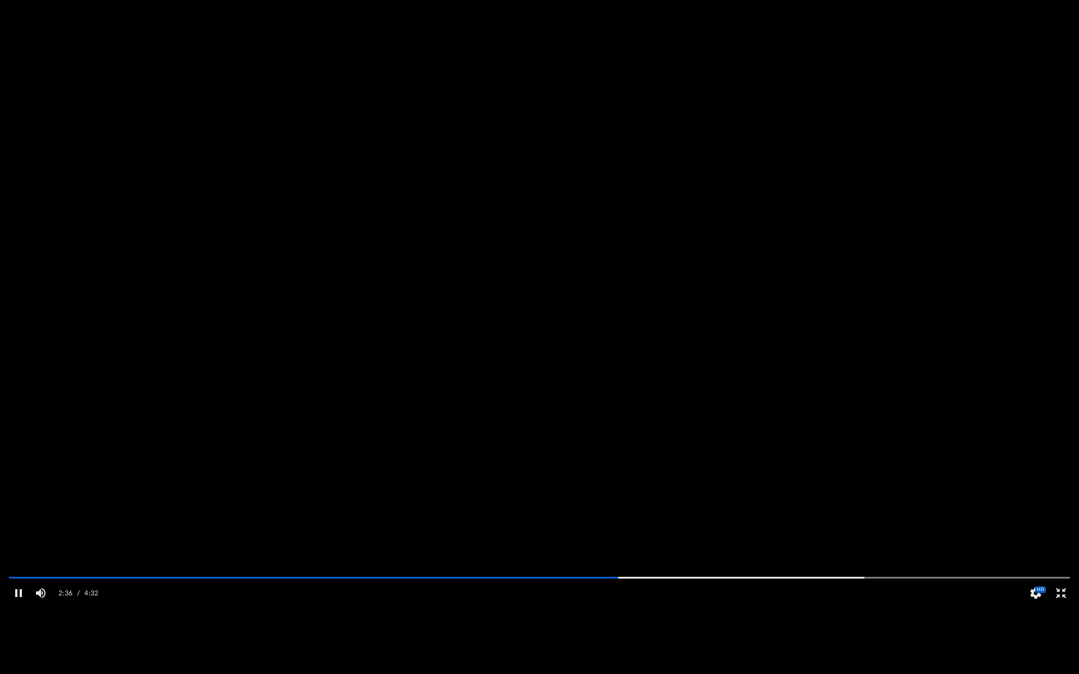
click at [1062, 583] on button "Exit fullscreen" at bounding box center [1060, 593] width 25 height 22
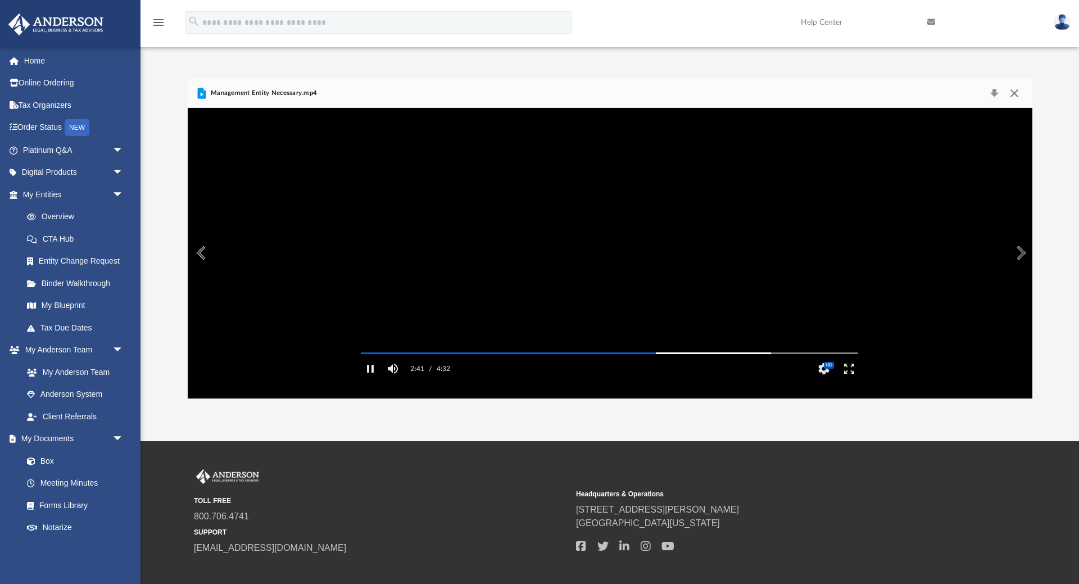
click at [1015, 91] on button "Close" at bounding box center [1014, 93] width 20 height 16
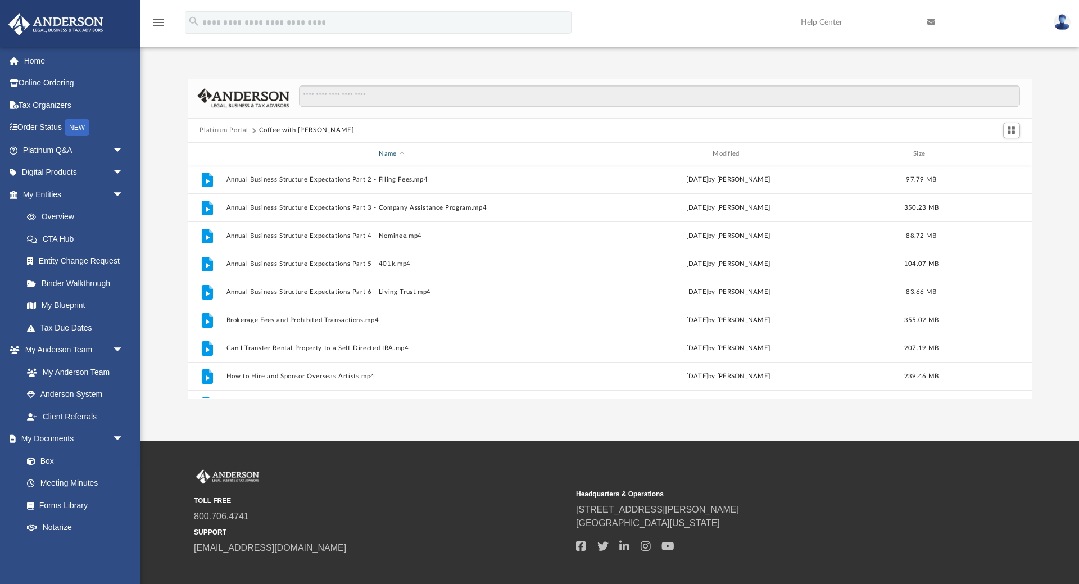
click at [390, 155] on div "Name" at bounding box center [391, 154] width 332 height 10
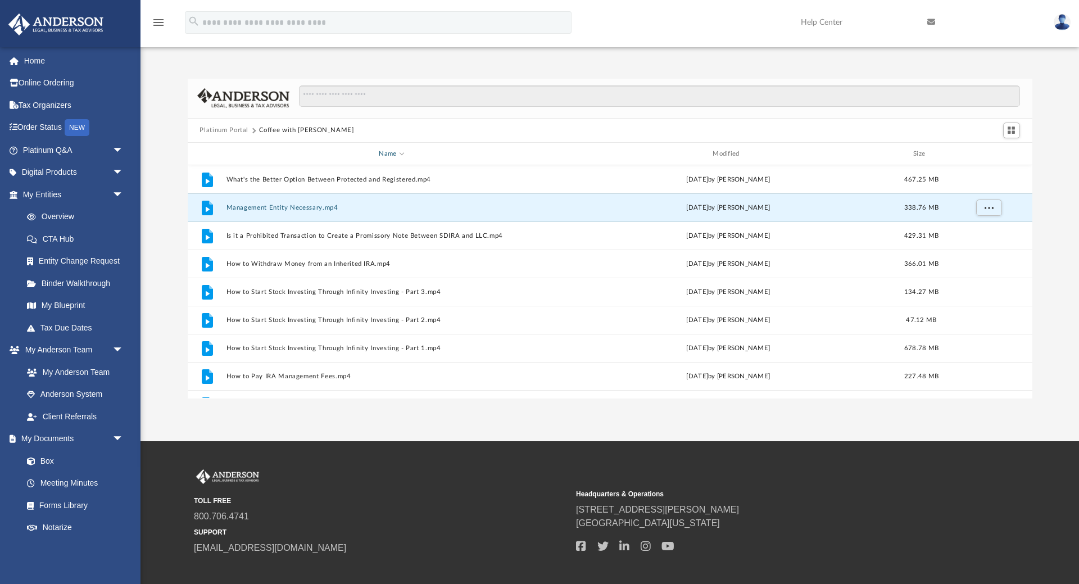
click at [416, 153] on div "Name" at bounding box center [391, 154] width 332 height 10
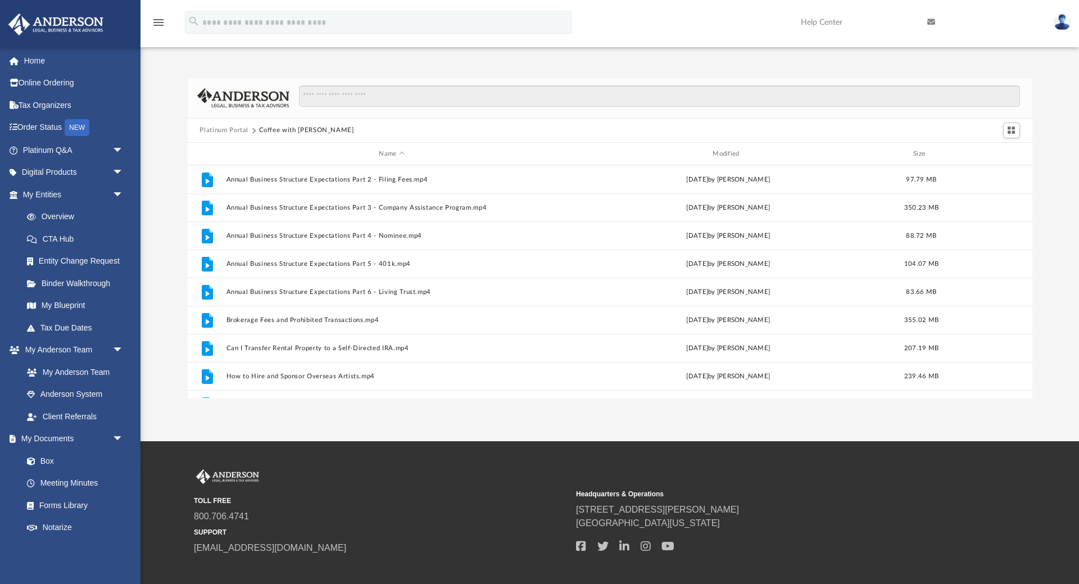
click at [147, 250] on div "Platinum Portal Coffee with Carl Name Modified Size File Annual Business Struct…" at bounding box center [610, 239] width 939 height 320
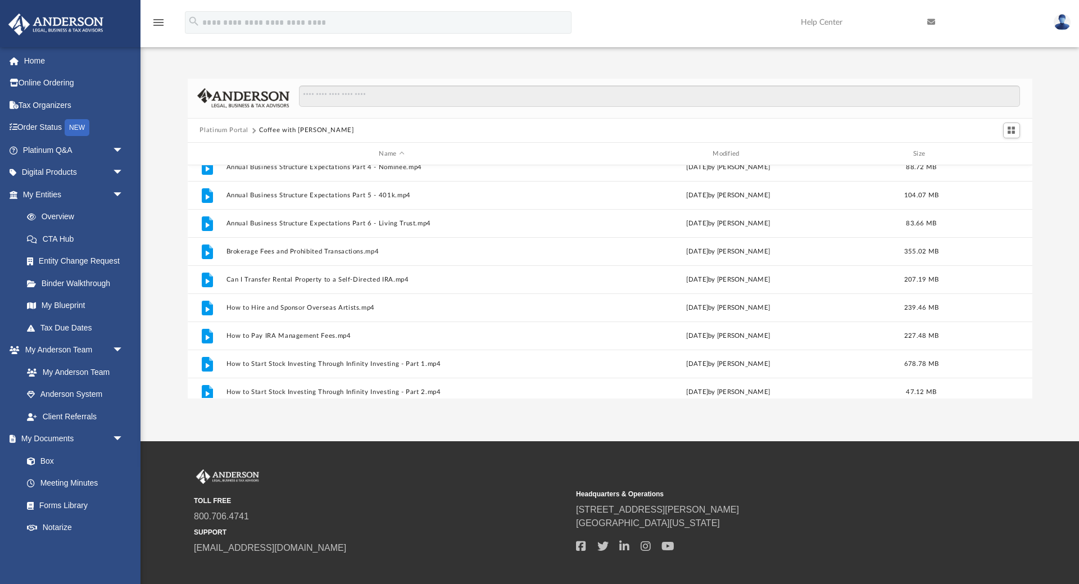
scroll to position [143, 0]
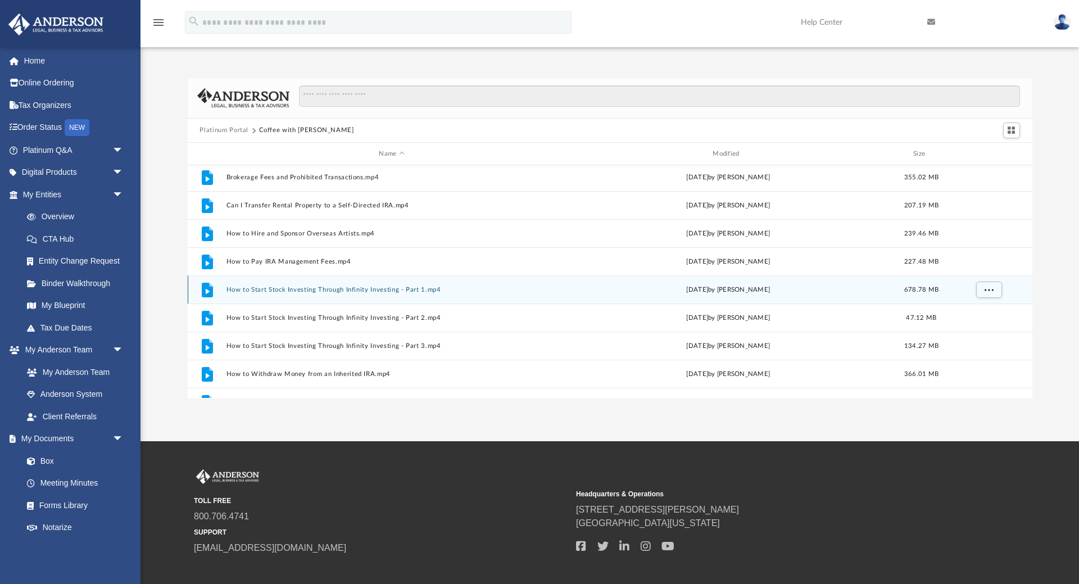
click at [309, 297] on div "File How to Start Stock Investing Through Infinity Investing - Part 1.mp4 Wed A…" at bounding box center [610, 289] width 845 height 28
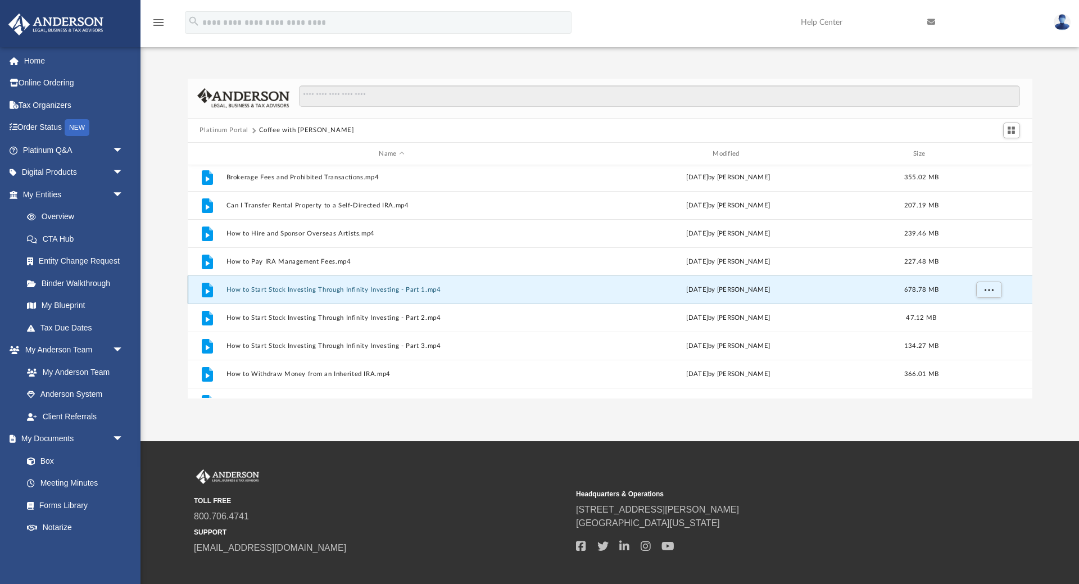
click at [351, 287] on button "How to Start Stock Investing Through Infinity Investing - Part 1.mp4" at bounding box center [392, 289] width 332 height 7
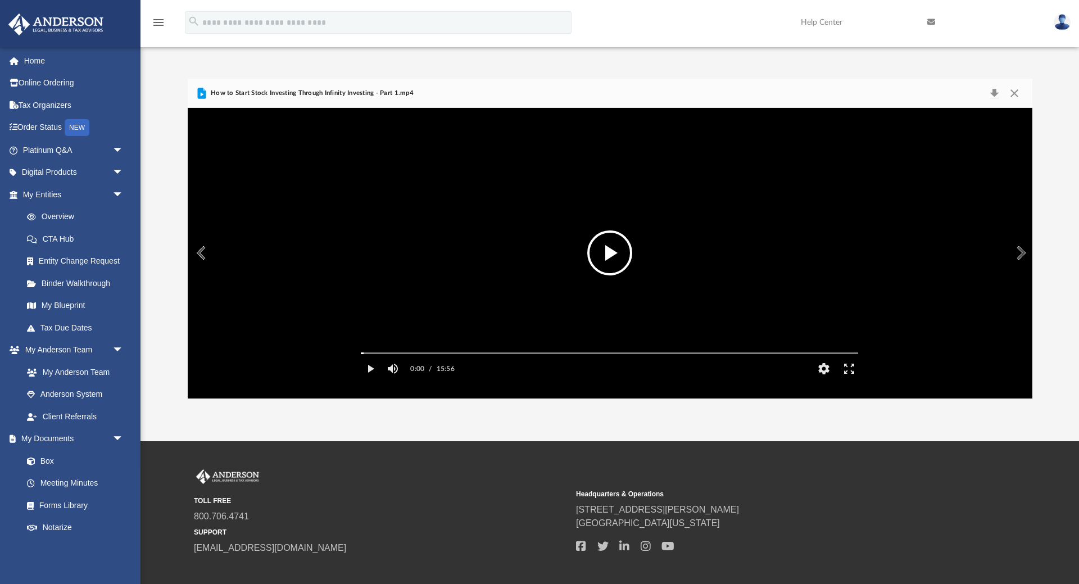
click at [609, 253] on button "File preview" at bounding box center [609, 252] width 45 height 45
click at [849, 380] on button "Enter fullscreen" at bounding box center [849, 368] width 25 height 22
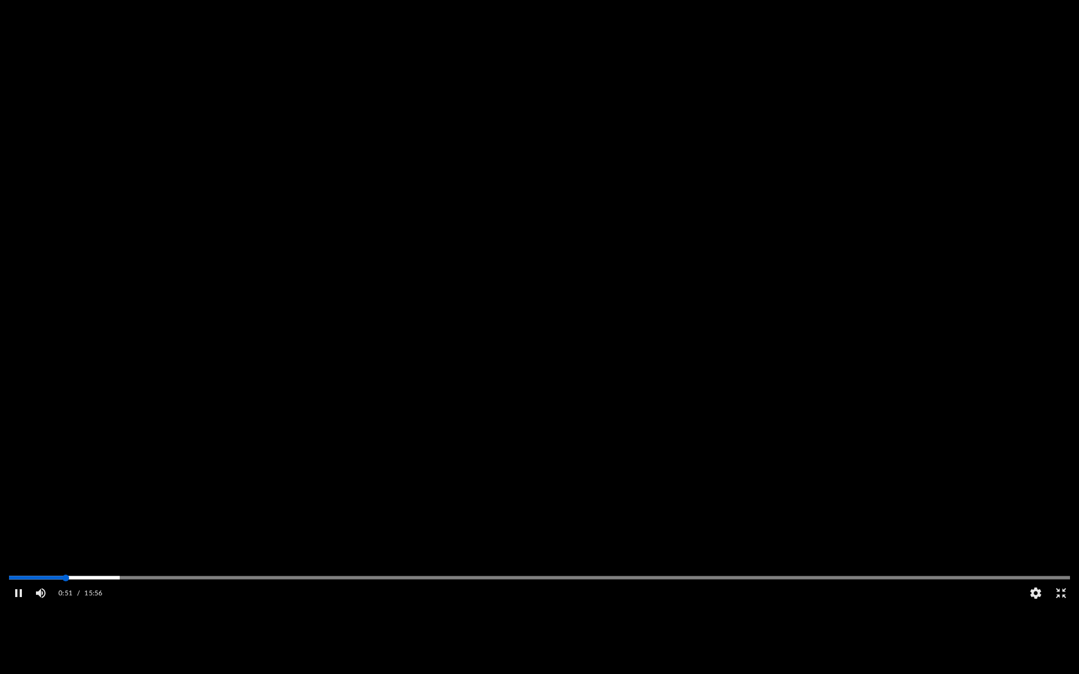
click at [66, 579] on div "Media Slider" at bounding box center [539, 578] width 1061 height 2
click at [66, 582] on div "Media Slider" at bounding box center [65, 578] width 7 height 7
click at [102, 579] on div "Media Slider" at bounding box center [539, 578] width 1061 height 2
click at [71, 582] on div "Media Slider" at bounding box center [67, 578] width 7 height 7
click at [133, 579] on div "Media Slider" at bounding box center [539, 578] width 1061 height 2
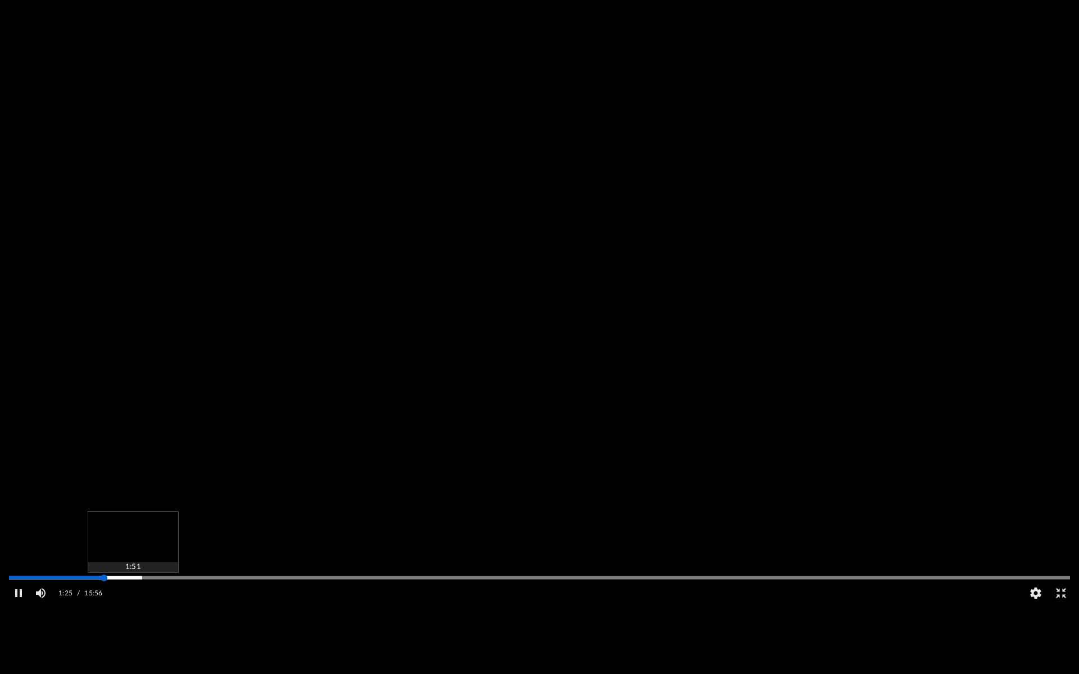
click at [107, 582] on div "Media Slider" at bounding box center [104, 578] width 7 height 7
click at [176, 583] on div "Autoplay Disabled Speed Normal Quality Auto Subtitles/CC Off Audio Autoplay Dis…" at bounding box center [539, 337] width 1079 height 674
click at [304, 583] on div "Autoplay Disabled Speed Normal Quality Auto Subtitles/CC Off Audio Autoplay Dis…" at bounding box center [539, 337] width 1079 height 674
click at [304, 583] on div "File preview" at bounding box center [539, 337] width 1079 height 674
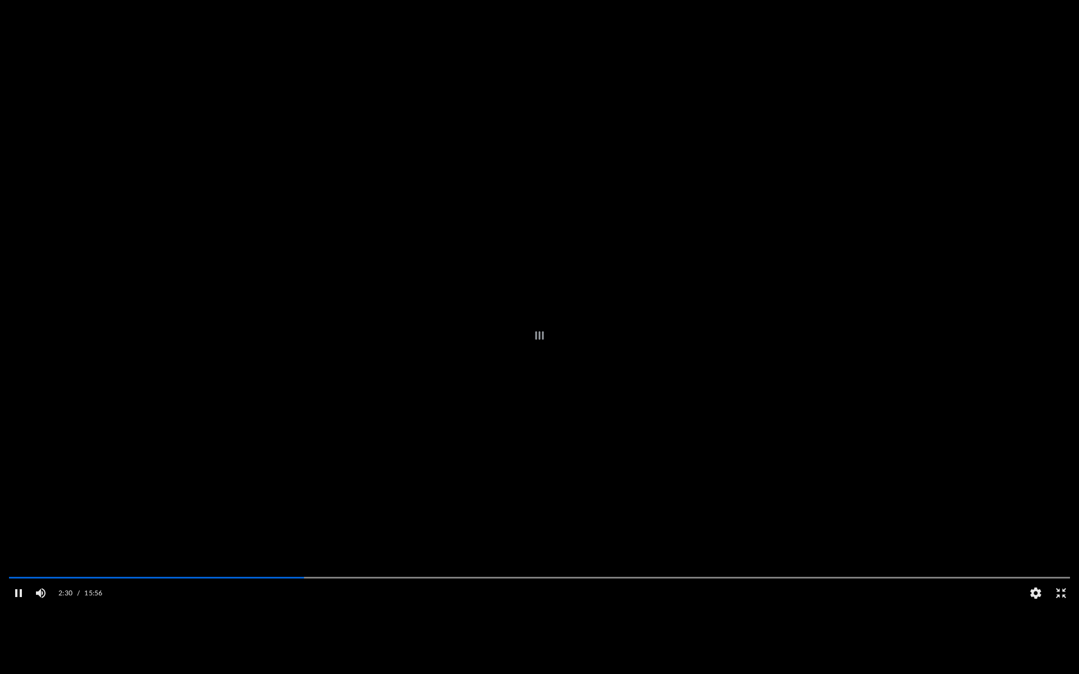
click at [366, 583] on div "File preview" at bounding box center [539, 337] width 1079 height 674
click at [1067, 583] on button "Exit fullscreen" at bounding box center [1060, 593] width 25 height 22
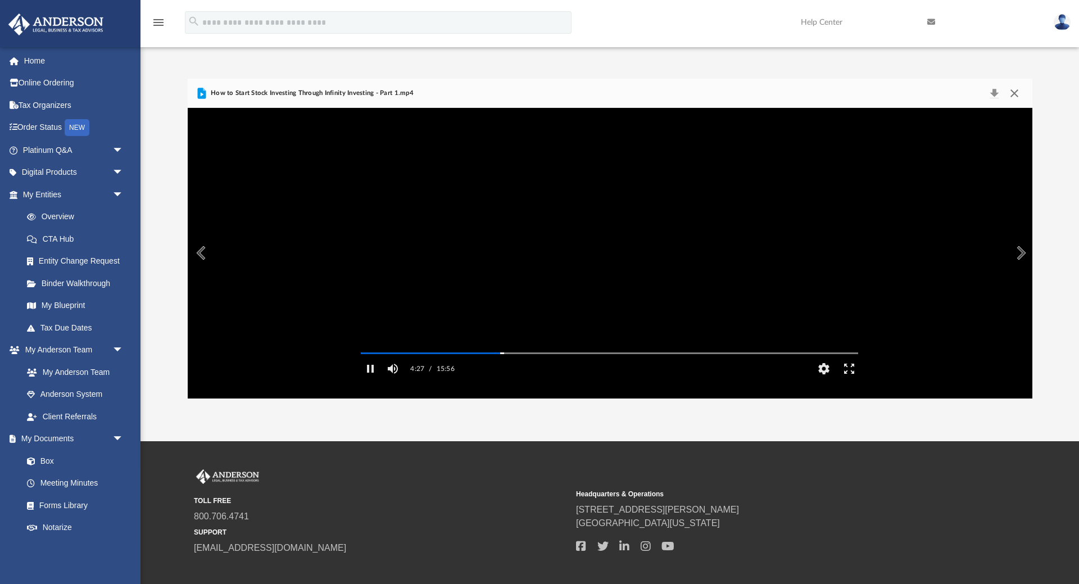
click at [1018, 92] on button "Close" at bounding box center [1014, 93] width 20 height 16
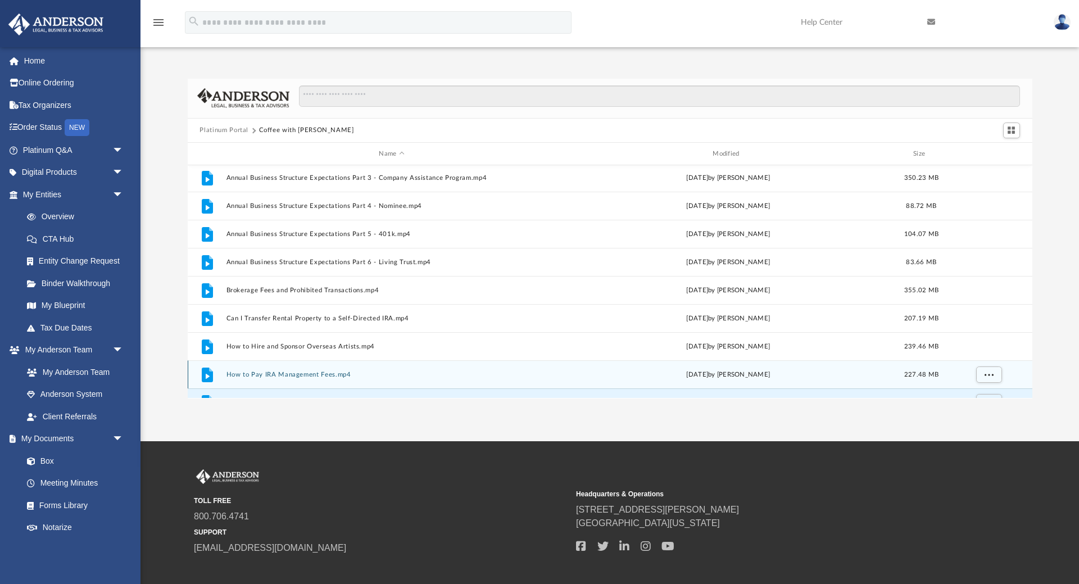
scroll to position [0, 0]
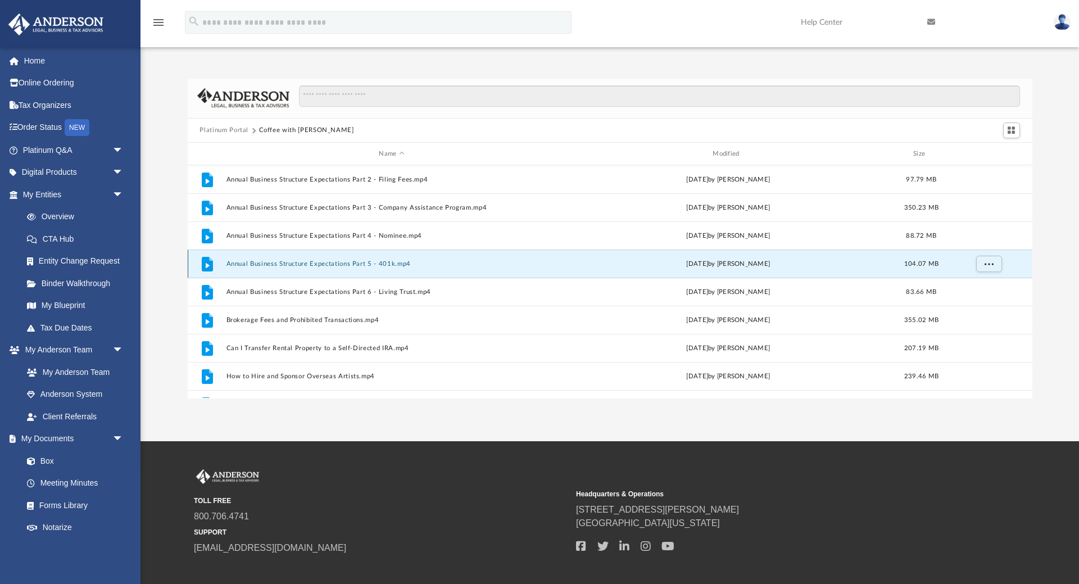
click at [308, 264] on button "Annual Business Structure Expectations Part 5 - 401k.mp4" at bounding box center [392, 263] width 332 height 7
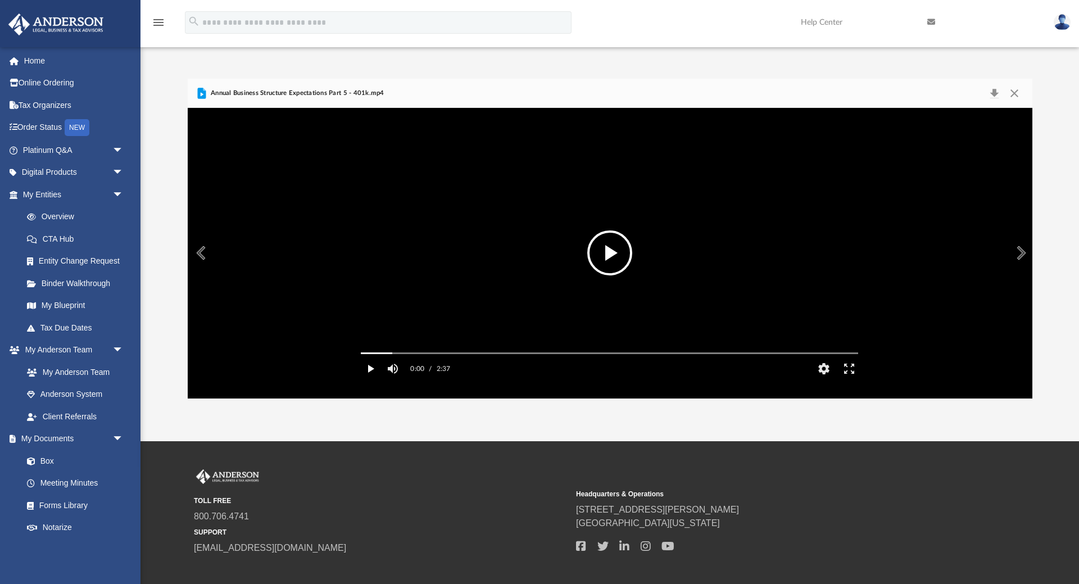
click at [369, 380] on button "Play" at bounding box center [369, 368] width 25 height 22
click at [844, 380] on button "Enter fullscreen" at bounding box center [849, 368] width 25 height 22
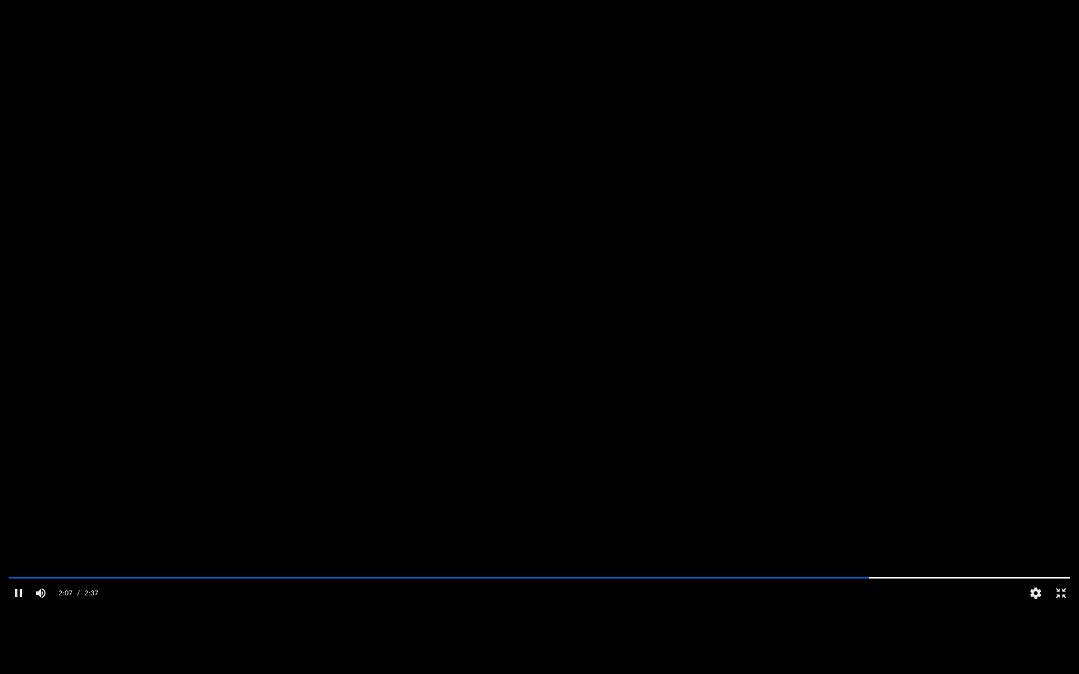
click at [1062, 583] on button "Exit fullscreen" at bounding box center [1060, 593] width 25 height 22
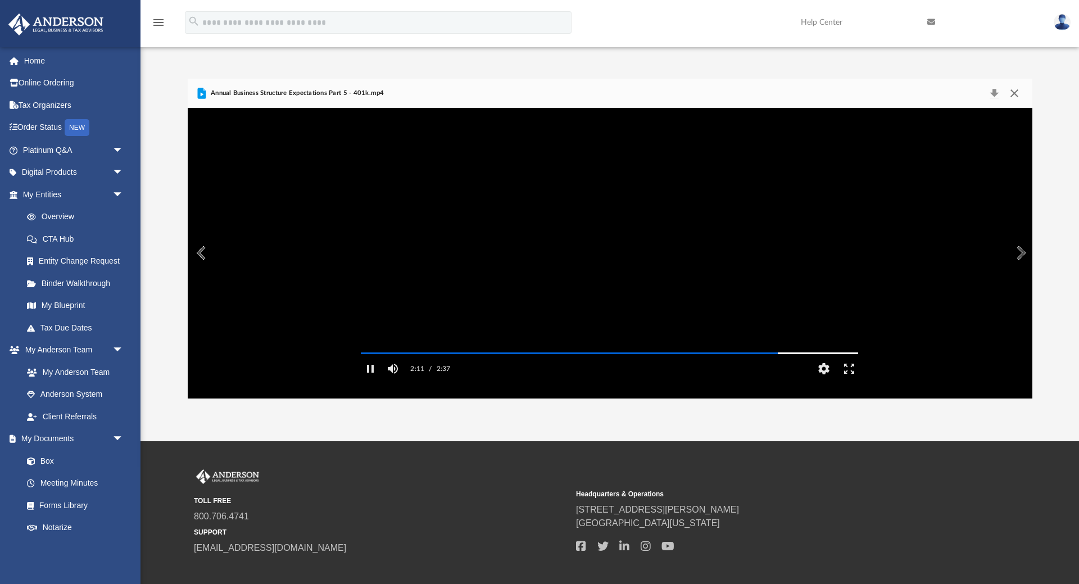
click at [1021, 90] on button "Close" at bounding box center [1014, 93] width 20 height 16
click at [1021, 90] on div at bounding box center [610, 99] width 845 height 40
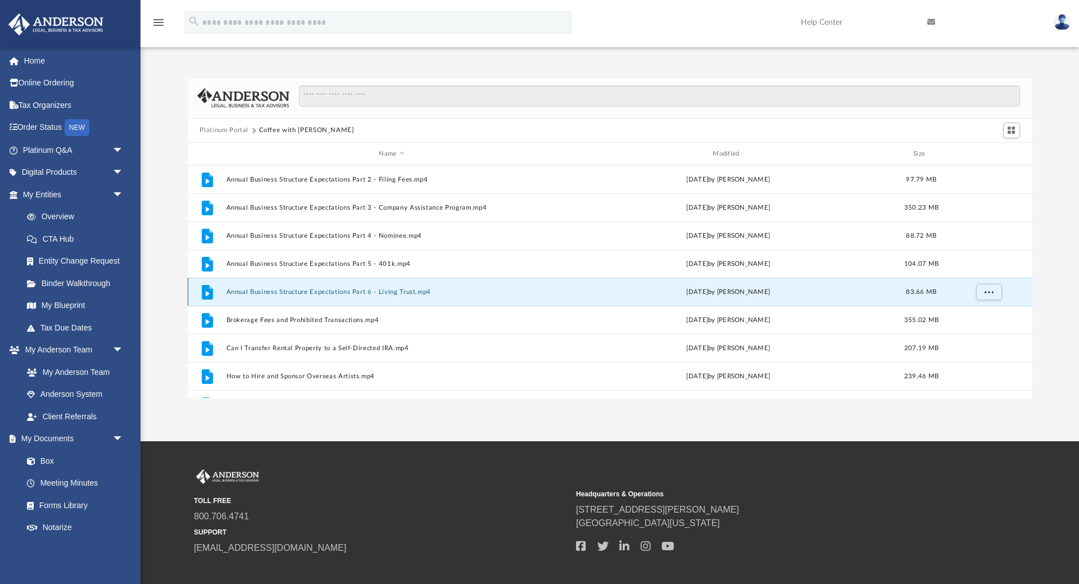
click at [382, 293] on button "Annual Business Structure Expectations Part 6 - Living Trust.mp4" at bounding box center [392, 291] width 332 height 7
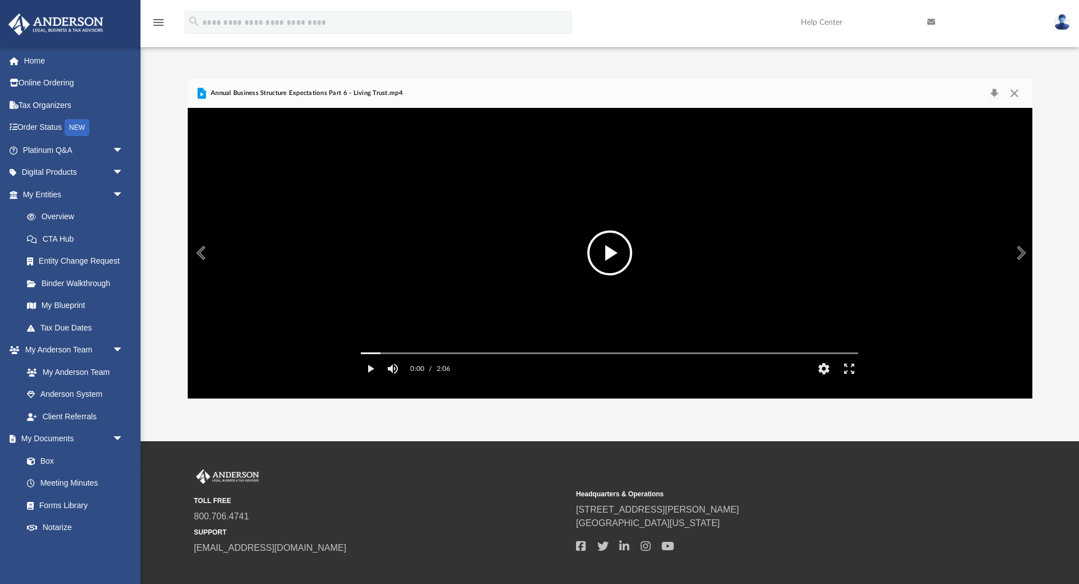
click at [608, 256] on button "File preview" at bounding box center [609, 252] width 45 height 45
click at [849, 380] on button "Enter fullscreen" at bounding box center [849, 368] width 25 height 22
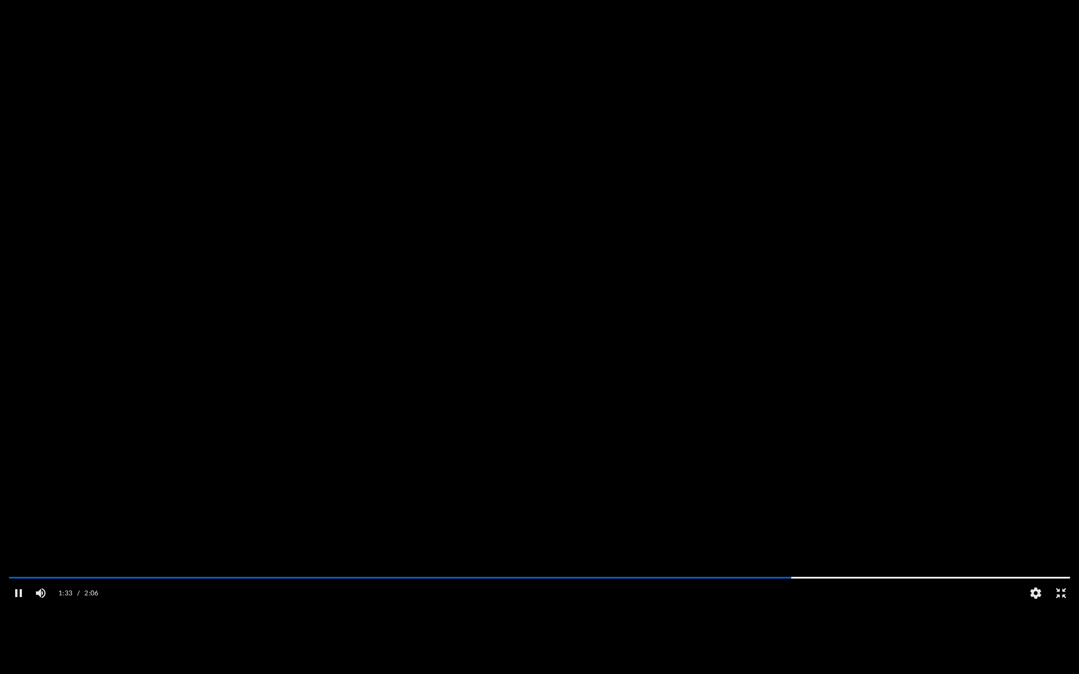
click at [1062, 583] on button "Exit fullscreen" at bounding box center [1060, 593] width 25 height 22
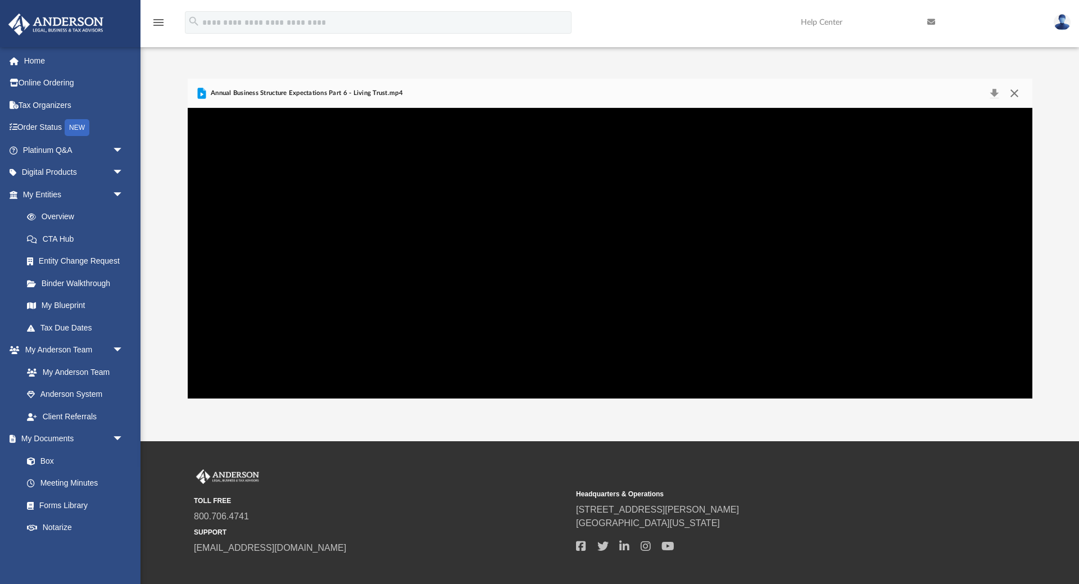
click at [1017, 91] on button "Close" at bounding box center [1014, 93] width 20 height 16
click at [1017, 91] on input "Search files and folders" at bounding box center [659, 95] width 721 height 21
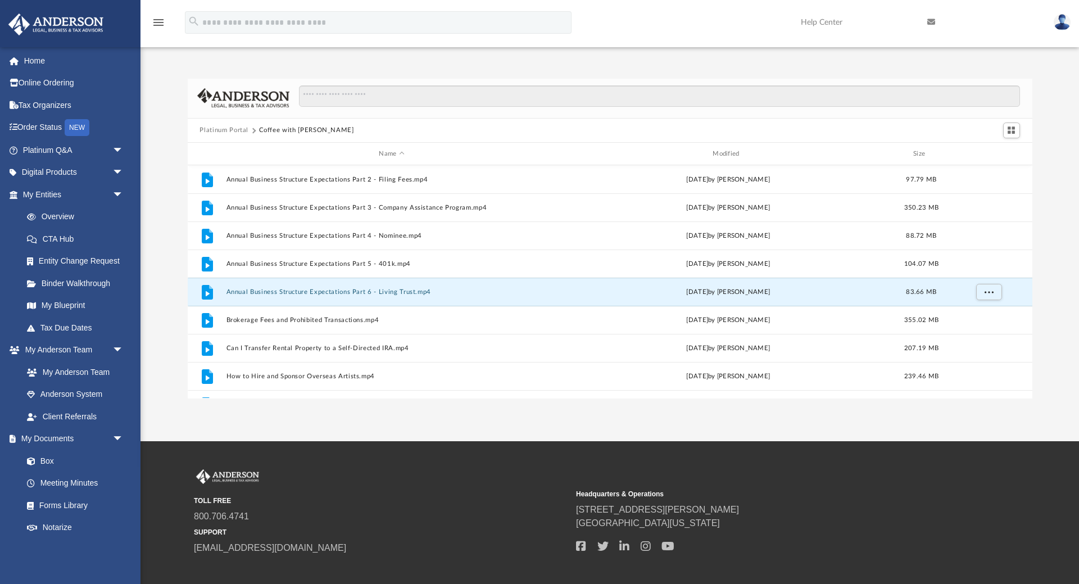
click at [225, 130] on button "Platinum Portal" at bounding box center [224, 130] width 49 height 10
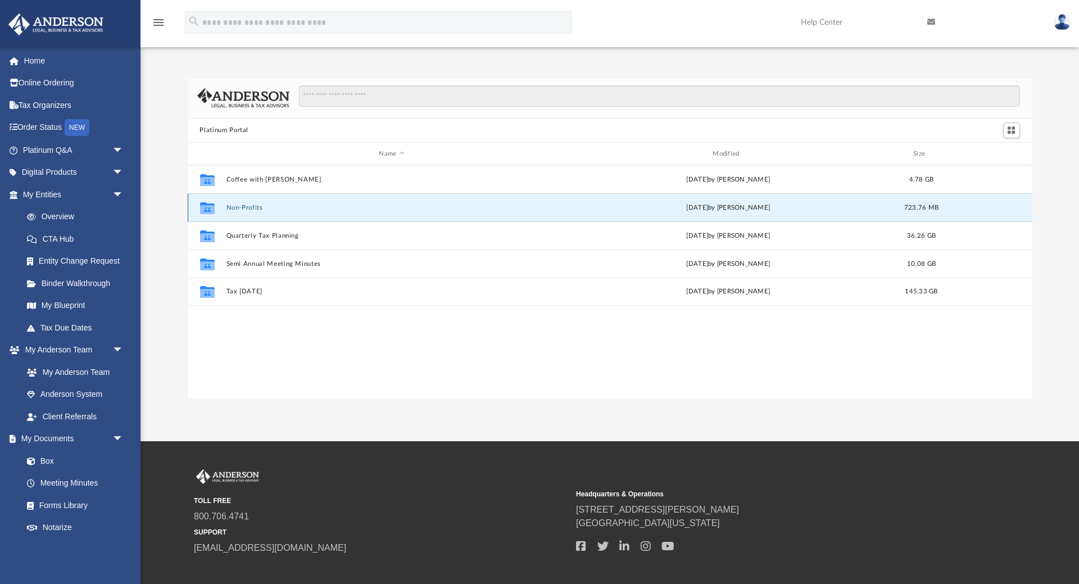
click at [242, 207] on button "Non-Profits" at bounding box center [392, 207] width 332 height 7
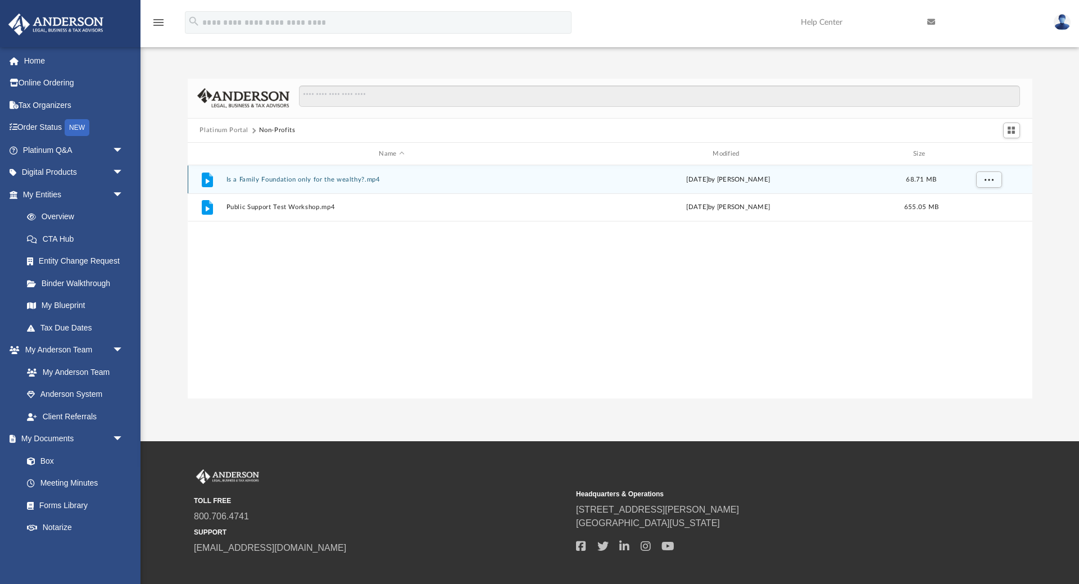
click at [326, 180] on button "Is a Family Foundation only for the wealthy?.mp4" at bounding box center [392, 179] width 332 height 7
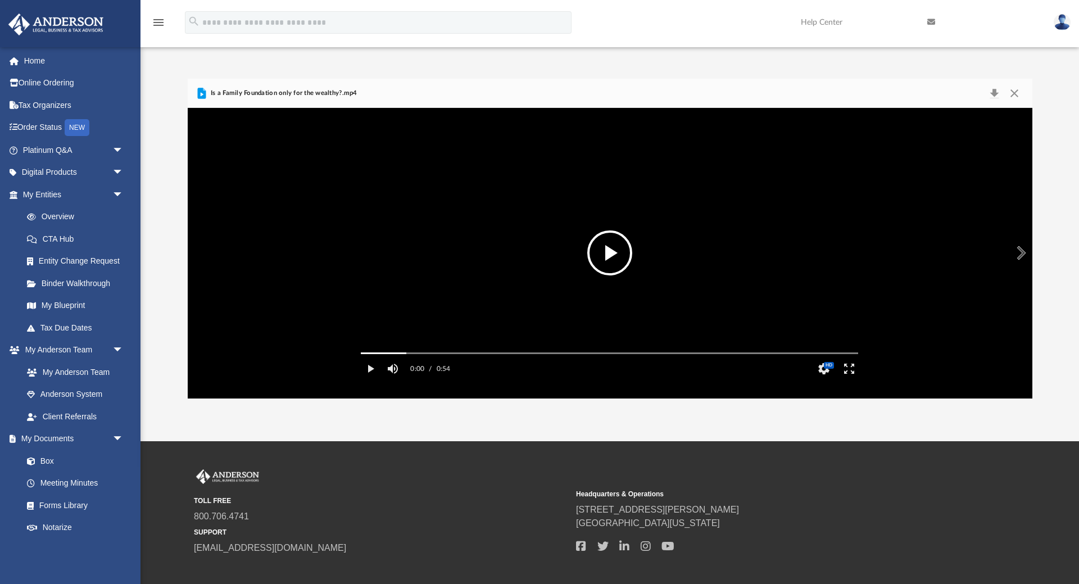
click at [609, 256] on button "File preview" at bounding box center [609, 252] width 45 height 45
click at [846, 380] on button "Enter fullscreen" at bounding box center [849, 368] width 25 height 22
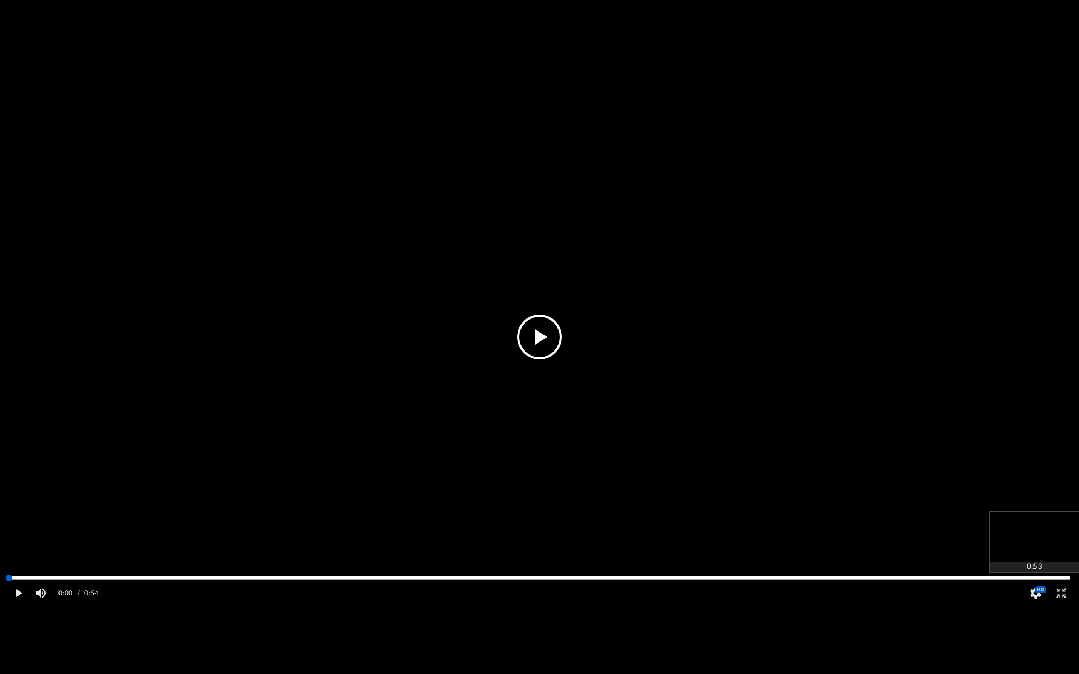
click at [1060, 579] on div "Media Slider" at bounding box center [539, 578] width 1061 height 2
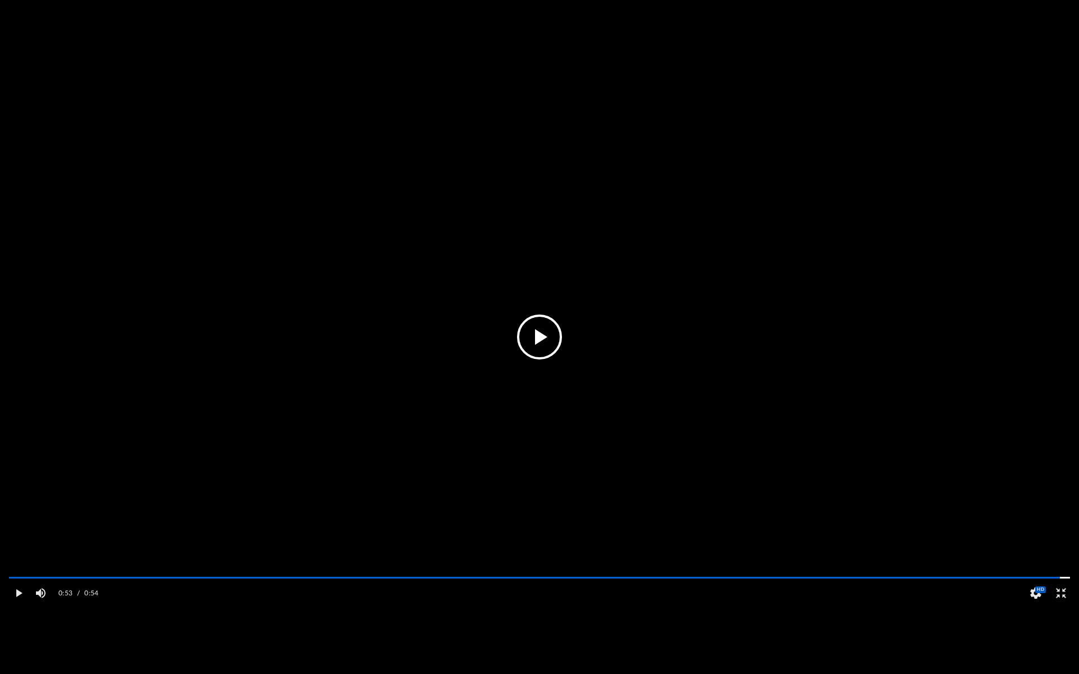
click at [882, 536] on video "File preview" at bounding box center [539, 337] width 1079 height 540
click at [1065, 583] on button "Exit fullscreen" at bounding box center [1060, 593] width 25 height 22
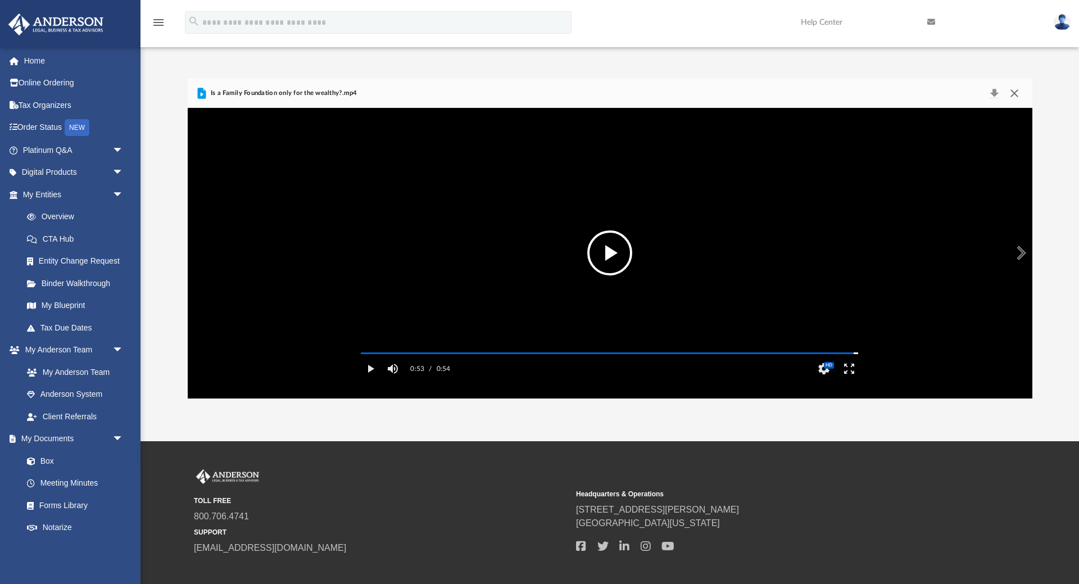
click at [1016, 88] on button "Close" at bounding box center [1014, 93] width 20 height 16
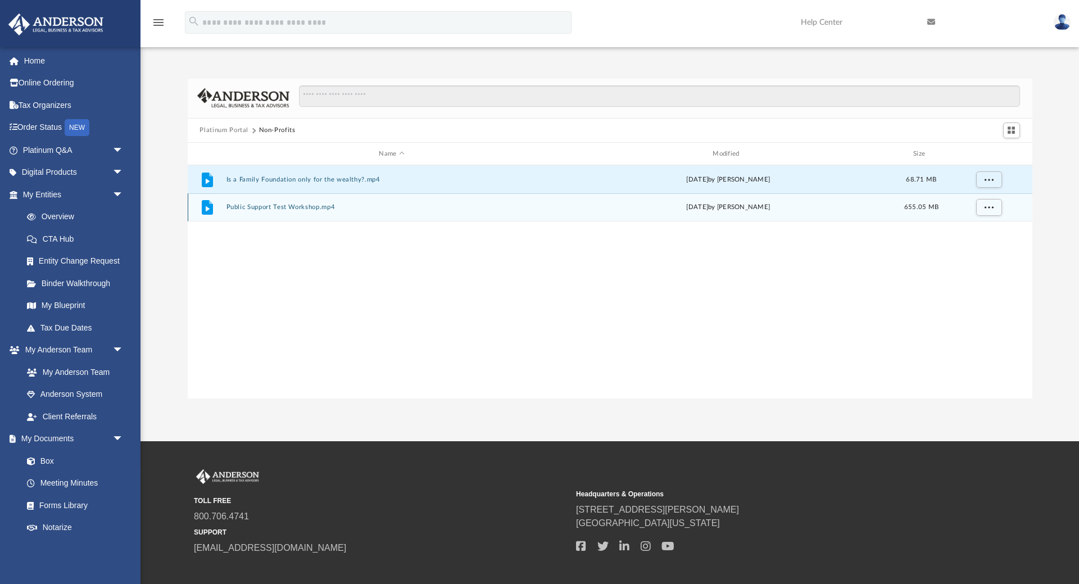
click at [276, 210] on button "Public Support Test Workshop.mp4" at bounding box center [392, 207] width 332 height 7
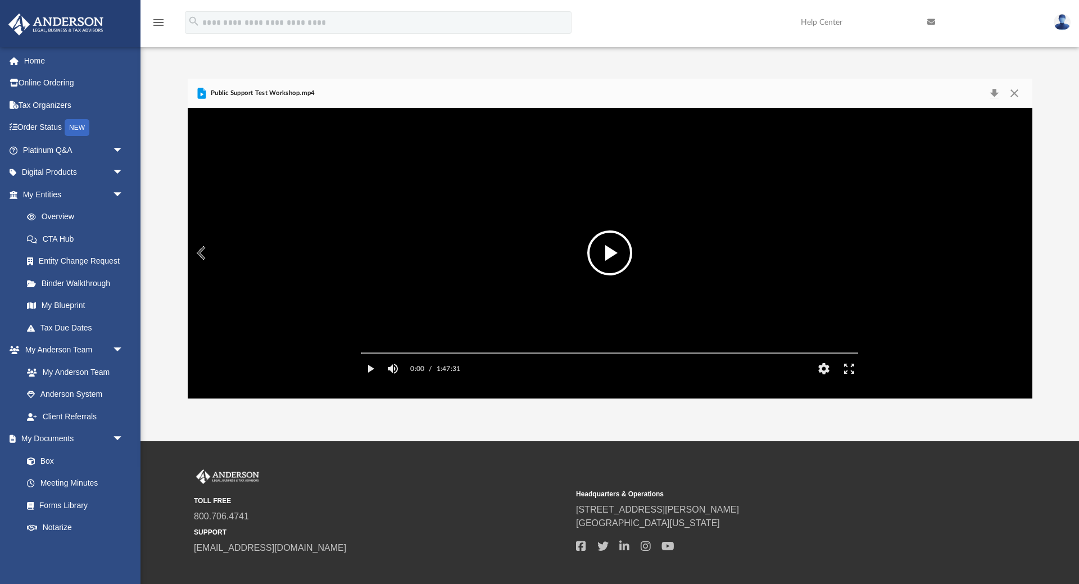
click at [613, 253] on button "File preview" at bounding box center [609, 252] width 45 height 45
click at [369, 368] on div "Autoplay Disabled Speed Normal Quality Auto Subtitles/CC Off Audio Autoplay Dis…" at bounding box center [610, 253] width 845 height 290
click at [387, 368] on div "File preview" at bounding box center [610, 253] width 845 height 290
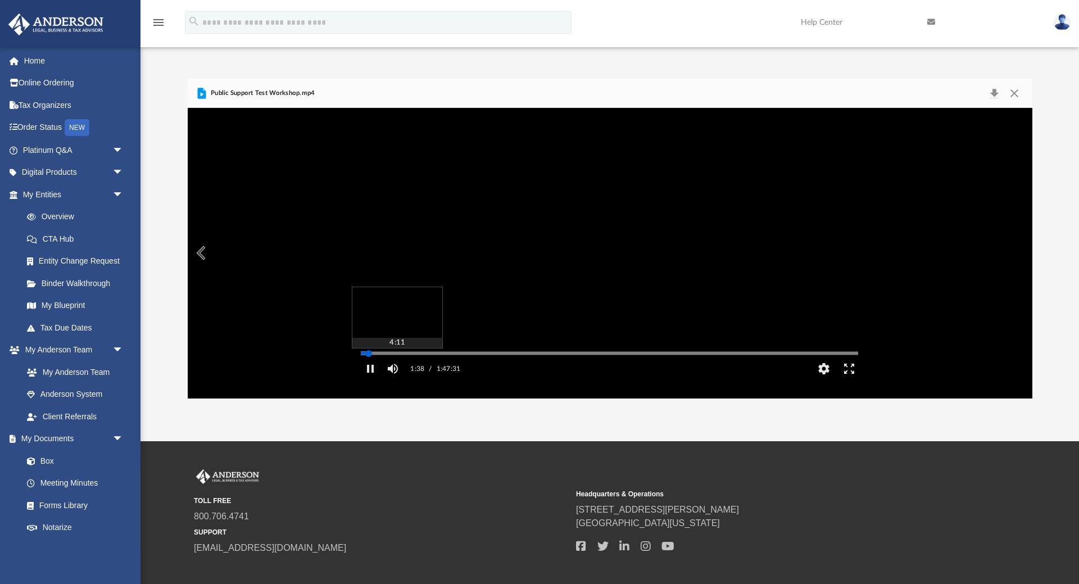
click at [380, 369] on div "Autoplay Disabled Speed Normal Quality Auto Subtitles/CC Off Audio Autoplay Dis…" at bounding box center [610, 253] width 845 height 290
click at [380, 369] on div "File preview" at bounding box center [610, 253] width 845 height 290
click at [608, 328] on video "File preview" at bounding box center [609, 253] width 515 height 258
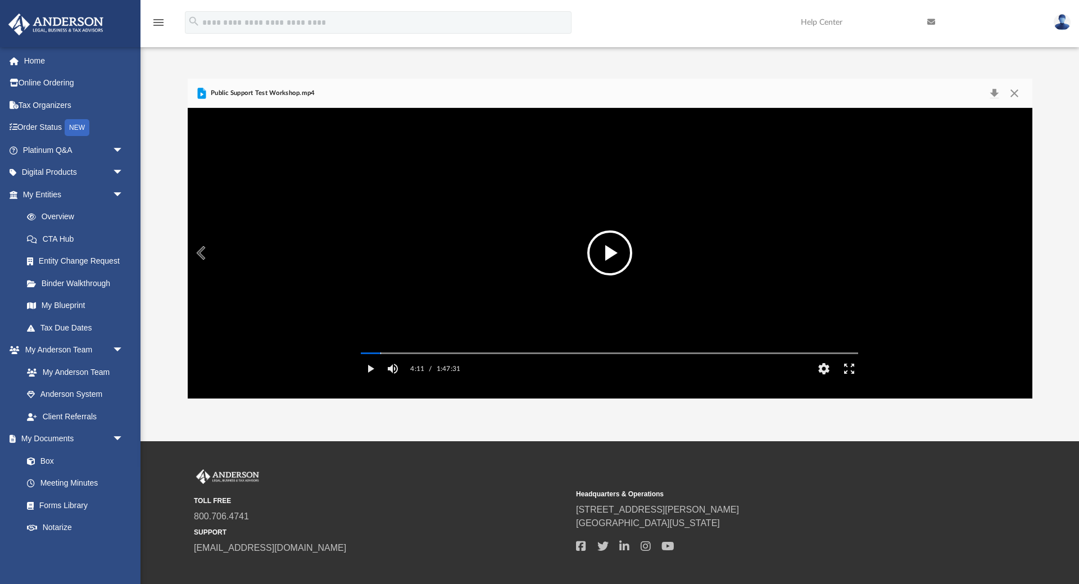
click at [619, 307] on video "File preview" at bounding box center [609, 253] width 515 height 258
click at [519, 357] on div "Media Slider" at bounding box center [609, 352] width 515 height 9
click at [523, 369] on div "Autoplay Disabled Speed Normal Quality Auto Subtitles/CC Off Audio Autoplay Dis…" at bounding box center [610, 253] width 845 height 290
click at [1011, 90] on button "Close" at bounding box center [1014, 93] width 20 height 16
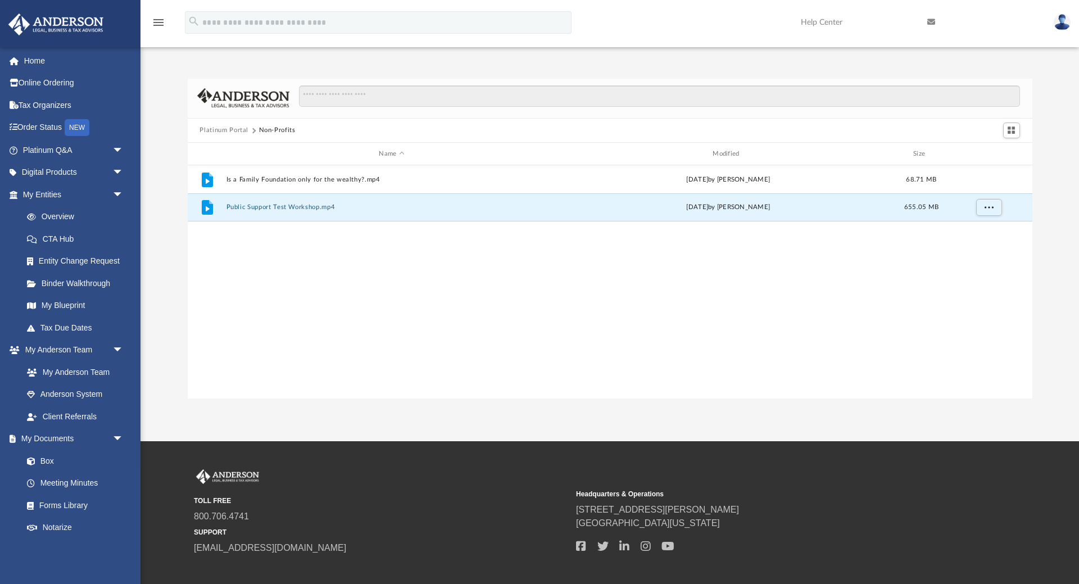
click at [217, 128] on button "Platinum Portal" at bounding box center [224, 130] width 49 height 10
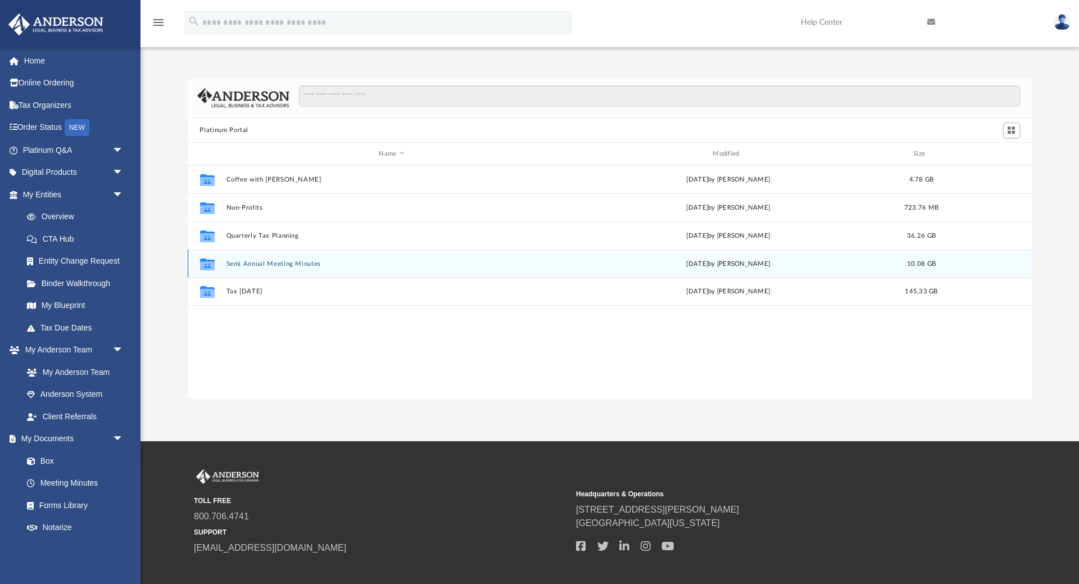
click at [264, 268] on button "Semi Annual Meeting Minutes" at bounding box center [392, 263] width 332 height 7
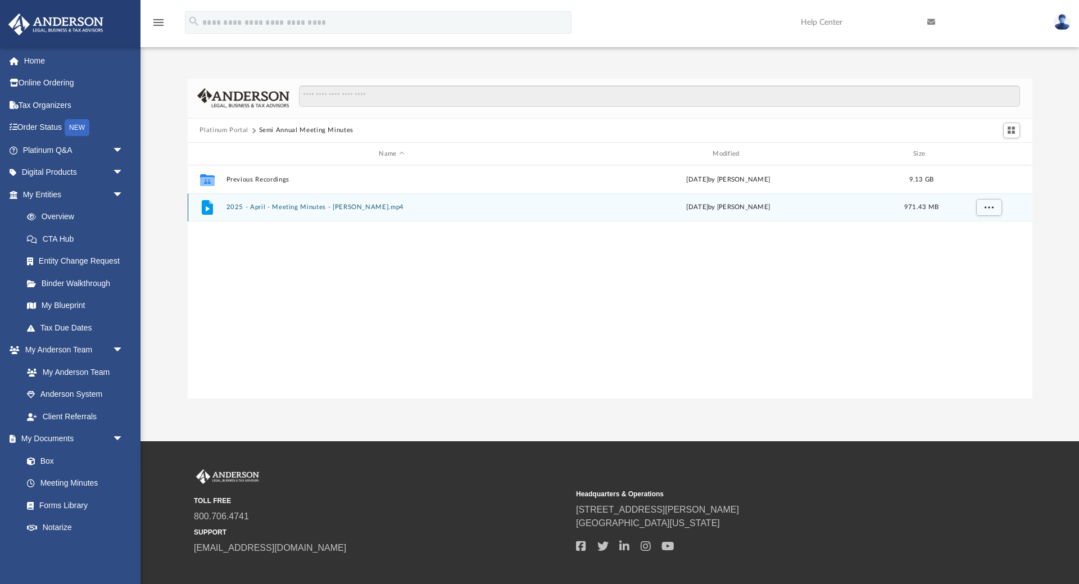
click at [328, 205] on button "2025 - April - Meeting Minutes - EJ McCaffrey.mp4" at bounding box center [392, 207] width 332 height 7
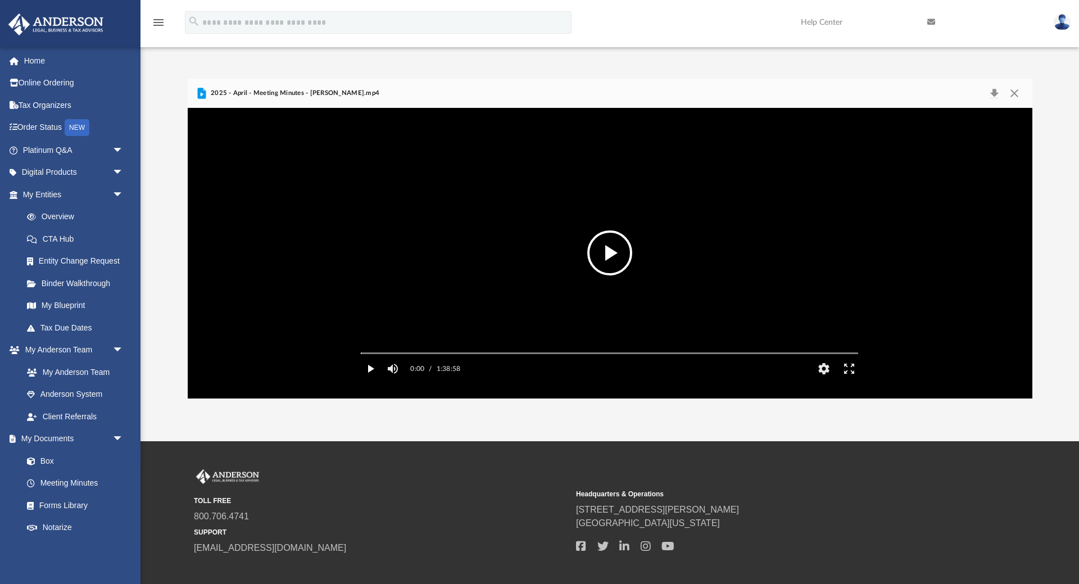
click at [373, 380] on button "Play" at bounding box center [369, 368] width 25 height 22
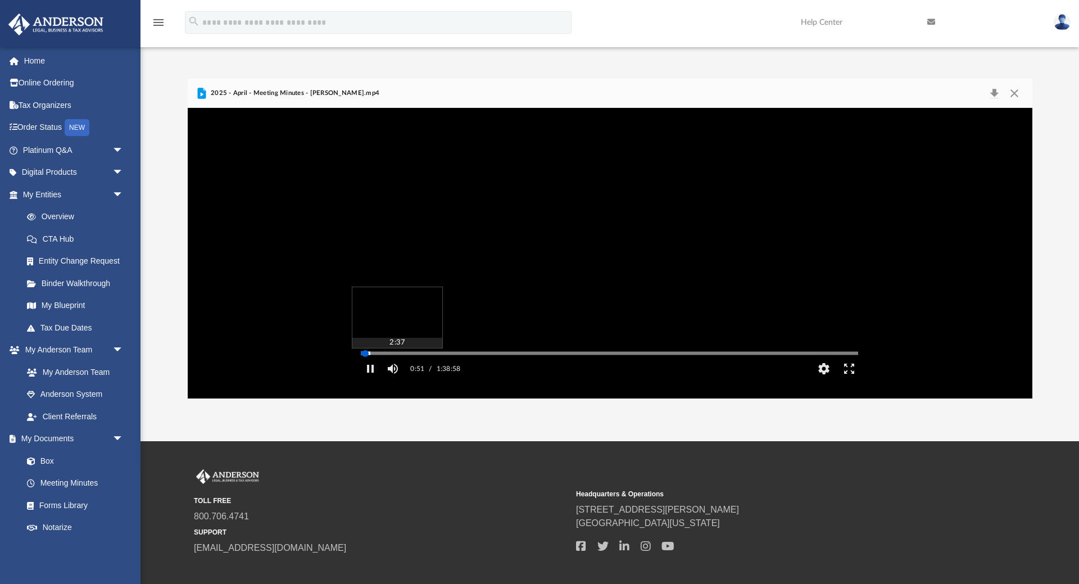
click at [374, 370] on div "Autoplay Disabled Speed Normal Quality Auto Subtitles/CC Off Audio Autoplay Dis…" at bounding box center [610, 253] width 845 height 290
click at [383, 357] on div "Media Slider" at bounding box center [609, 352] width 515 height 9
click at [382, 369] on div "Autoplay Disabled Speed Normal Quality Auto Subtitles/CC Off Audio Autoplay Dis…" at bounding box center [610, 253] width 845 height 290
click at [388, 368] on div "Autoplay Disabled Speed Normal Quality Auto Subtitles/CC Off Audio Autoplay Dis…" at bounding box center [610, 253] width 845 height 290
click at [404, 368] on div "File preview" at bounding box center [610, 253] width 845 height 290
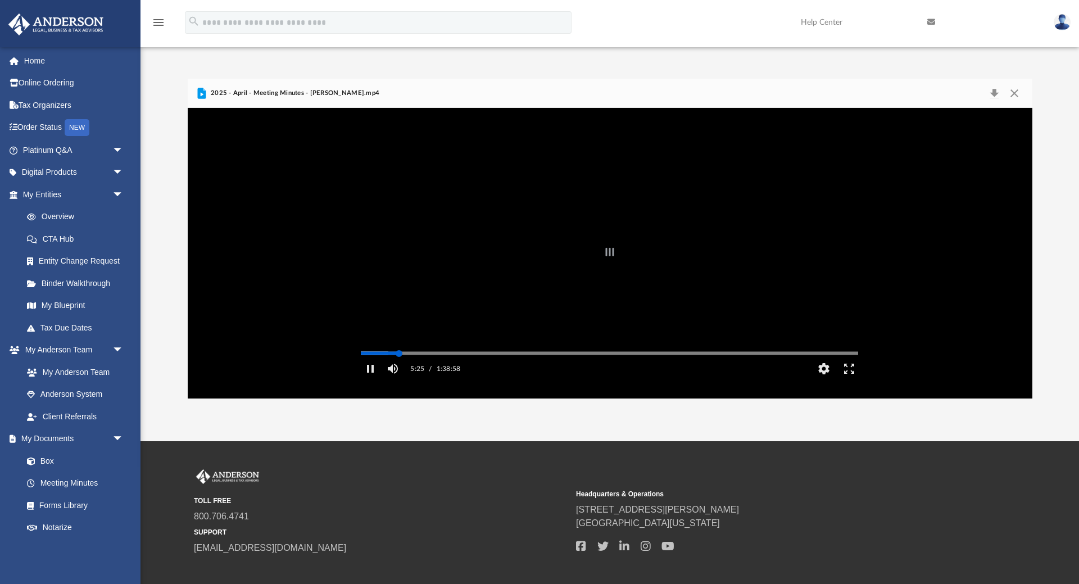
click at [399, 370] on div "Autoplay Disabled Speed Normal Quality Auto Subtitles/CC Off Audio Autoplay Dis…" at bounding box center [610, 253] width 845 height 290
click at [408, 368] on div "Autoplay Disabled Speed Normal Quality Auto Subtitles/CC Off Audio Autoplay Dis…" at bounding box center [610, 253] width 845 height 290
click at [416, 368] on div "Autoplay Disabled Speed Normal Quality Auto Subtitles/CC Off Audio Autoplay Dis…" at bounding box center [610, 253] width 845 height 290
click at [416, 368] on div "File preview" at bounding box center [610, 253] width 845 height 290
click at [426, 369] on div "Autoplay Disabled Speed Normal Quality Auto Subtitles/CC Off Audio Autoplay Dis…" at bounding box center [610, 253] width 845 height 290
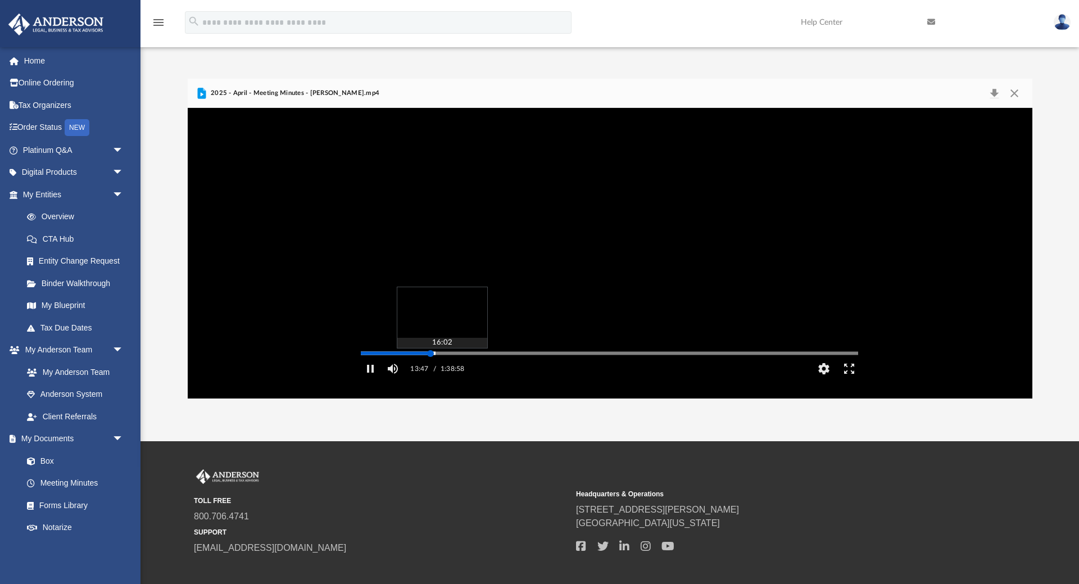
click at [442, 370] on div "Autoplay Disabled Speed Normal Quality Auto Subtitles/CC Off Audio Autoplay Dis…" at bounding box center [610, 253] width 845 height 290
click at [456, 369] on div "Autoplay Disabled Speed Normal Quality Auto Subtitles/CC Off Audio Autoplay Dis…" at bounding box center [610, 253] width 845 height 290
click at [488, 370] on div "Autoplay Disabled Speed Normal Quality Auto Subtitles/CC Off Audio Autoplay Dis…" at bounding box center [610, 253] width 845 height 290
click at [521, 370] on div "Autoplay Disabled Speed Normal Quality Auto Subtitles/CC Off Audio Autoplay Dis…" at bounding box center [610, 253] width 845 height 290
click at [549, 370] on div "Autoplay Disabled Speed Normal Quality Auto Subtitles/CC Off Audio Autoplay Dis…" at bounding box center [610, 253] width 845 height 290
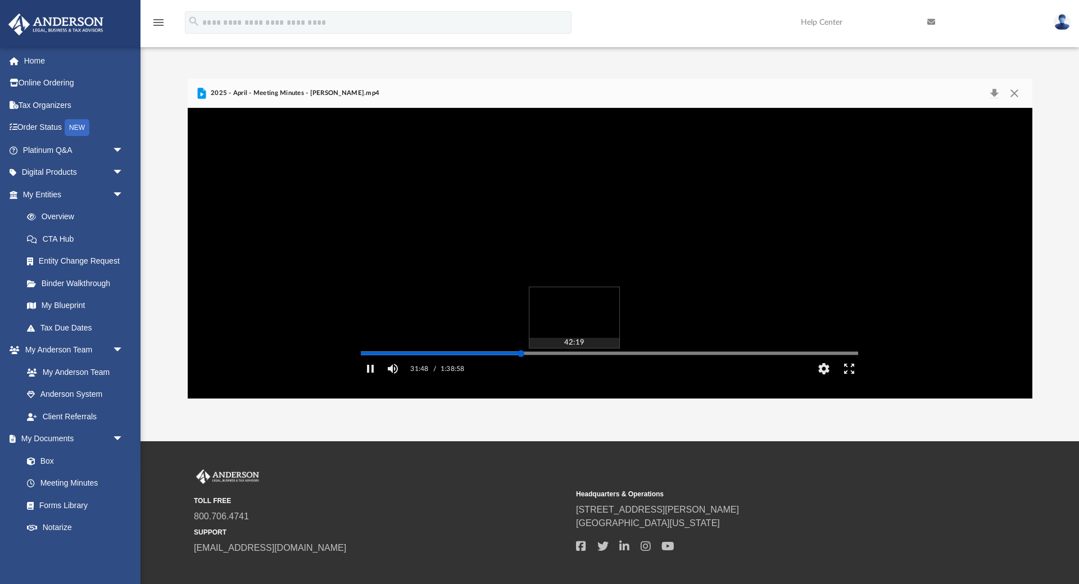
click at [577, 354] on div "Media Slider" at bounding box center [609, 353] width 497 height 2
click at [577, 357] on div "Media Slider" at bounding box center [576, 353] width 7 height 7
click at [514, 370] on div "Autoplay Disabled Speed Normal Quality Auto Subtitles/CC Off Audio Autoplay Dis…" at bounding box center [610, 253] width 845 height 290
click at [531, 370] on div "File preview" at bounding box center [610, 253] width 845 height 290
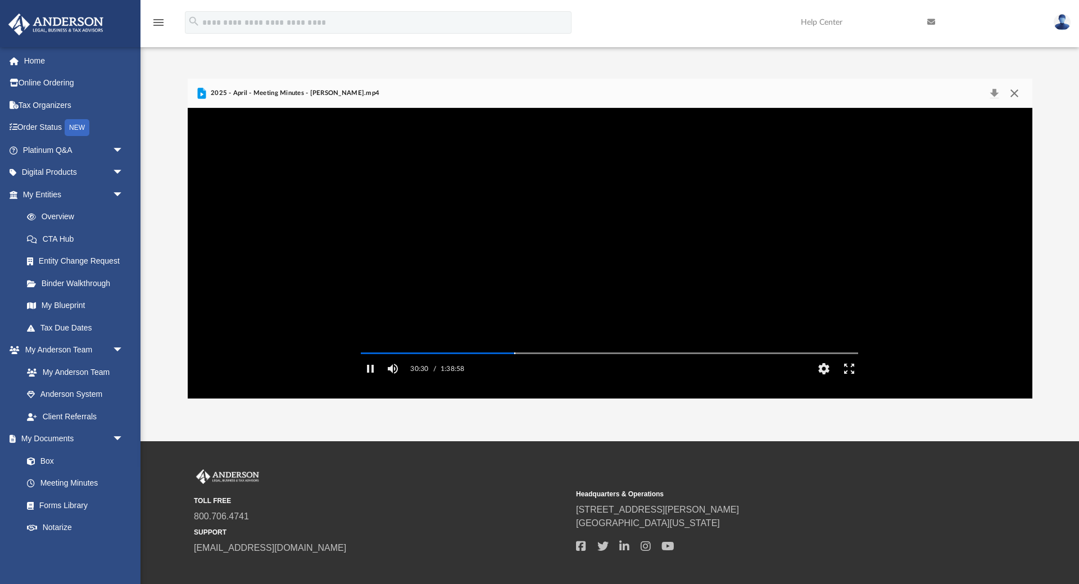
click at [1017, 92] on button "Close" at bounding box center [1014, 93] width 20 height 16
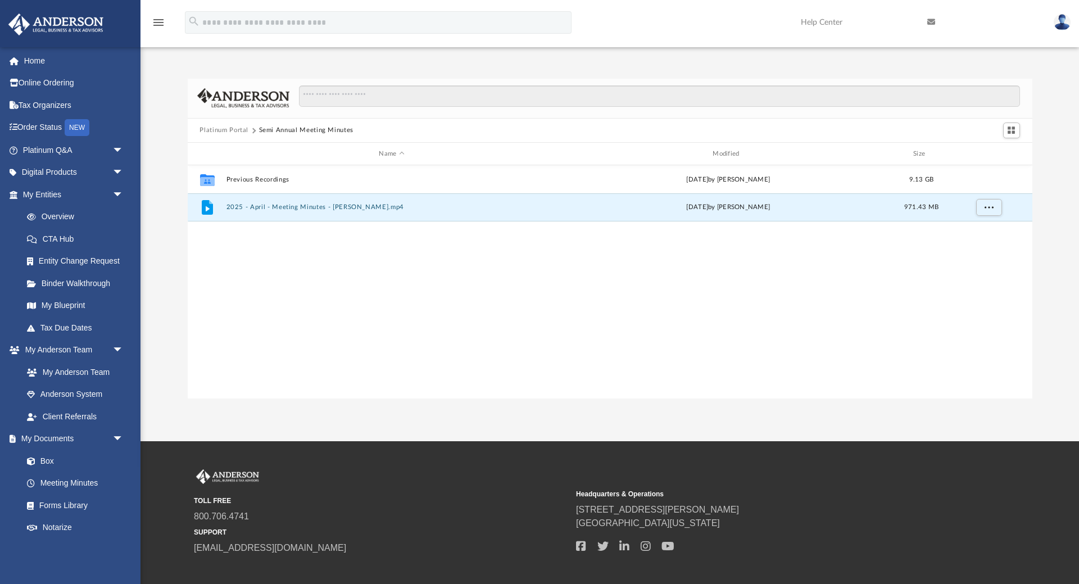
click at [345, 369] on div "Collaborated Folder Previous Recordings Fri Apr 18 2025 by Matthew Moore 9.13 G…" at bounding box center [610, 281] width 845 height 233
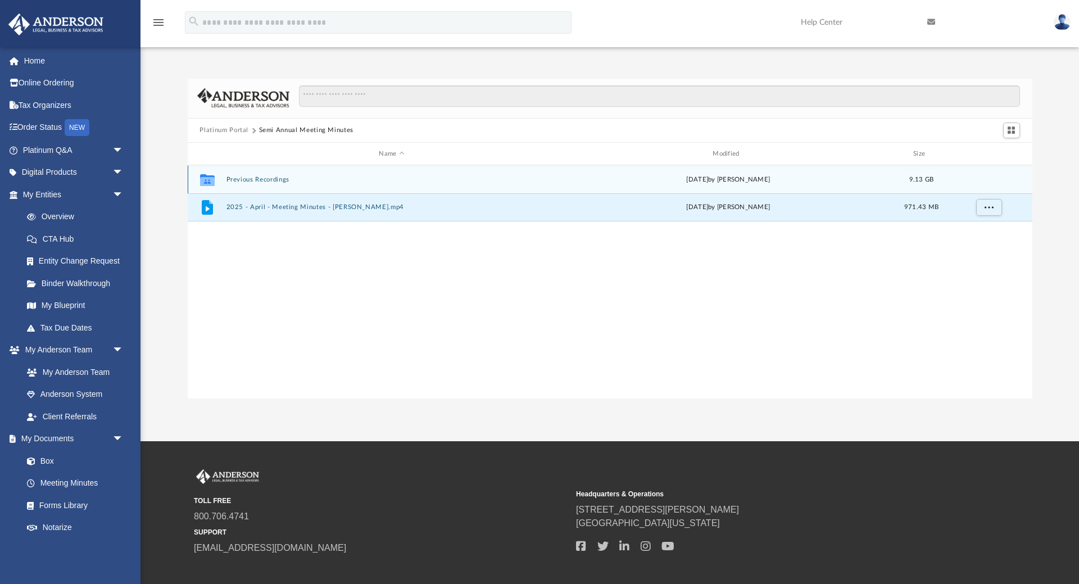
click at [276, 177] on button "Previous Recordings" at bounding box center [392, 179] width 332 height 7
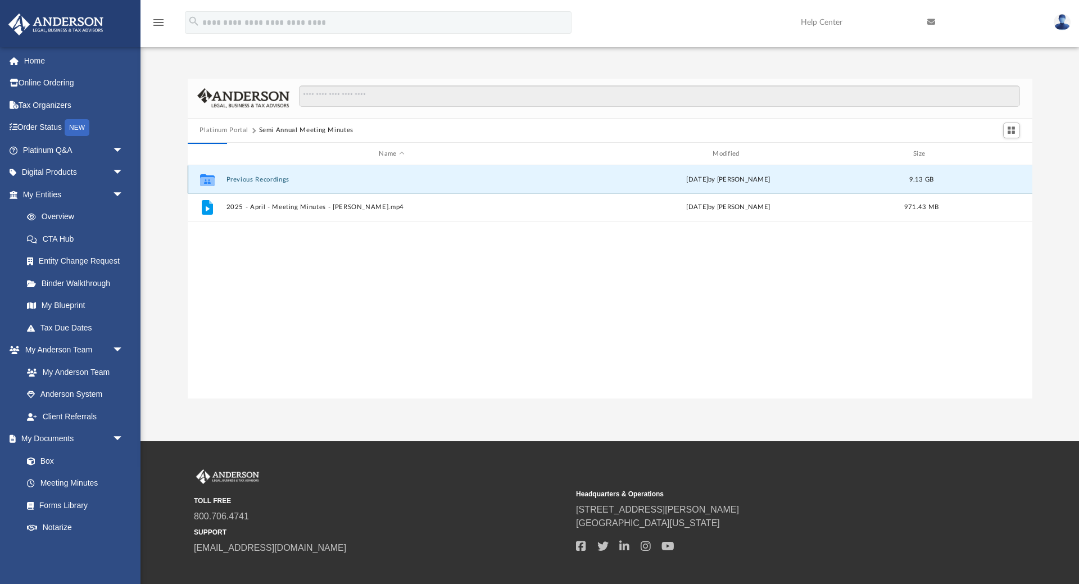
click at [276, 177] on button "Previous Recordings" at bounding box center [392, 179] width 332 height 7
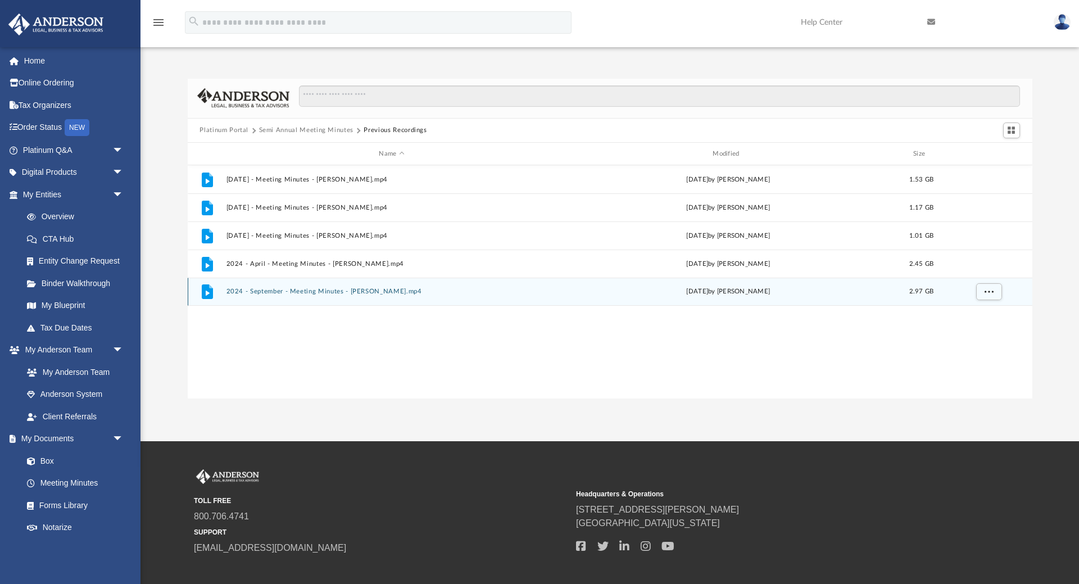
click at [336, 293] on button "2024 - September - Meeting Minutes - EJ McCaffrey.mp4" at bounding box center [392, 291] width 332 height 7
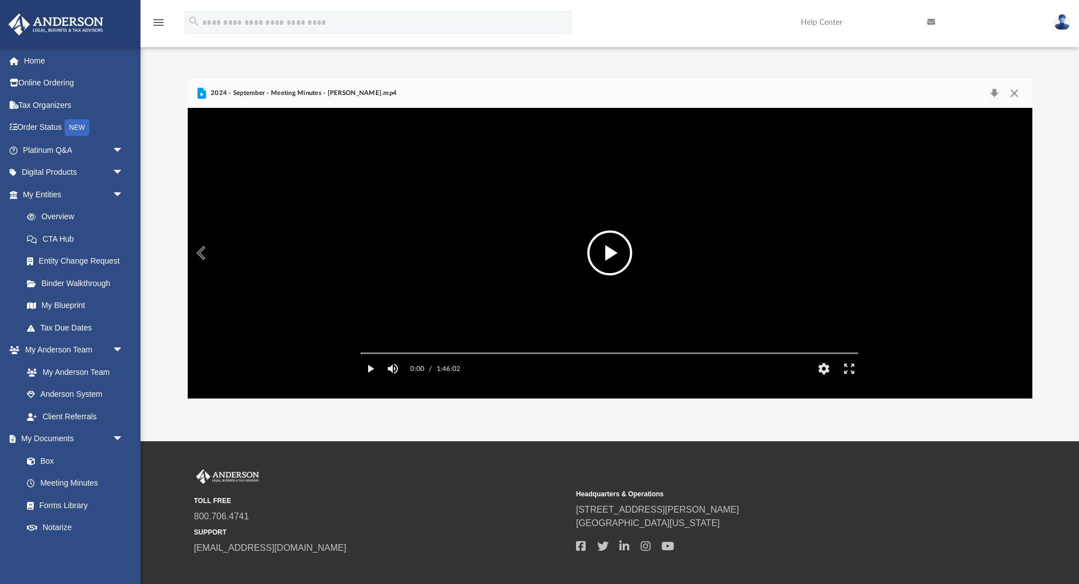
click at [601, 250] on button "File preview" at bounding box center [609, 252] width 45 height 45
click at [381, 357] on div "Media Slider" at bounding box center [609, 352] width 515 height 9
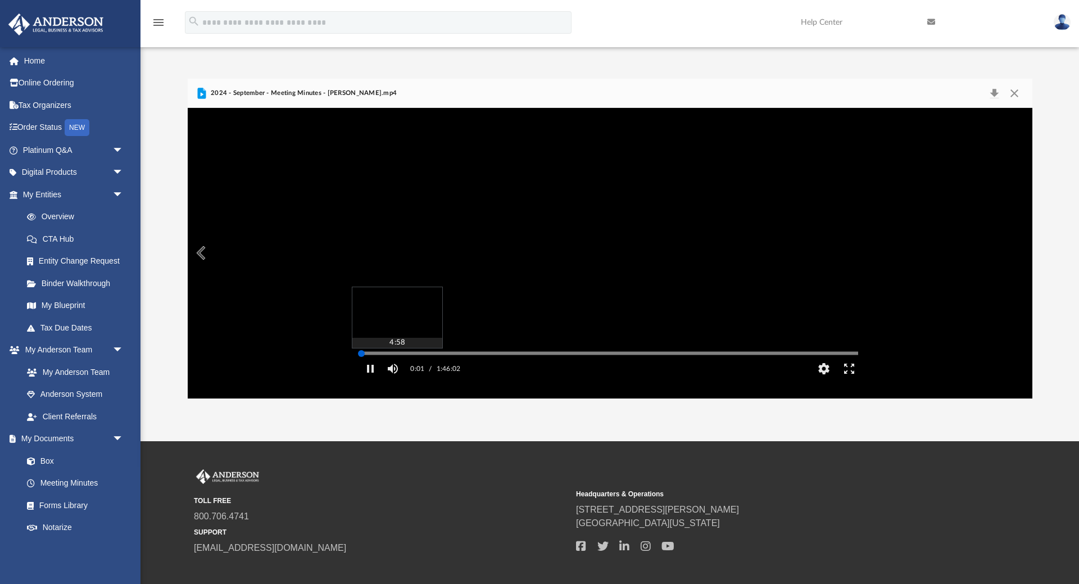
click at [384, 368] on div "Autoplay Disabled Speed Normal Quality Auto Subtitles/CC Off Audio Autoplay Dis…" at bounding box center [610, 253] width 845 height 290
click at [0, 0] on div "File preview" at bounding box center [0, 0] width 0 height 0
click at [401, 368] on div "Autoplay Disabled Speed Normal Quality Auto Subtitles/CC Off Audio Autoplay Dis…" at bounding box center [610, 253] width 845 height 290
click at [420, 369] on div "File preview" at bounding box center [610, 253] width 845 height 290
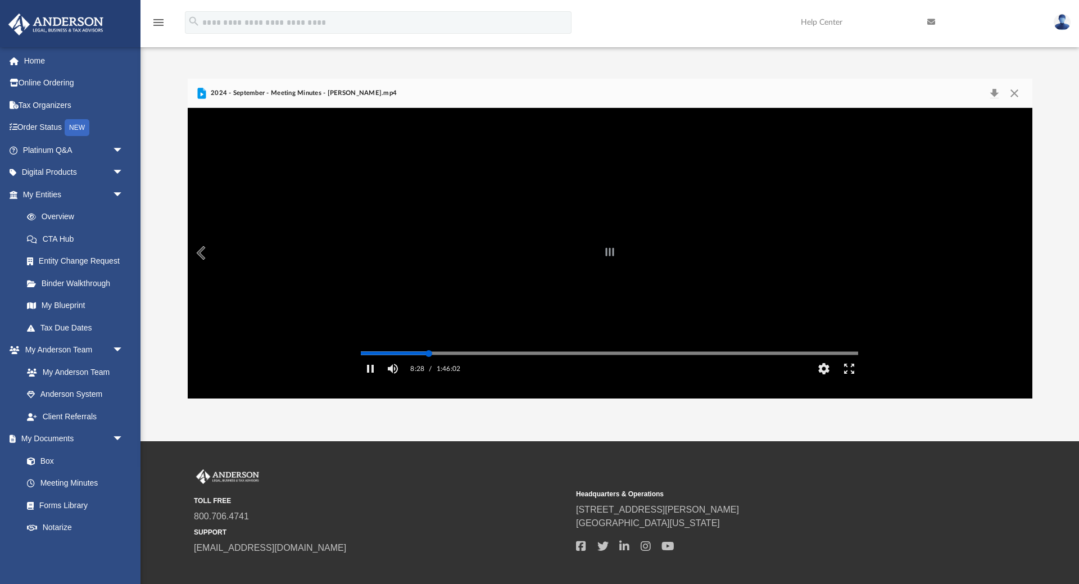
click at [429, 370] on div "Autoplay Disabled Speed Normal Quality Auto Subtitles/CC Off Audio Autoplay Dis…" at bounding box center [610, 253] width 845 height 290
click at [429, 370] on div "File preview" at bounding box center [610, 253] width 845 height 290
click at [465, 369] on div "File preview" at bounding box center [610, 253] width 845 height 290
click at [459, 370] on div "Autoplay Disabled Speed Normal Quality Auto Subtitles/CC Off Audio Autoplay Dis…" at bounding box center [610, 253] width 845 height 290
click at [459, 370] on div "File preview" at bounding box center [610, 253] width 845 height 290
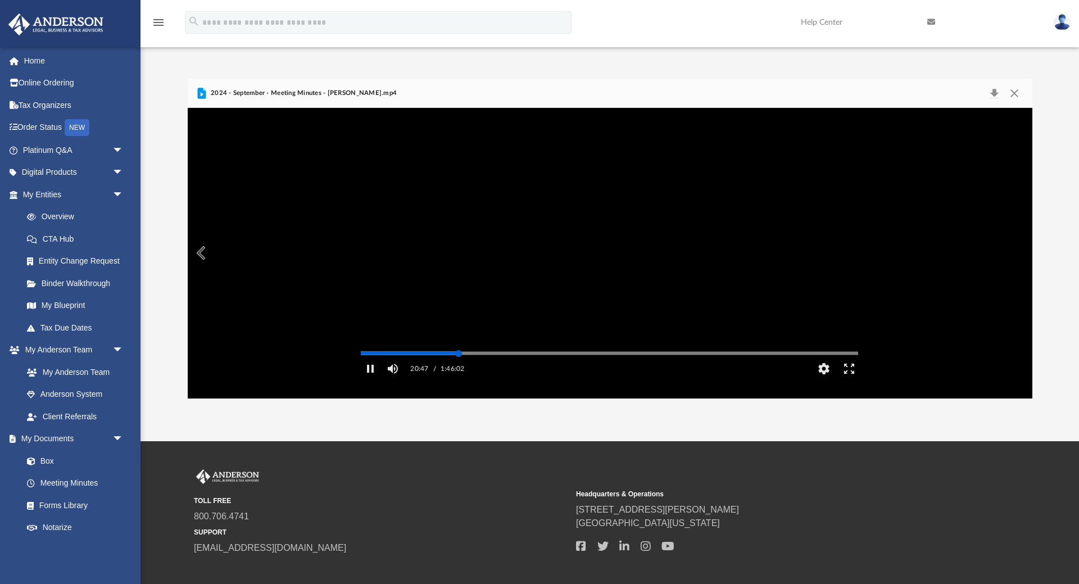
click at [490, 357] on div "Media Slider" at bounding box center [609, 352] width 515 height 9
click at [514, 368] on div "Autoplay Disabled Speed Normal Quality Auto Subtitles/CC Off Audio Autoplay Dis…" at bounding box center [610, 253] width 845 height 290
click at [514, 368] on div "File preview" at bounding box center [610, 253] width 845 height 290
click at [564, 370] on div "Autoplay Disabled Speed Normal Quality Auto Subtitles/CC Off Audio Autoplay Dis…" at bounding box center [610, 253] width 845 height 290
click at [604, 357] on div "Media Slider" at bounding box center [609, 352] width 515 height 9
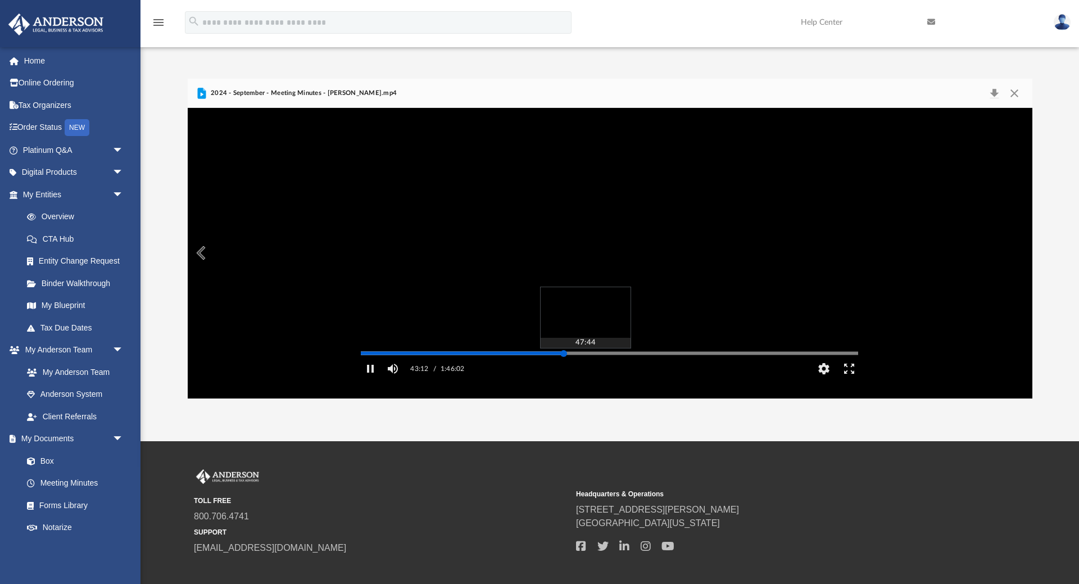
click at [585, 368] on div "Autoplay Disabled Speed Normal Quality Auto Subtitles/CC Off Audio Autoplay Dis…" at bounding box center [610, 253] width 845 height 290
click at [601, 368] on div "Autoplay Disabled Speed Normal Quality Auto Subtitles/CC Off Audio Autoplay Dis…" at bounding box center [610, 253] width 845 height 290
click at [601, 368] on div "File preview" at bounding box center [610, 253] width 845 height 290
click at [620, 370] on div "Autoplay Disabled Speed Normal Quality Auto Subtitles/CC Off Audio Autoplay Dis…" at bounding box center [610, 253] width 845 height 290
click at [641, 372] on div "File preview" at bounding box center [610, 253] width 845 height 290
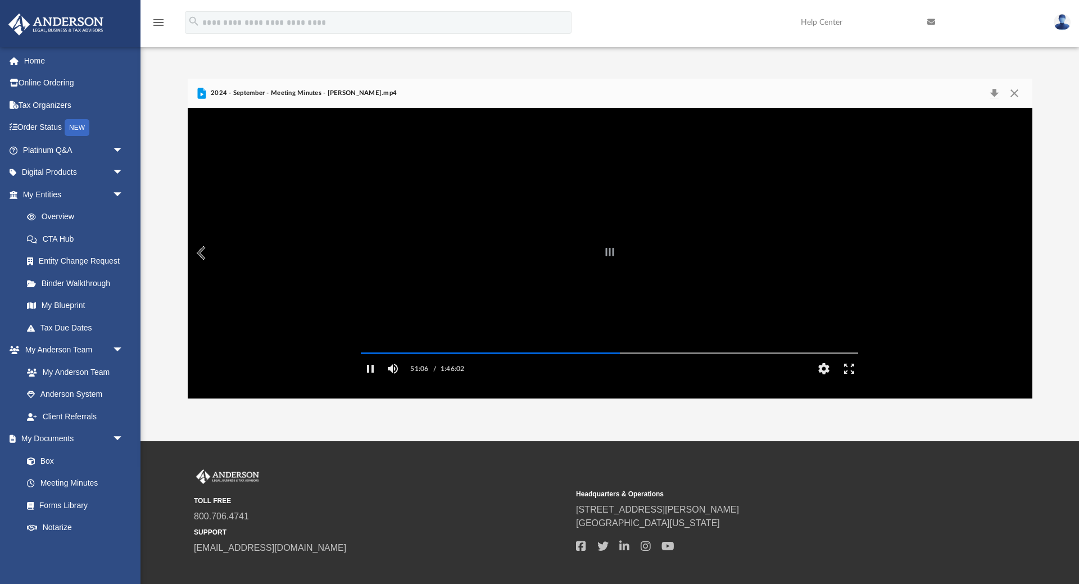
click at [661, 367] on div "File preview" at bounding box center [610, 253] width 845 height 290
click at [705, 357] on div "Media Slider" at bounding box center [858, 352] width 497 height 9
click at [598, 369] on div "Autoplay Disabled Speed Normal Quality Auto Subtitles/CC Off Audio Autoplay Dis…" at bounding box center [610, 253] width 845 height 290
click at [649, 357] on div "Media Slider" at bounding box center [858, 352] width 497 height 9
click at [661, 357] on div "Media Slider" at bounding box center [858, 352] width 497 height 9
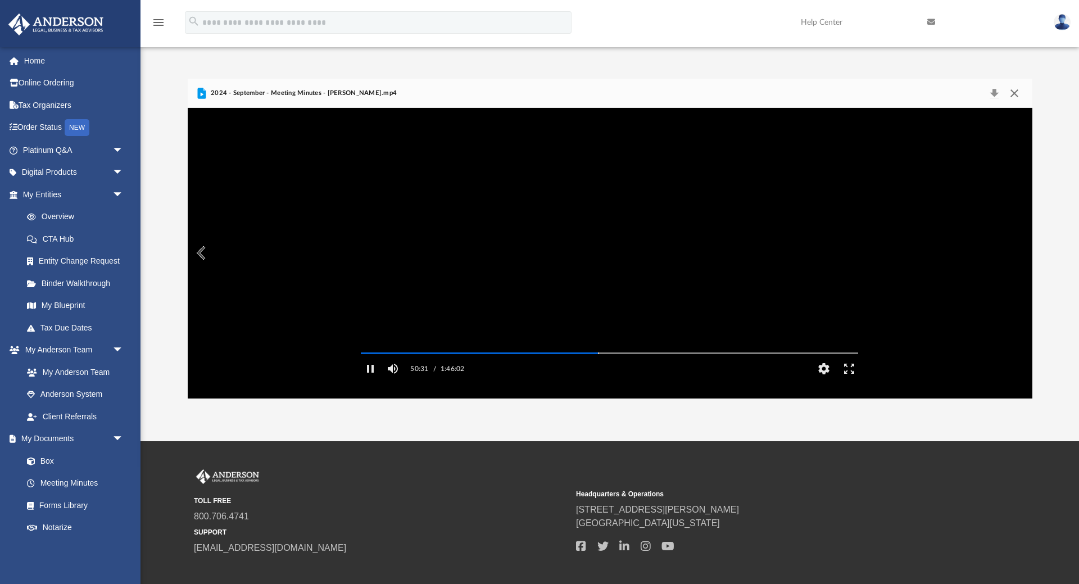
click at [1016, 88] on button "Close" at bounding box center [1014, 93] width 20 height 16
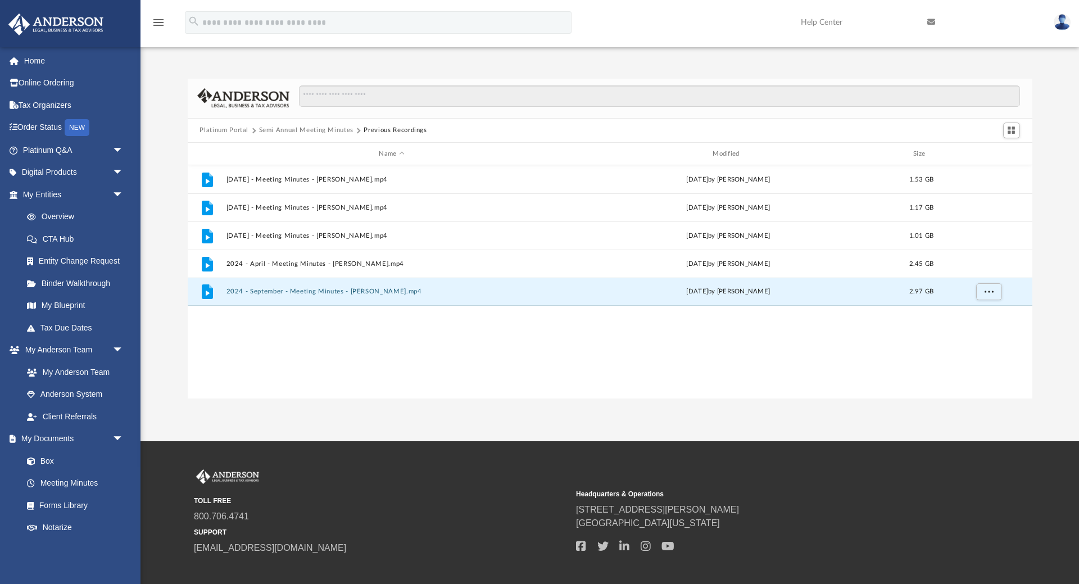
click at [320, 132] on button "Semi Annual Meeting Minutes" at bounding box center [306, 130] width 95 height 10
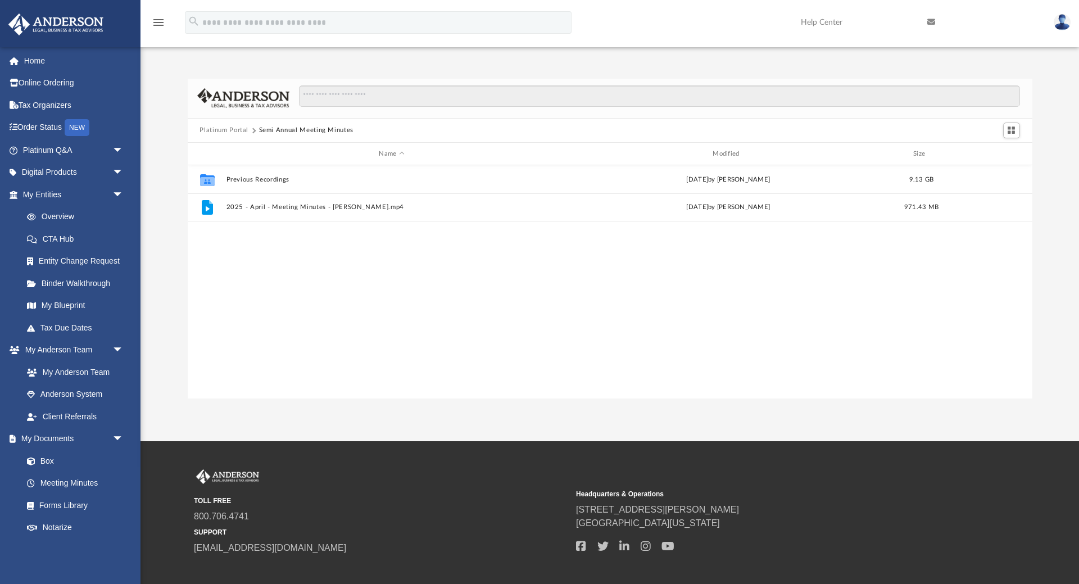
click at [230, 130] on button "Platinum Portal" at bounding box center [224, 130] width 49 height 10
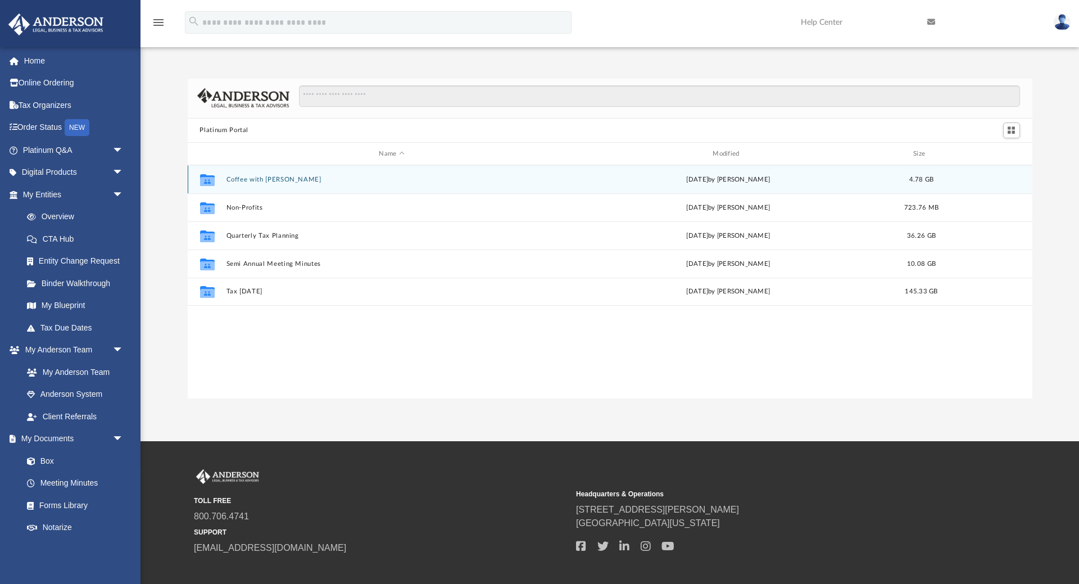
scroll to position [58, 0]
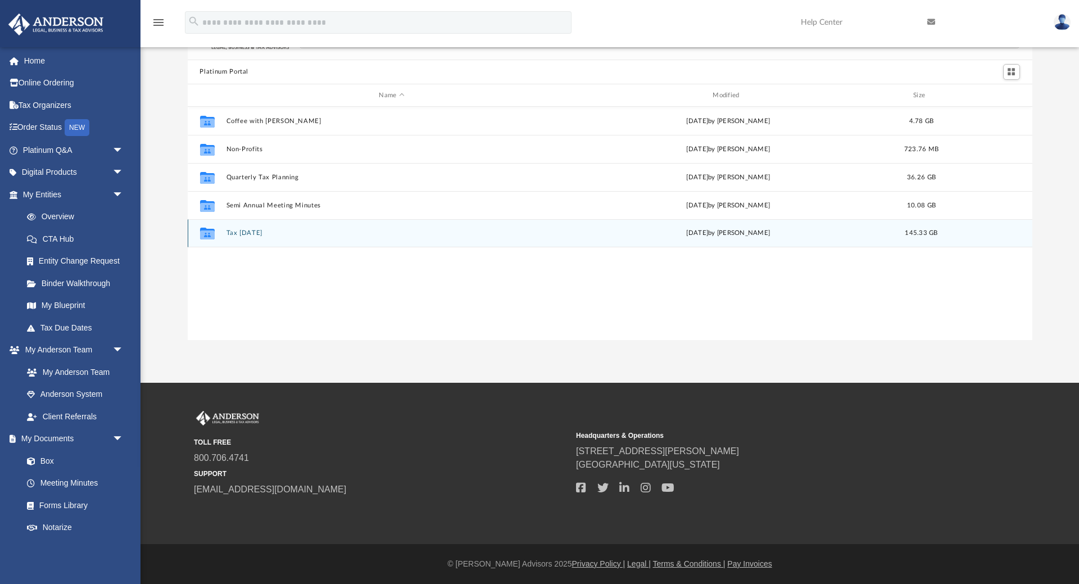
click at [247, 234] on button "Tax Tuesday" at bounding box center [392, 233] width 332 height 7
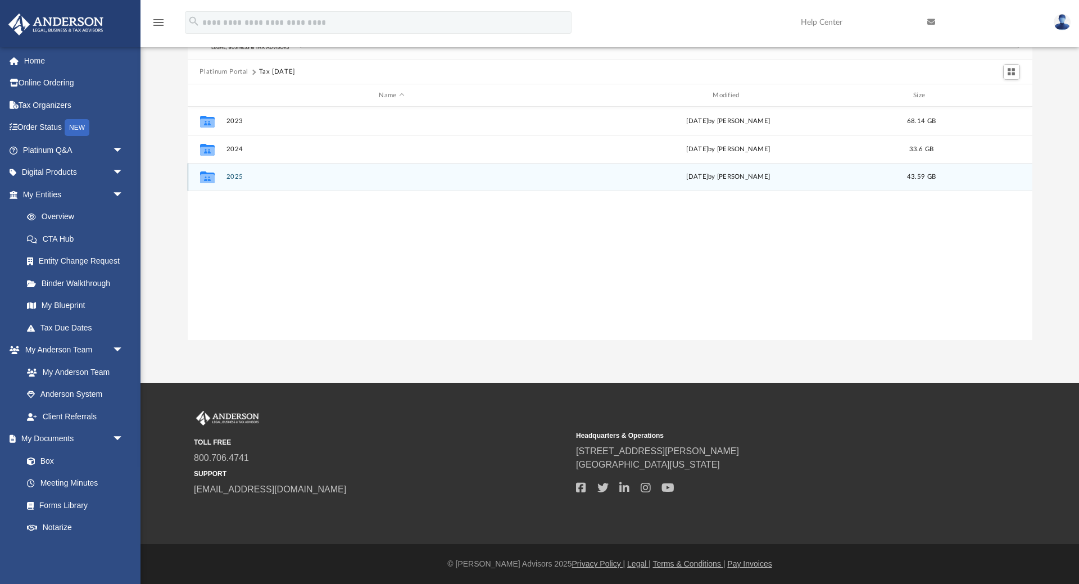
click at [236, 177] on button "2025" at bounding box center [392, 177] width 332 height 7
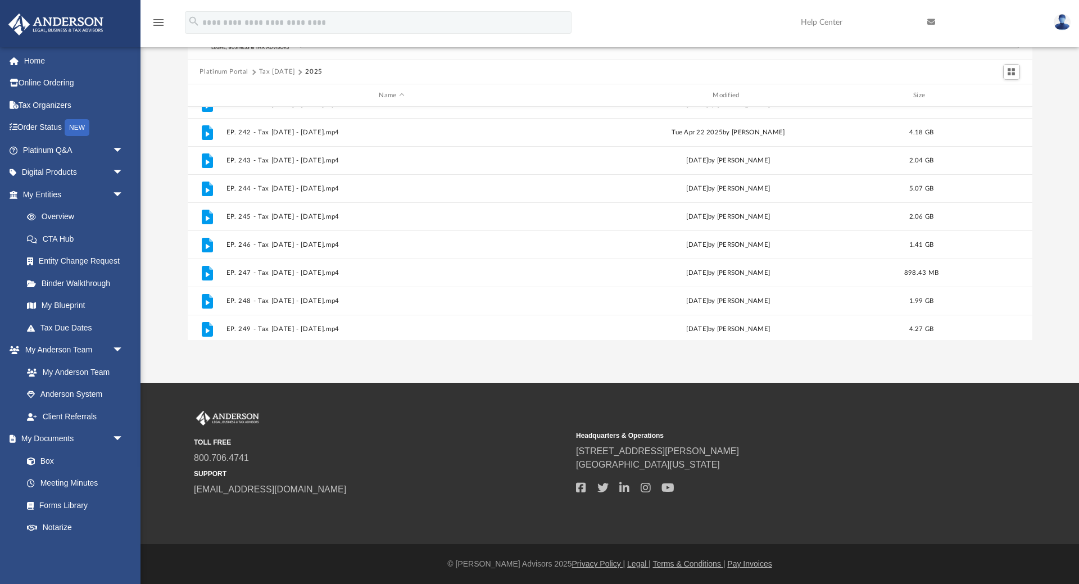
scroll to position [245, 0]
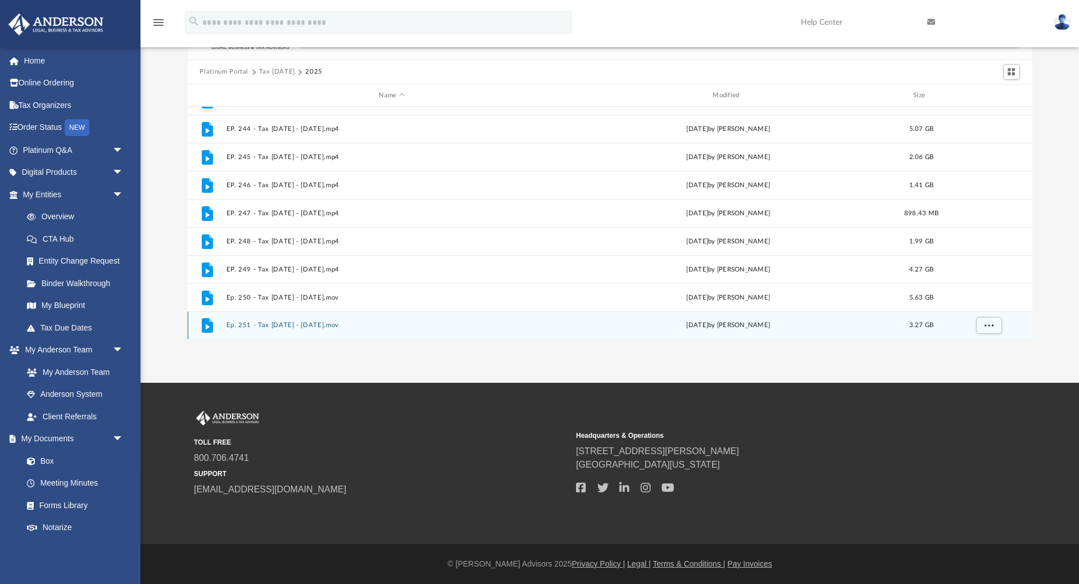
click at [244, 325] on button "Ep. 251 - Tax Tuesday - August 26th, 2025.mov" at bounding box center [392, 325] width 332 height 7
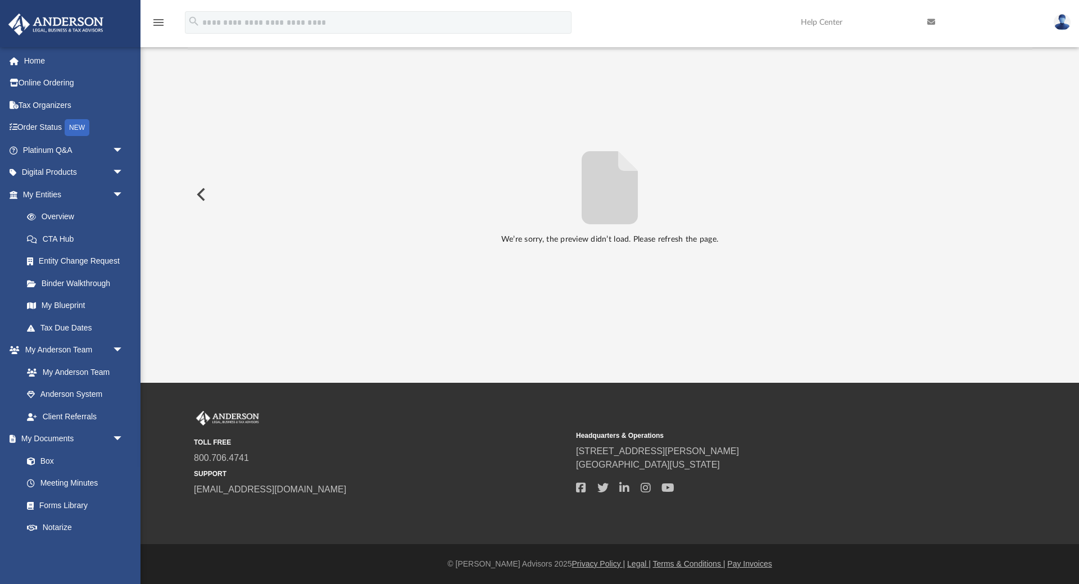
click at [200, 196] on button "Preview" at bounding box center [200, 194] width 25 height 31
click at [200, 189] on button "Preview" at bounding box center [200, 194] width 25 height 31
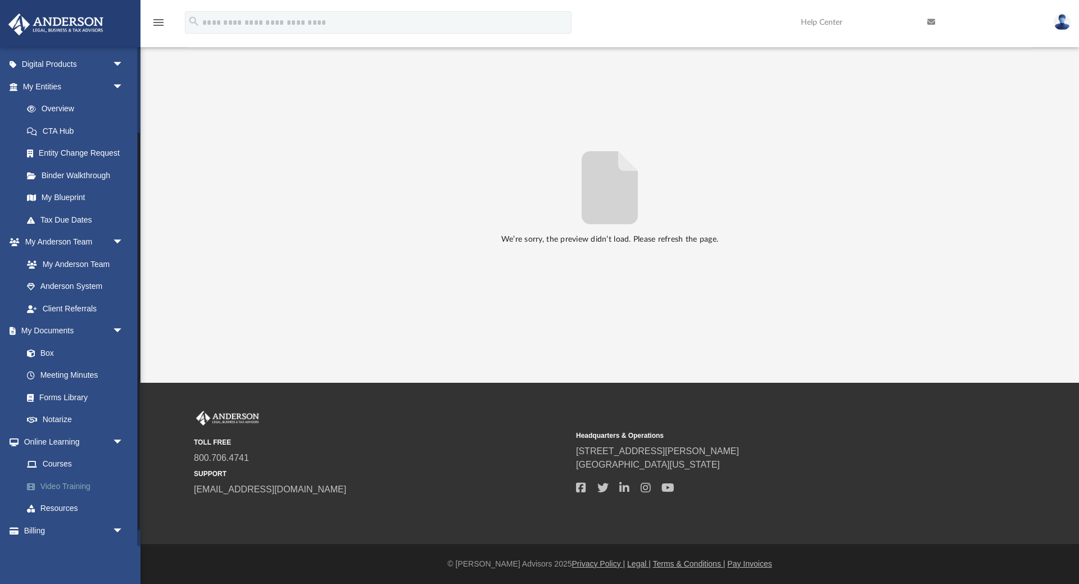
click at [74, 481] on link "Video Training" at bounding box center [78, 486] width 125 height 22
click at [60, 505] on link "Resources" at bounding box center [78, 508] width 125 height 22
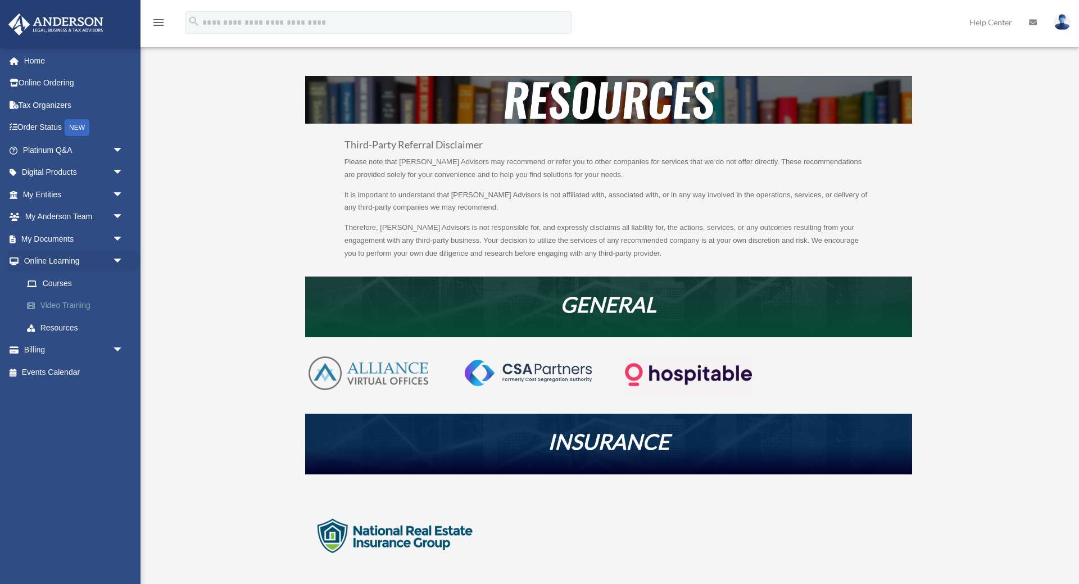
click at [69, 308] on link "Video Training" at bounding box center [78, 305] width 125 height 22
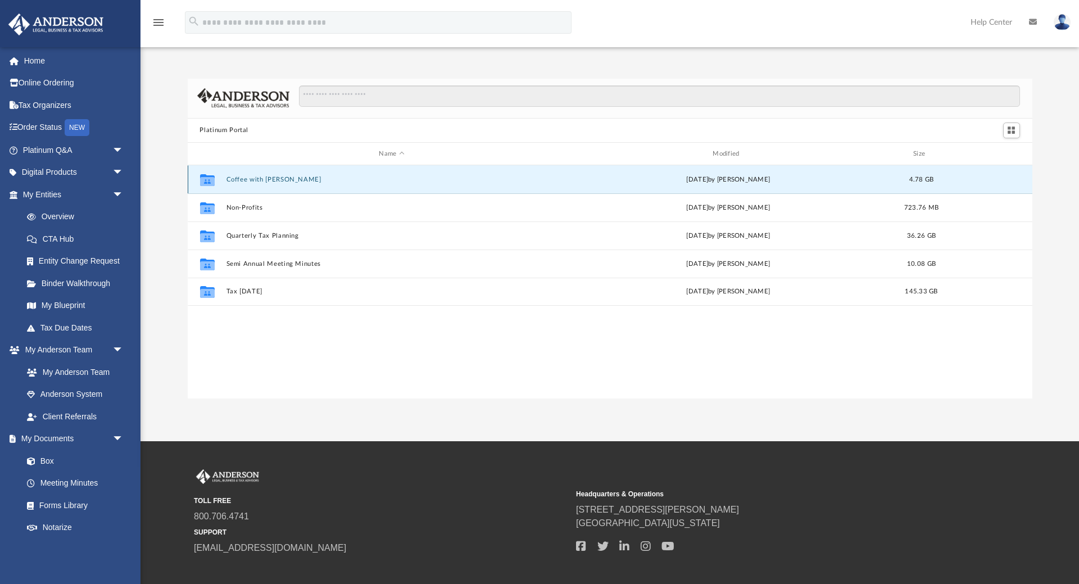
click at [251, 179] on button "Coffee with [PERSON_NAME]" at bounding box center [392, 179] width 332 height 7
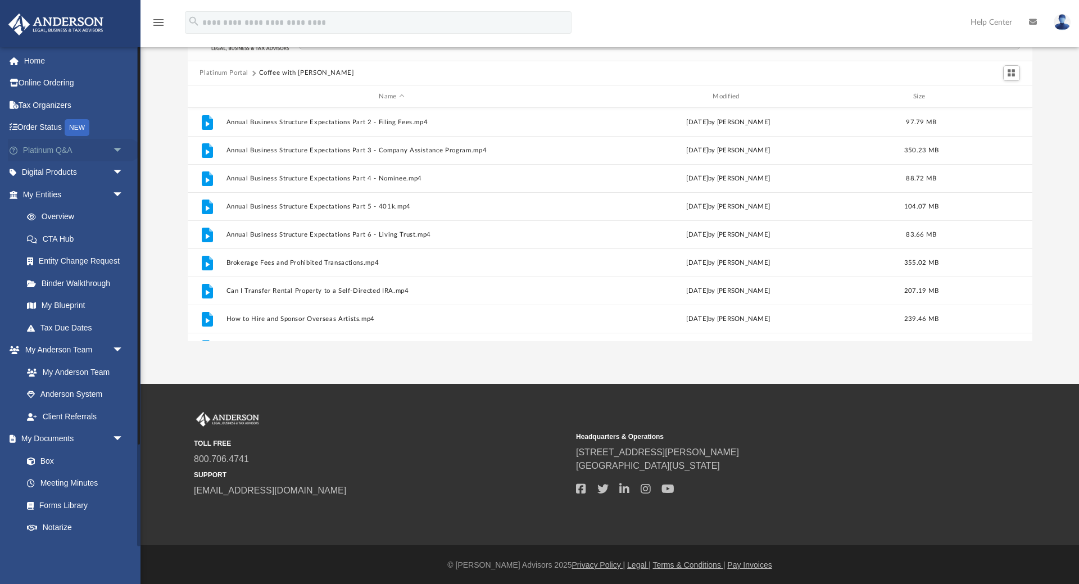
click at [112, 150] on span "arrow_drop_down" at bounding box center [123, 150] width 22 height 23
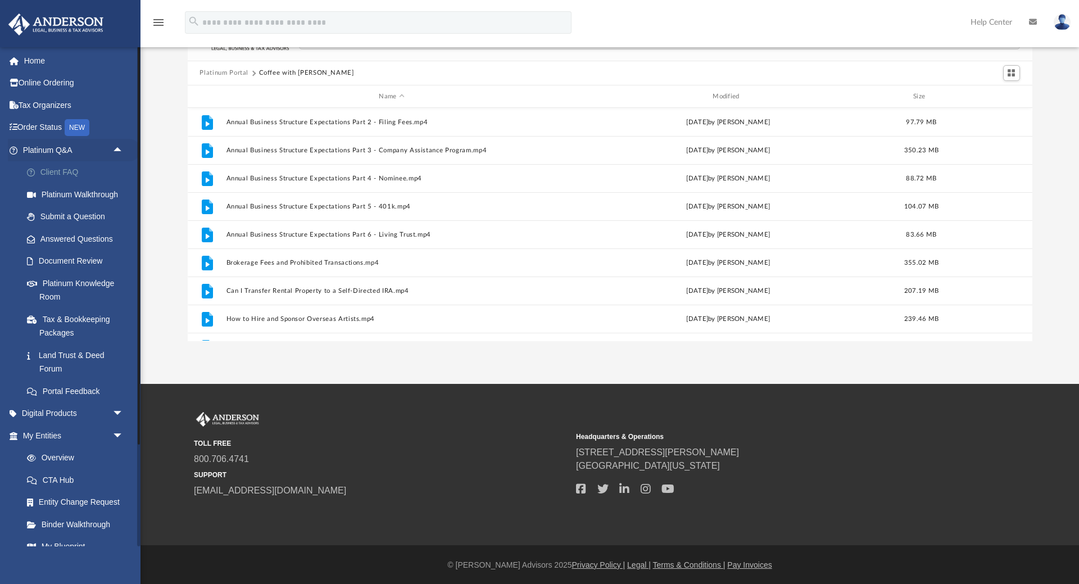
click at [66, 169] on link "Client FAQ" at bounding box center [78, 172] width 125 height 22
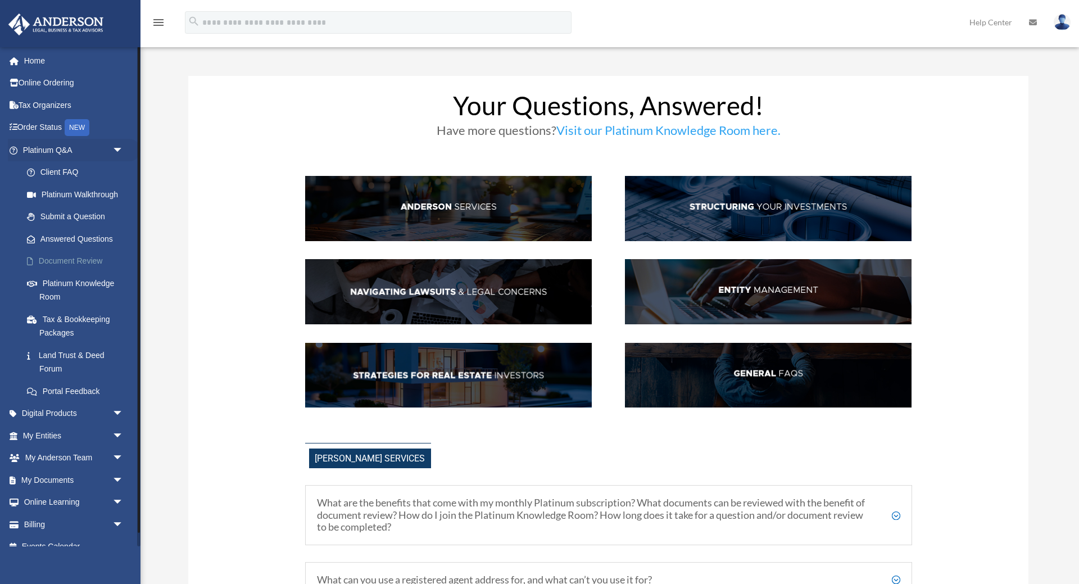
click at [70, 253] on link "Document Review" at bounding box center [78, 261] width 125 height 22
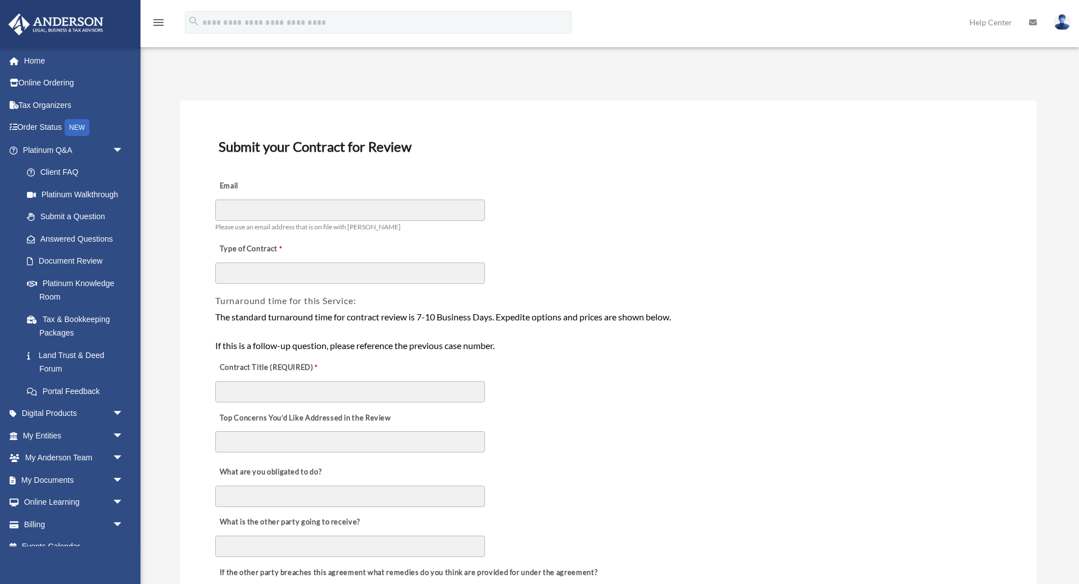
click at [582, 442] on div "Top Concerns You’d Like Addressed in the Review" at bounding box center [608, 431] width 789 height 55
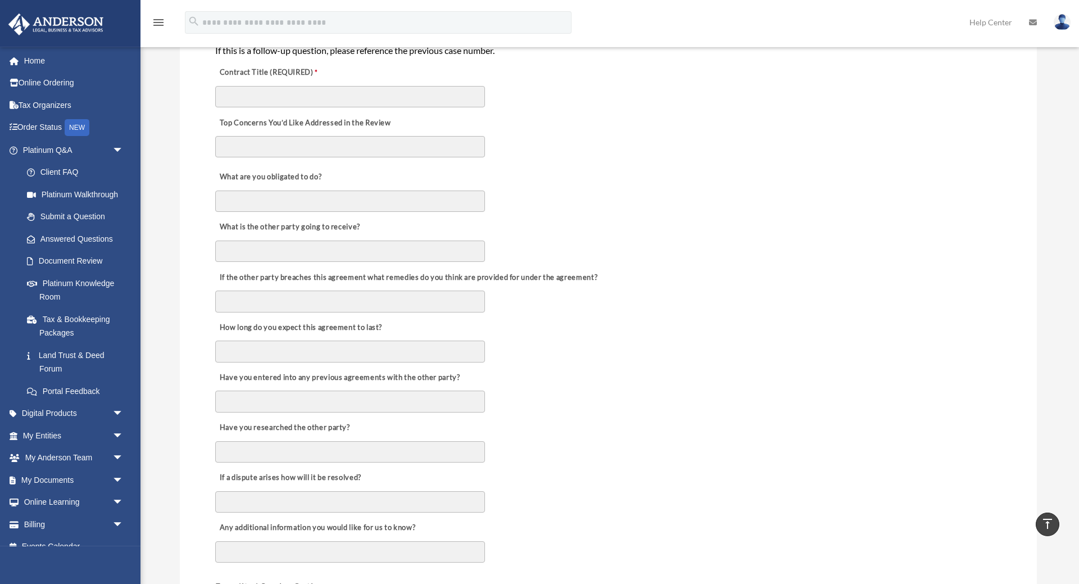
scroll to position [250, 0]
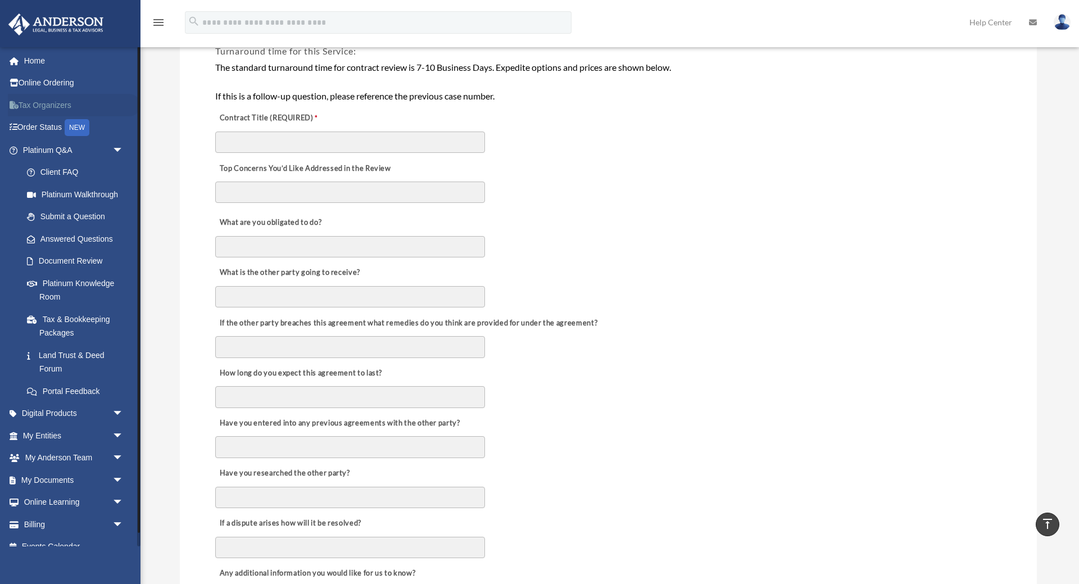
click at [42, 108] on link "Tax Organizers" at bounding box center [74, 105] width 133 height 22
